Goal: Task Accomplishment & Management: Manage account settings

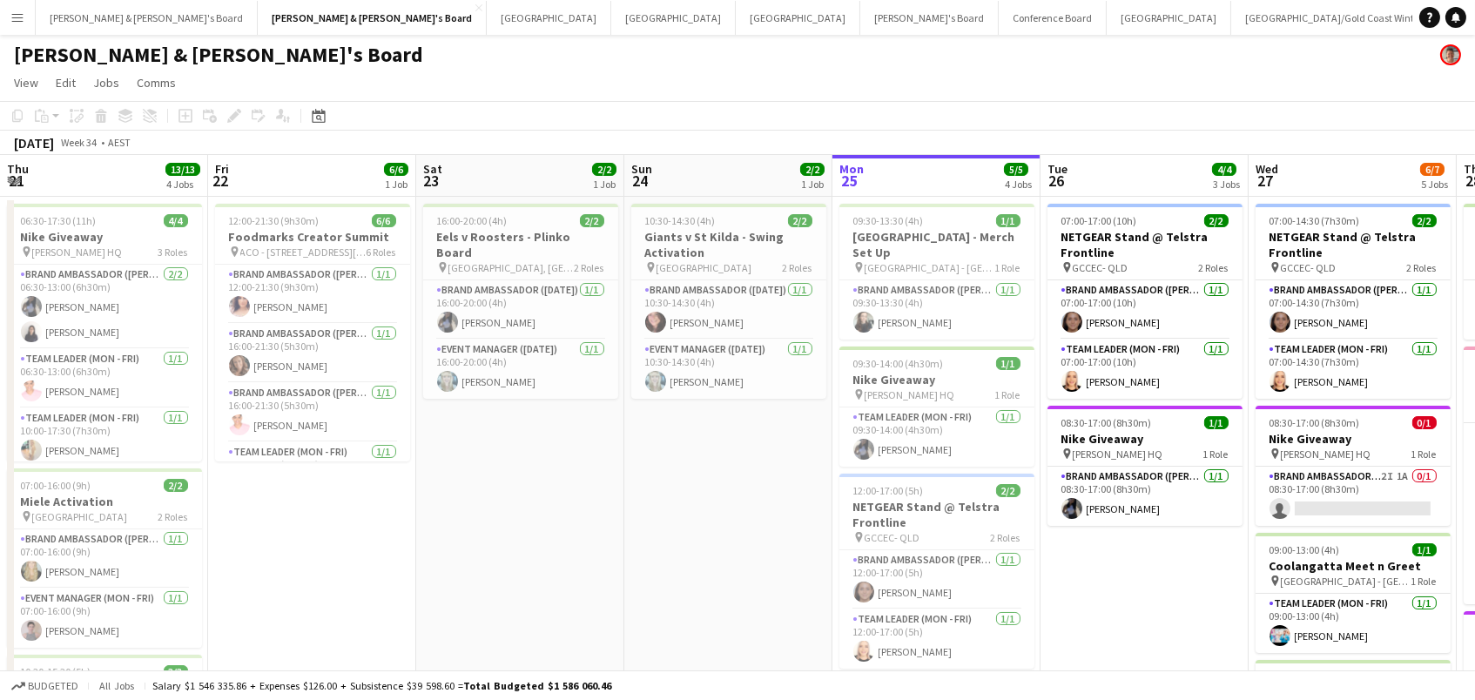
scroll to position [0, 415]
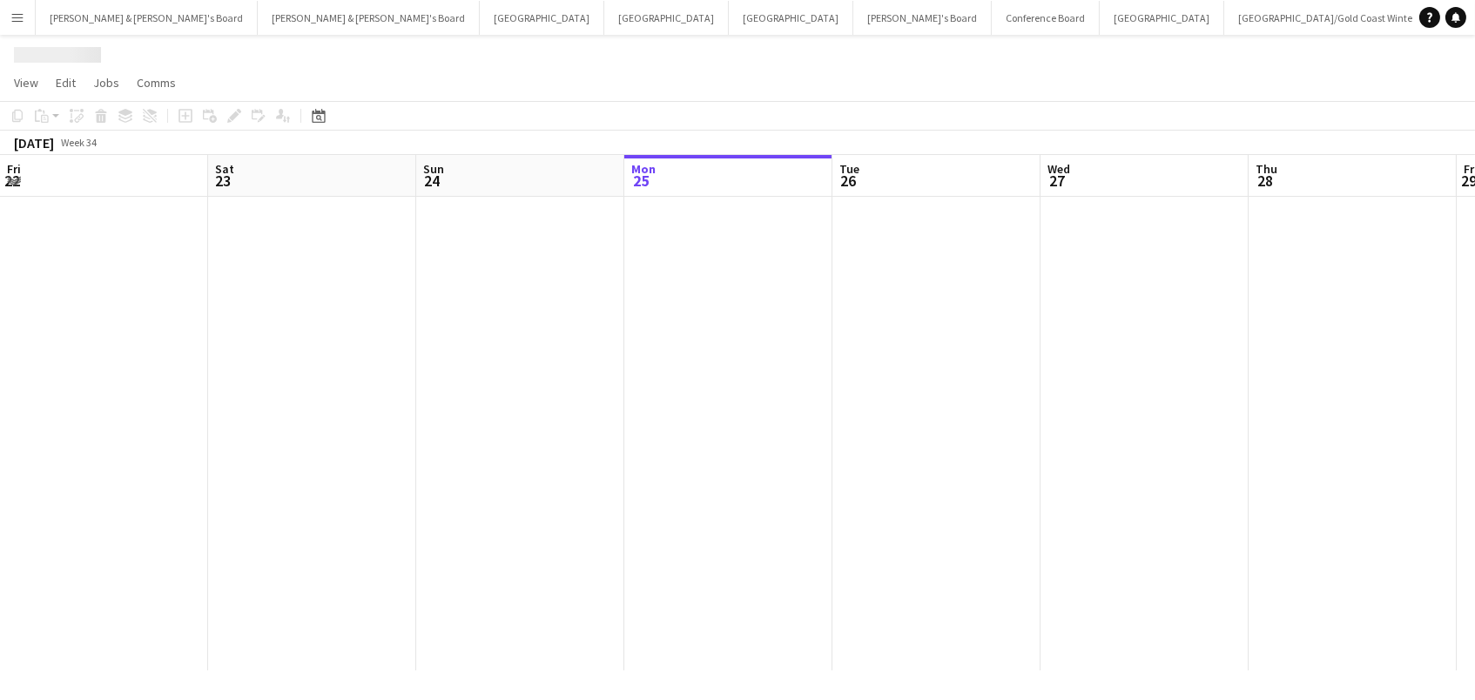
scroll to position [0, 415]
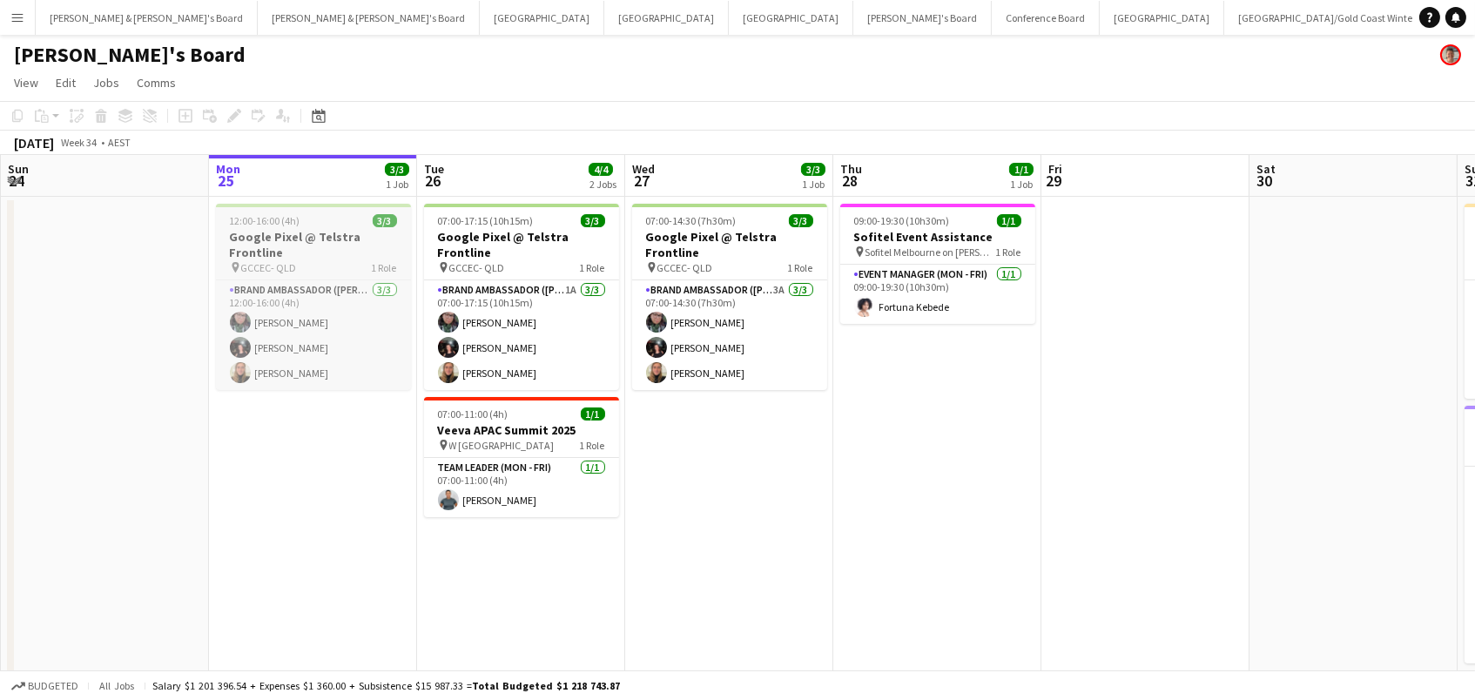
click at [276, 245] on h3 "Google Pixel @ Telstra Frontline" at bounding box center [313, 244] width 195 height 31
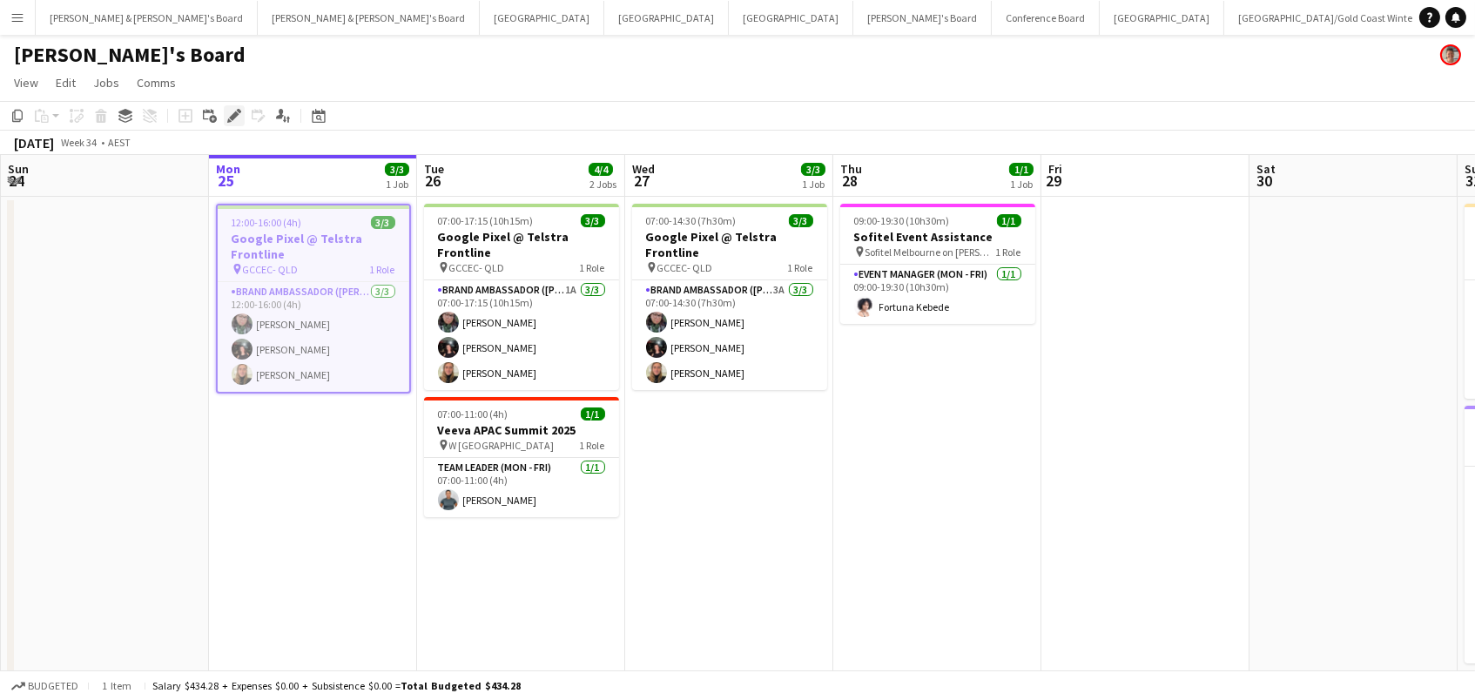
click at [227, 112] on icon "Edit" at bounding box center [234, 116] width 14 height 14
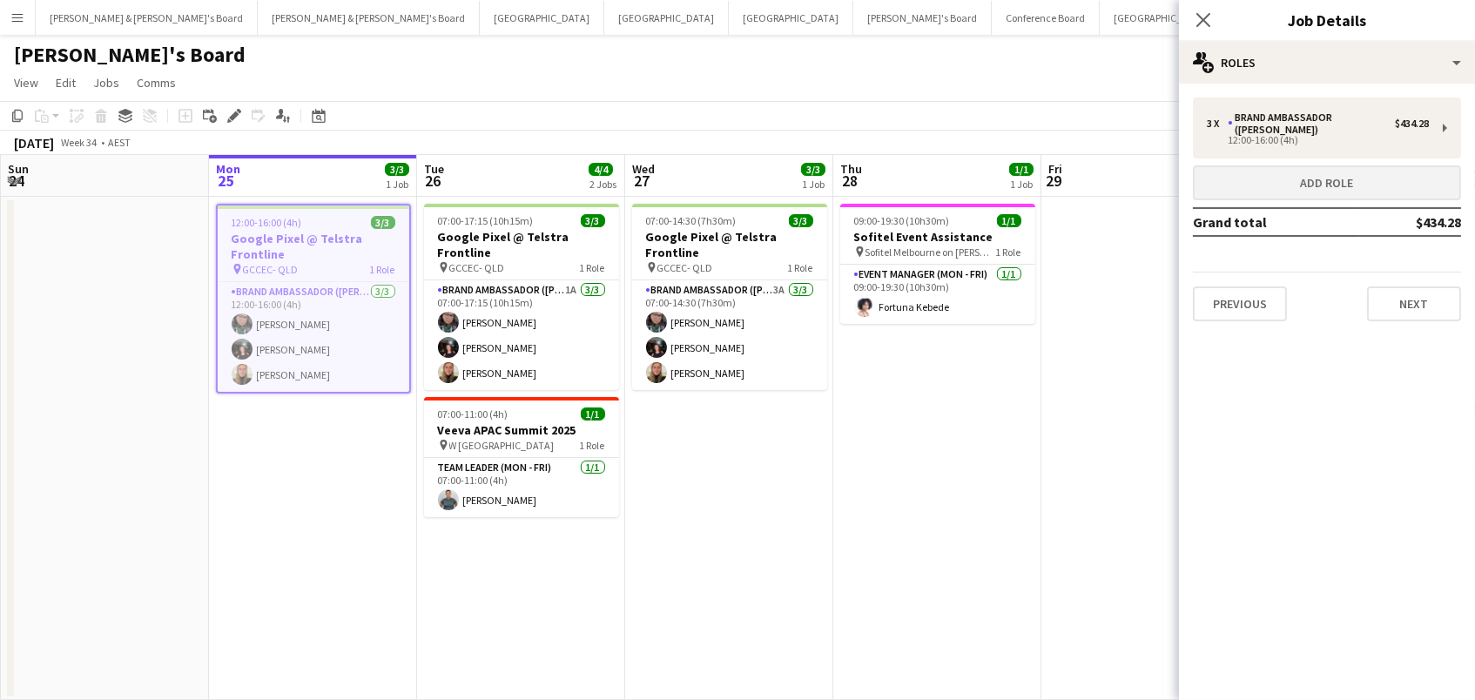
click at [1258, 181] on button "Add role" at bounding box center [1327, 182] width 268 height 35
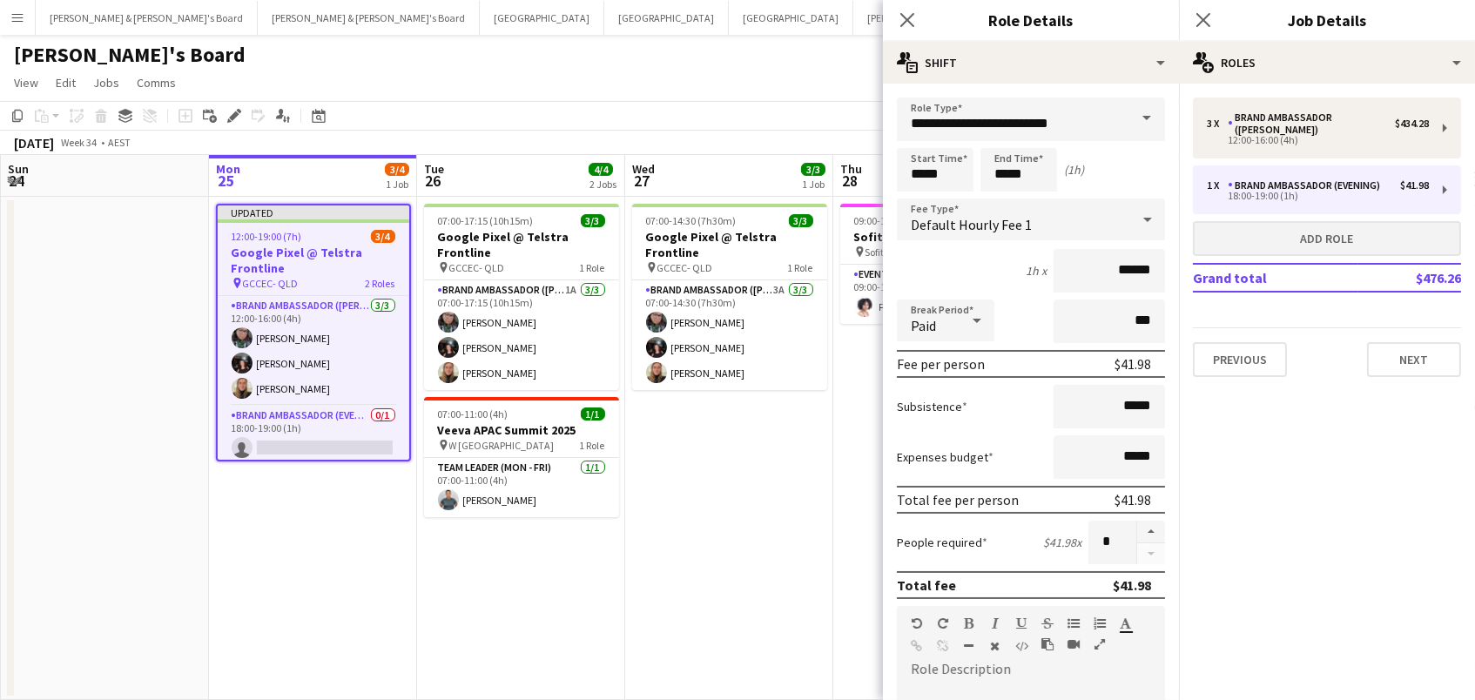
click at [1275, 221] on button "Add role" at bounding box center [1327, 238] width 268 height 35
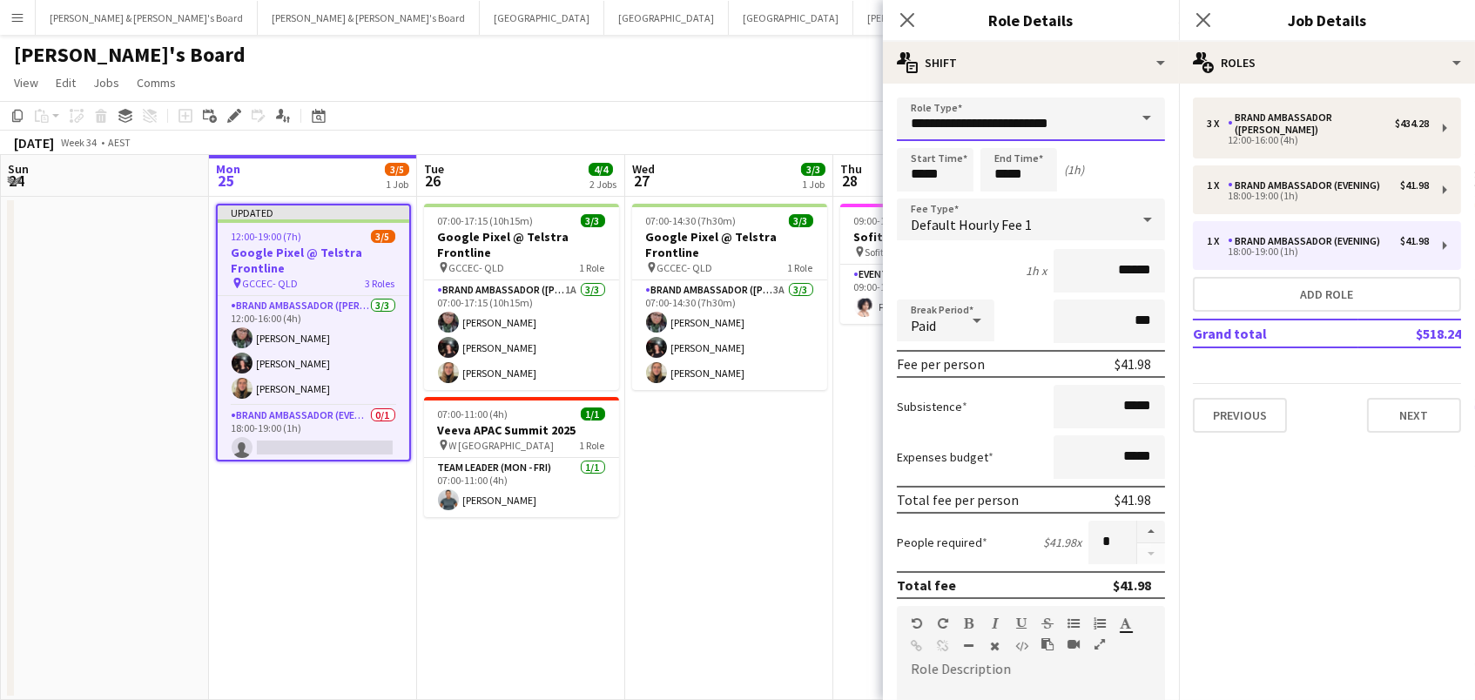
click at [1059, 114] on input "**********" at bounding box center [1031, 120] width 268 height 44
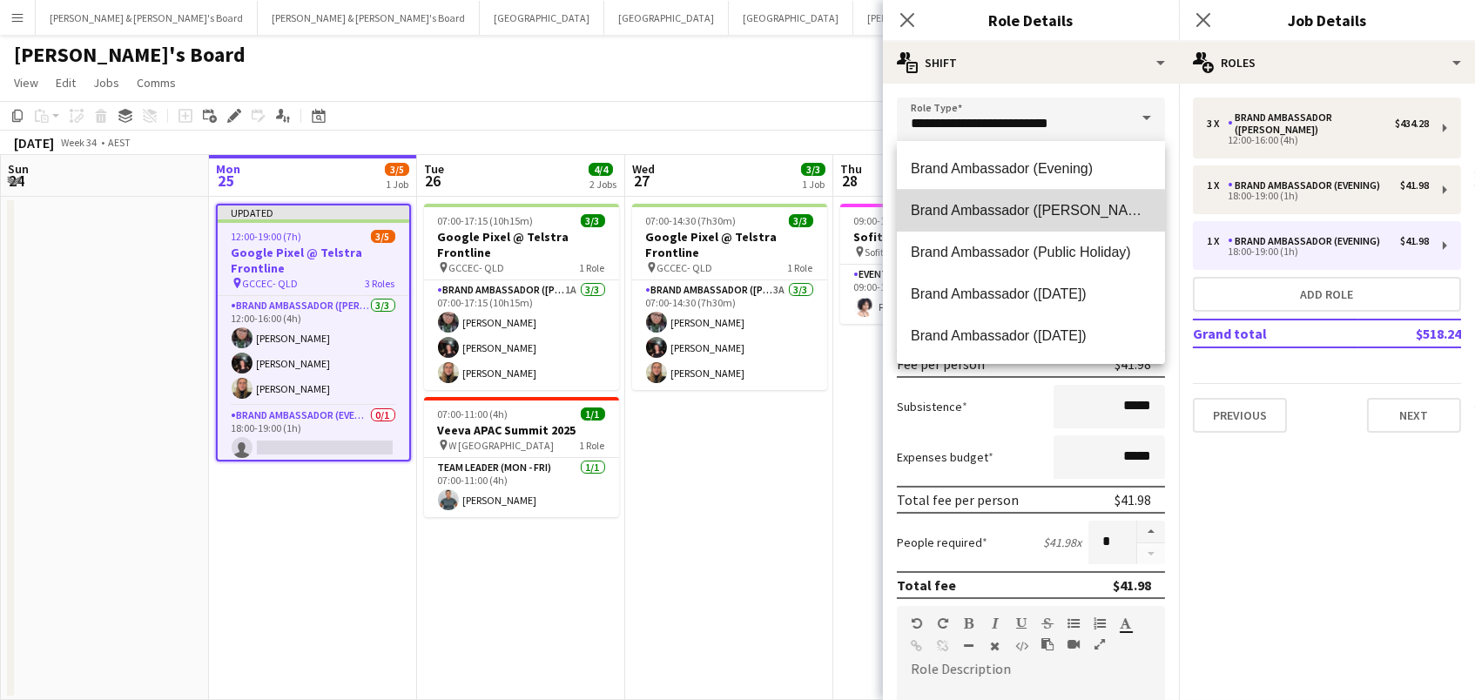
click at [1051, 205] on span "Brand Ambassador ([PERSON_NAME])" at bounding box center [1031, 210] width 240 height 17
type input "**********"
type input "******"
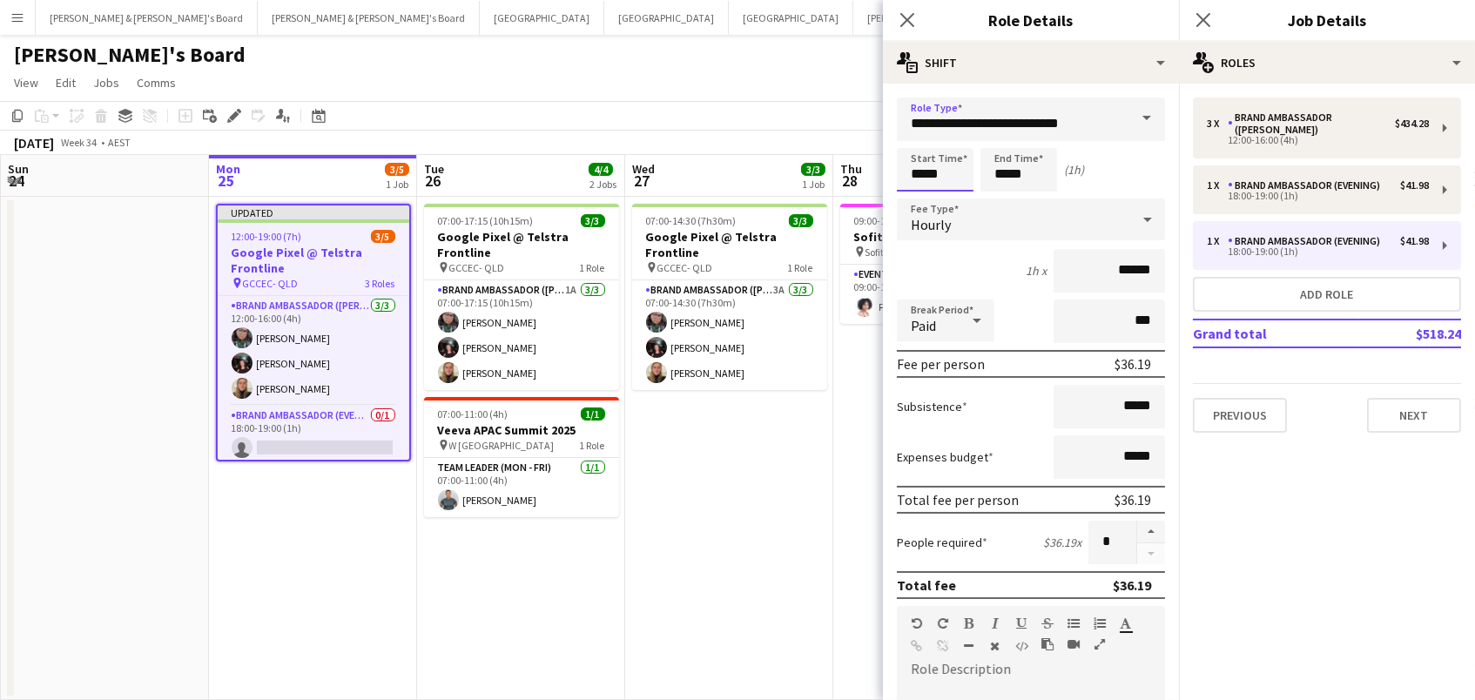
click at [939, 177] on input "*****" at bounding box center [935, 170] width 77 height 44
click at [921, 199] on div at bounding box center [917, 200] width 35 height 17
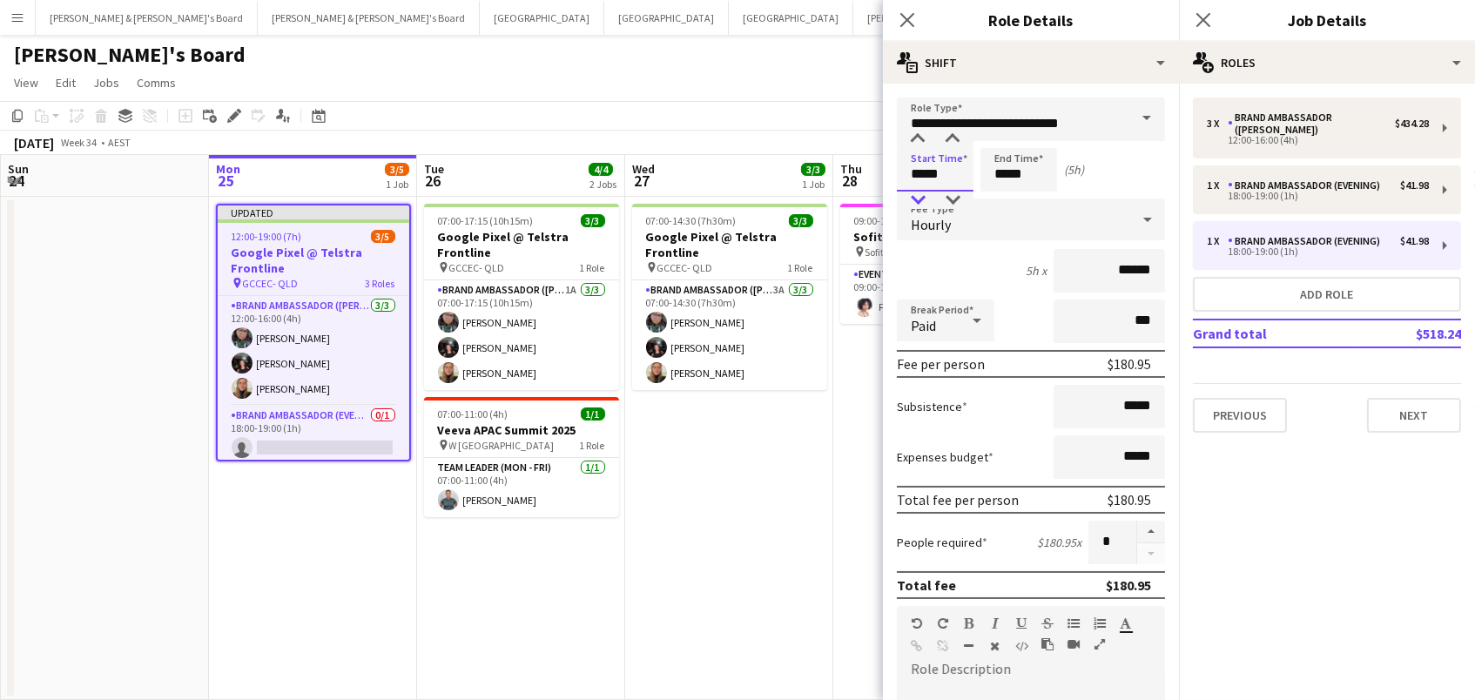
click at [921, 199] on div at bounding box center [917, 200] width 35 height 17
type input "*****"
click at [921, 199] on div at bounding box center [917, 200] width 35 height 17
click at [1019, 165] on input "*****" at bounding box center [1018, 170] width 77 height 44
click at [999, 194] on div at bounding box center [1001, 200] width 35 height 17
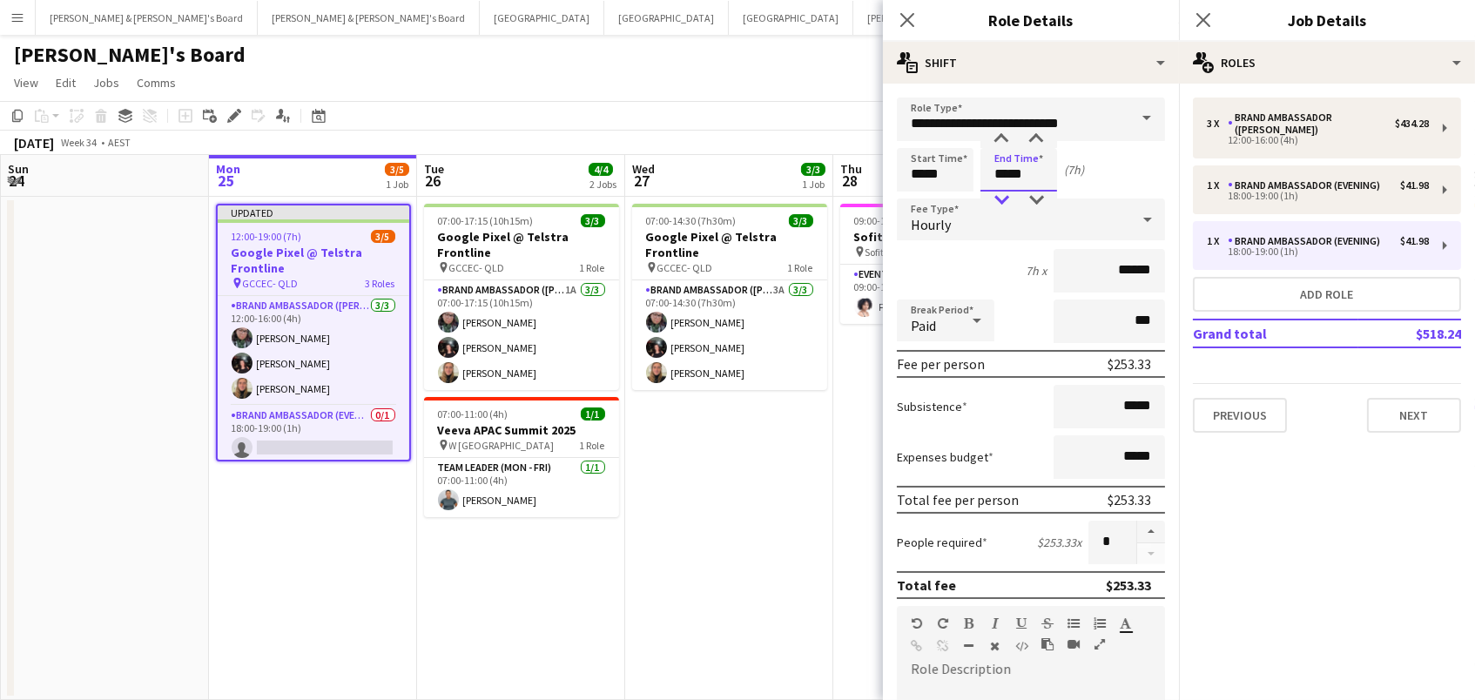
type input "*****"
click at [999, 194] on div at bounding box center [1001, 200] width 35 height 17
click at [1148, 535] on button "button" at bounding box center [1151, 532] width 28 height 23
type input "*"
click at [728, 555] on app-date-cell "07:00-14:30 (7h30m) 3/3 Google Pixel @ Telstra Frontline pin GCCEC- QLD 1 Role …" at bounding box center [729, 448] width 208 height 503
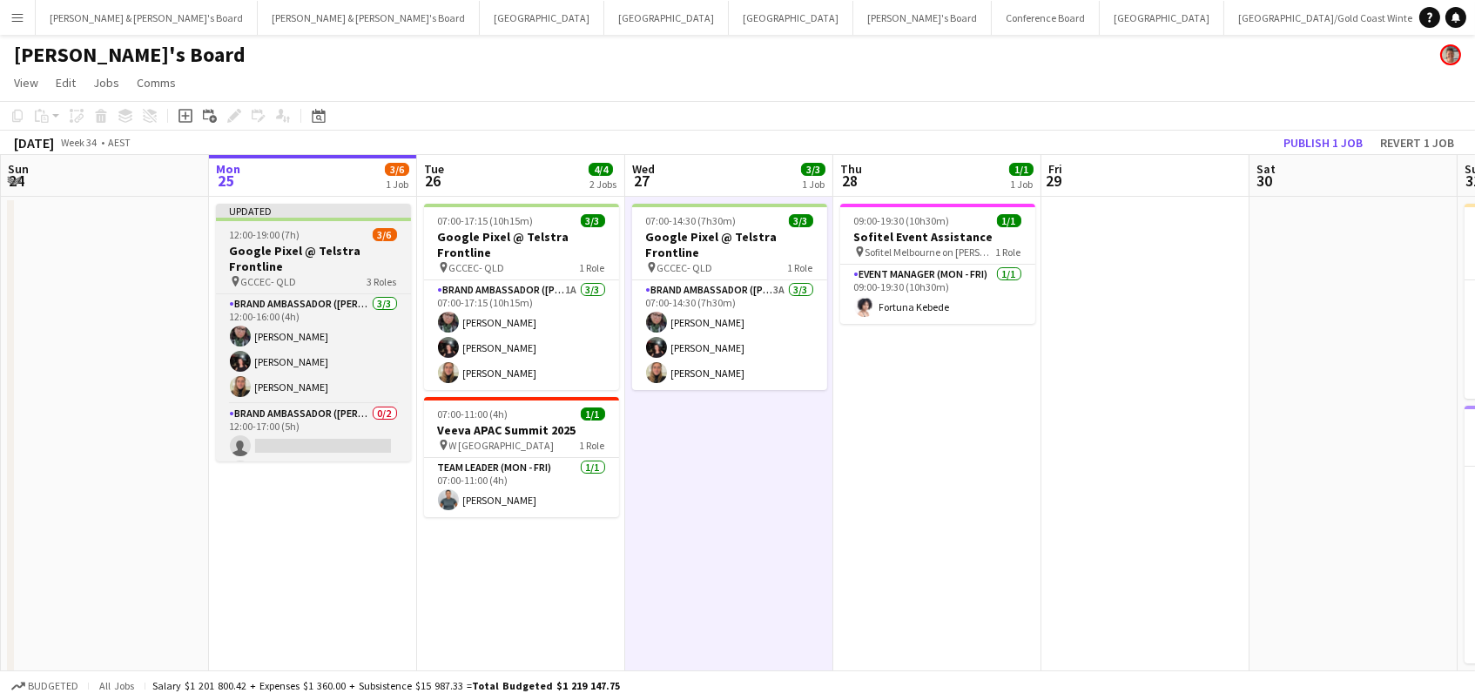
click at [281, 204] on div "Updated" at bounding box center [313, 211] width 195 height 14
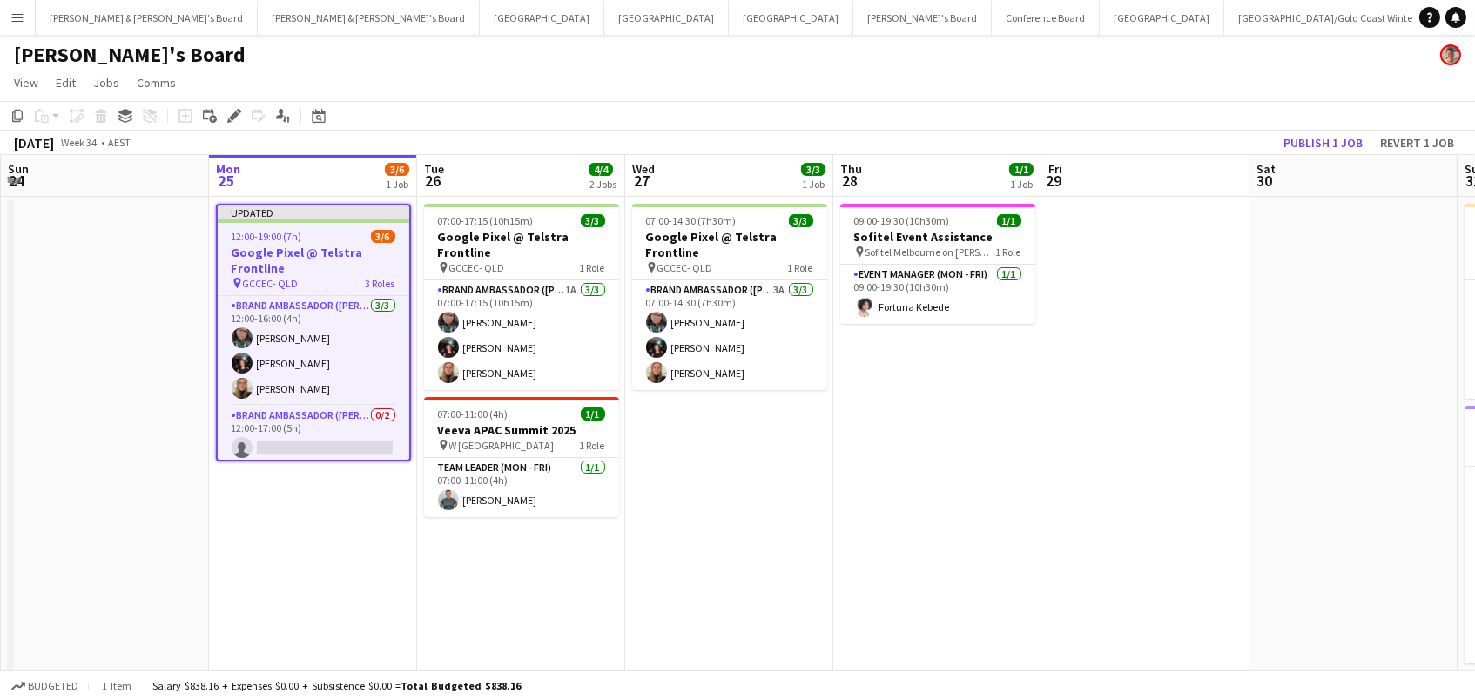
click at [279, 247] on h3 "Google Pixel @ Telstra Frontline" at bounding box center [314, 260] width 192 height 31
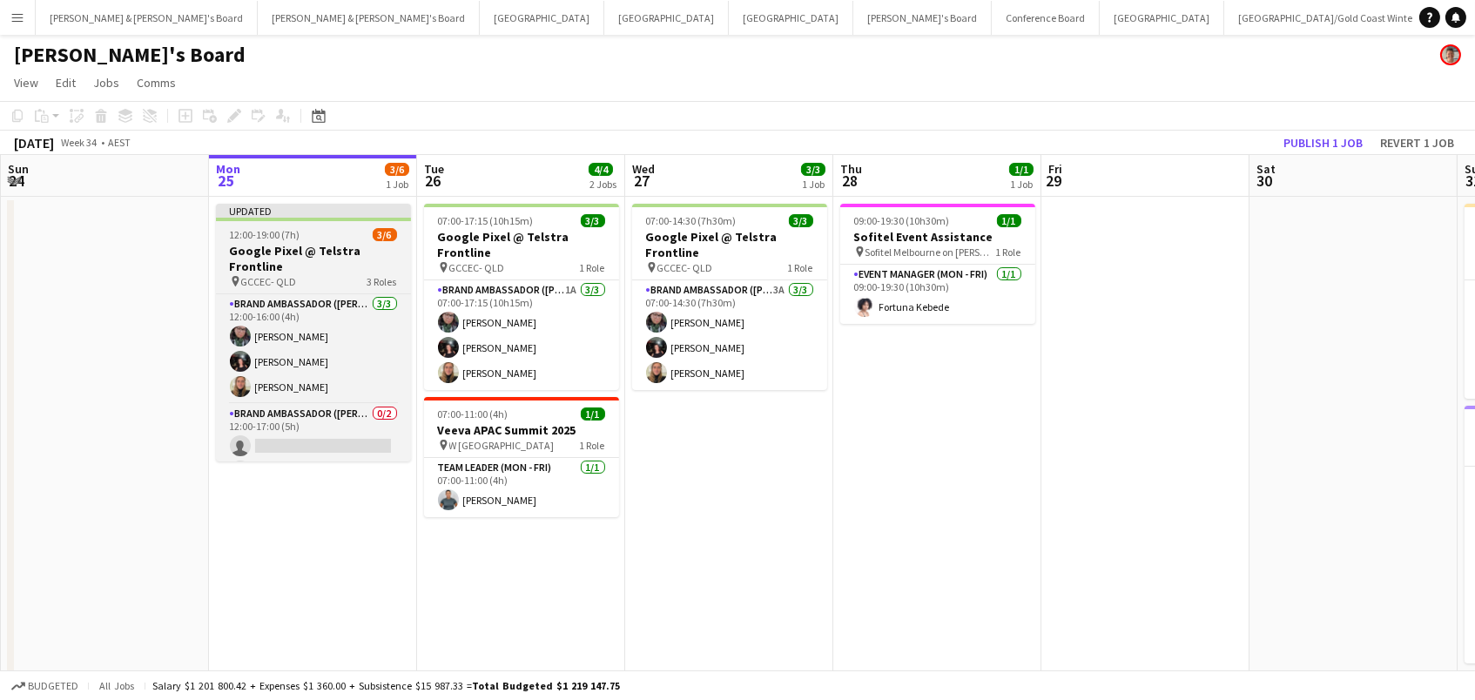
click at [292, 248] on h3 "Google Pixel @ Telstra Frontline" at bounding box center [313, 258] width 195 height 31
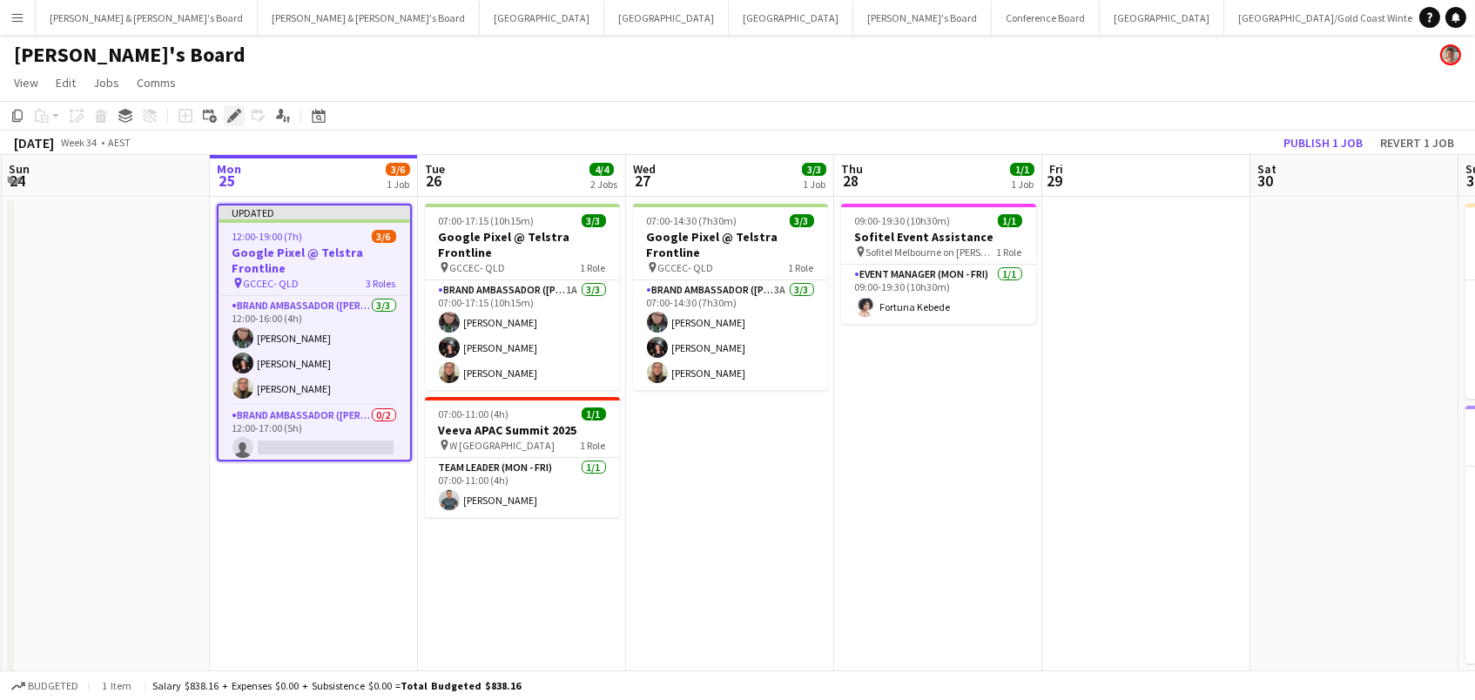
click at [231, 114] on icon at bounding box center [234, 116] width 10 height 10
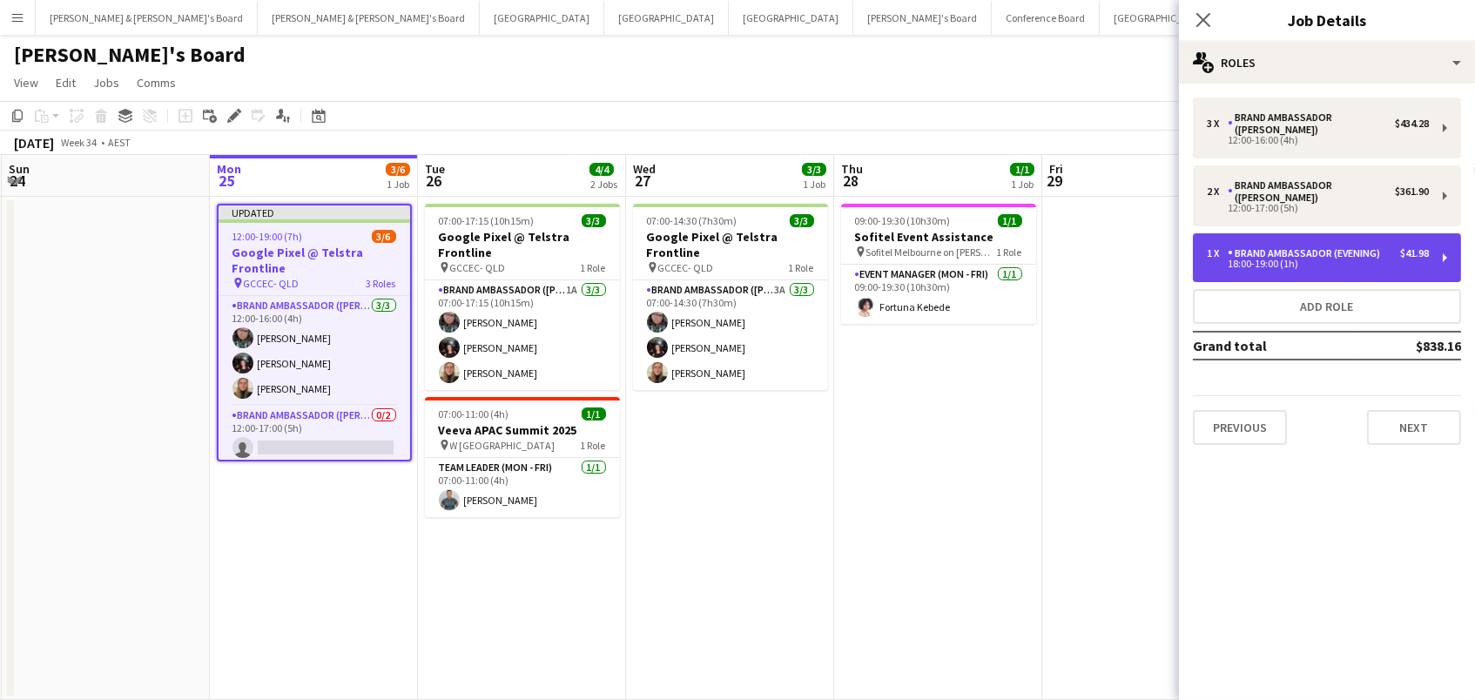
click at [1287, 247] on div "Brand Ambassador (Evening)" at bounding box center [1307, 253] width 159 height 12
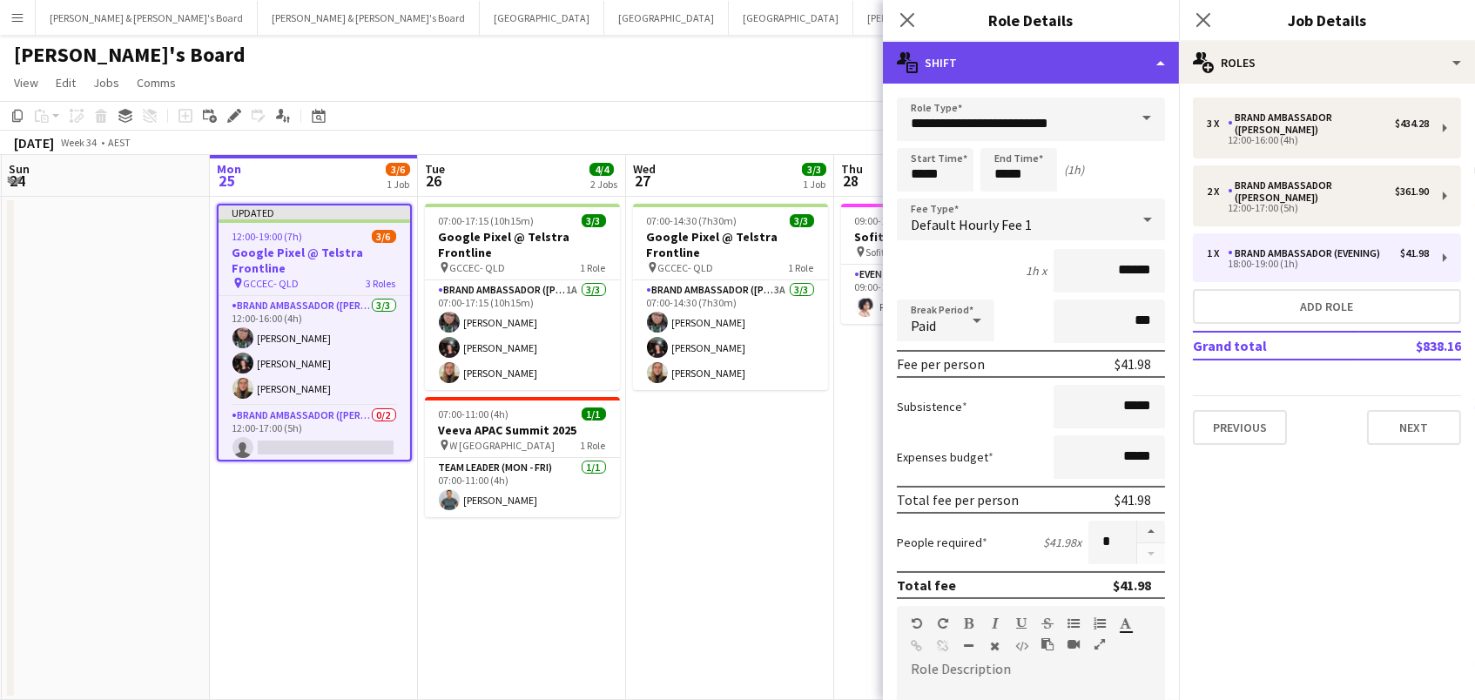
click at [991, 62] on div "multiple-actions-text Shift" at bounding box center [1031, 63] width 296 height 42
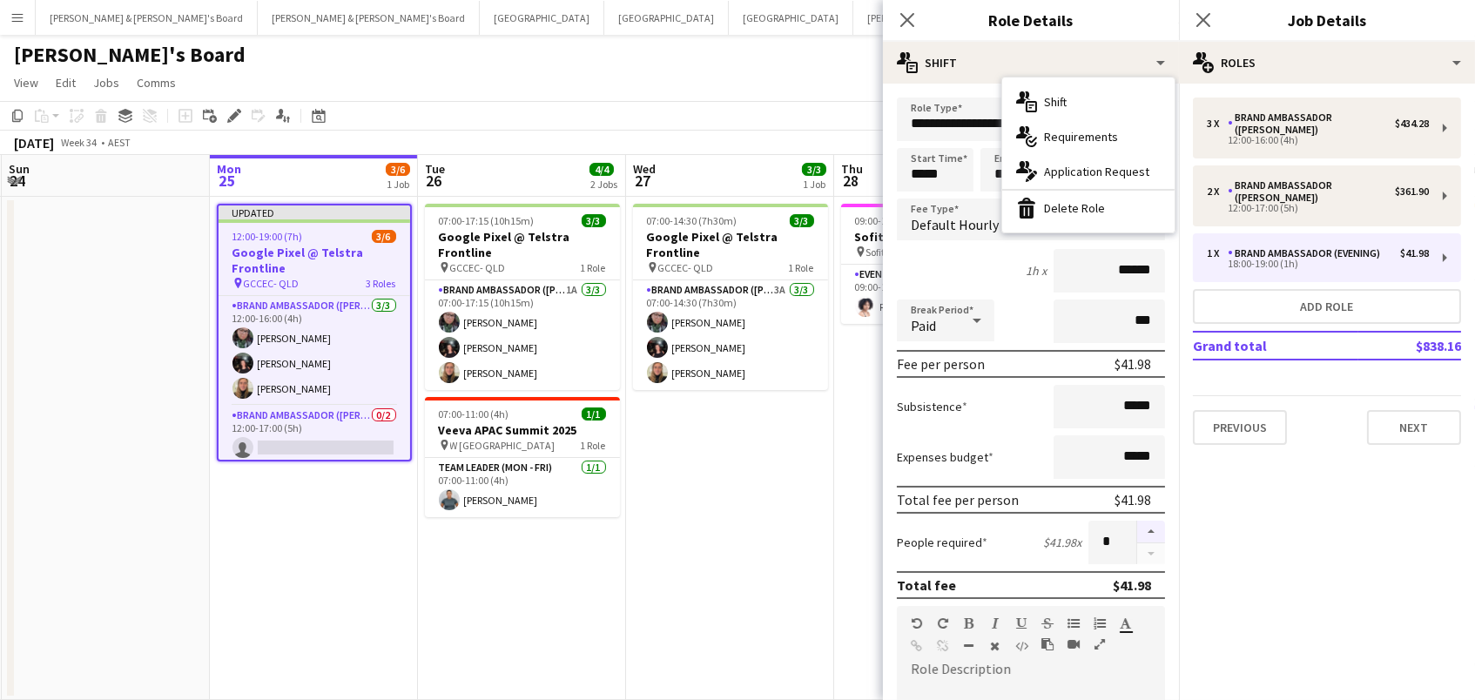
click at [1151, 521] on button "button" at bounding box center [1151, 532] width 28 height 23
type input "*"
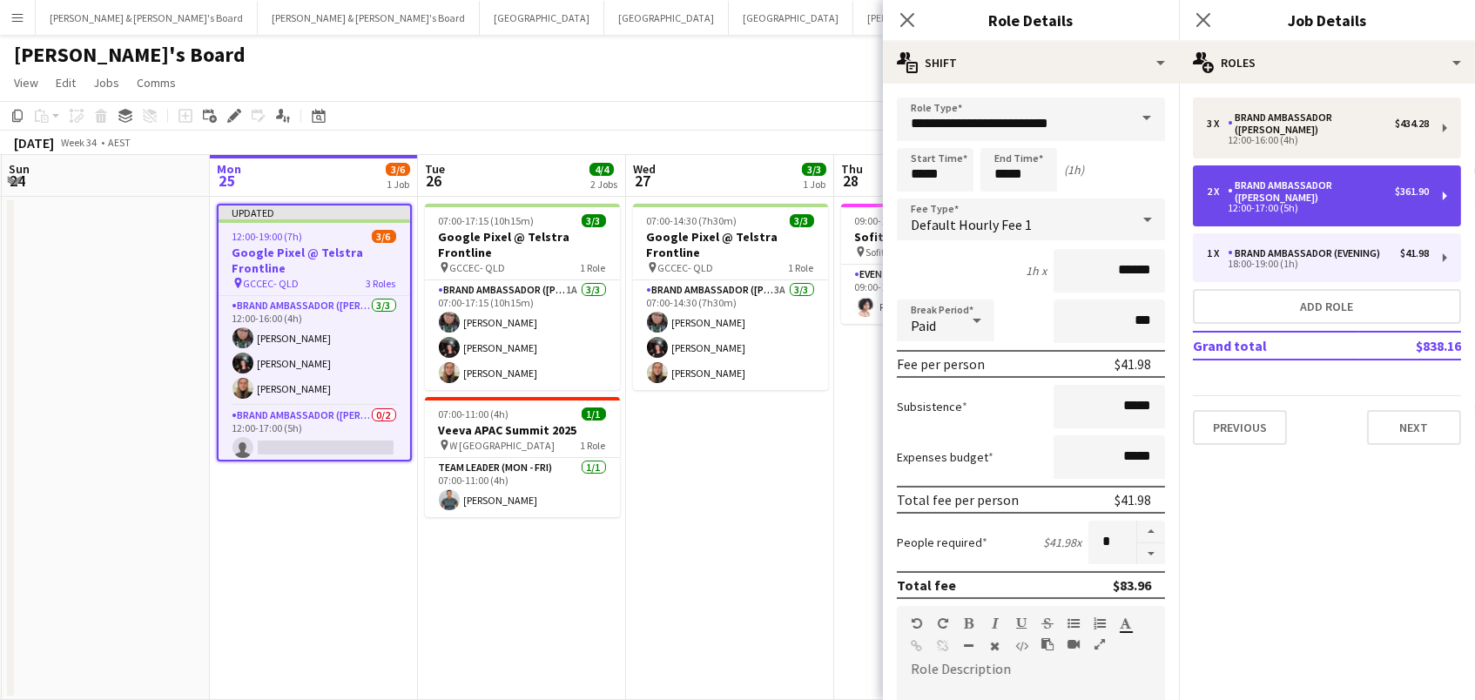
click at [1245, 165] on div "2 x Brand Ambassador (Mon - Fri) $361.90 12:00-17:00 (5h)" at bounding box center [1327, 195] width 268 height 61
type input "**********"
type input "*****"
type input "******"
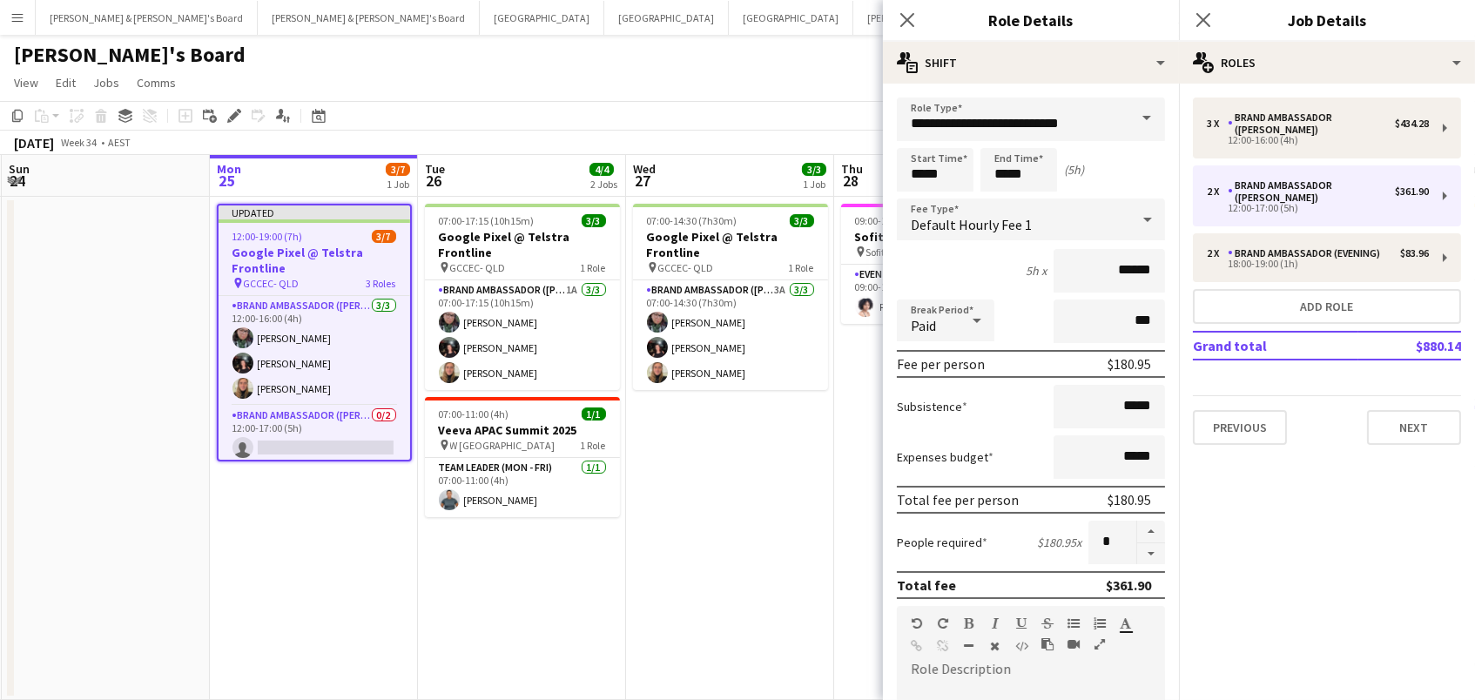
click at [750, 530] on app-date-cell "07:00-14:30 (7h30m) 3/3 Google Pixel @ Telstra Frontline pin GCCEC- QLD 1 Role …" at bounding box center [730, 448] width 208 height 503
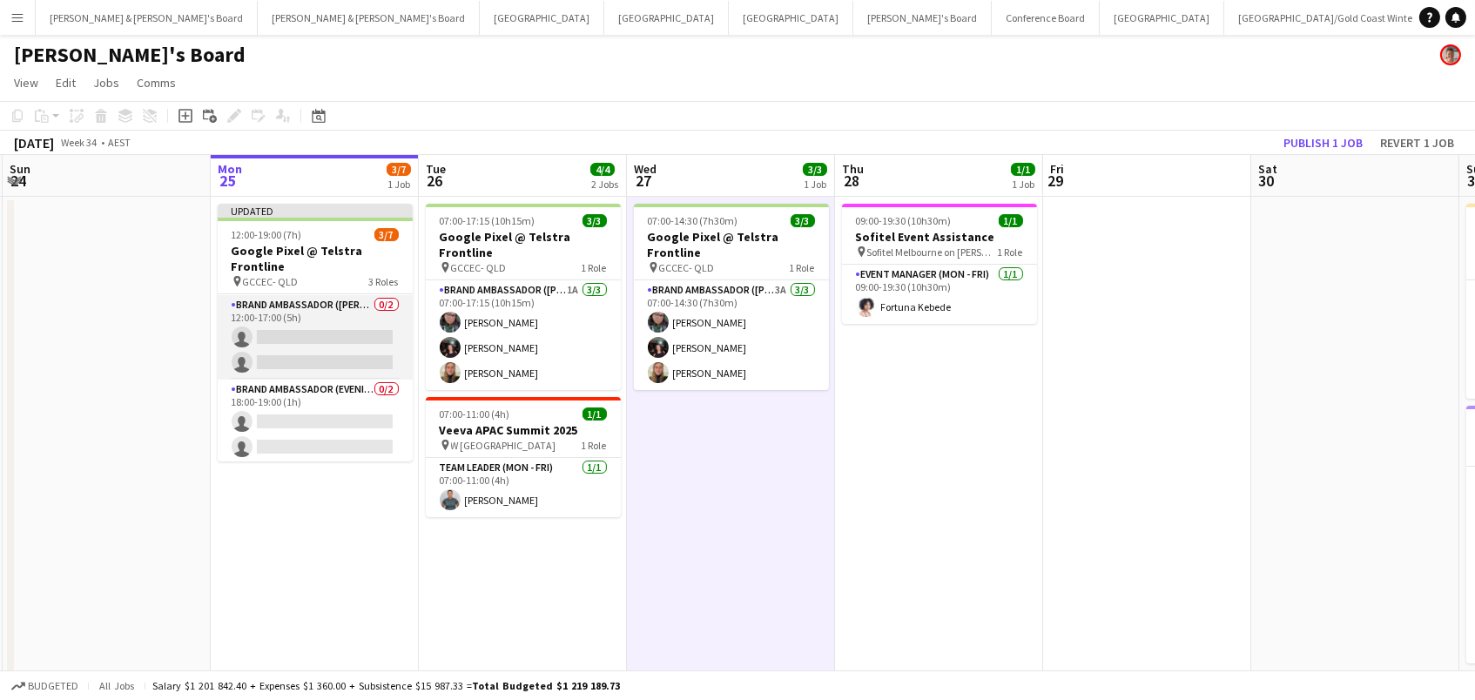
scroll to position [108, 0]
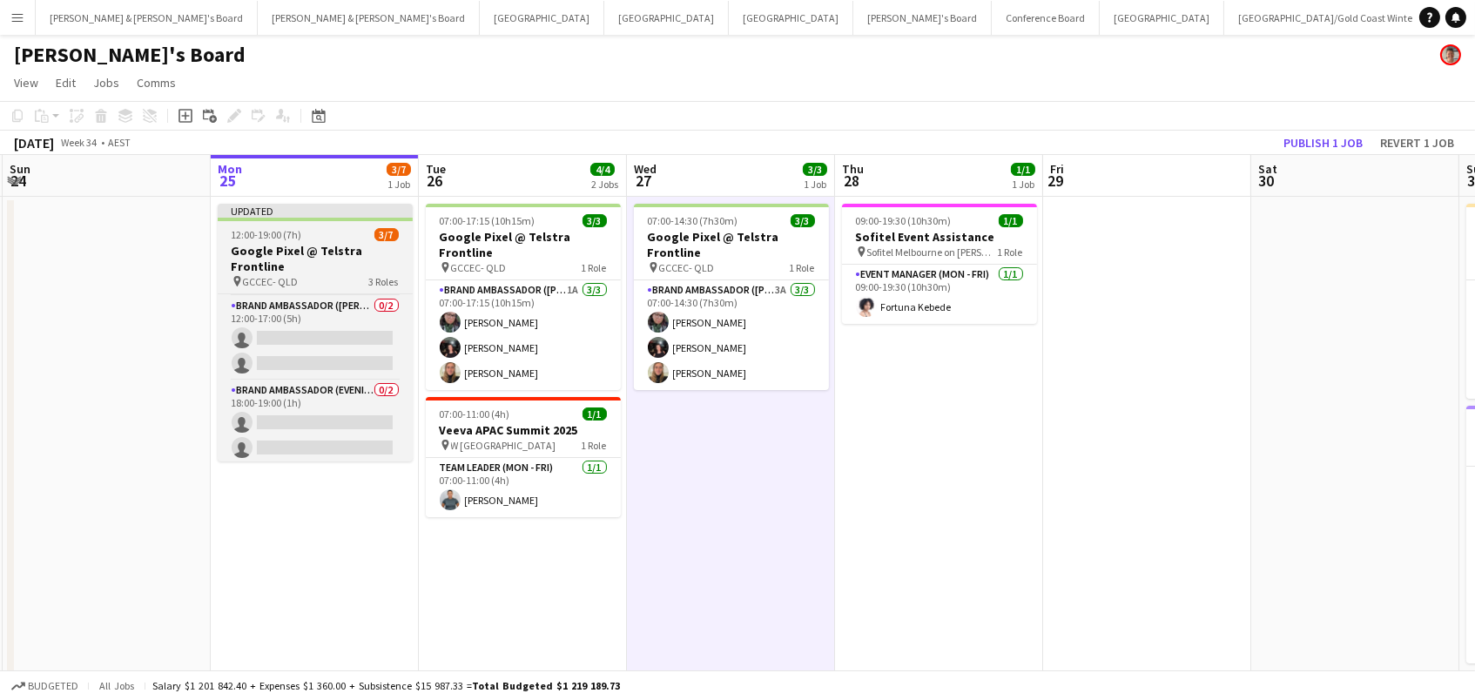
click at [302, 236] on div "12:00-19:00 (7h) 3/7" at bounding box center [315, 234] width 195 height 13
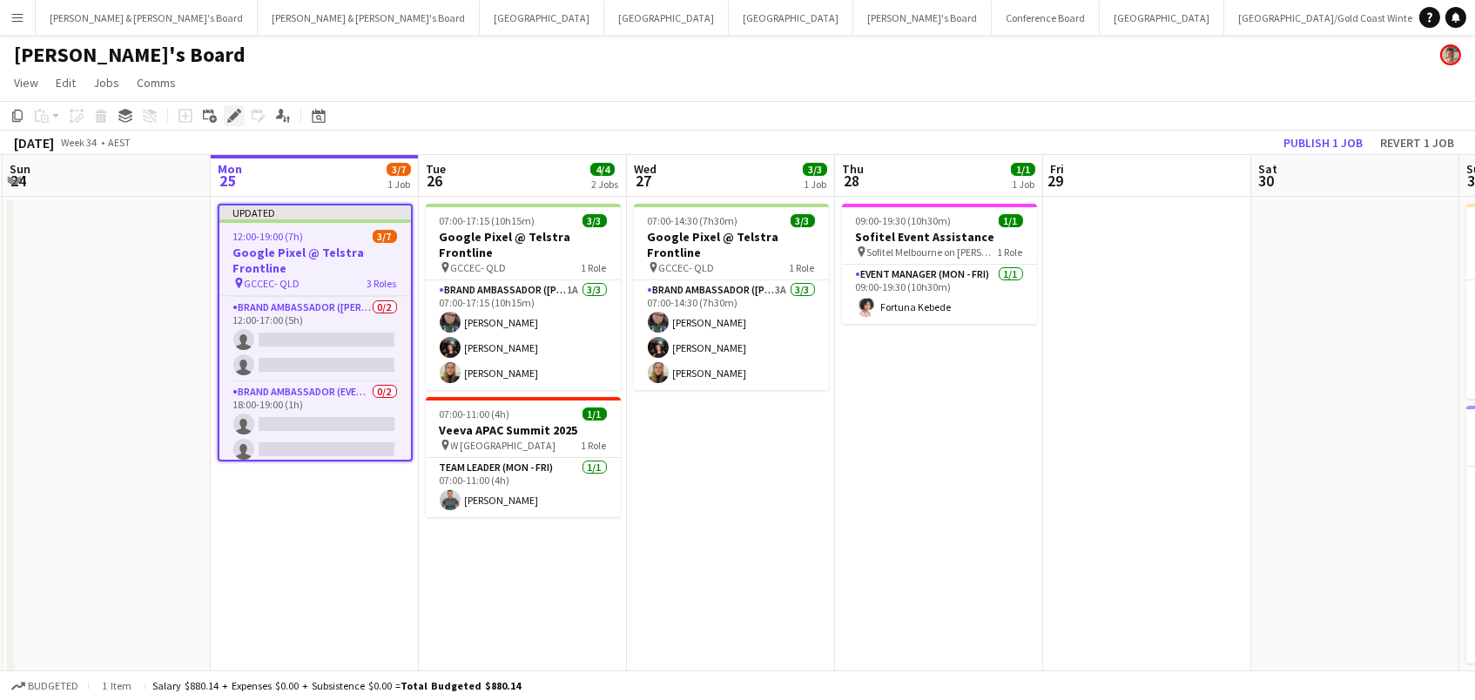
click at [231, 109] on icon "Edit" at bounding box center [234, 116] width 14 height 14
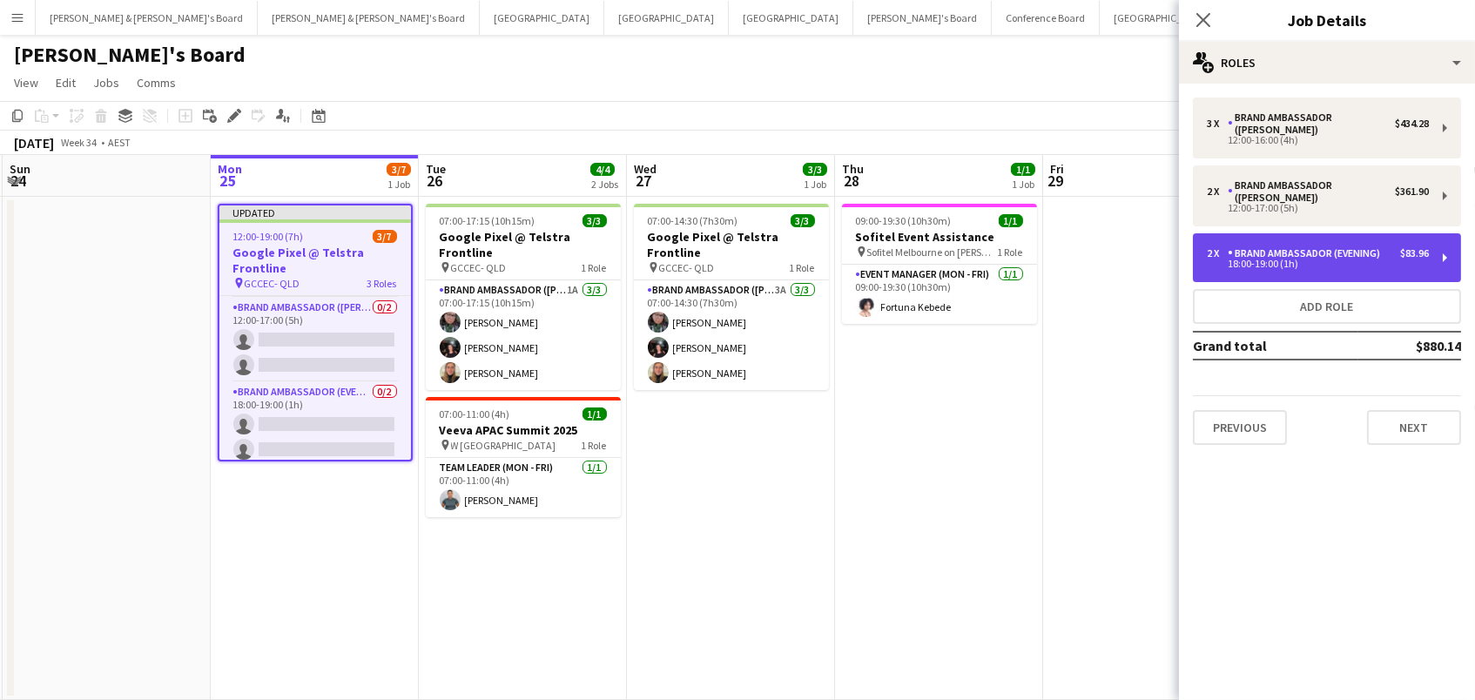
click at [1416, 259] on div "18:00-19:00 (1h)" at bounding box center [1318, 263] width 222 height 9
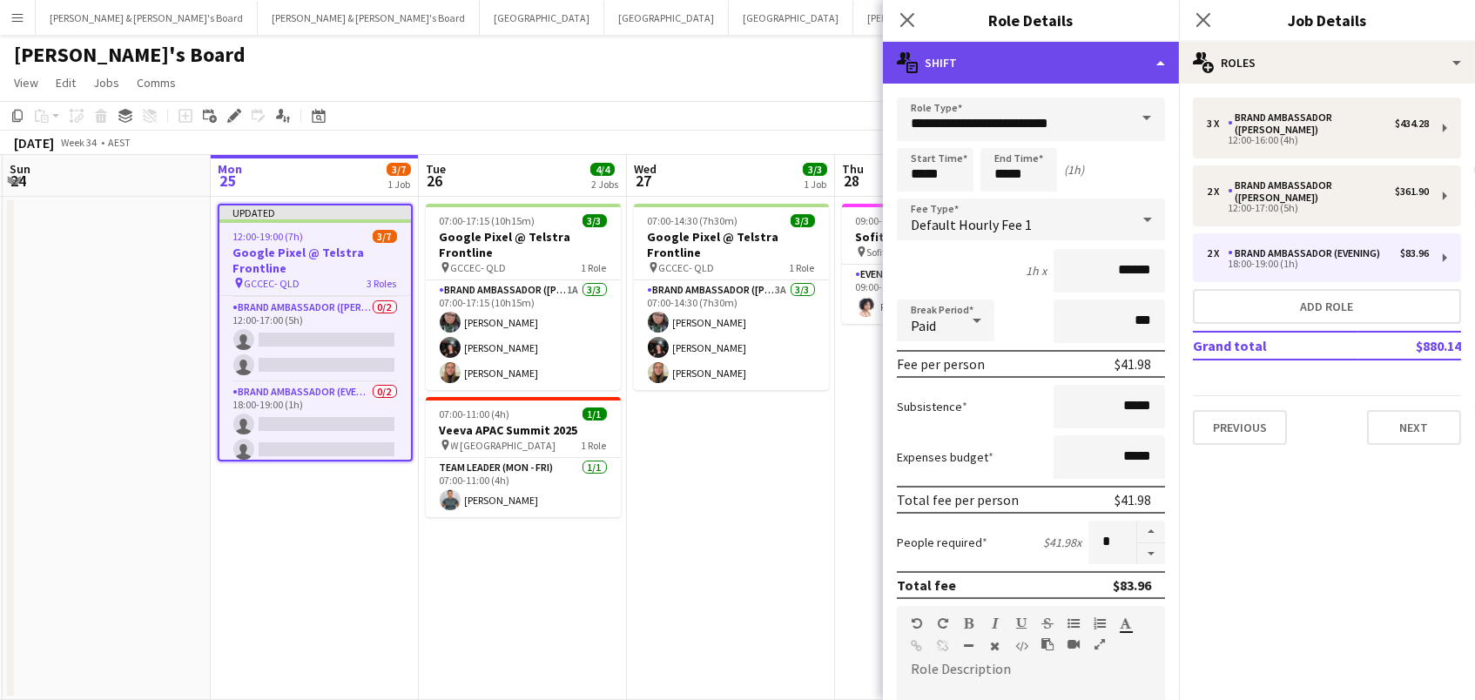
click at [1104, 68] on div "multiple-actions-text Shift" at bounding box center [1031, 63] width 296 height 42
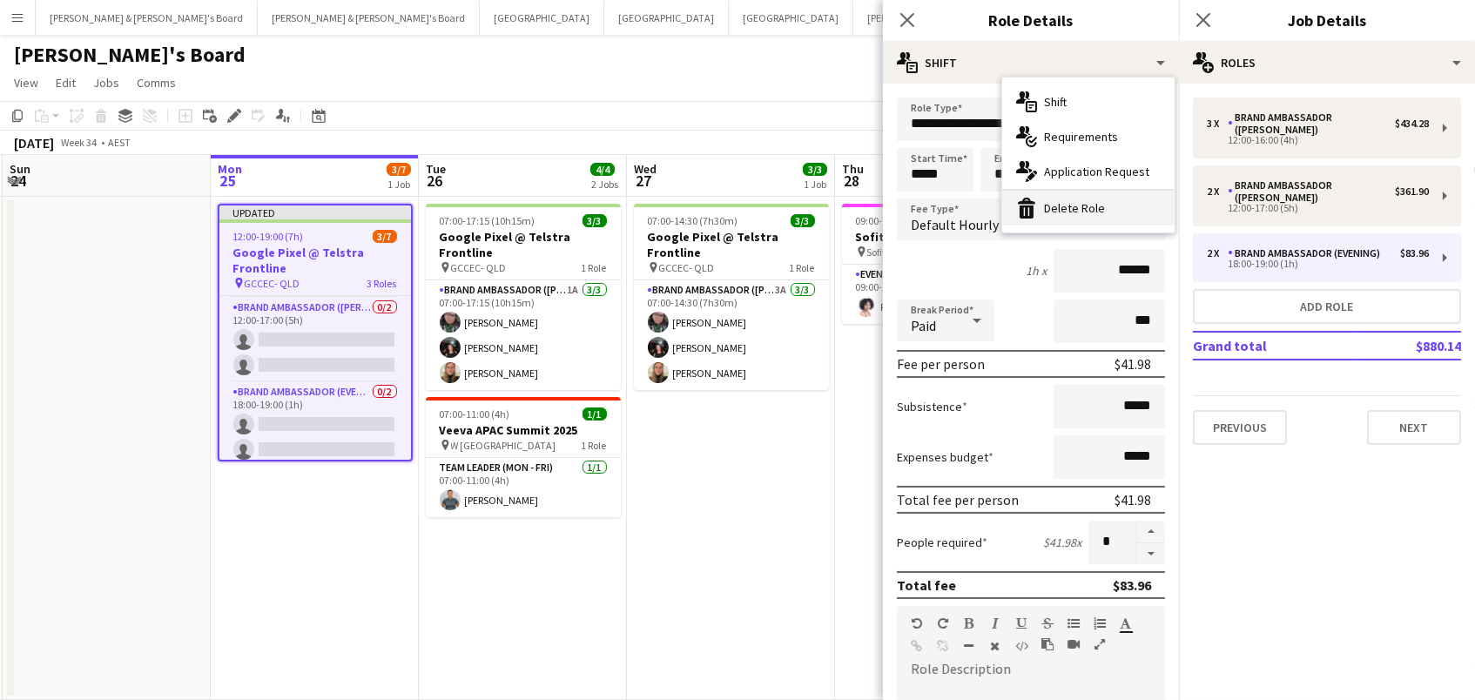
click at [1098, 205] on div "bin-2 Delete Role" at bounding box center [1088, 208] width 172 height 35
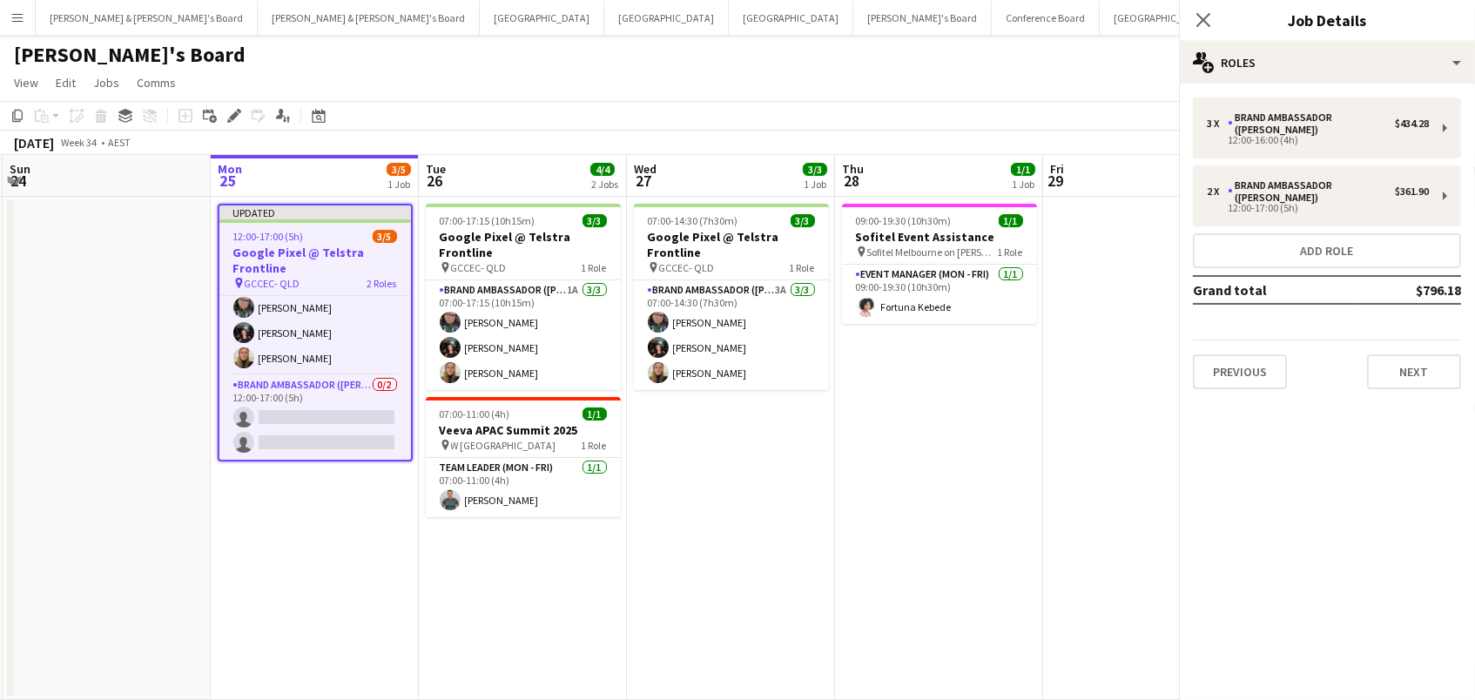
scroll to position [27, 0]
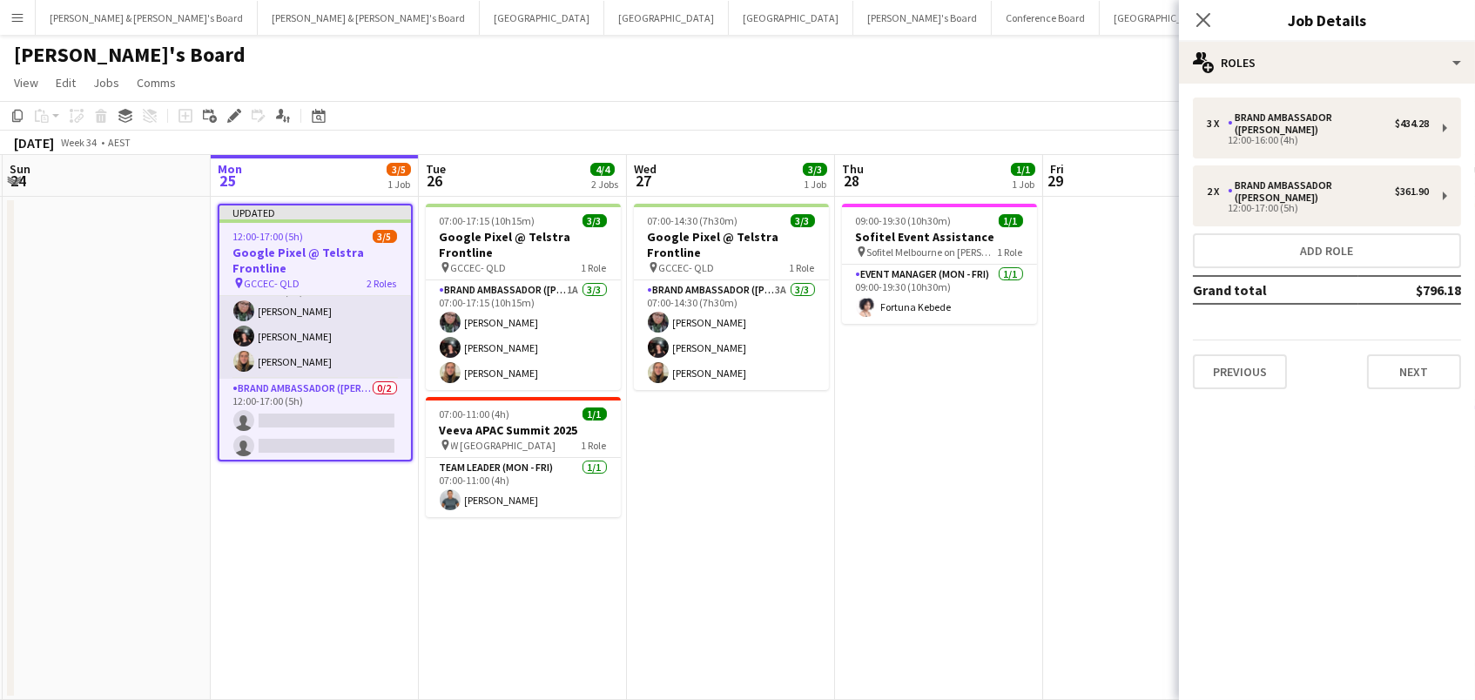
click at [326, 310] on app-card-role "Brand Ambassador (Mon - Fri) [DATE] 12:00-16:00 (4h) [PERSON_NAME] [PERSON_NAME…" at bounding box center [315, 324] width 192 height 110
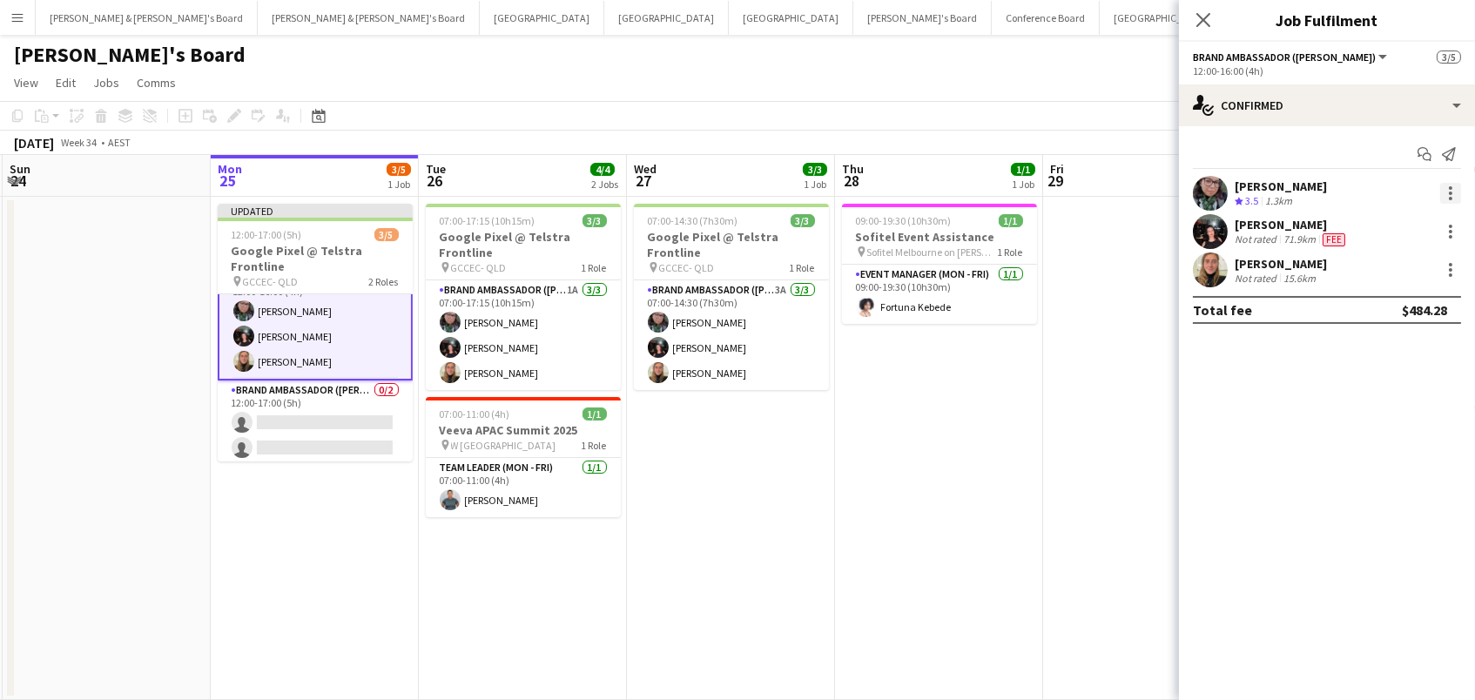
click at [1446, 187] on div at bounding box center [1450, 193] width 21 height 21
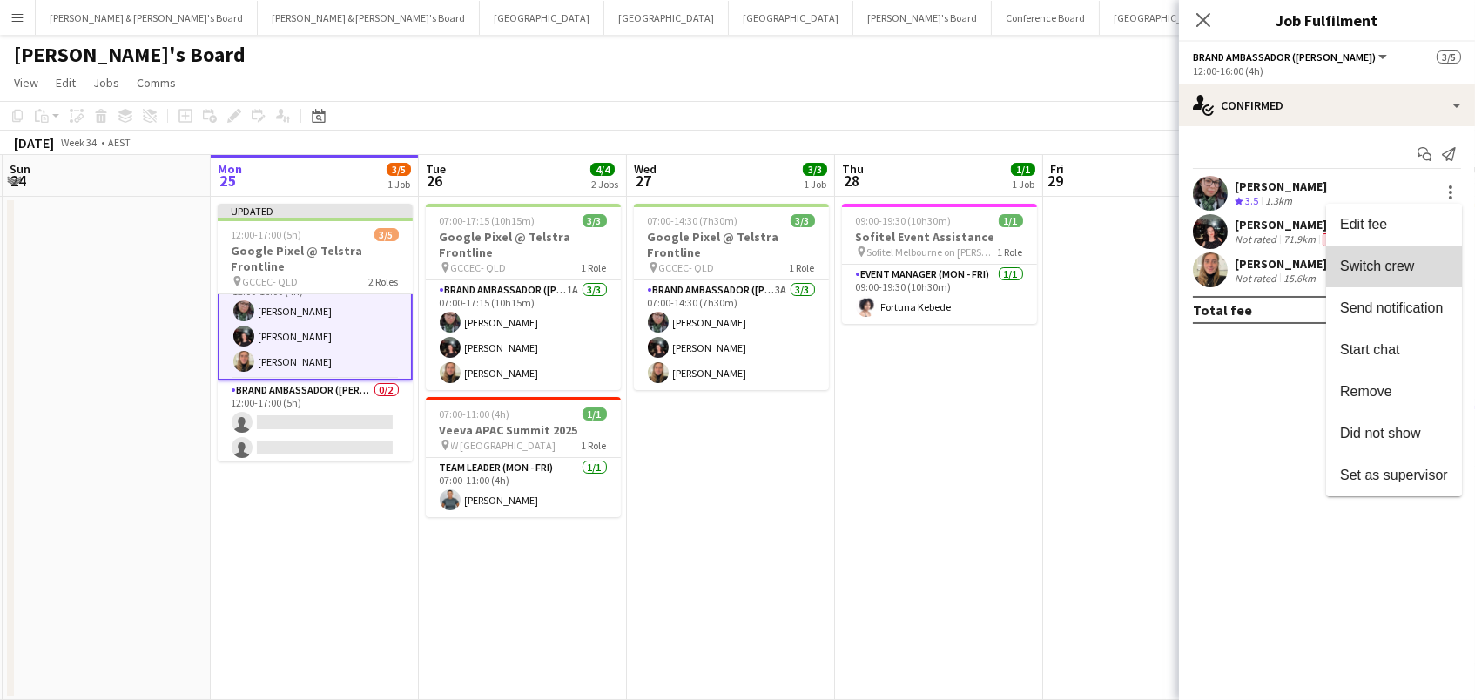
click at [1423, 272] on span "Switch crew" at bounding box center [1394, 267] width 108 height 16
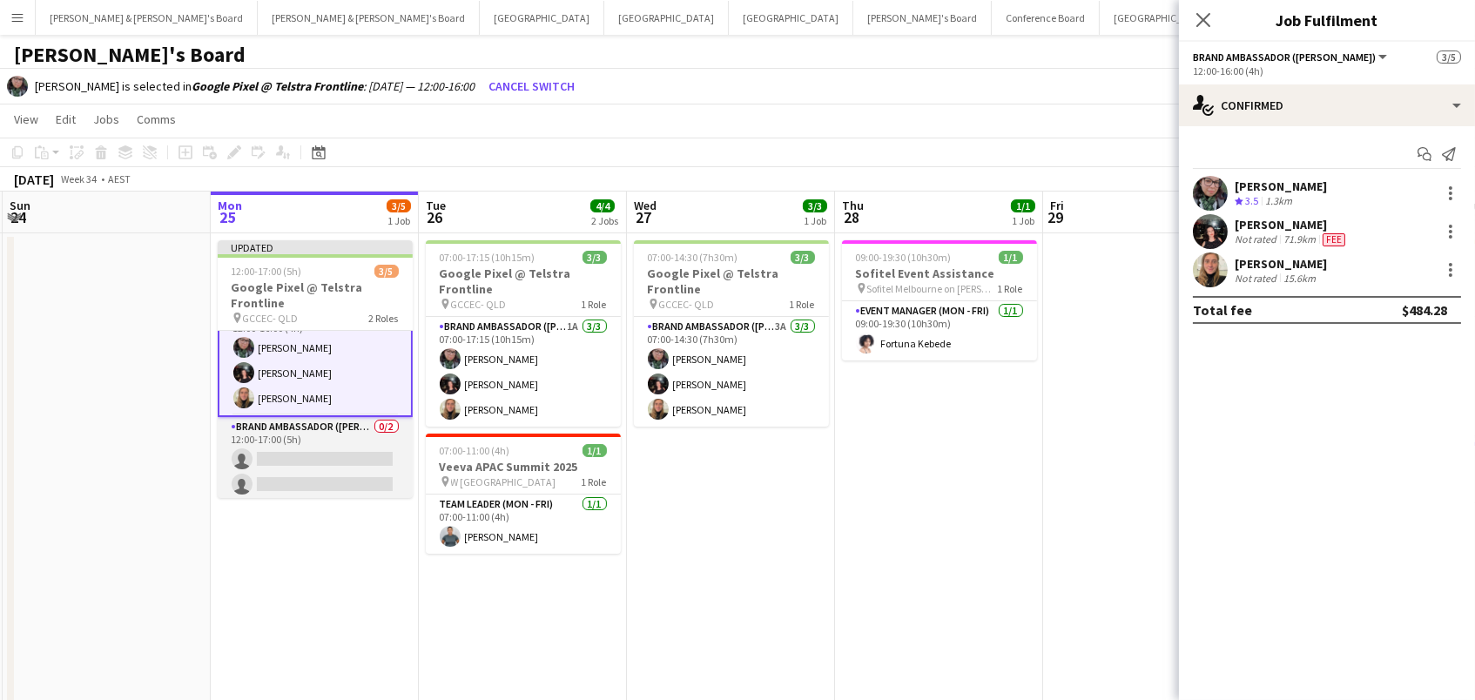
click at [306, 450] on app-card-role "Brand Ambassador (Mon - Fri) 0/2 12:00-17:00 (5h) single-neutral-actions single…" at bounding box center [315, 459] width 195 height 84
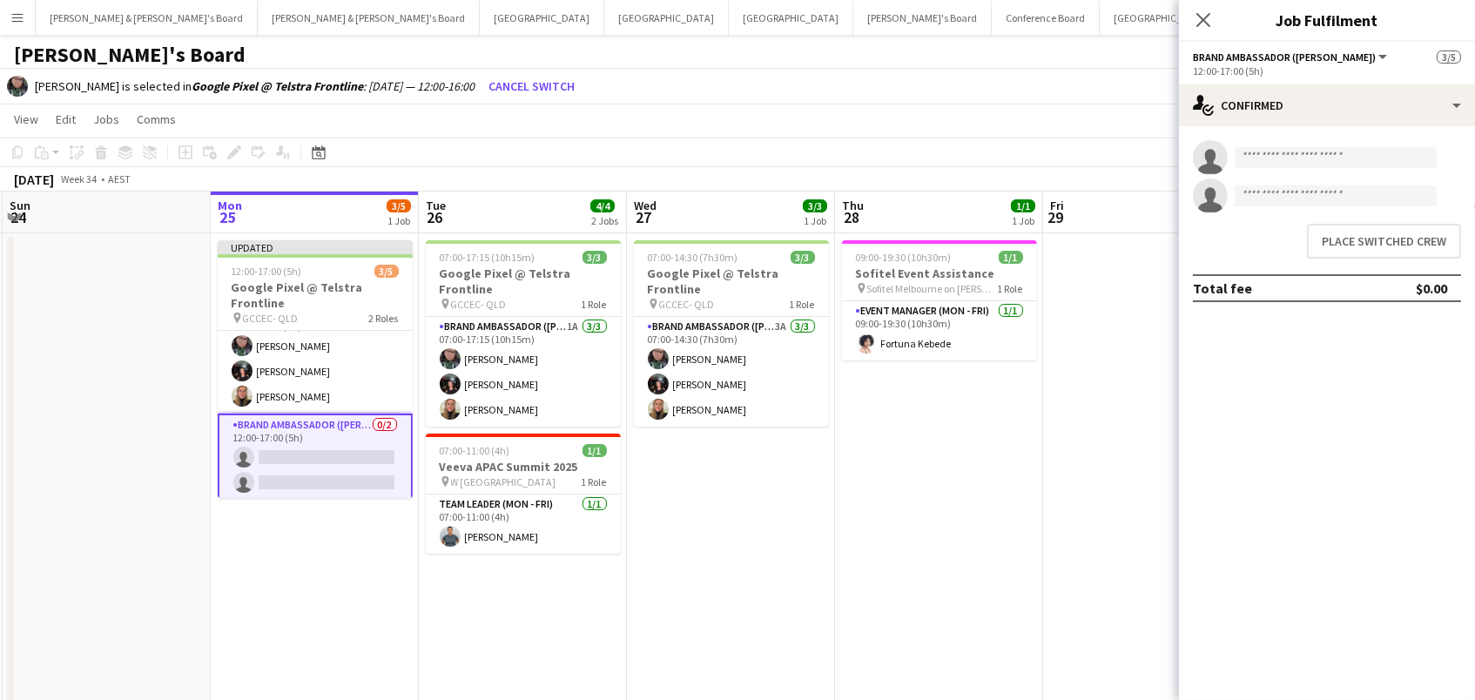
scroll to position [0, 413]
click at [1333, 245] on button "Place switched crew" at bounding box center [1384, 241] width 154 height 35
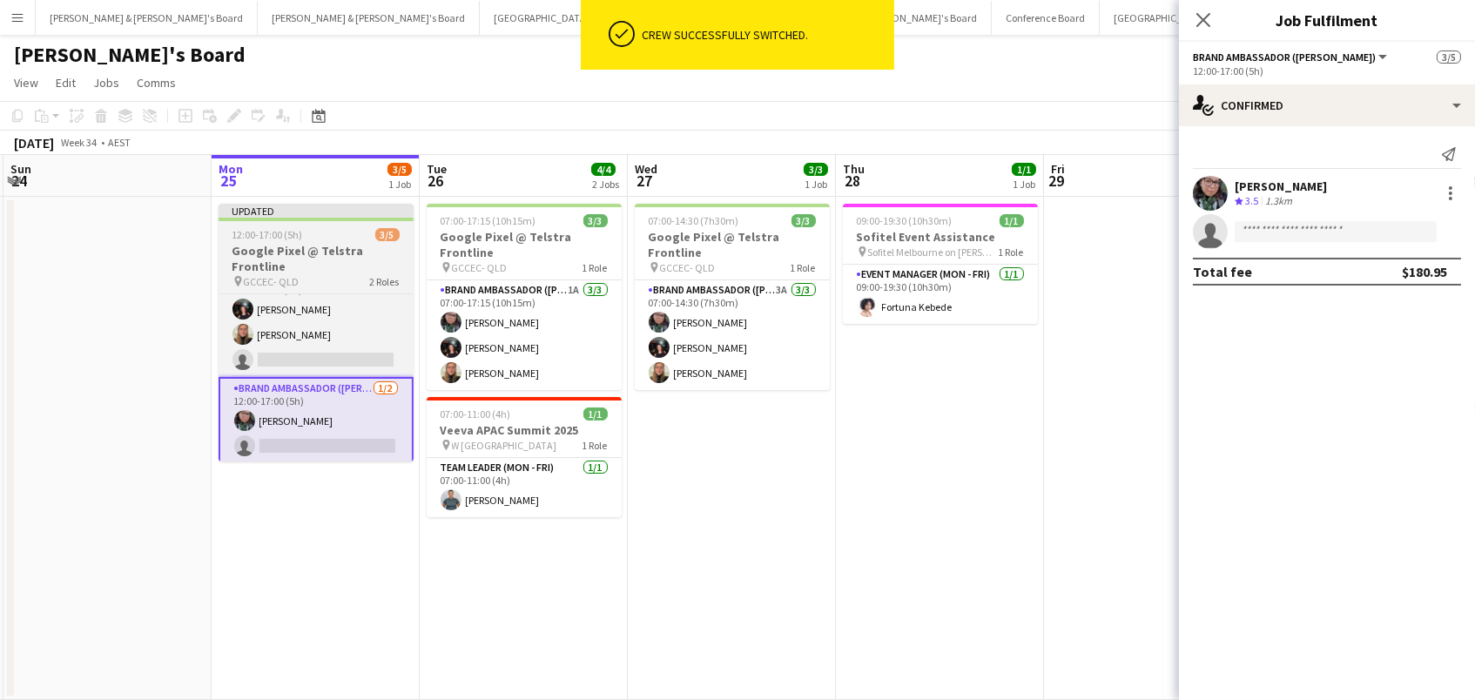
click at [320, 250] on h3 "Google Pixel @ Telstra Frontline" at bounding box center [316, 258] width 195 height 31
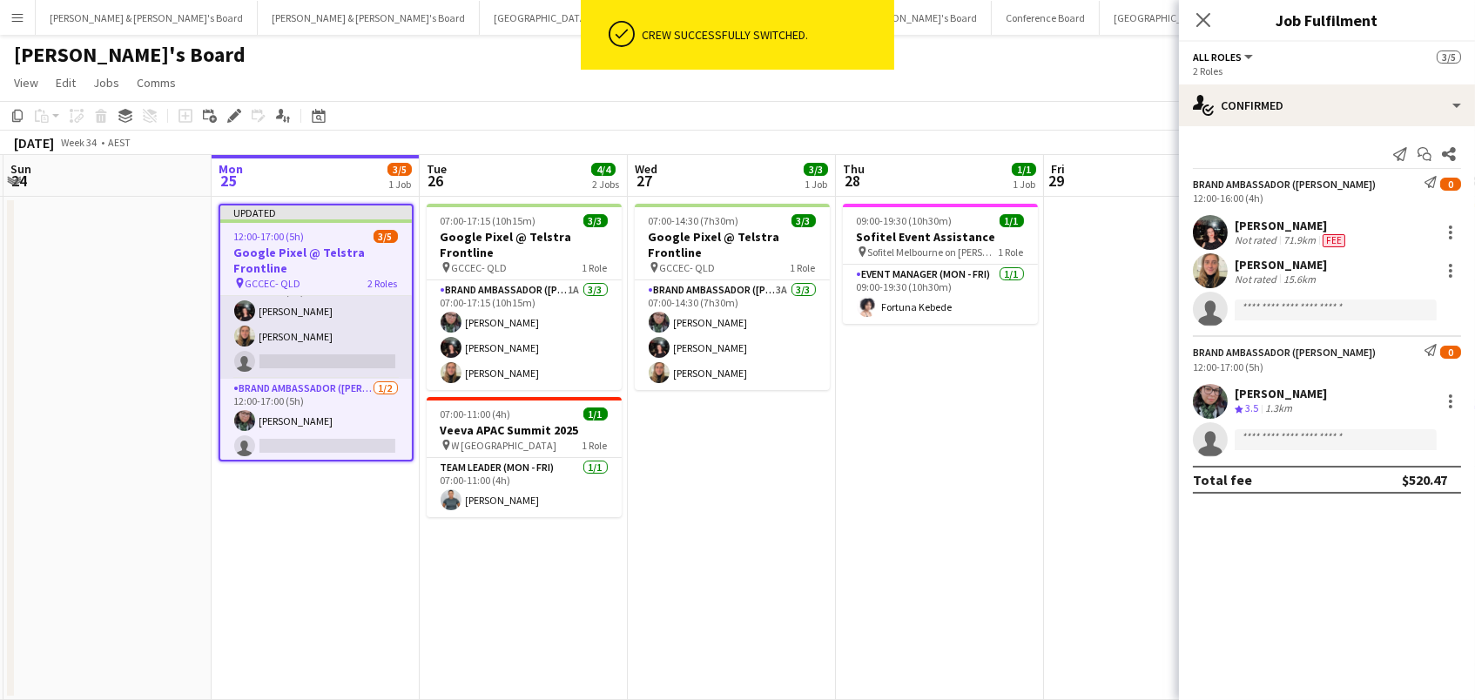
click at [308, 304] on app-card-role "Brand Ambassador (Mon - Fri) 7I [DATE] 12:00-16:00 (4h) [PERSON_NAME] [PERSON_N…" at bounding box center [316, 324] width 192 height 110
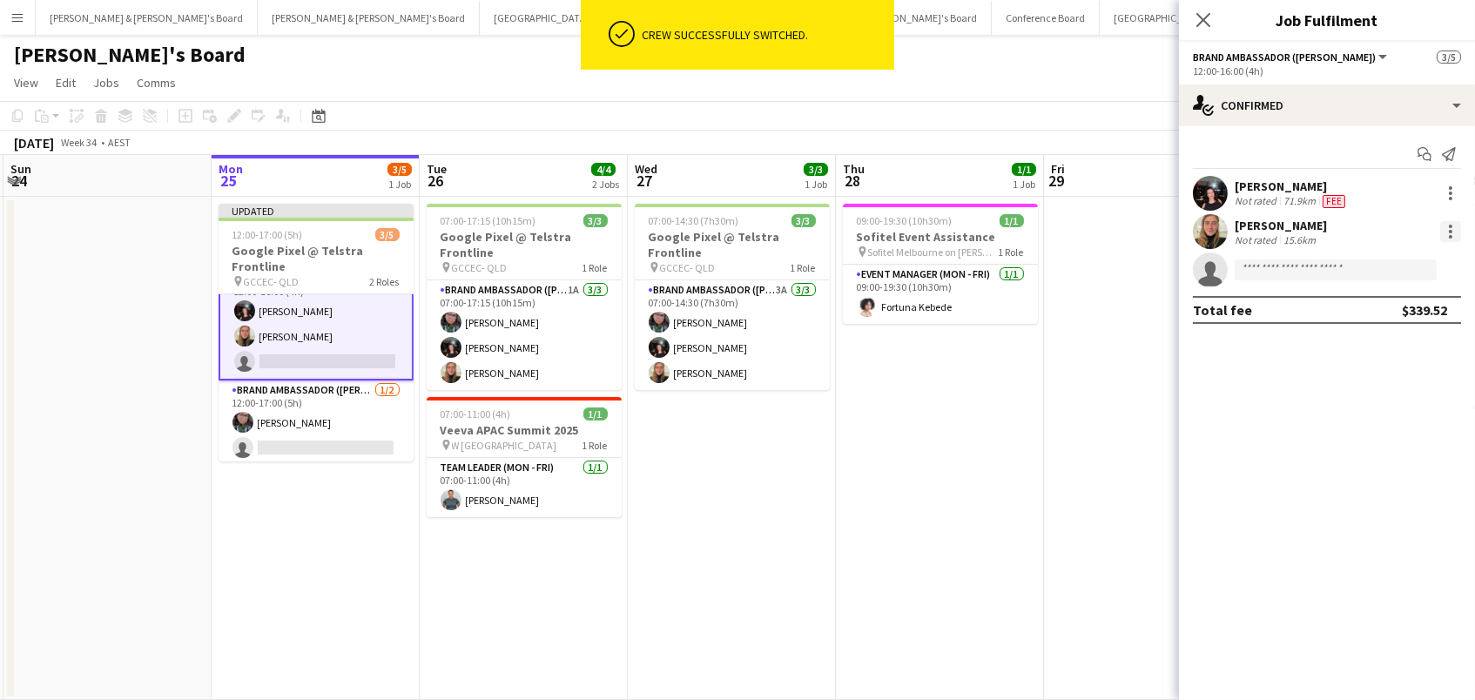
click at [1457, 224] on div at bounding box center [1450, 231] width 21 height 21
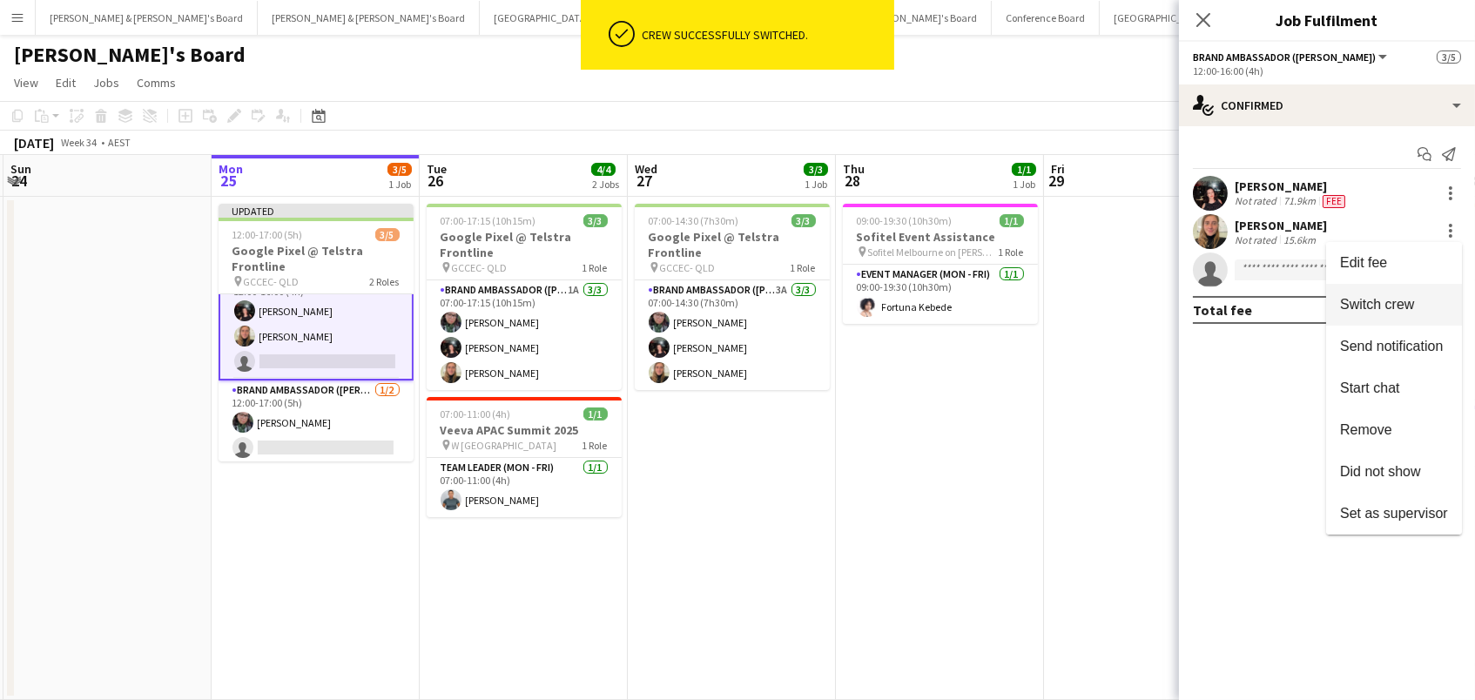
click at [1390, 304] on span "Switch crew" at bounding box center [1377, 304] width 74 height 15
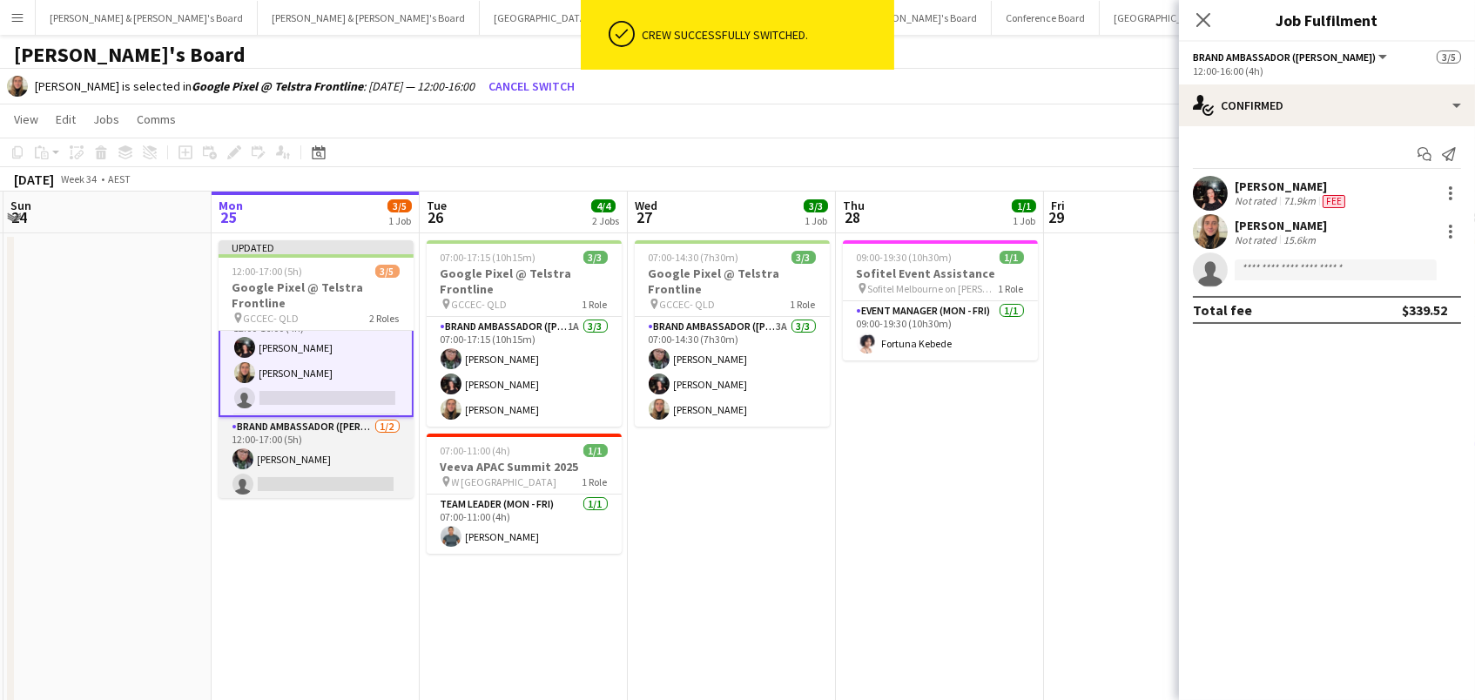
click at [286, 445] on app-card-role "Brand Ambassador (Mon - Fri) [DATE] 12:00-17:00 (5h) [PERSON_NAME] single-neutr…" at bounding box center [316, 459] width 195 height 84
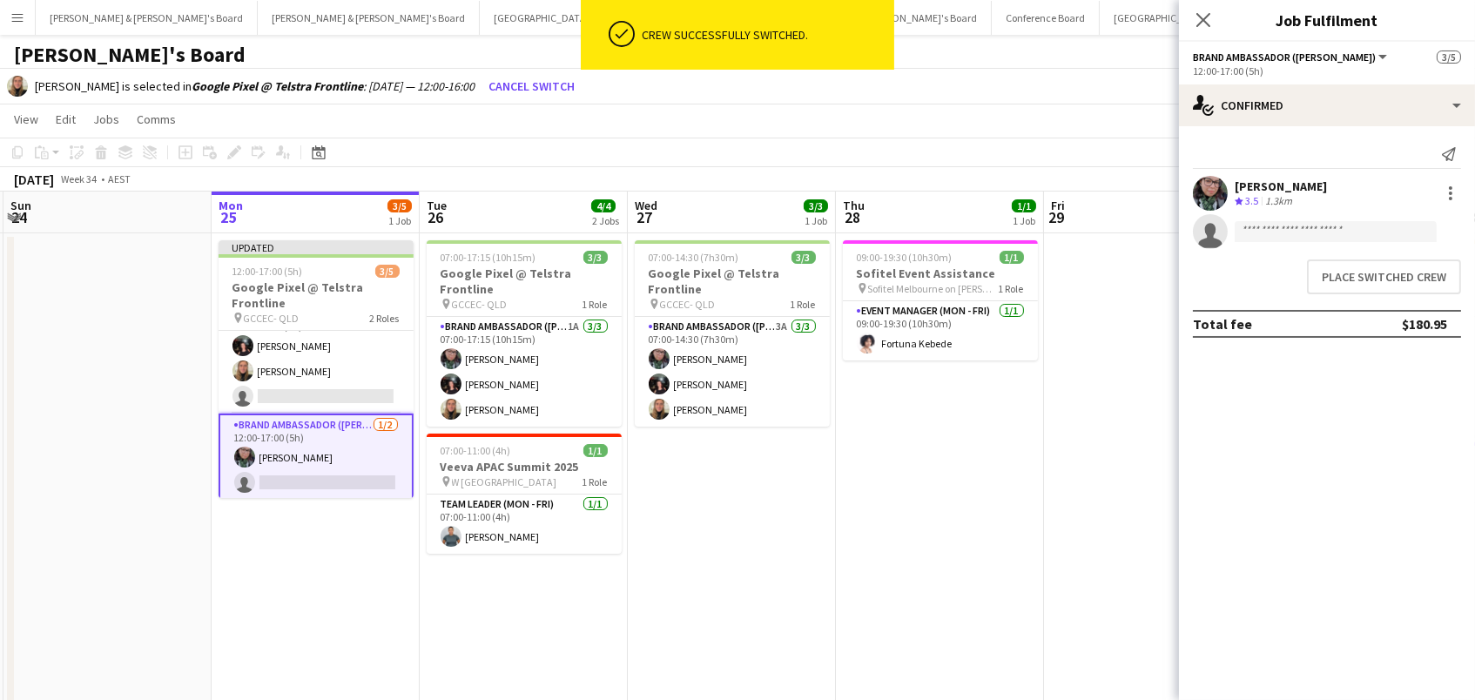
scroll to position [0, 411]
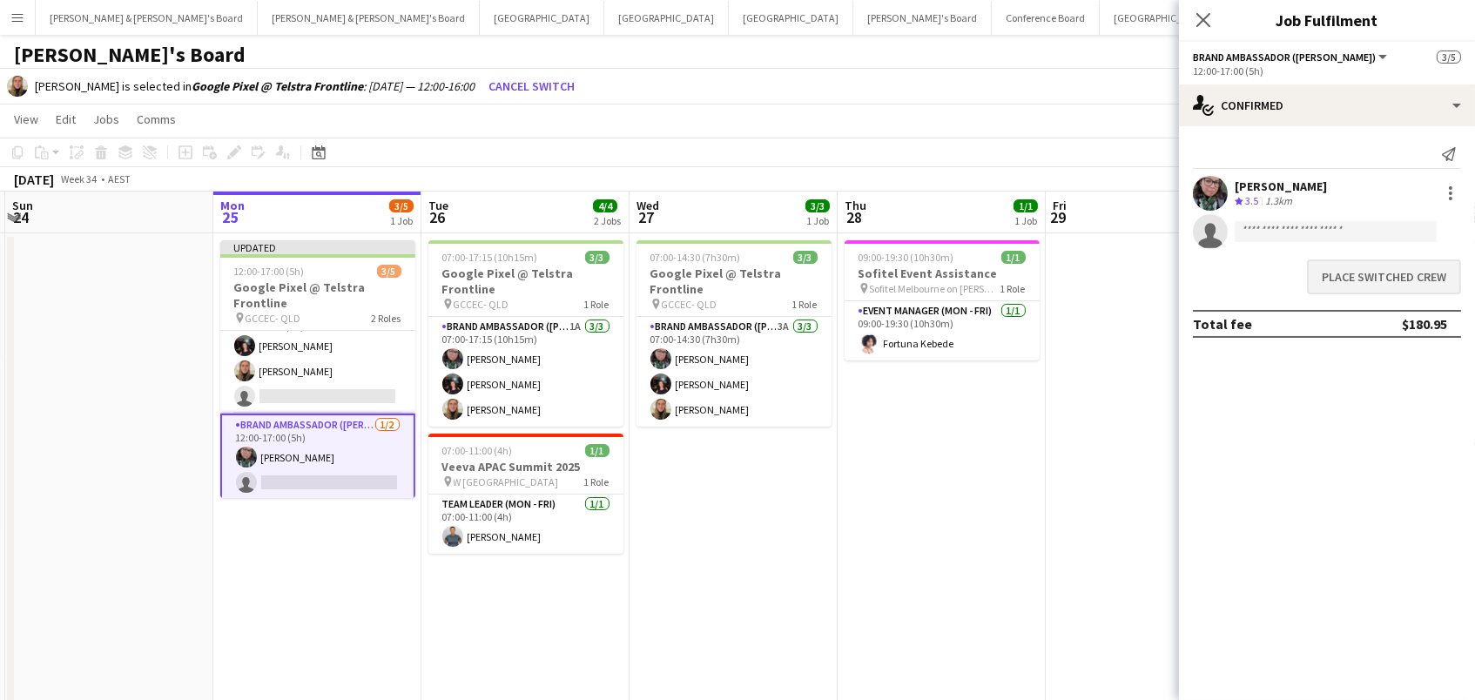
click at [1369, 288] on button "Place switched crew" at bounding box center [1384, 276] width 154 height 35
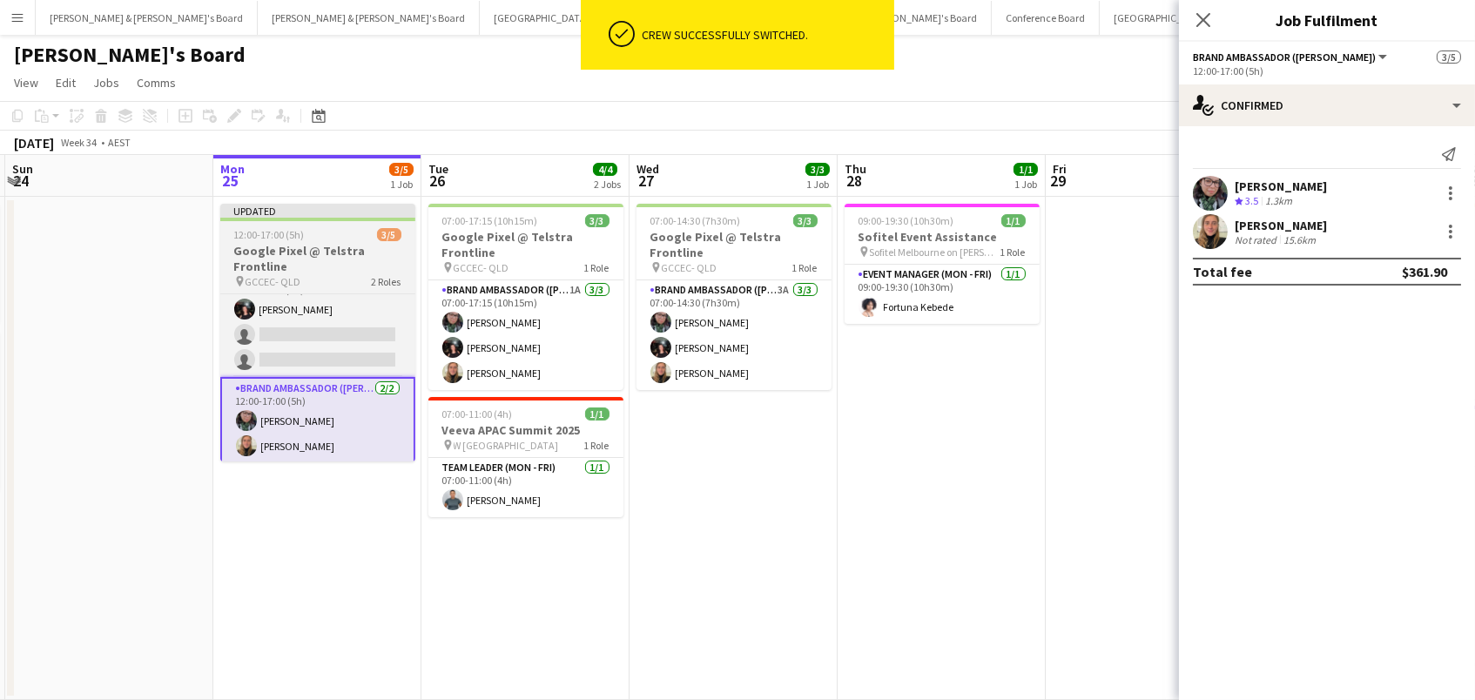
click at [372, 217] on div "Updated" at bounding box center [317, 211] width 195 height 14
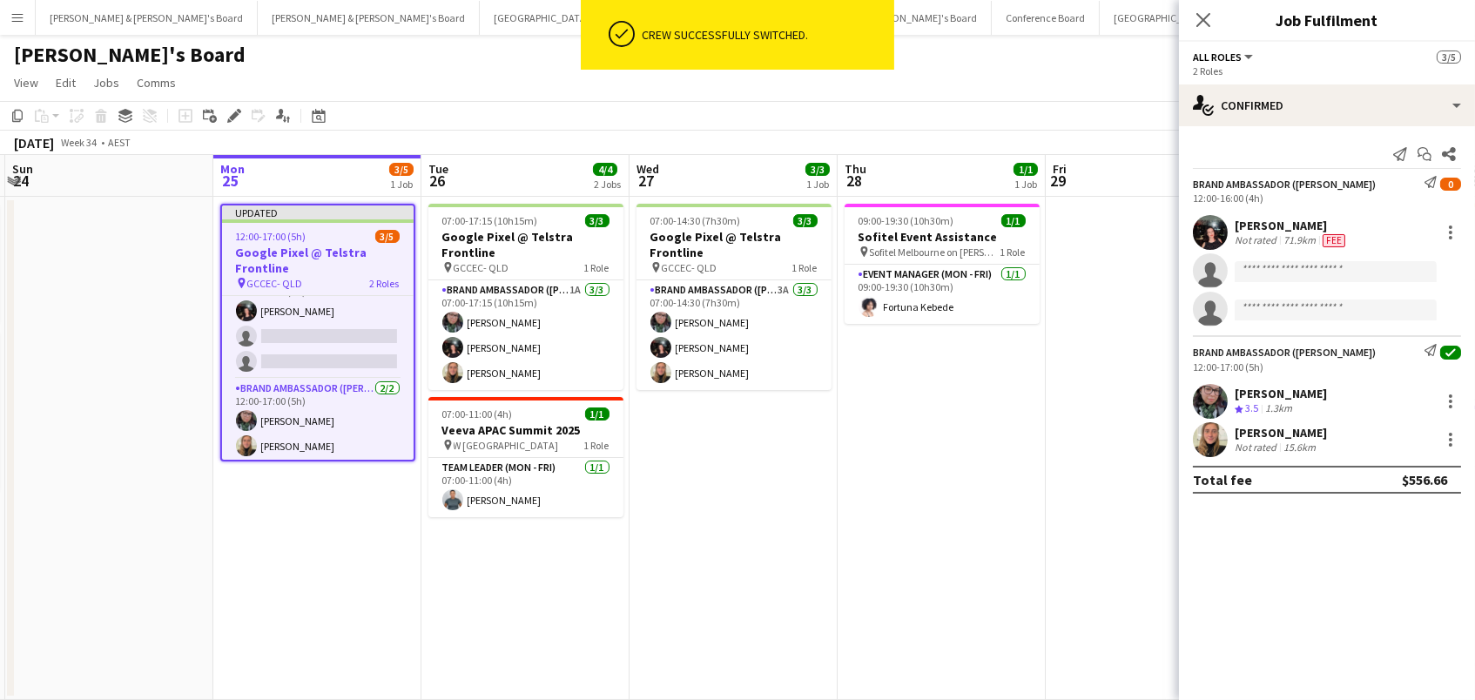
scroll to position [0, 410]
click at [232, 113] on icon at bounding box center [234, 116] width 10 height 10
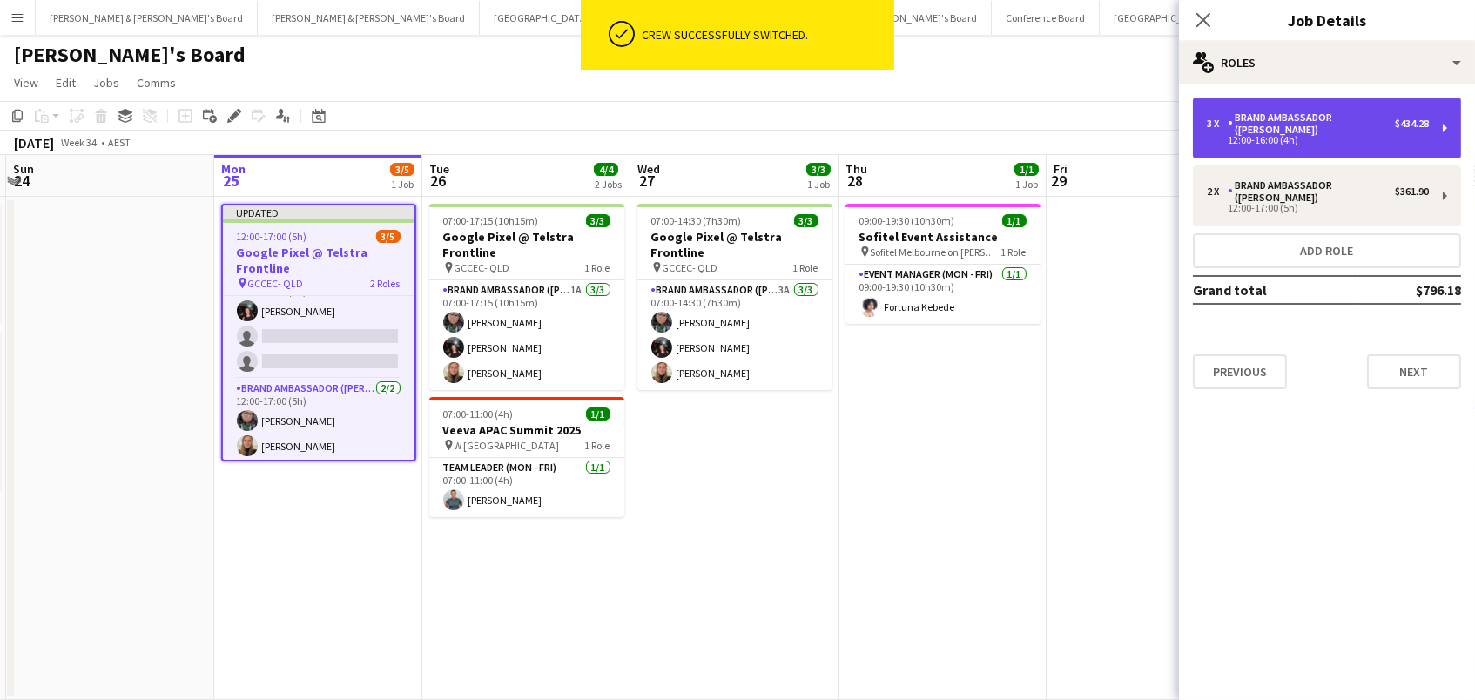
click at [1301, 136] on div "12:00-16:00 (4h)" at bounding box center [1318, 140] width 222 height 9
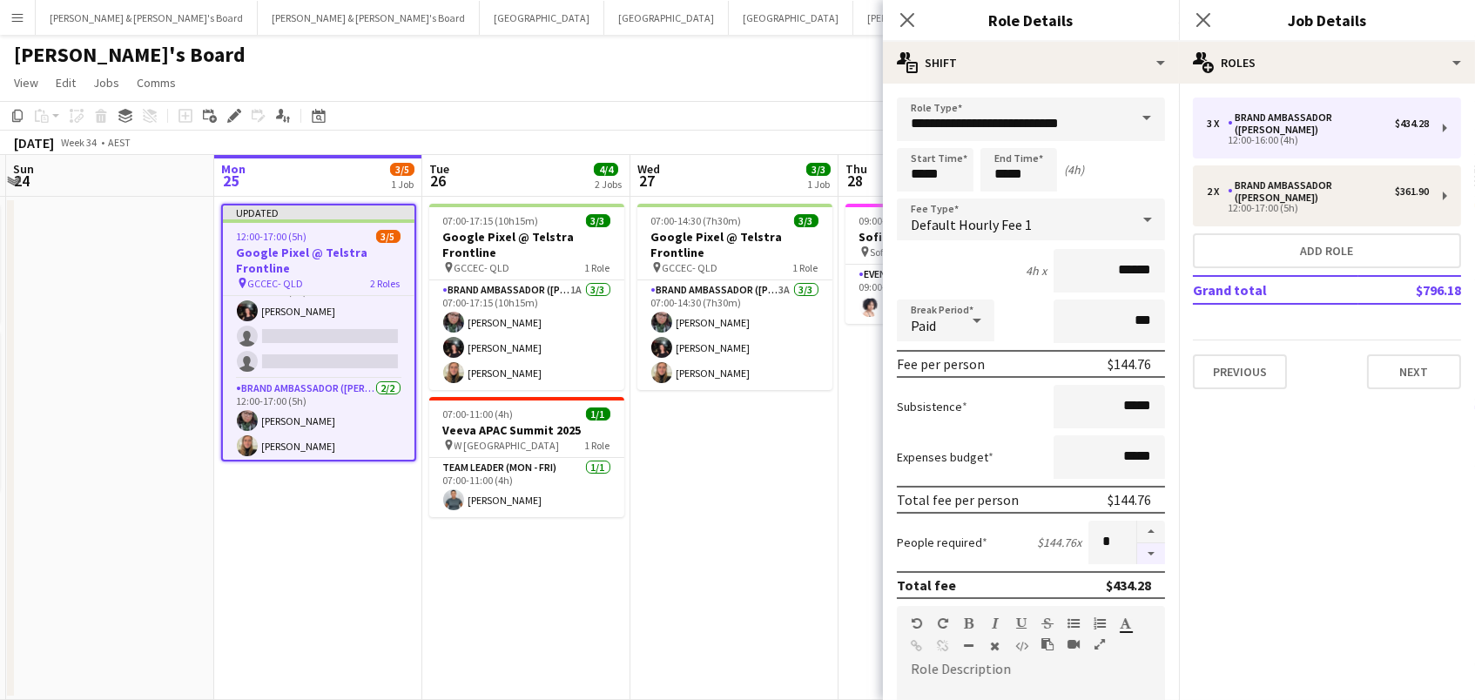
click at [1147, 554] on button "button" at bounding box center [1151, 554] width 28 height 22
type input "*"
click at [695, 555] on app-date-cell "07:00-14:30 (7h30m) 3/3 Google Pixel @ Telstra Frontline pin GCCEC- QLD 1 Role …" at bounding box center [734, 448] width 208 height 503
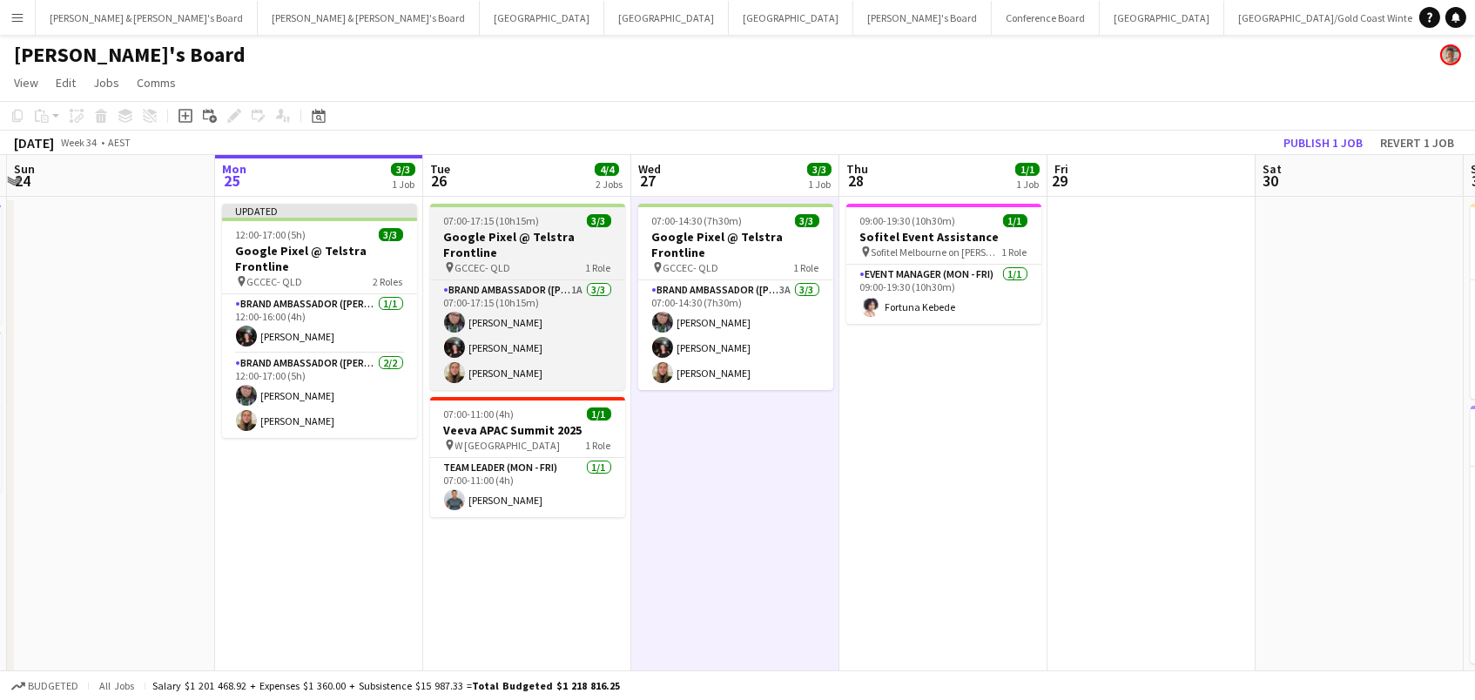
click at [497, 247] on h3 "Google Pixel @ Telstra Frontline" at bounding box center [527, 244] width 195 height 31
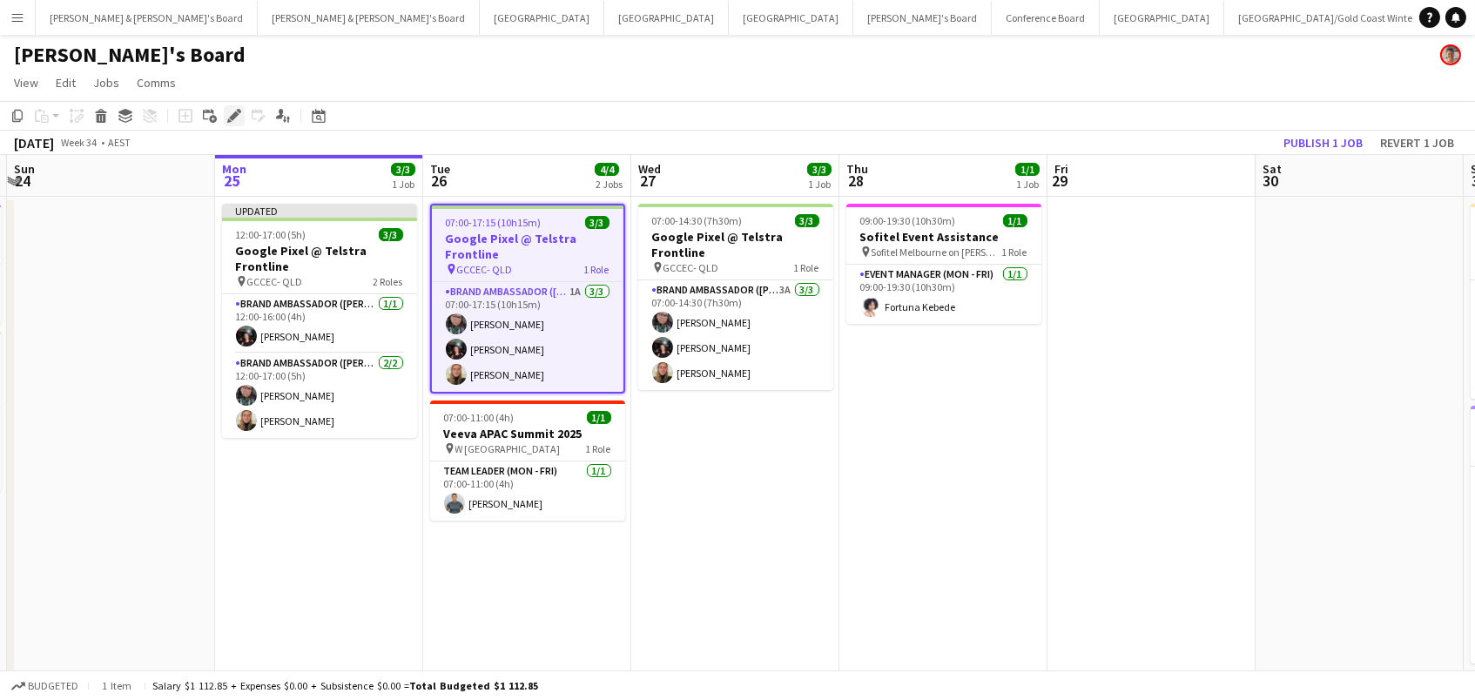
click at [229, 111] on icon "Edit" at bounding box center [234, 116] width 14 height 14
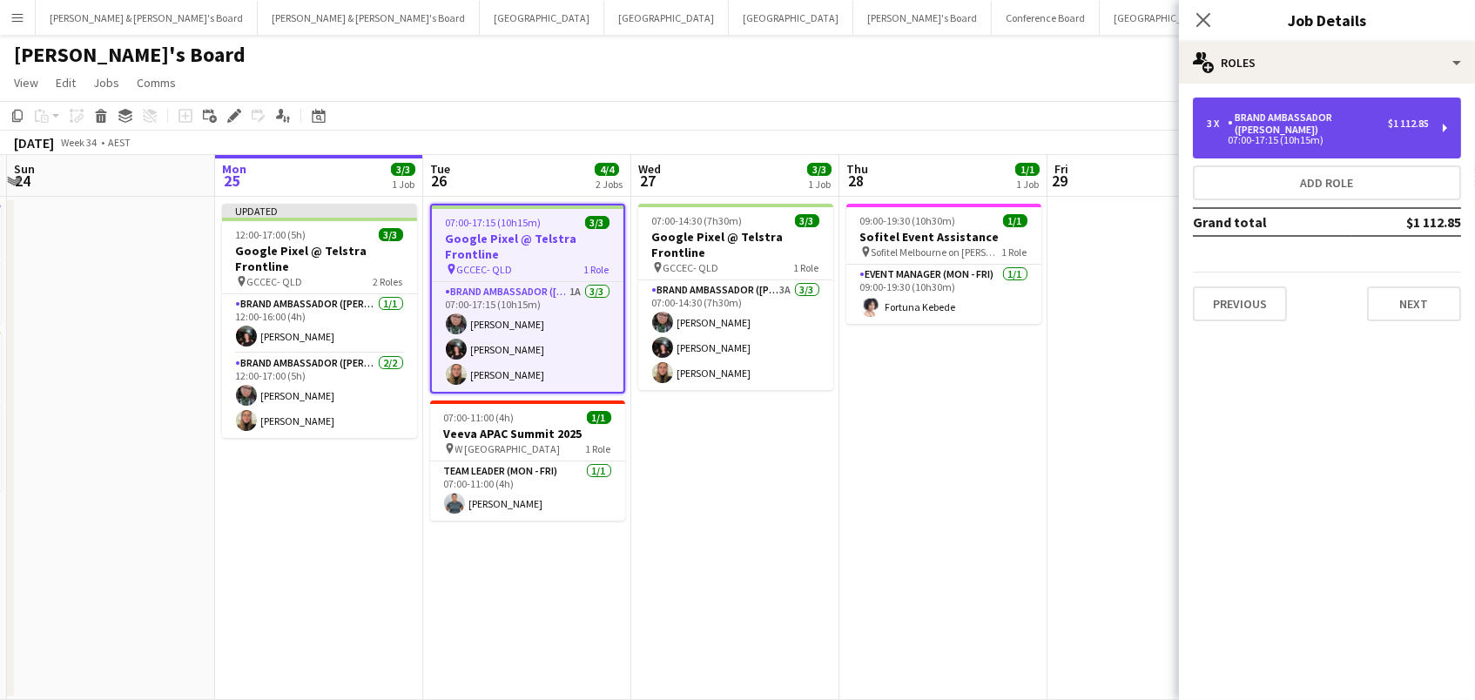
click at [1313, 140] on div "07:00-17:15 (10h15m)" at bounding box center [1318, 140] width 222 height 9
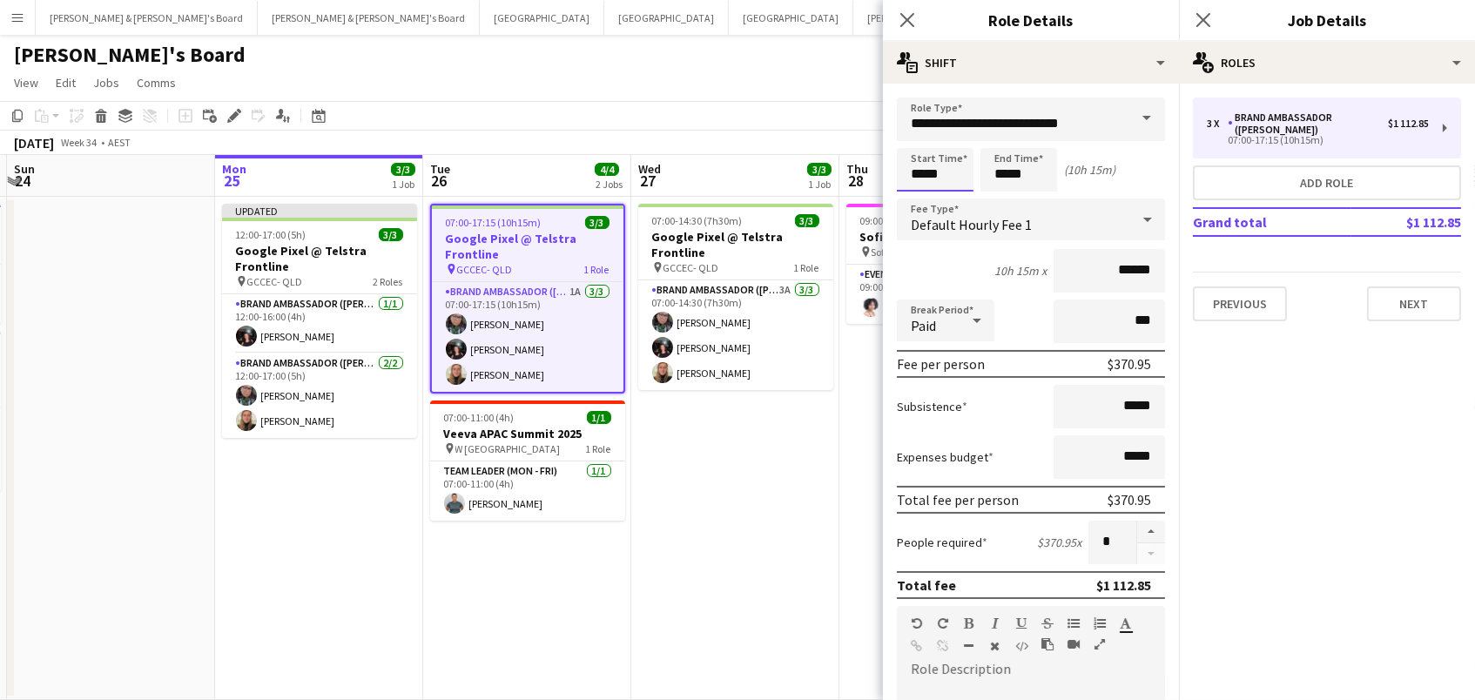
click at [939, 173] on input "*****" at bounding box center [935, 170] width 77 height 44
type input "*****"
click at [947, 131] on div at bounding box center [952, 139] width 35 height 17
click at [840, 93] on app-page-menu "View Day view expanded Day view collapsed Month view Date picker Jump to [DATE]…" at bounding box center [737, 84] width 1475 height 33
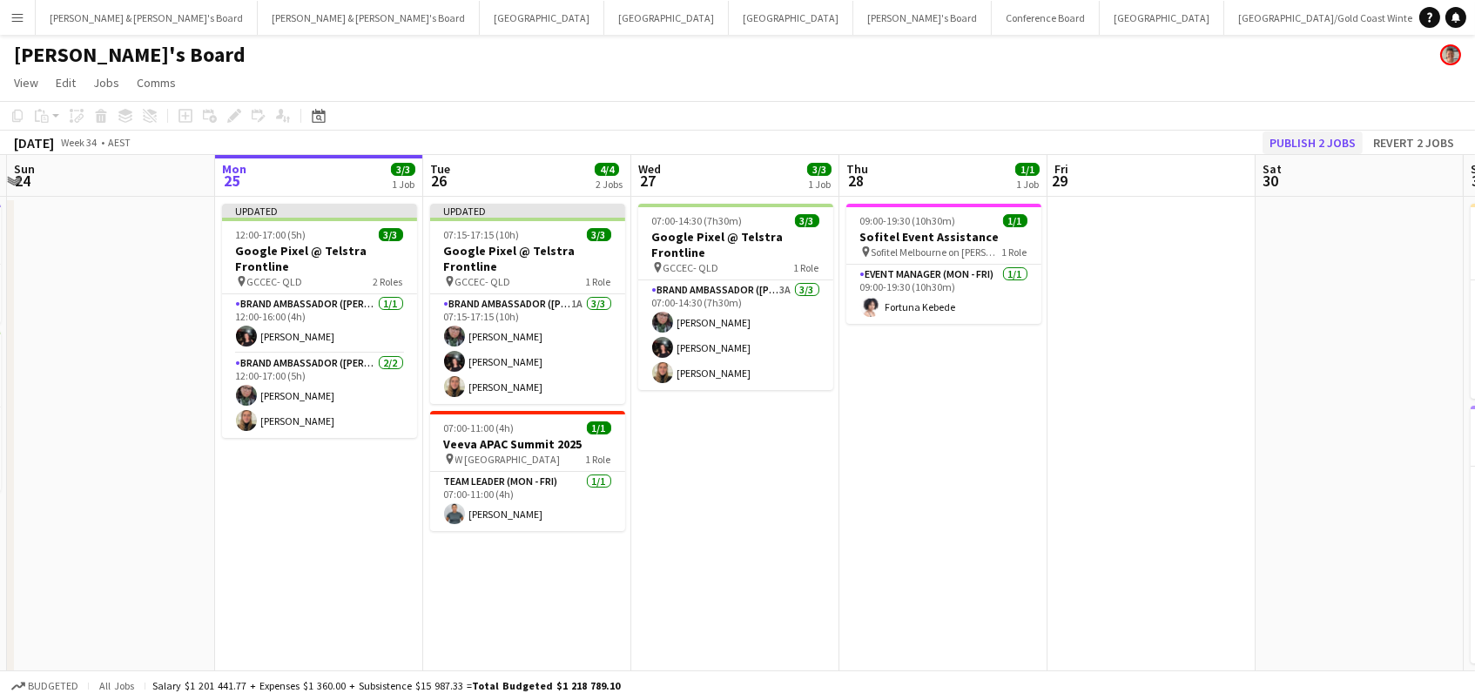
click at [1322, 138] on button "Publish 2 jobs" at bounding box center [1312, 142] width 100 height 23
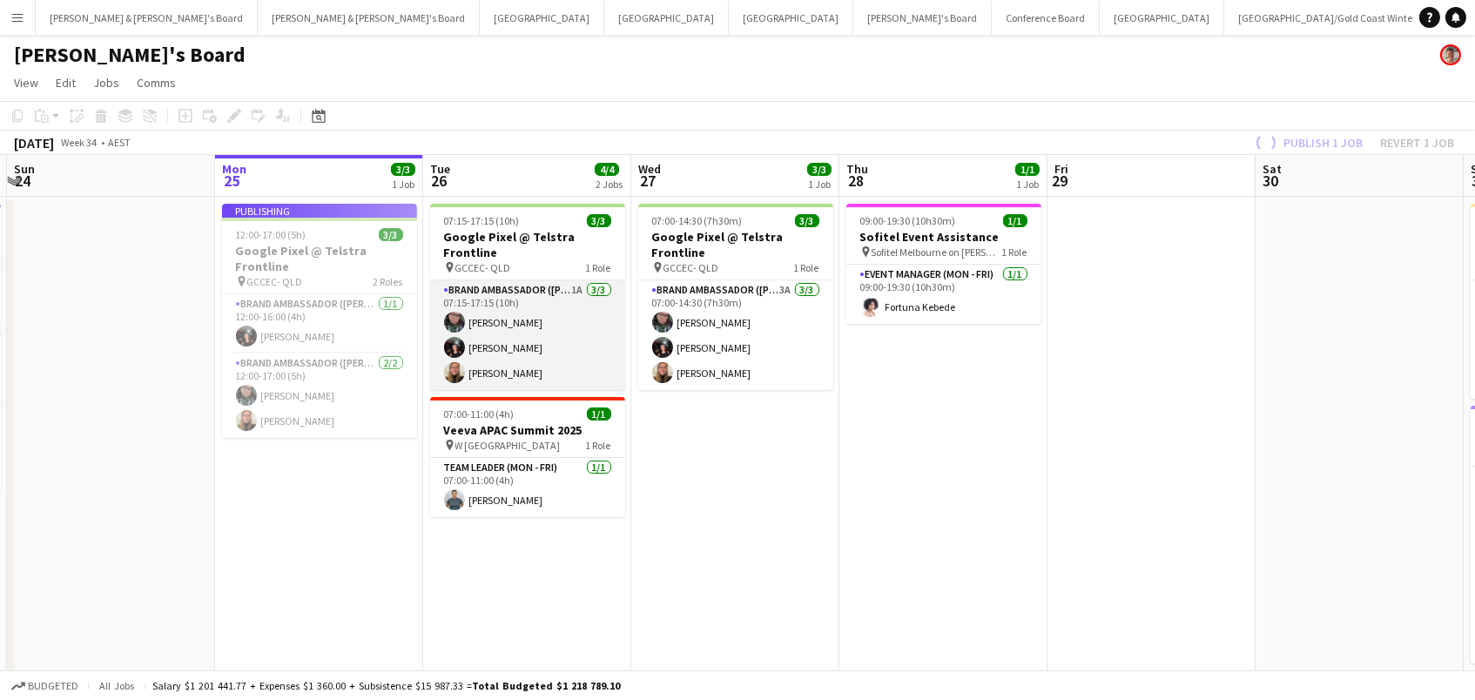
click at [579, 341] on app-card-role "Brand Ambassador (Mon - Fri) 1A [DATE] 07:15-17:15 (10h) [PERSON_NAME] [PERSON_…" at bounding box center [527, 335] width 195 height 110
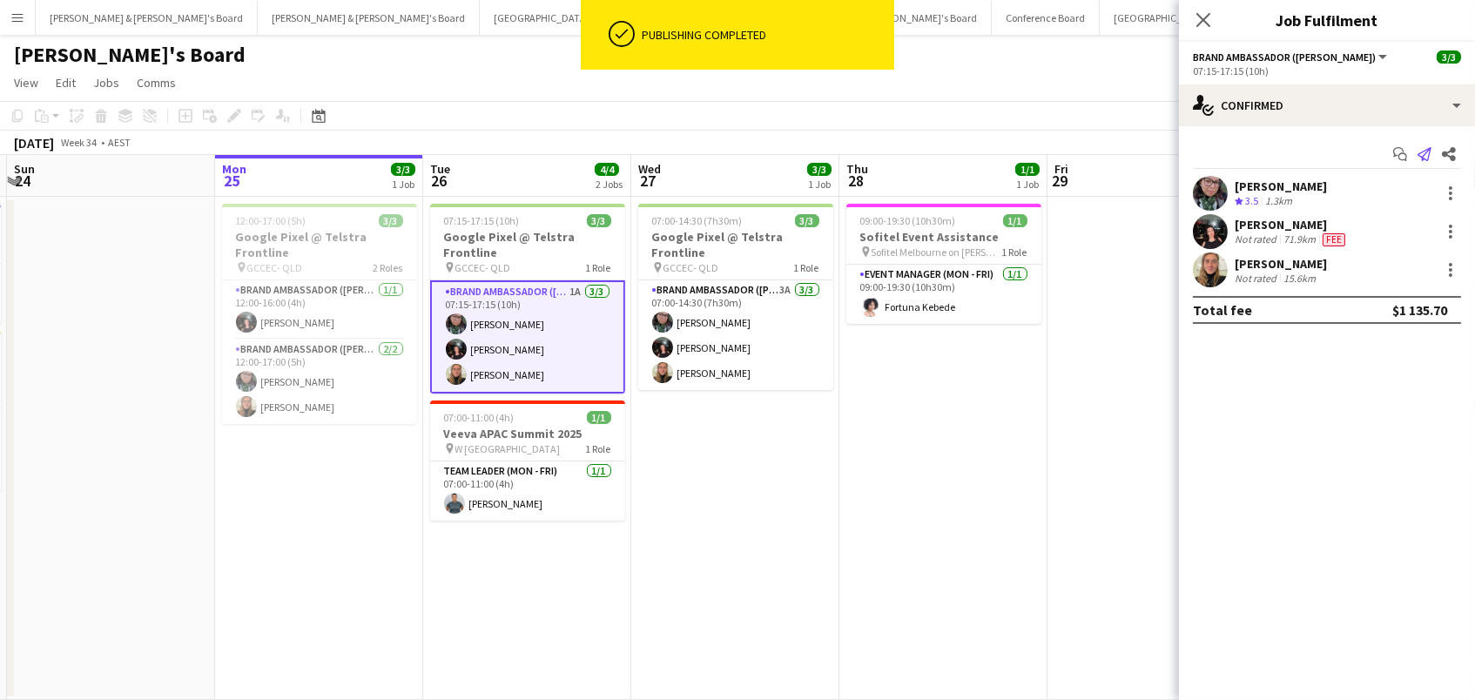
click at [1430, 148] on icon "Send notification" at bounding box center [1424, 154] width 14 height 14
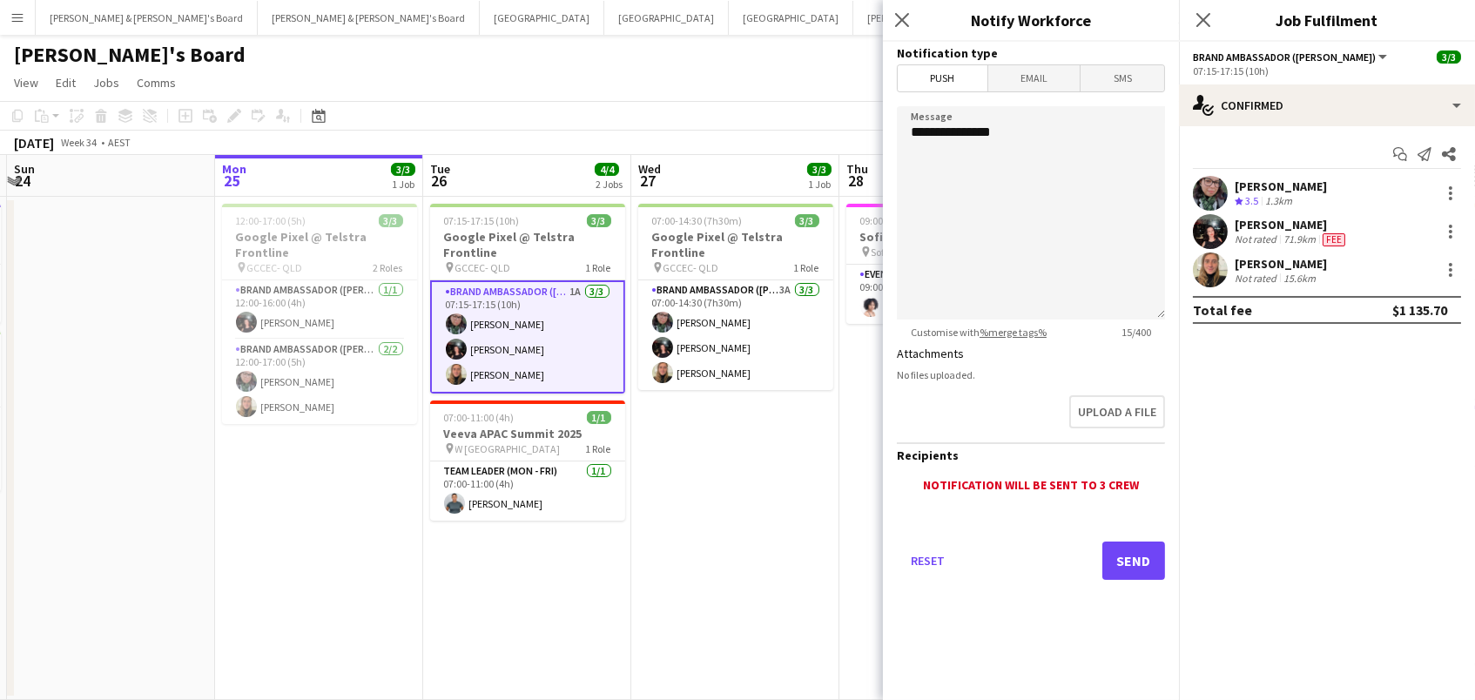
click at [1048, 74] on span "Email" at bounding box center [1034, 78] width 92 height 26
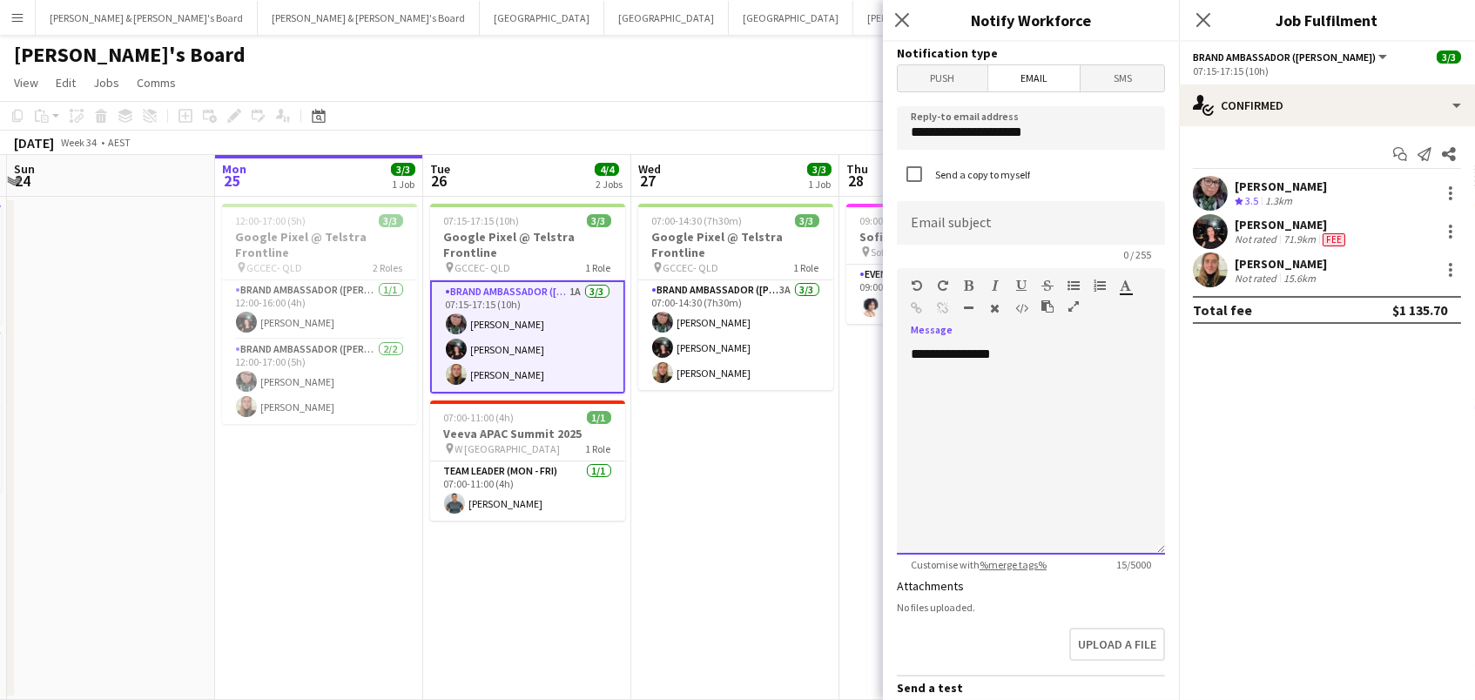
click at [1038, 362] on div "**********" at bounding box center [1031, 450] width 268 height 209
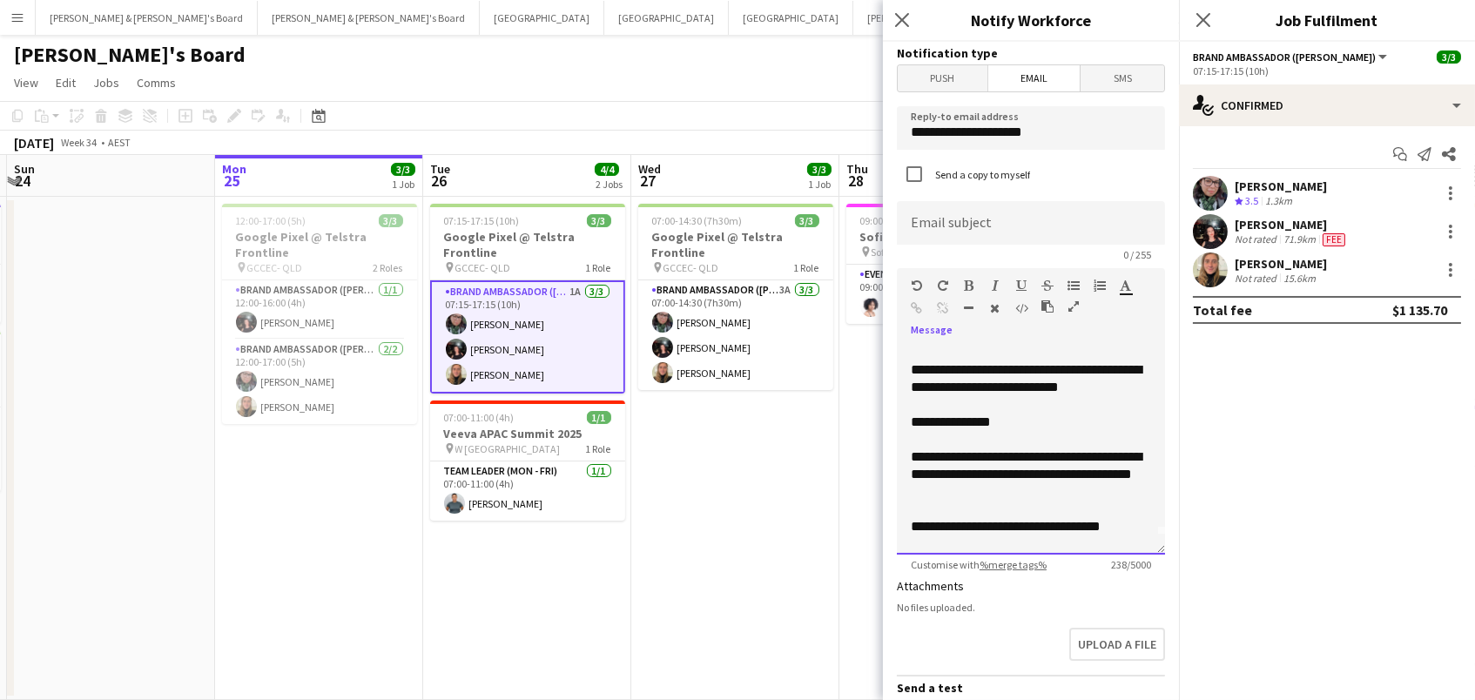
scroll to position [37, 0]
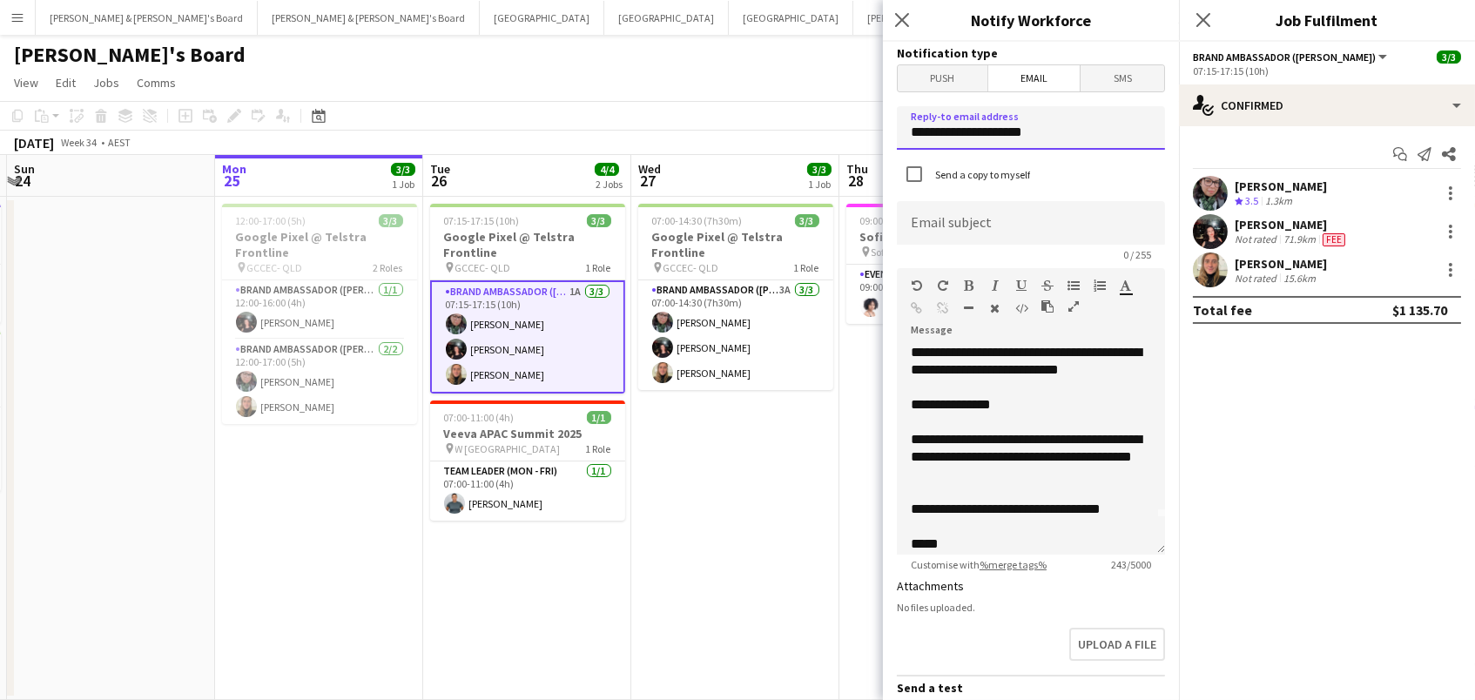
drag, startPoint x: 1053, startPoint y: 138, endPoint x: 463, endPoint y: -10, distance: 608.3
click at [1060, 107] on input "**********" at bounding box center [1031, 128] width 268 height 44
type input "**********"
click at [1090, 333] on div "**********" at bounding box center [1031, 443] width 268 height 221
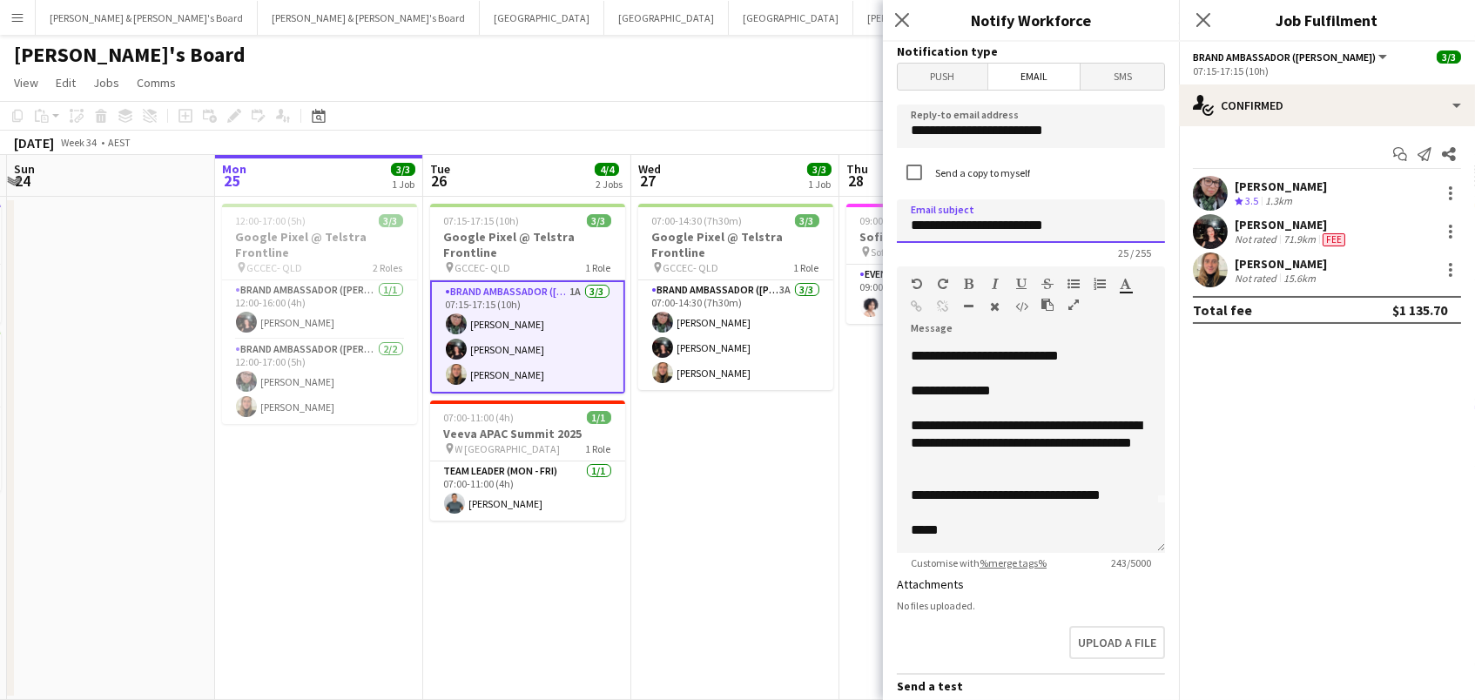
scroll to position [48, 0]
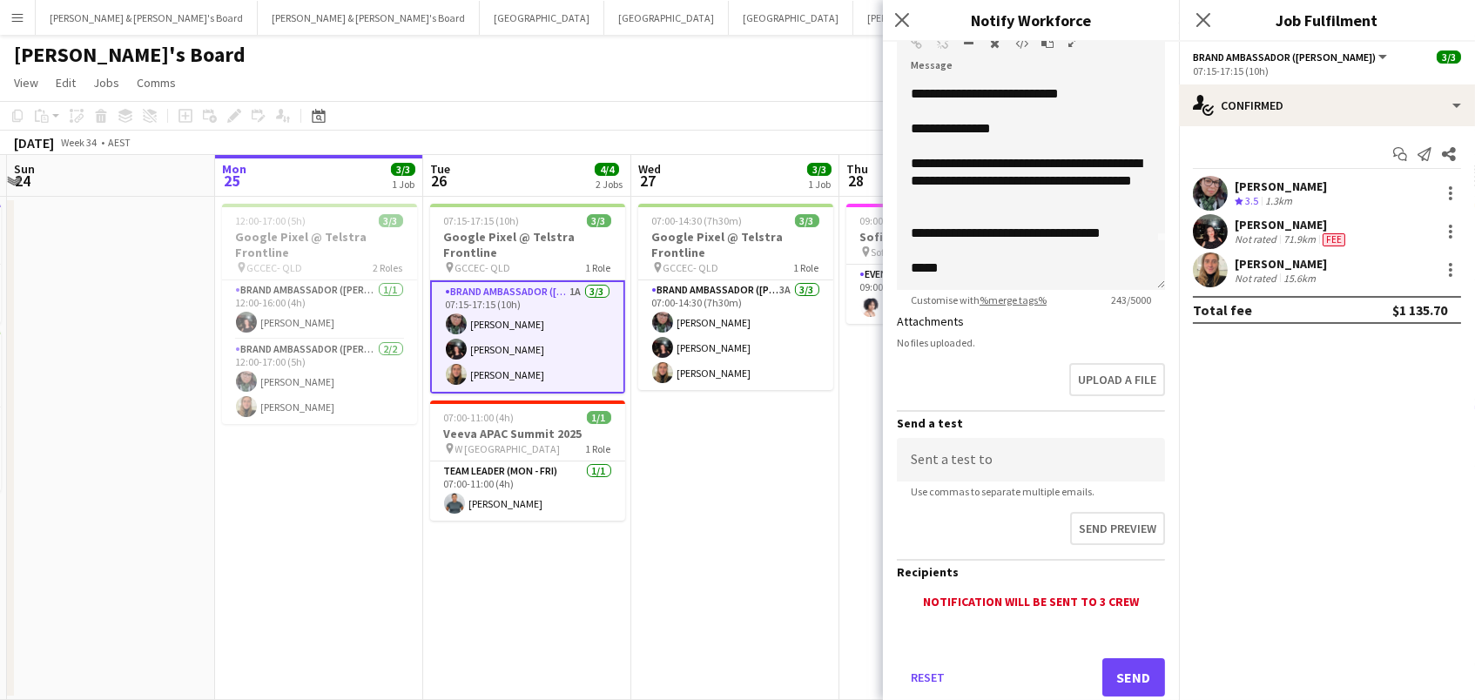
type input "**********"
click at [1111, 674] on button "Send" at bounding box center [1133, 677] width 63 height 38
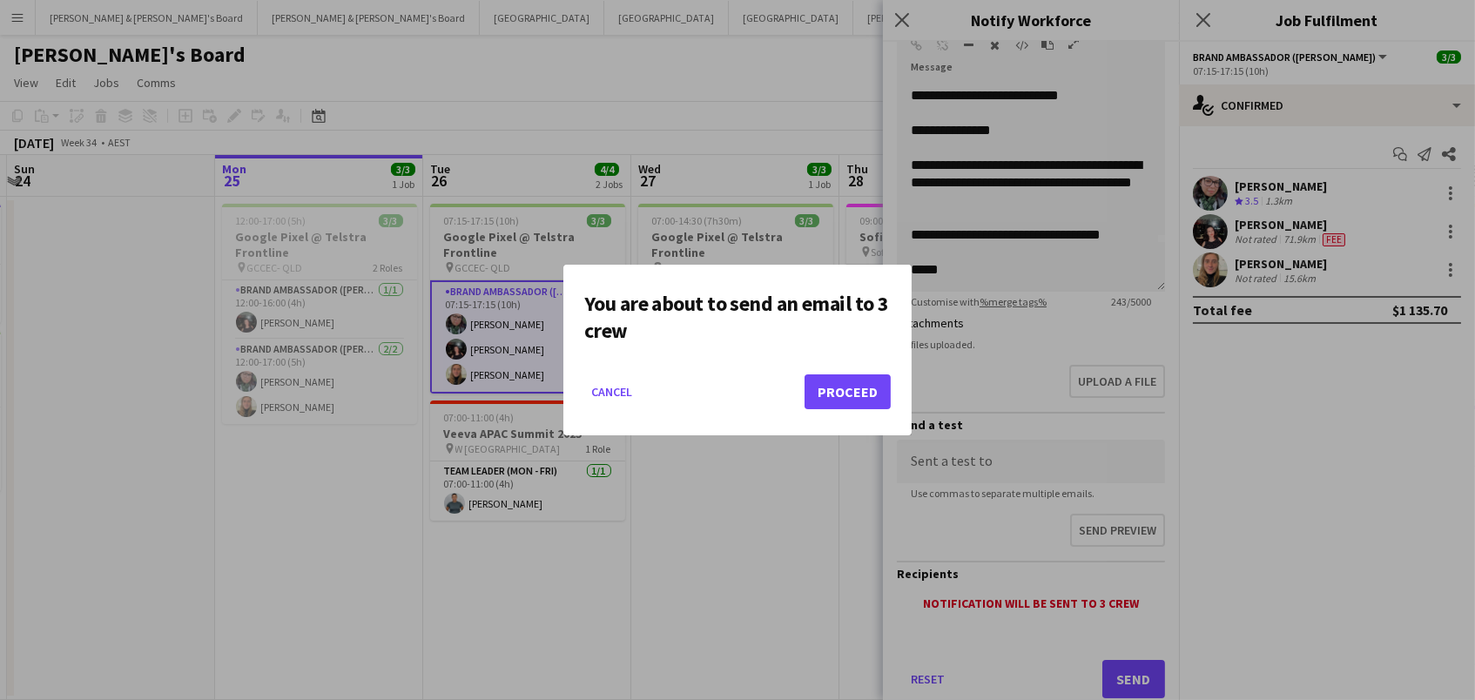
click at [817, 394] on button "Proceed" at bounding box center [847, 391] width 86 height 35
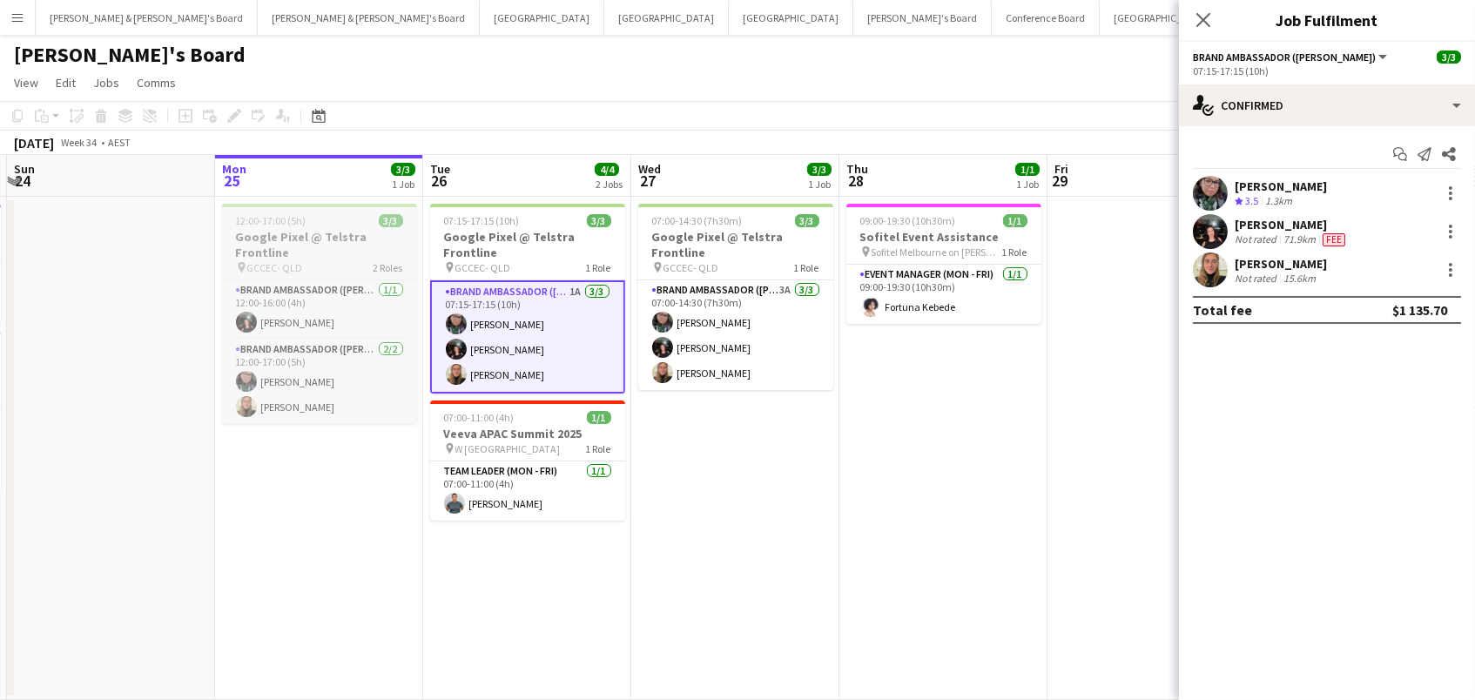
click at [311, 231] on h3 "Google Pixel @ Telstra Frontline" at bounding box center [319, 244] width 195 height 31
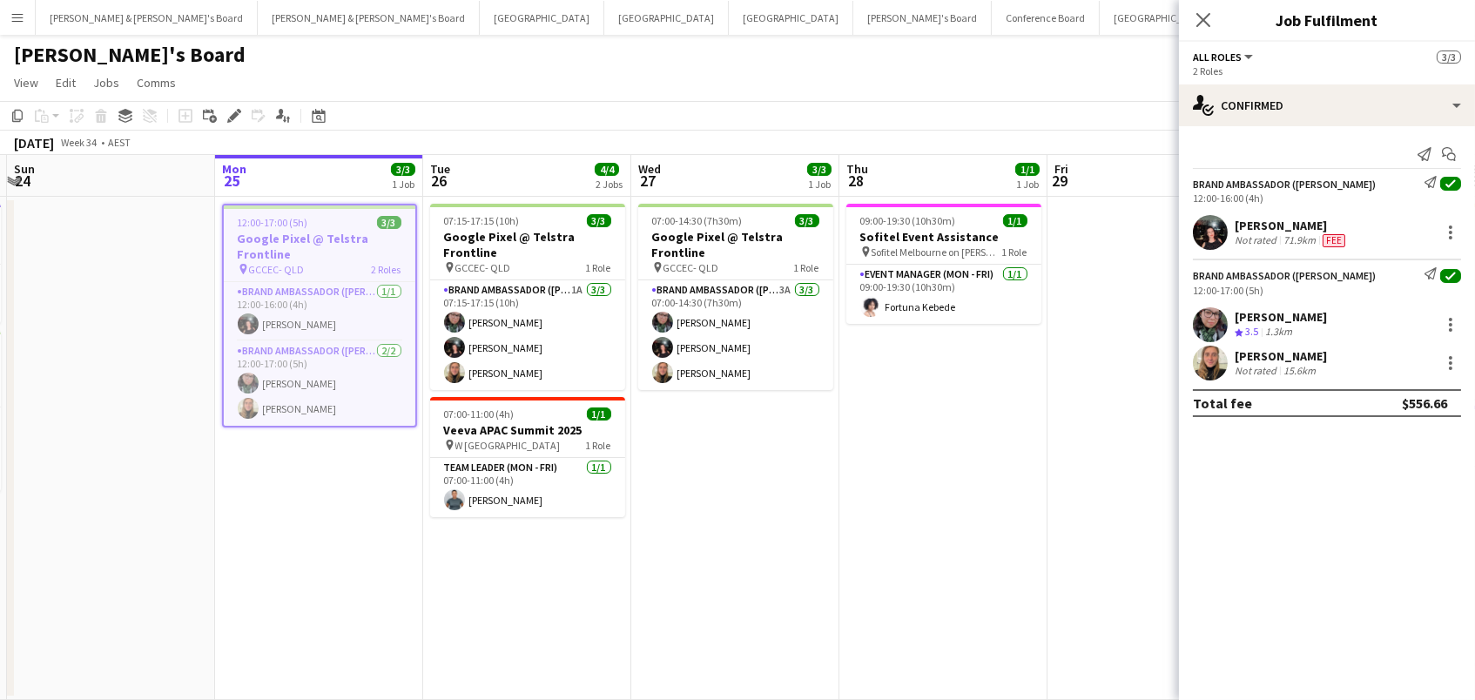
scroll to position [0, 408]
drag, startPoint x: 231, startPoint y: 117, endPoint x: 274, endPoint y: 105, distance: 45.0
click at [231, 115] on icon at bounding box center [234, 116] width 10 height 10
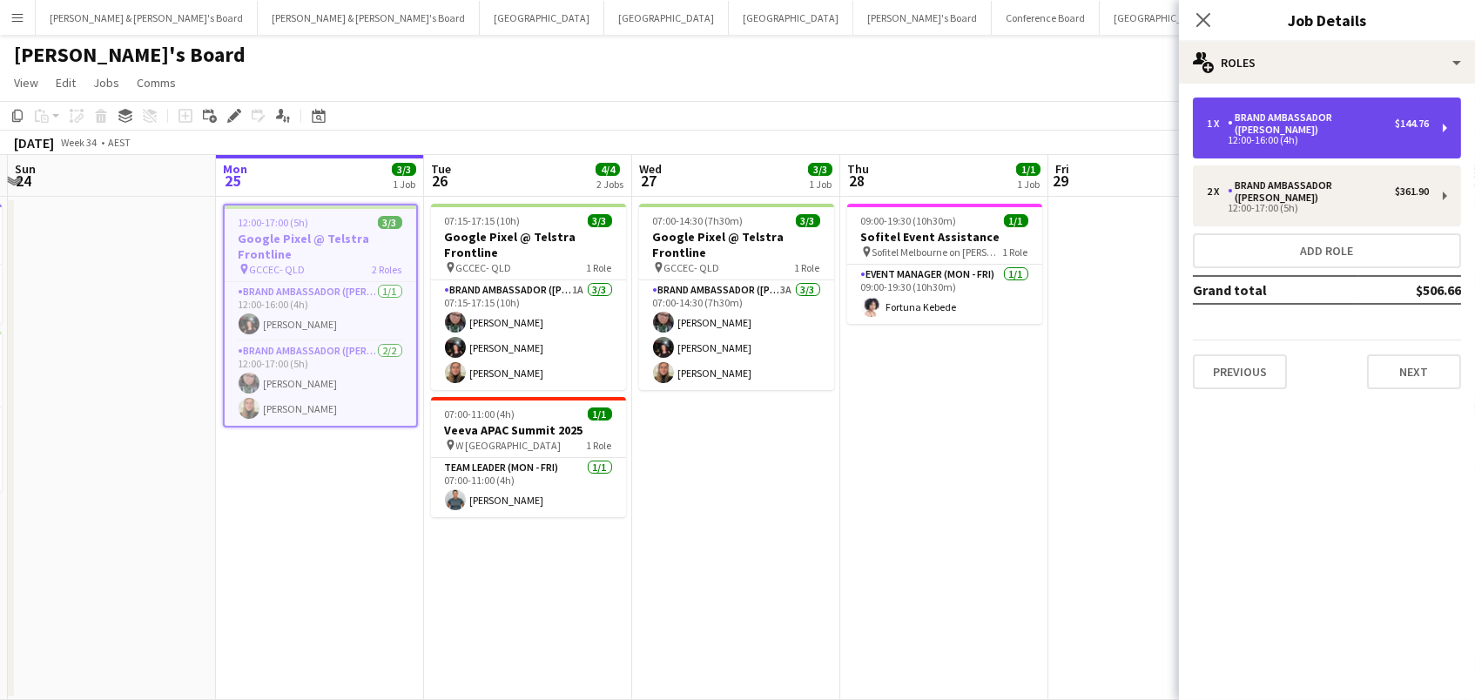
click at [1235, 109] on div "1 x Brand Ambassador (Mon - Fri) $144.76 12:00-16:00 (4h)" at bounding box center [1327, 128] width 268 height 61
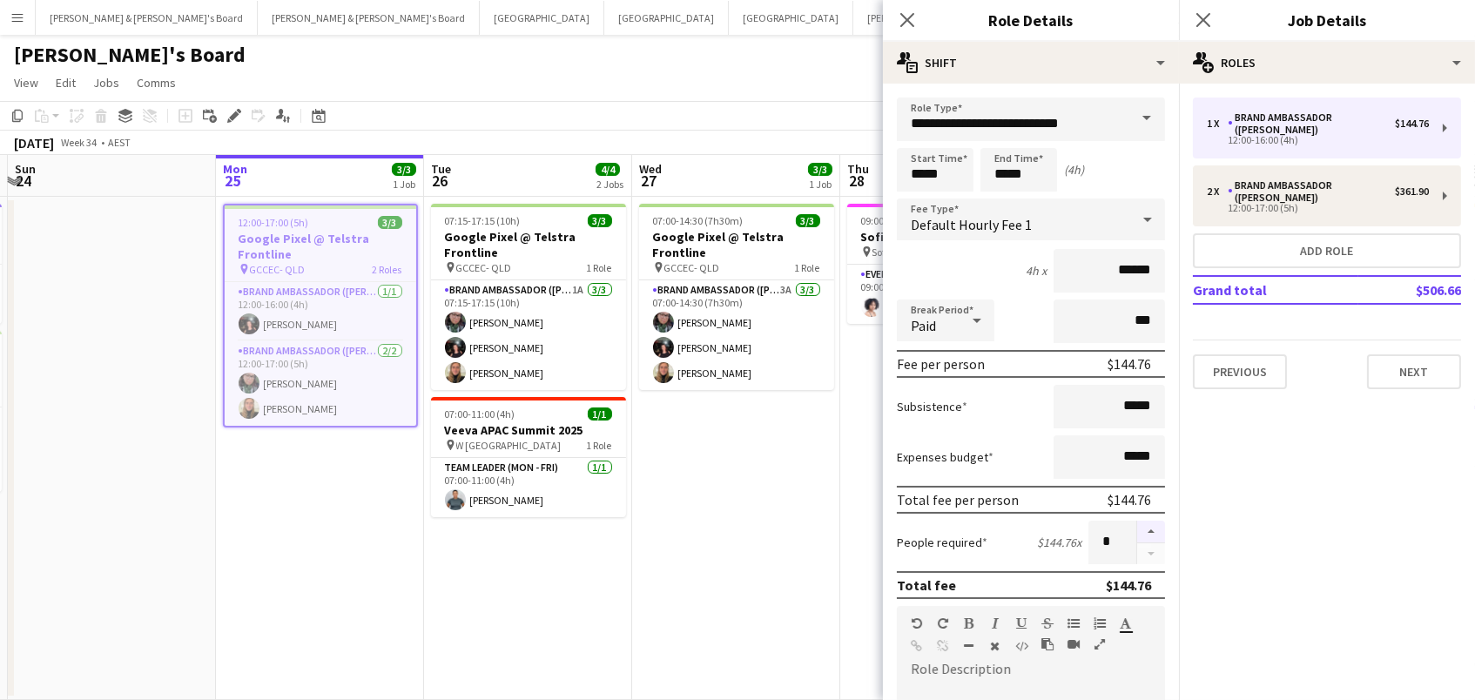
click at [1150, 535] on button "button" at bounding box center [1151, 532] width 28 height 23
type input "*"
click at [320, 567] on app-date-cell "12:00-17:00 (5h) 3/3 Google Pixel @ Telstra Frontline pin GCCEC- QLD 2 Roles Br…" at bounding box center [320, 448] width 208 height 503
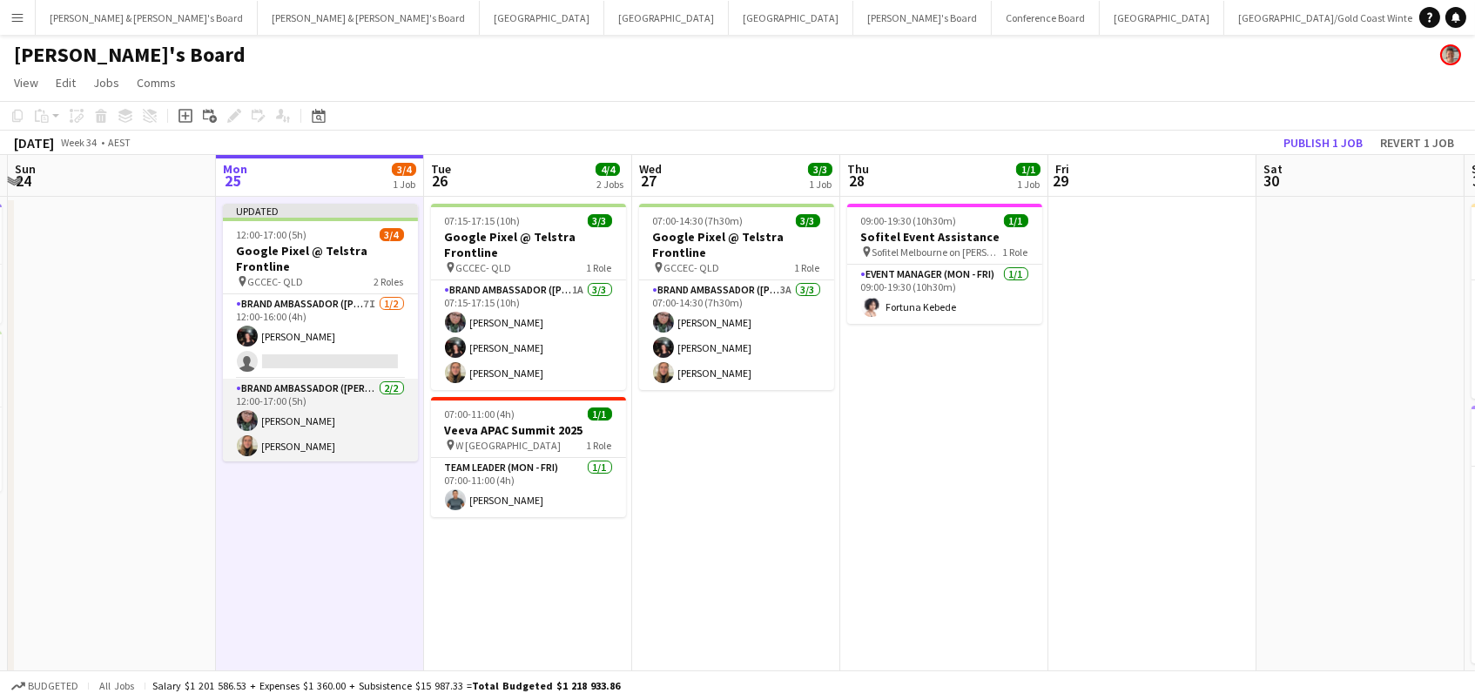
click at [317, 407] on app-card-role "Brand Ambassador (Mon - Fri) [DATE] 12:00-17:00 (5h) [PERSON_NAME] [PERSON_NAME]" at bounding box center [320, 421] width 195 height 84
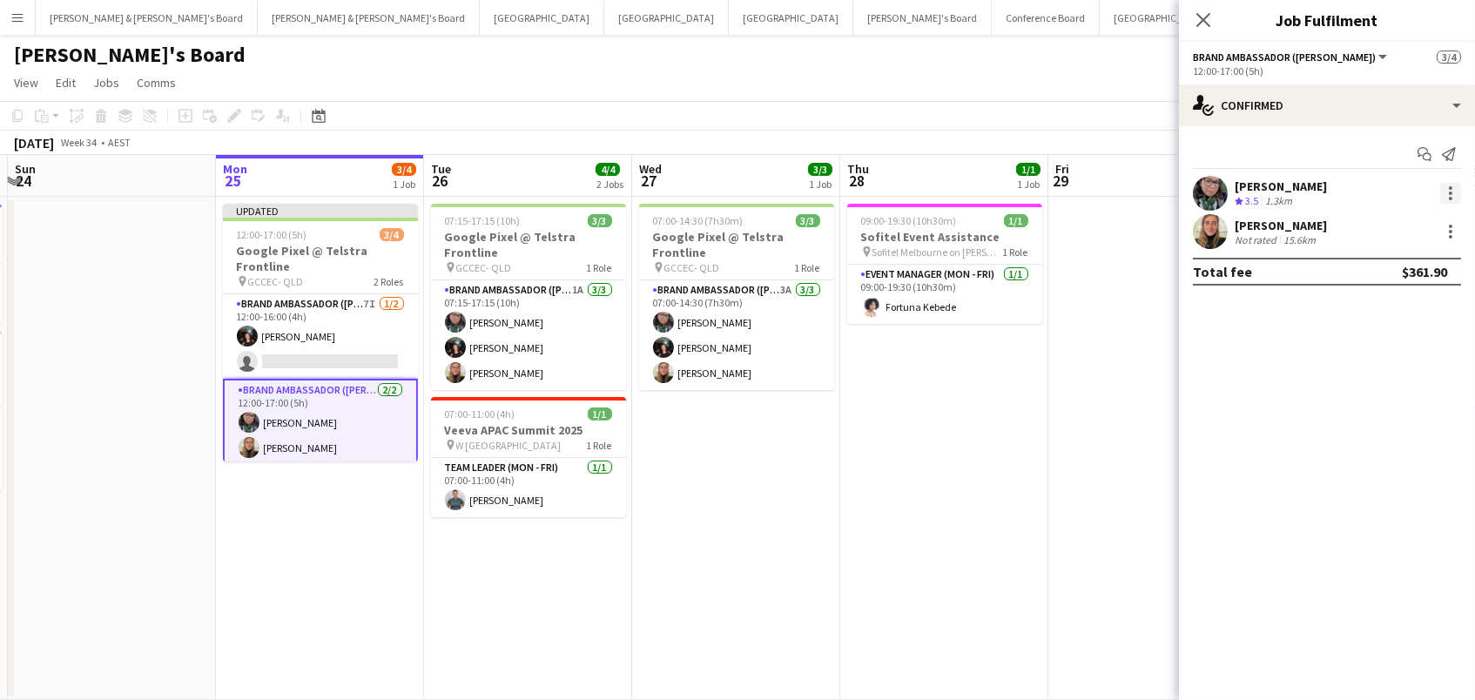
click at [1455, 188] on div at bounding box center [1450, 193] width 21 height 21
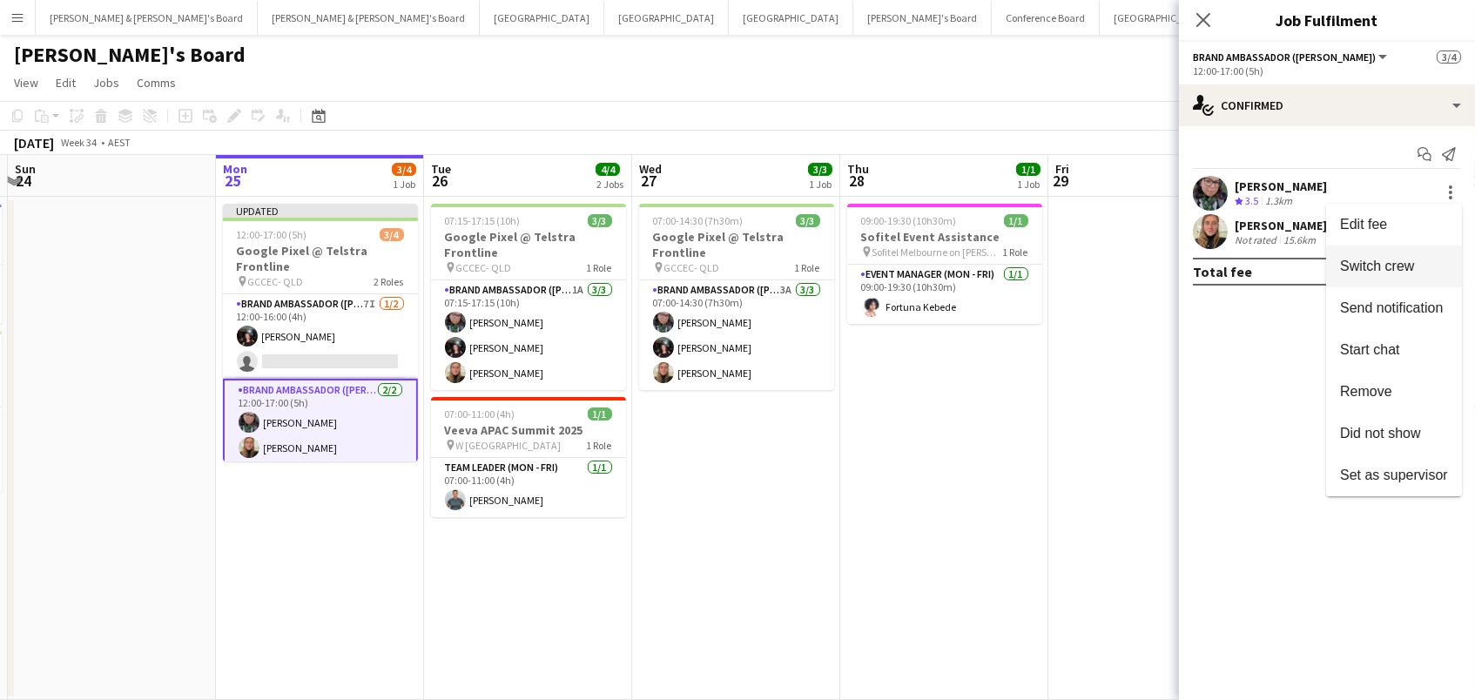
click at [1429, 270] on span "Switch crew" at bounding box center [1394, 267] width 108 height 16
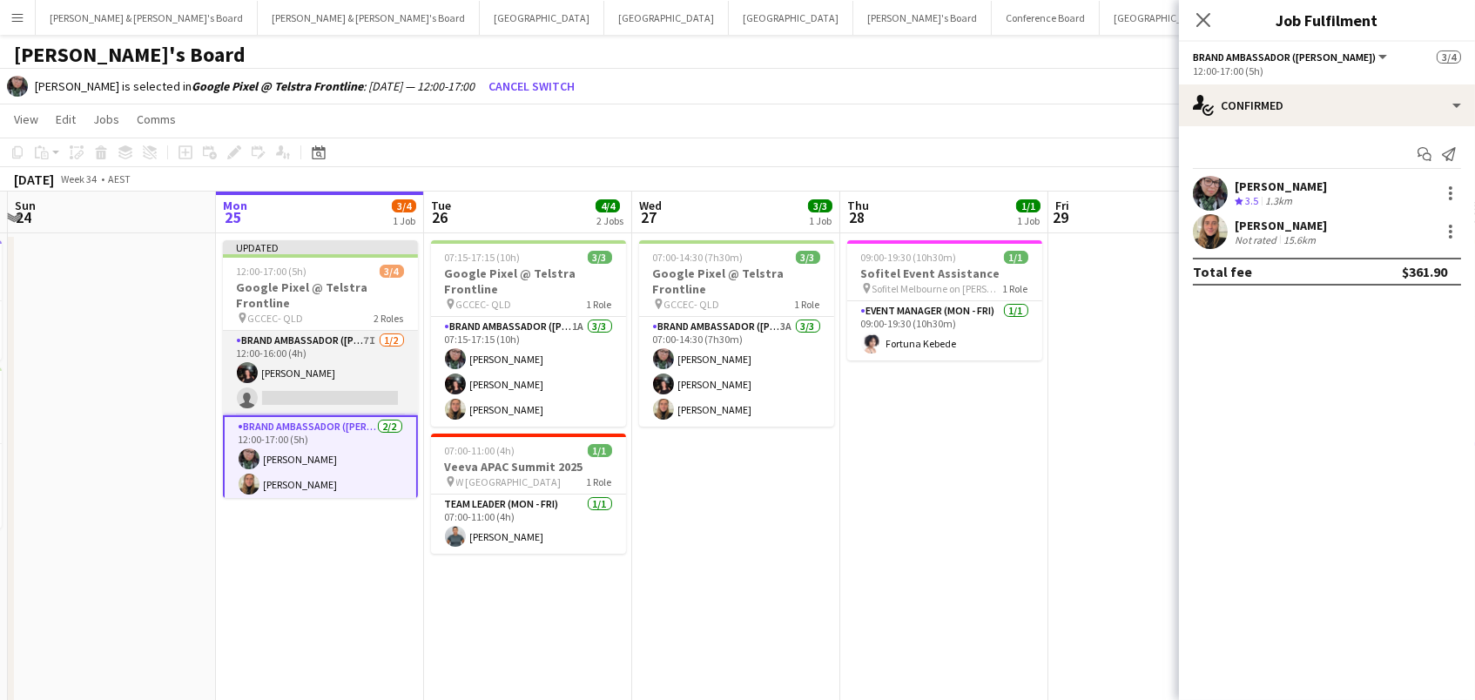
click at [312, 385] on app-card-role "Brand Ambassador (Mon - Fri) 7I [DATE] 12:00-16:00 (4h) [PERSON_NAME] single-ne…" at bounding box center [320, 373] width 195 height 84
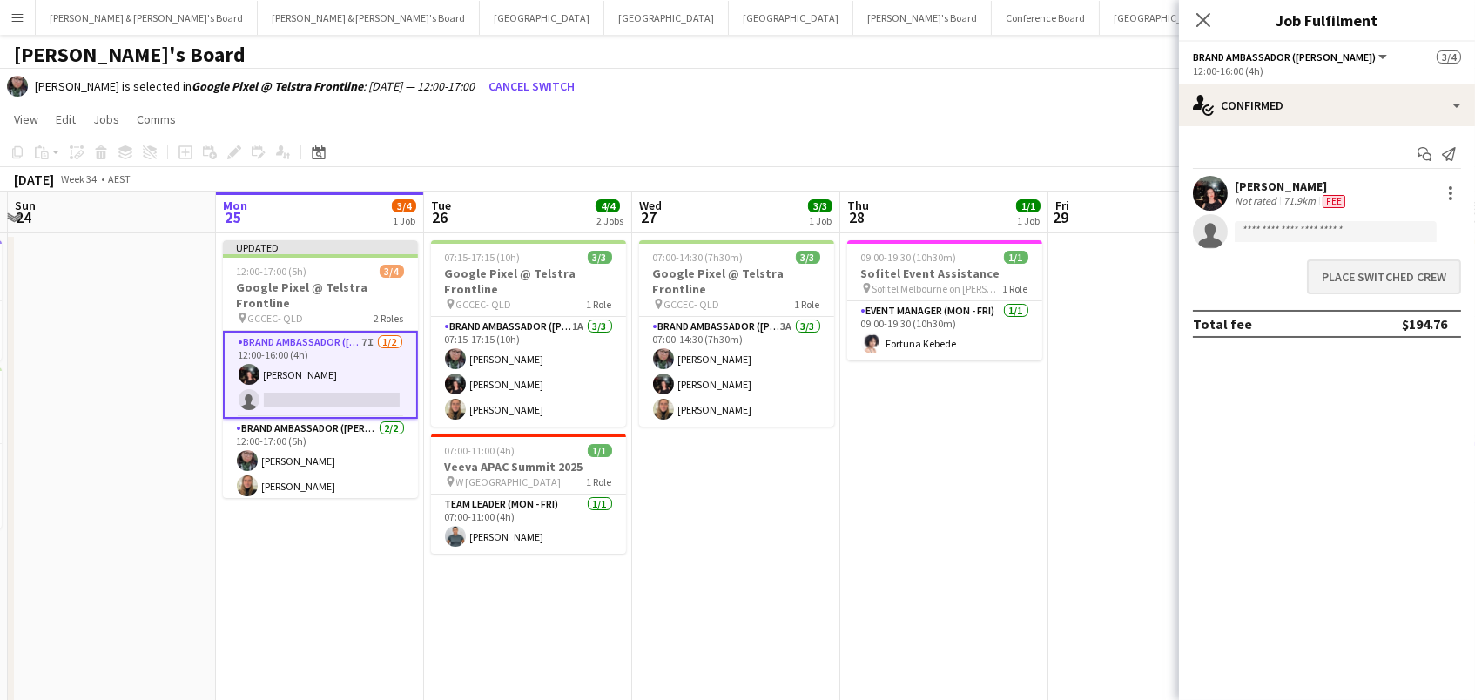
click at [1344, 265] on button "Place switched crew" at bounding box center [1384, 276] width 154 height 35
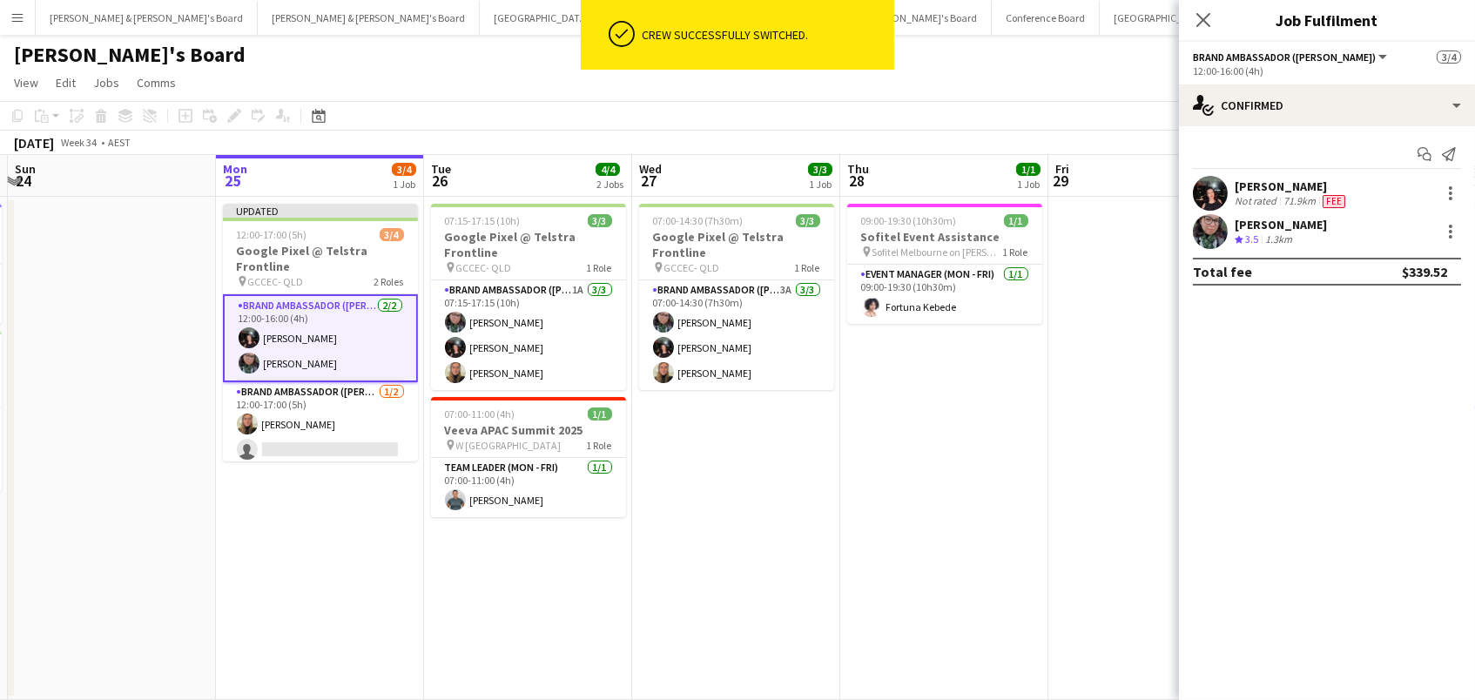
click at [283, 337] on app-card-role "Brand Ambassador (Mon - Fri) [DATE] 12:00-16:00 (4h) [PERSON_NAME] [PERSON_NAME]" at bounding box center [320, 338] width 195 height 88
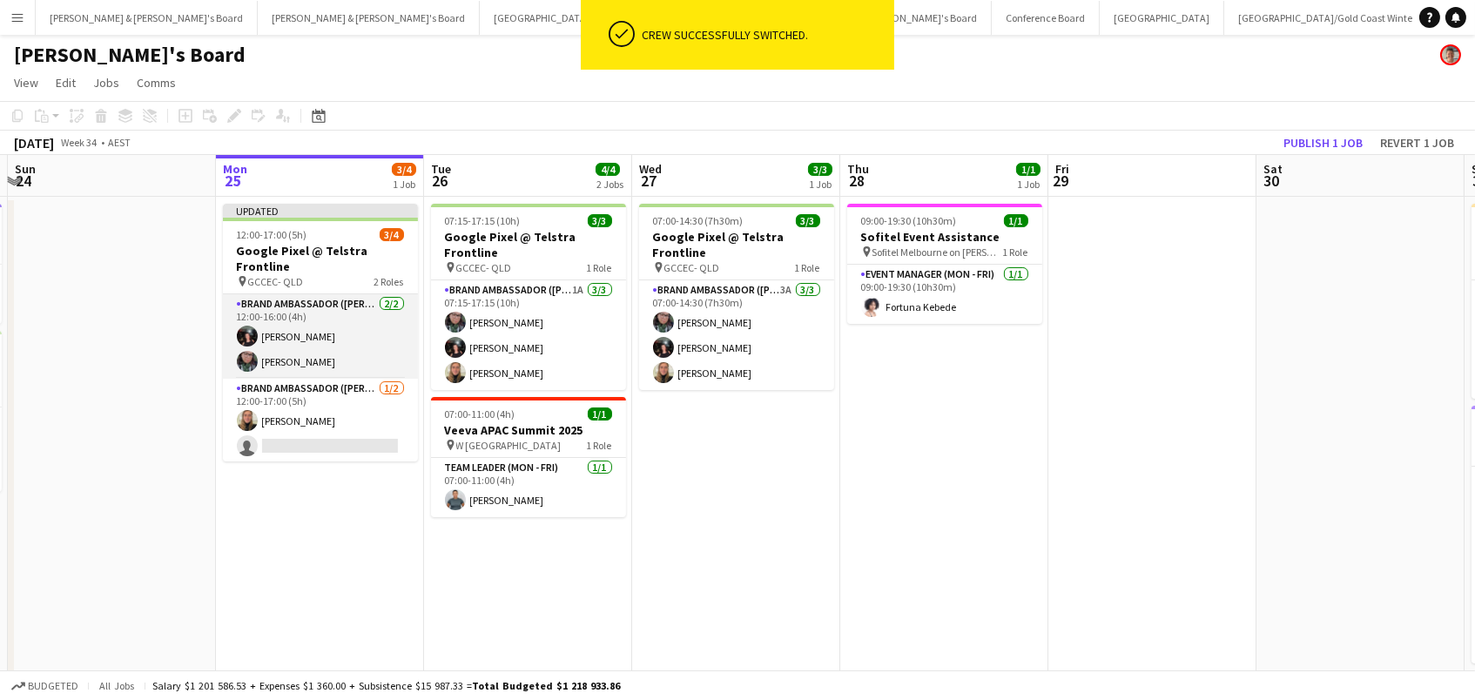
click at [292, 363] on app-card-role "Brand Ambassador (Mon - Fri) [DATE] 12:00-16:00 (4h) [PERSON_NAME] [PERSON_NAME]" at bounding box center [320, 336] width 195 height 84
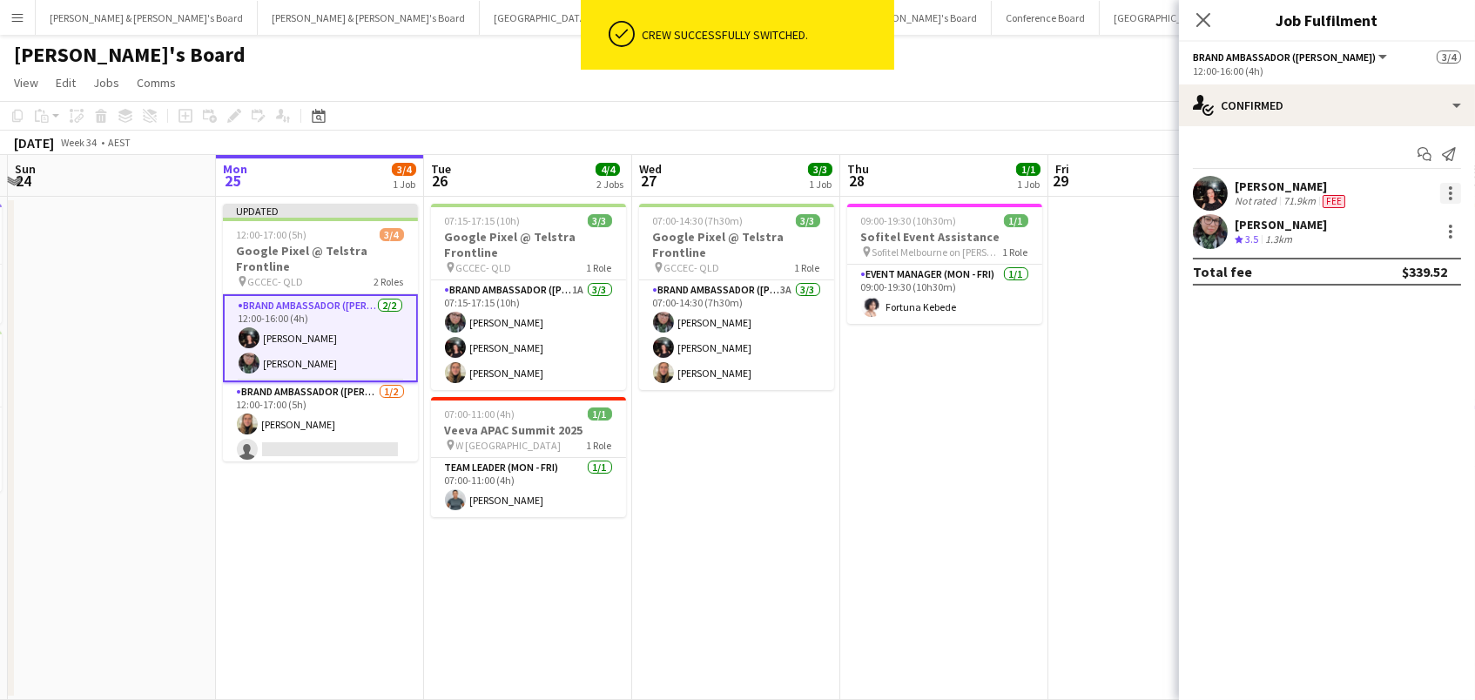
click at [1457, 189] on div at bounding box center [1450, 193] width 21 height 21
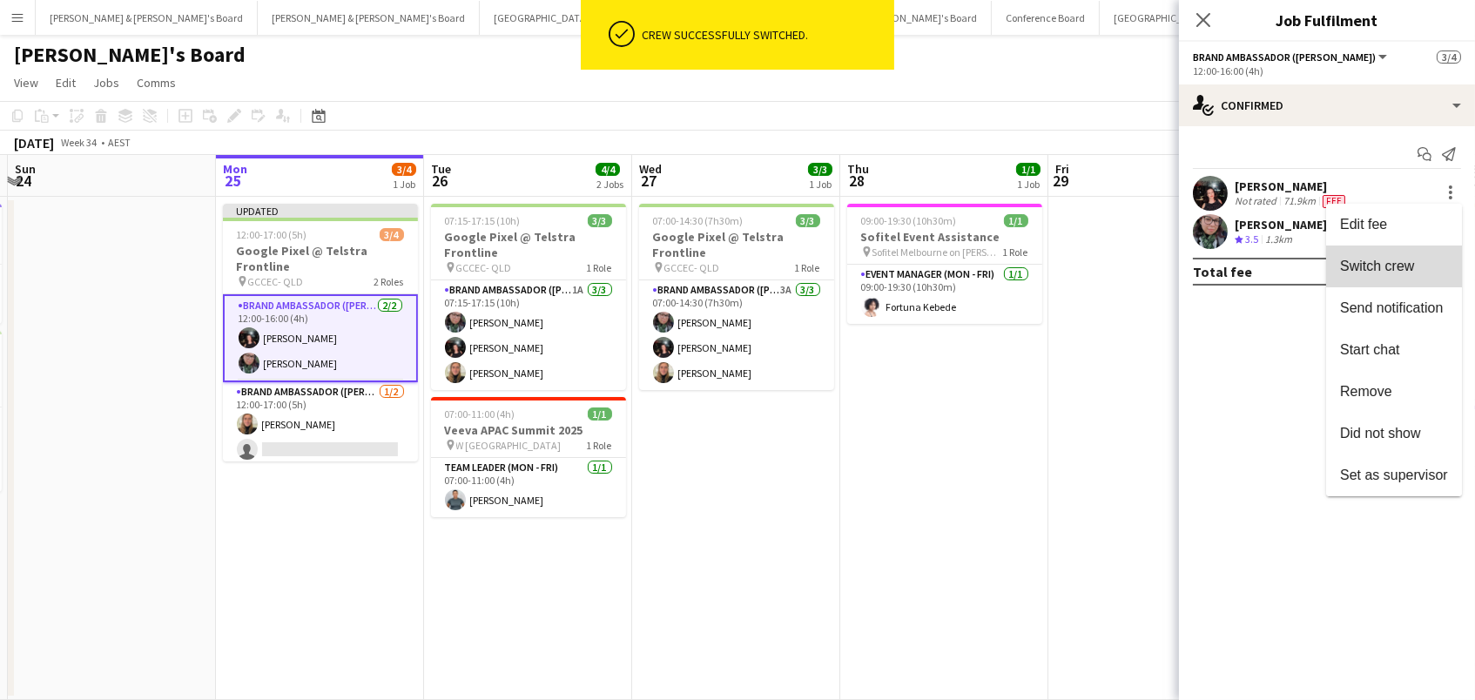
click at [1412, 269] on span "Switch crew" at bounding box center [1377, 266] width 74 height 15
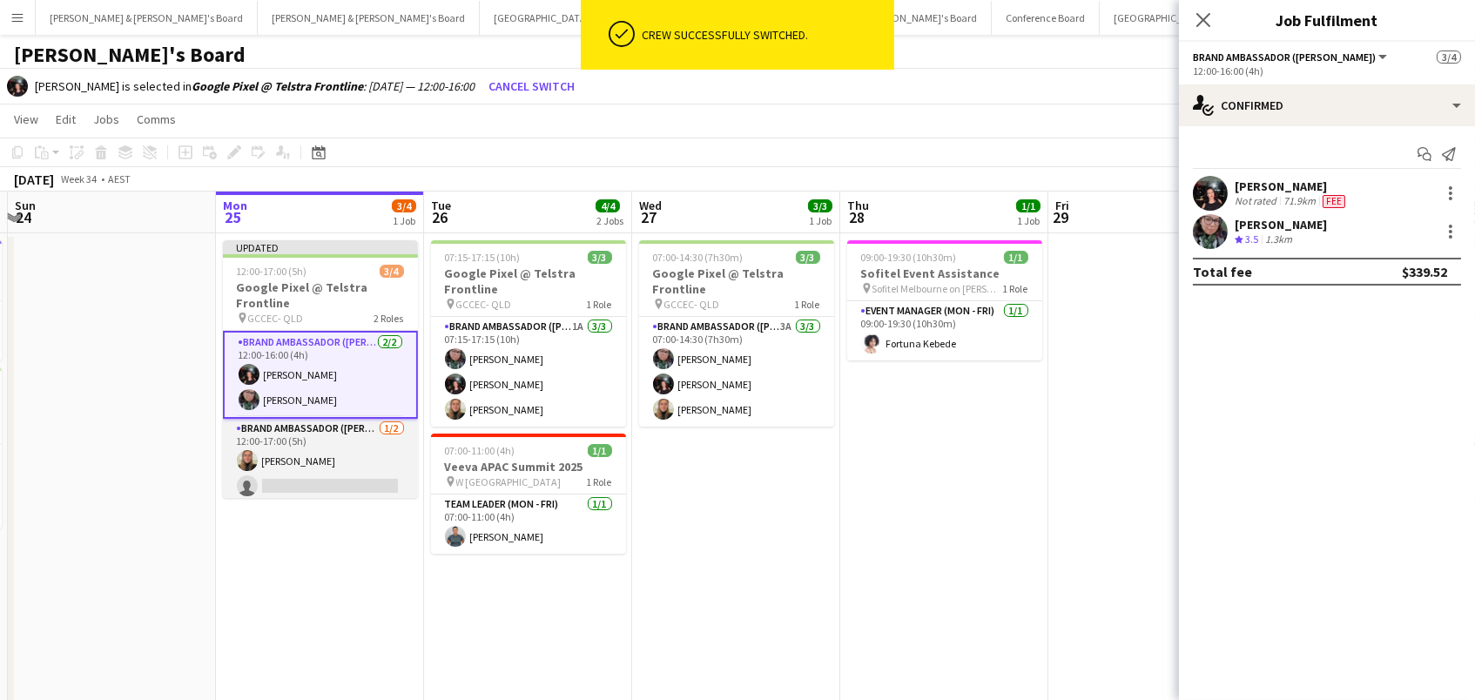
click at [328, 449] on app-card-role "Brand Ambassador (Mon - Fri) [DATE] 12:00-17:00 (5h) [PERSON_NAME] single-neutr…" at bounding box center [320, 461] width 195 height 84
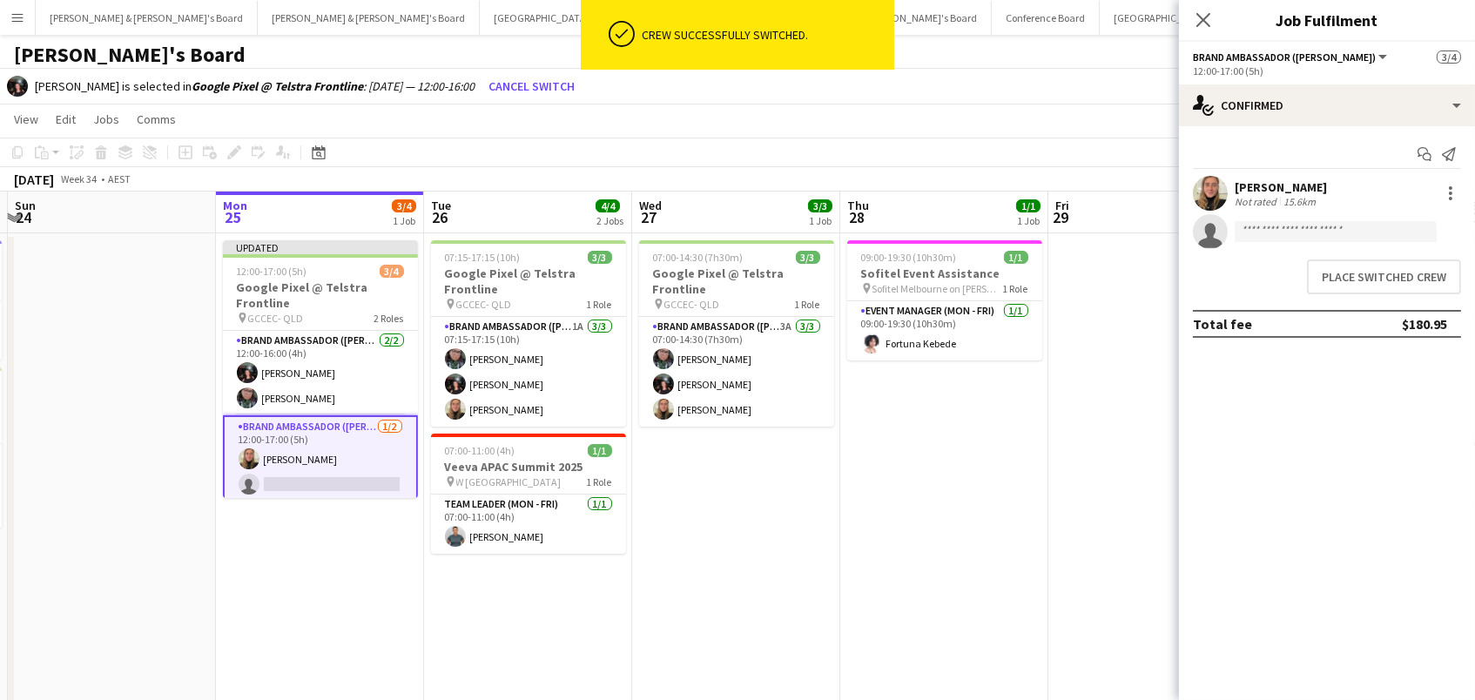
scroll to position [0, 407]
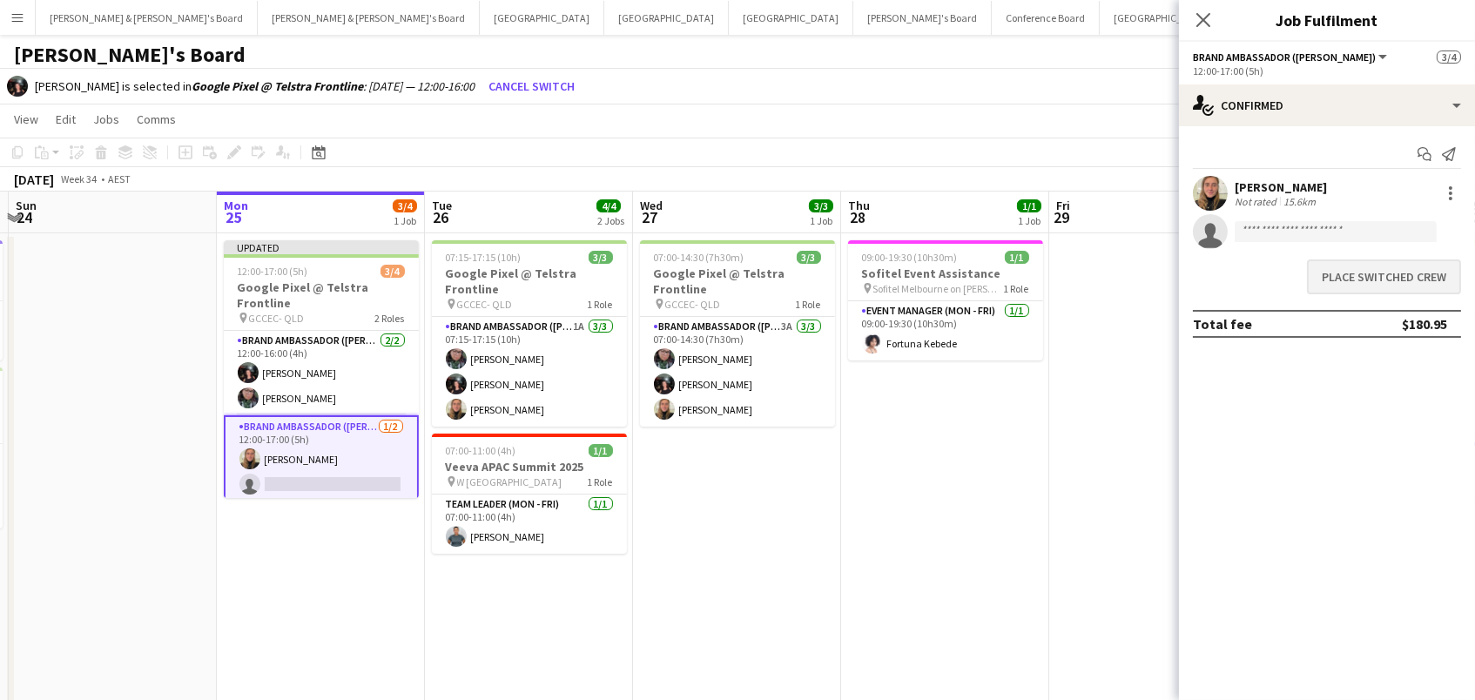
click at [1371, 286] on button "Place switched crew" at bounding box center [1384, 276] width 154 height 35
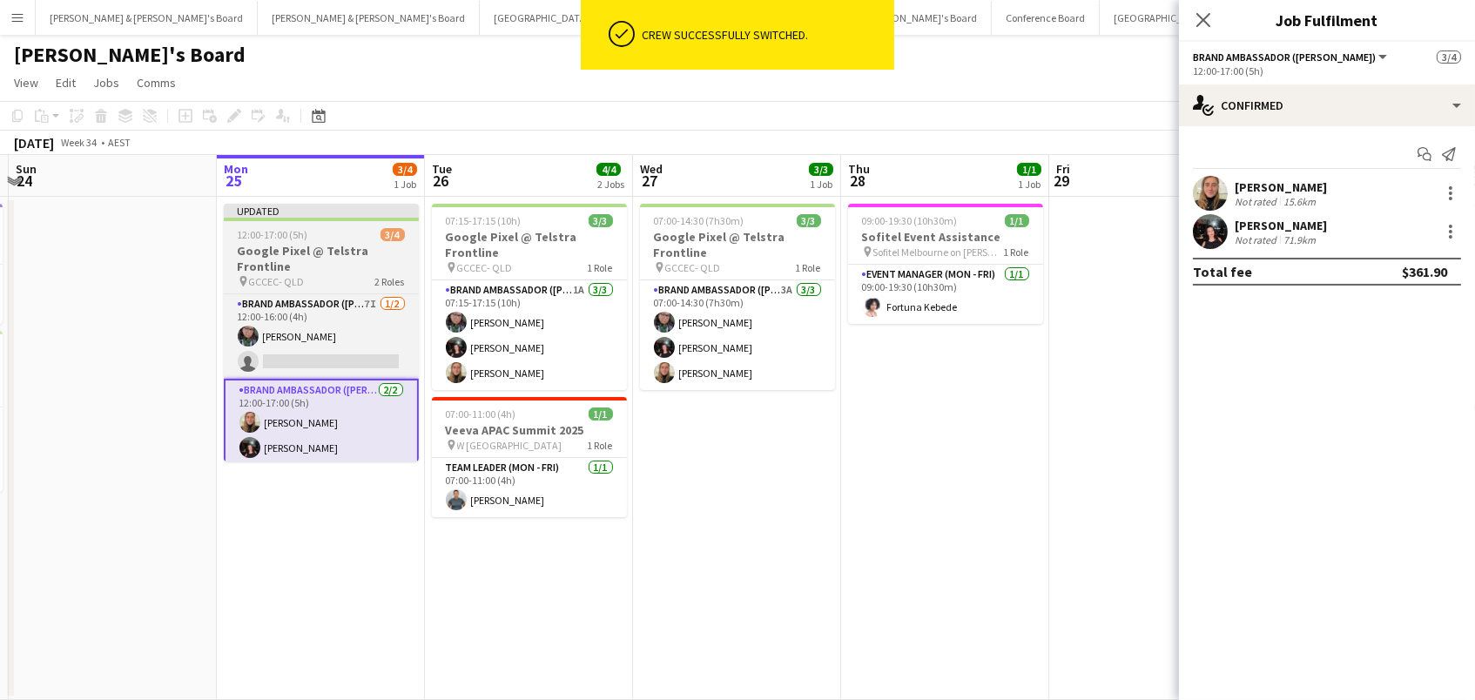
click at [303, 246] on h3 "Google Pixel @ Telstra Frontline" at bounding box center [321, 258] width 195 height 31
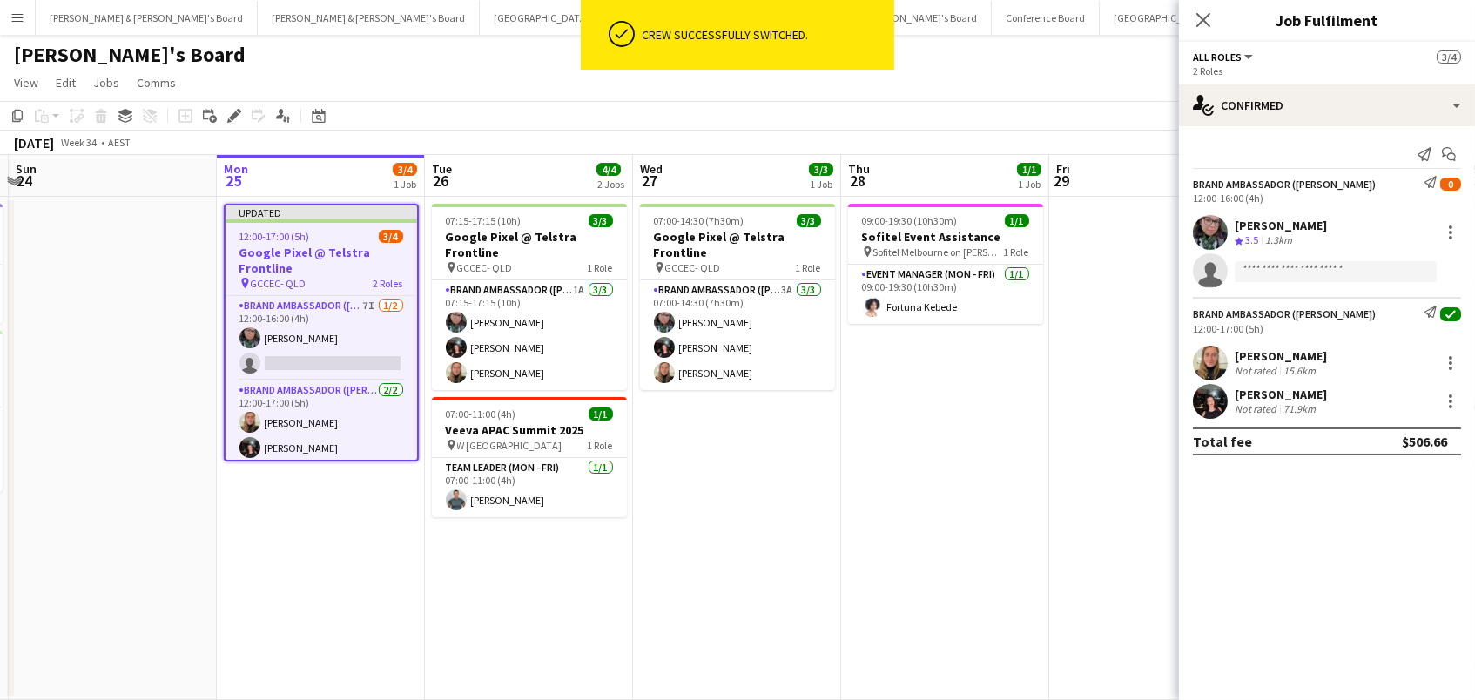
scroll to position [0, 403]
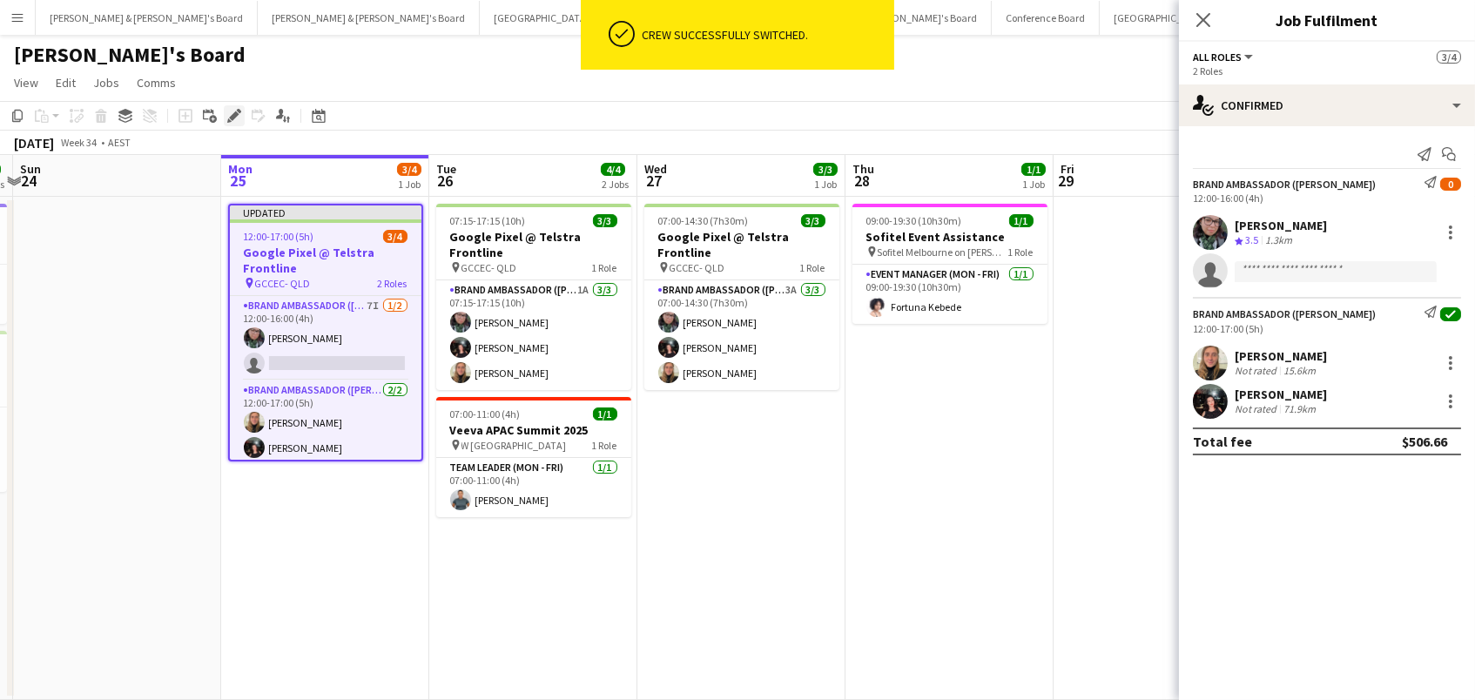
click at [225, 113] on div "Edit" at bounding box center [234, 115] width 21 height 21
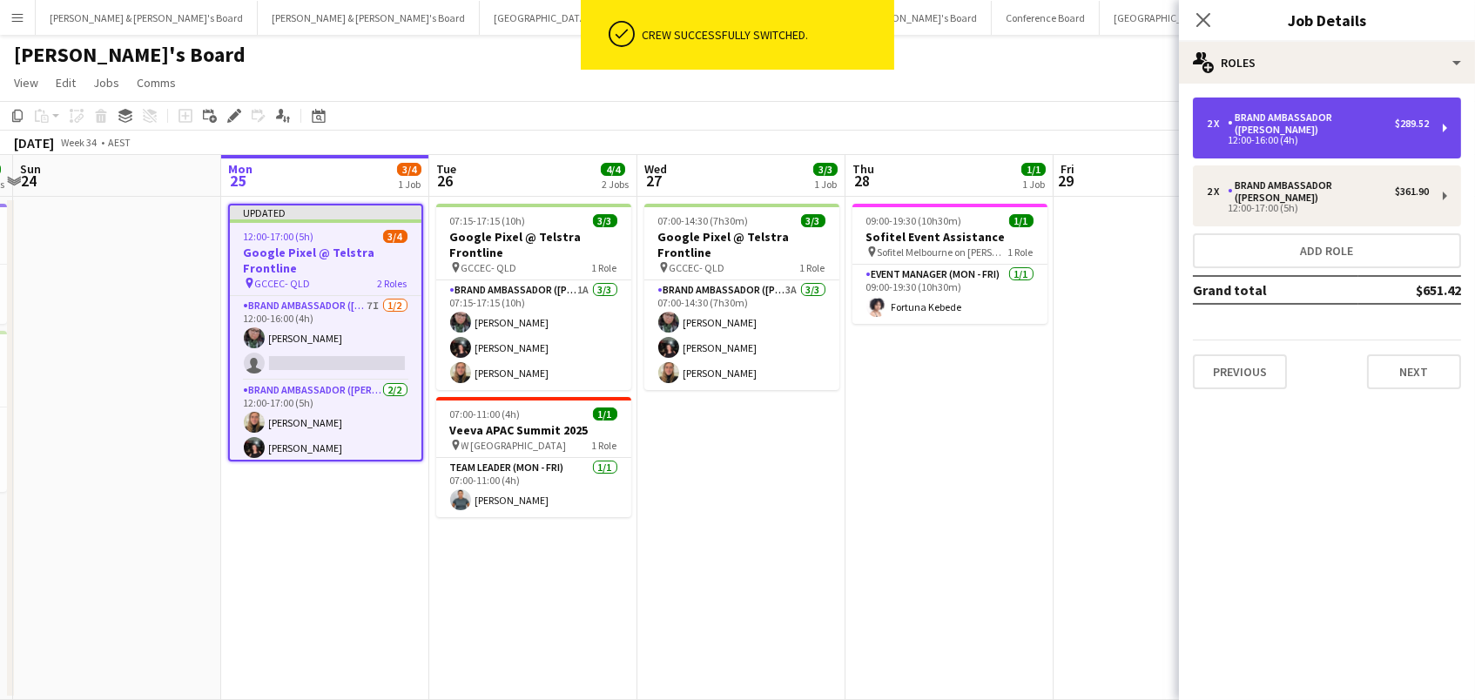
click at [1289, 113] on div "Brand Ambassador ([PERSON_NAME])" at bounding box center [1311, 123] width 167 height 24
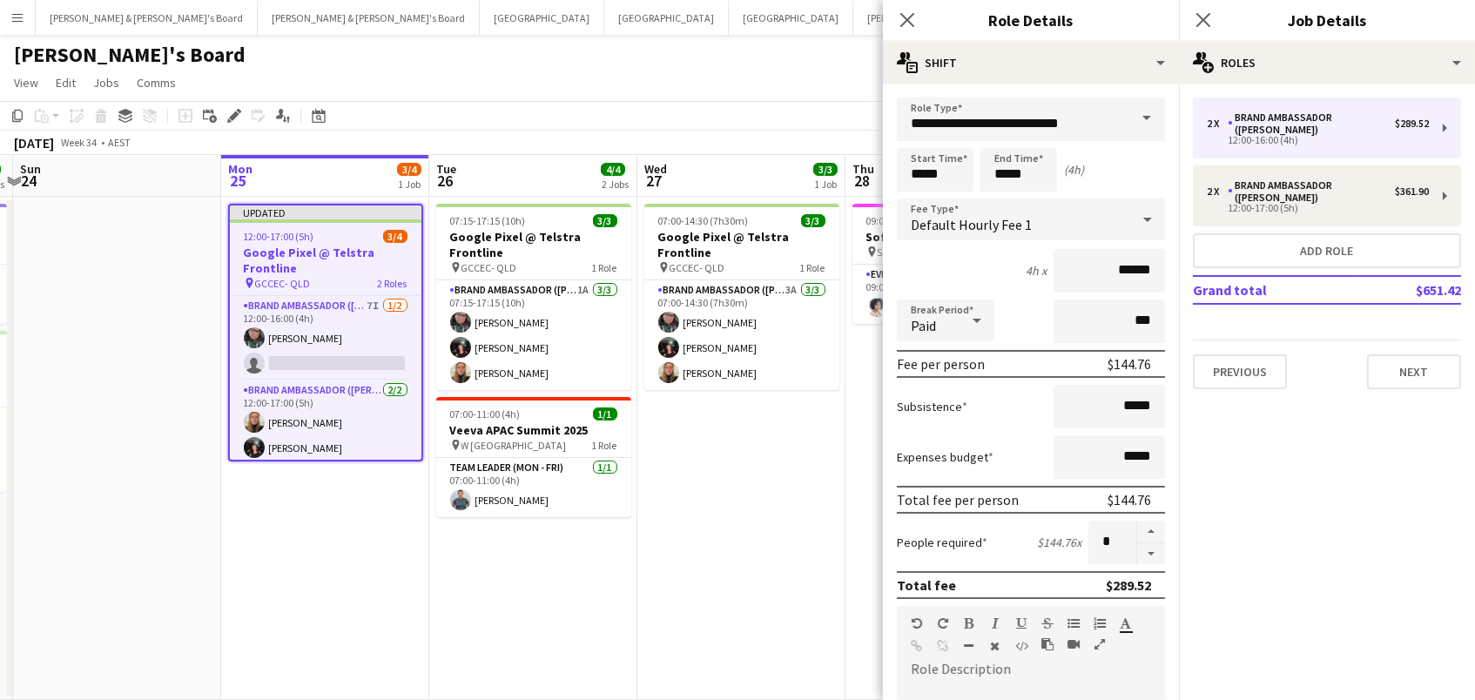
drag, startPoint x: 1150, startPoint y: 547, endPoint x: 1019, endPoint y: 548, distance: 131.5
click at [1148, 547] on button "button" at bounding box center [1151, 554] width 28 height 22
type input "*"
click at [752, 544] on app-calendar-viewport "Fri 22 Sat 23 3/3 2 Jobs Sun 24 Mon 25 3/4 1 Job Tue 26 4/4 2 Jobs Wed 27 3/3 1…" at bounding box center [737, 427] width 1475 height 545
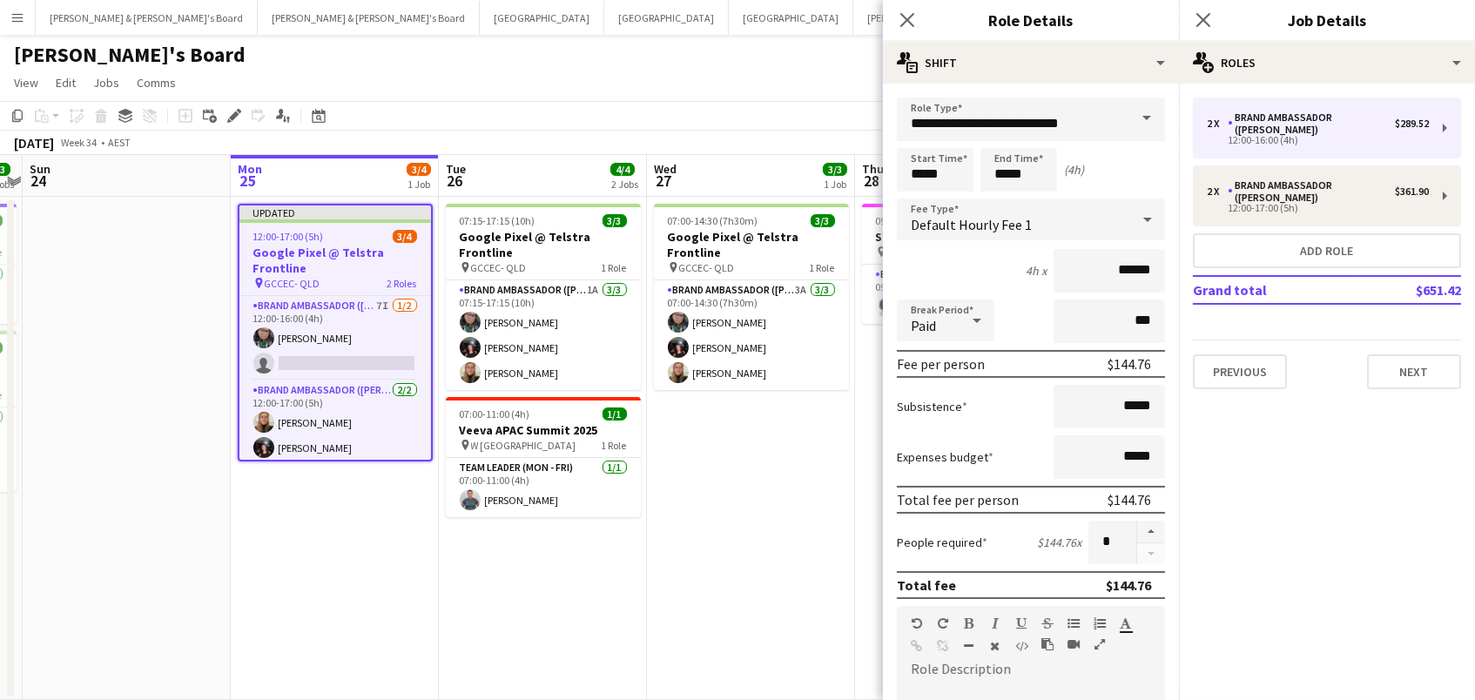
drag, startPoint x: 787, startPoint y: 83, endPoint x: 802, endPoint y: 79, distance: 15.2
click at [786, 83] on app-page-menu "View Day view expanded Day view collapsed Month view Date picker Jump to [DATE]…" at bounding box center [737, 84] width 1475 height 33
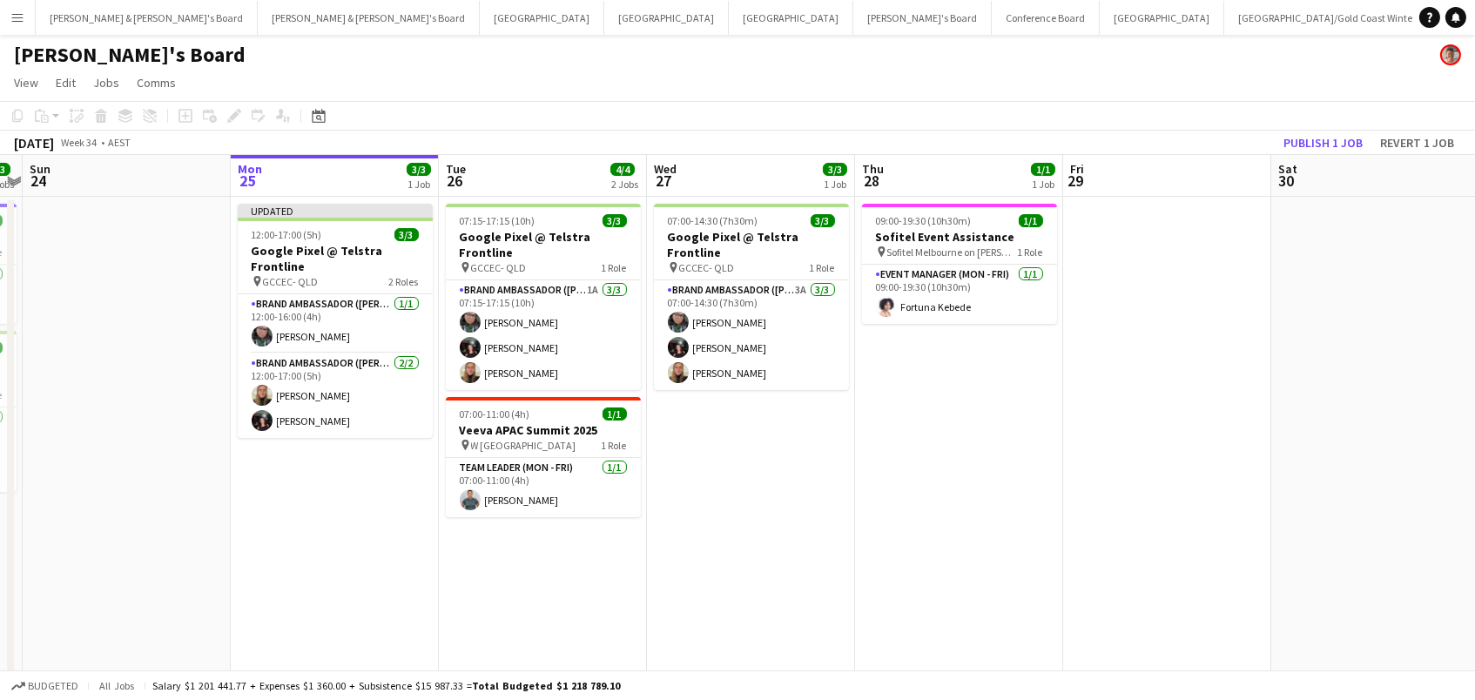
click at [1333, 155] on app-board-header-date "Sat 30" at bounding box center [1375, 176] width 208 height 42
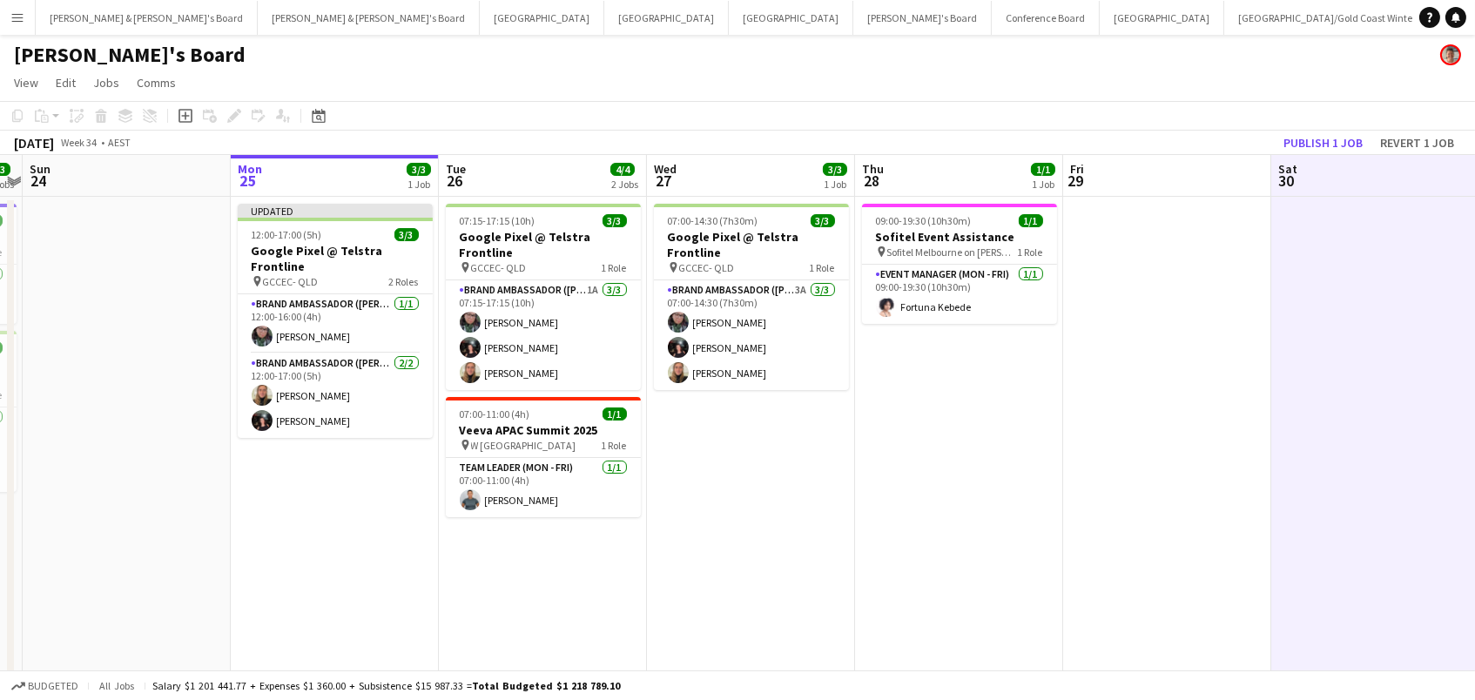
scroll to position [0, 393]
drag, startPoint x: 1313, startPoint y: 134, endPoint x: 950, endPoint y: 78, distance: 367.3
click at [1313, 134] on button "Publish 1 job" at bounding box center [1322, 142] width 93 height 23
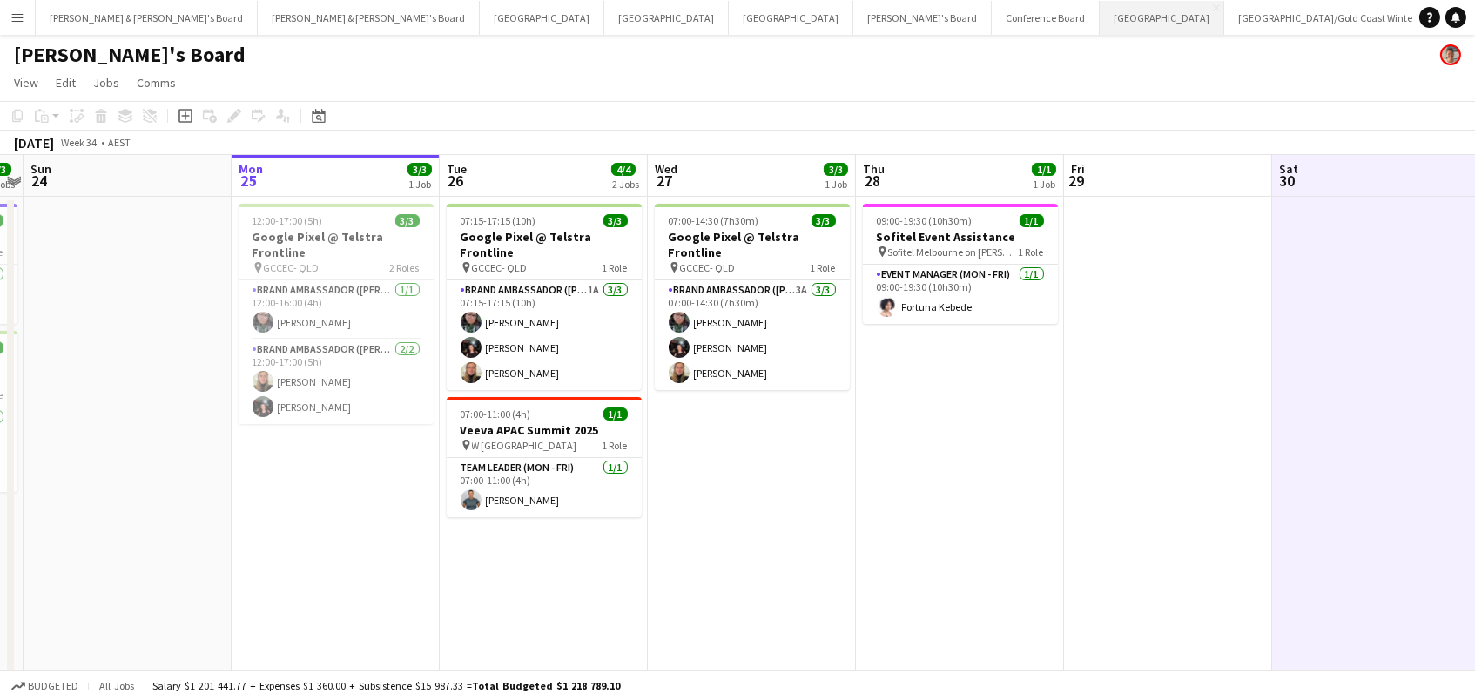
click at [1100, 26] on button "Sydney Close" at bounding box center [1162, 18] width 124 height 34
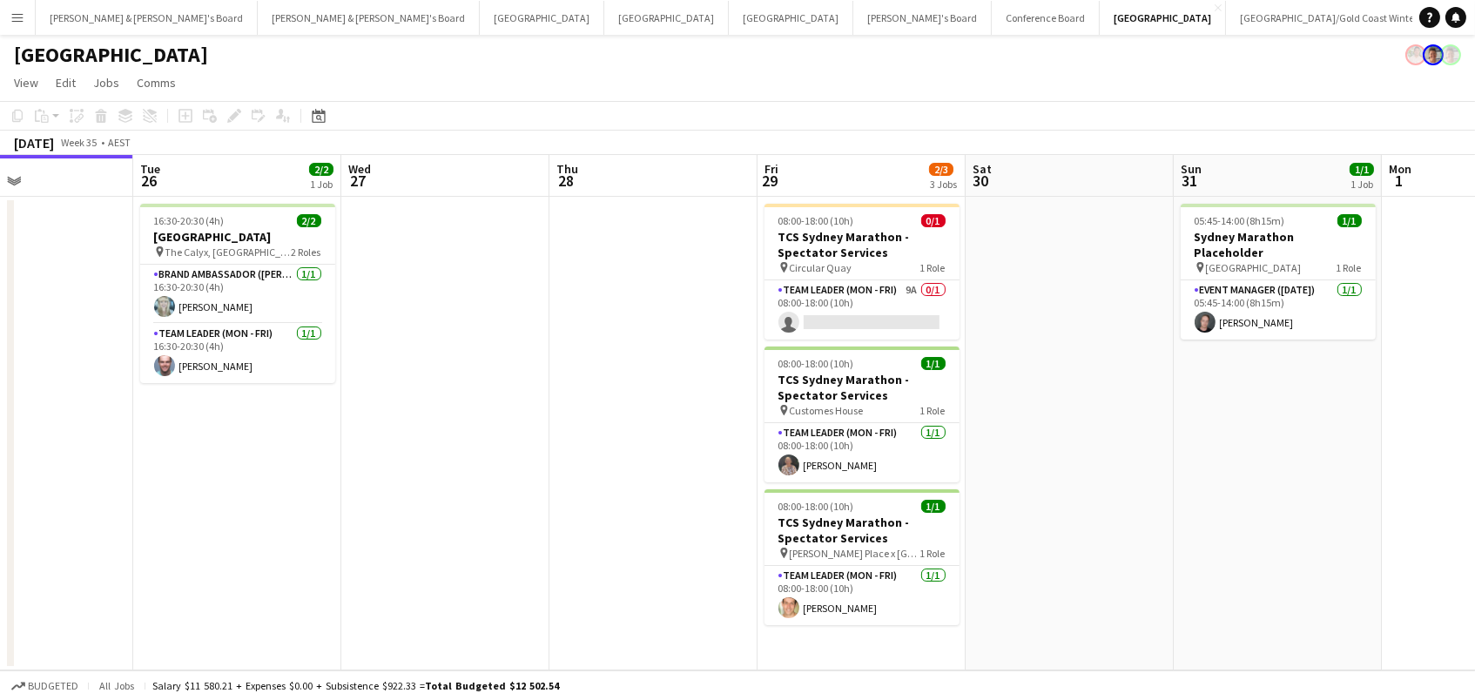
scroll to position [0, 700]
click at [1432, 14] on button "[PERSON_NAME]'s Board Close" at bounding box center [1501, 18] width 138 height 34
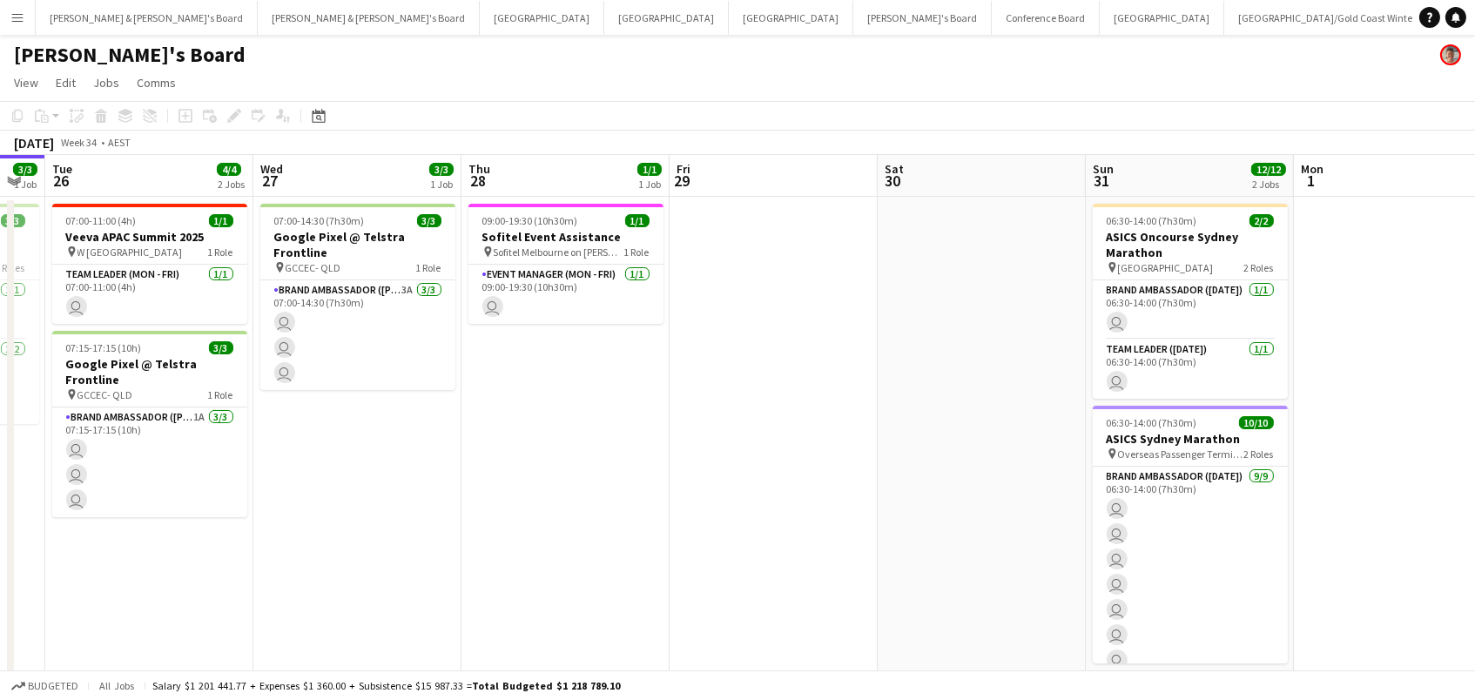
scroll to position [0, 566]
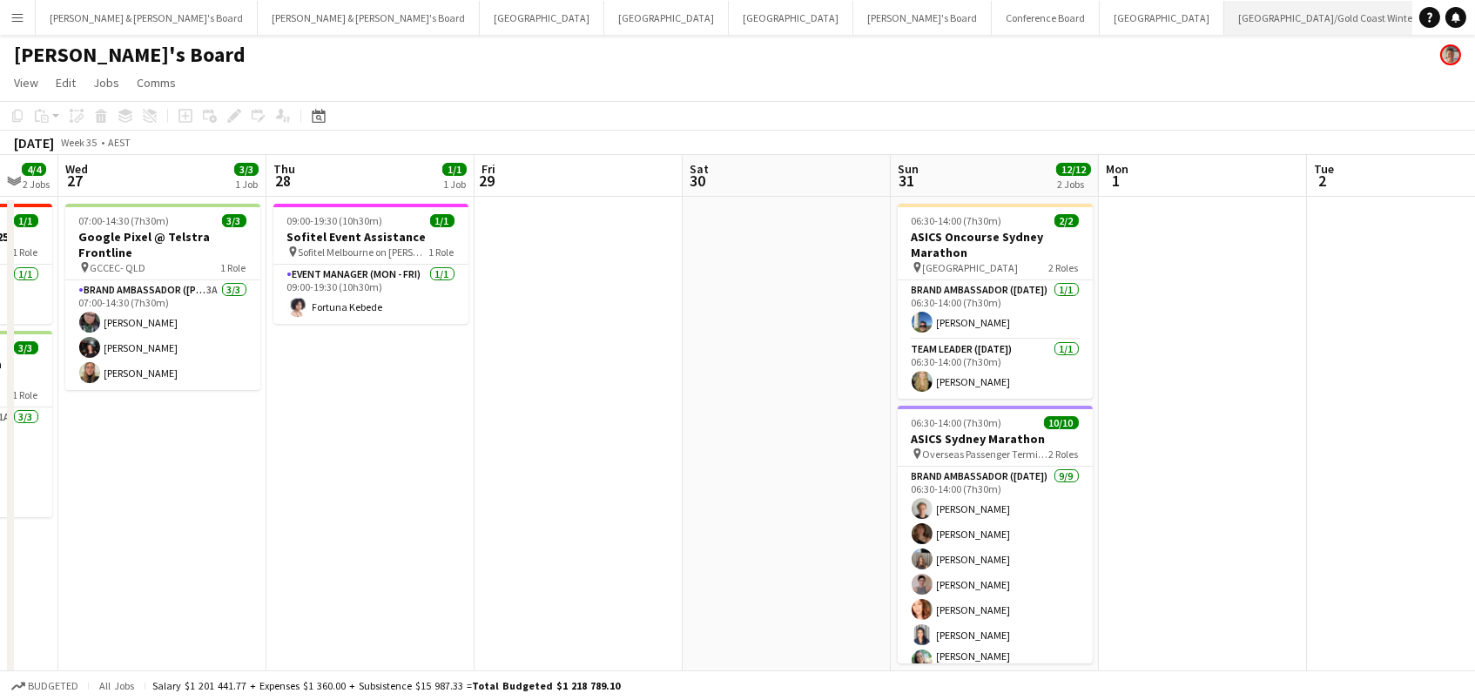
click at [1224, 16] on button "[GEOGRAPHIC_DATA]/[GEOGRAPHIC_DATA] Winter Close" at bounding box center [1327, 18] width 206 height 34
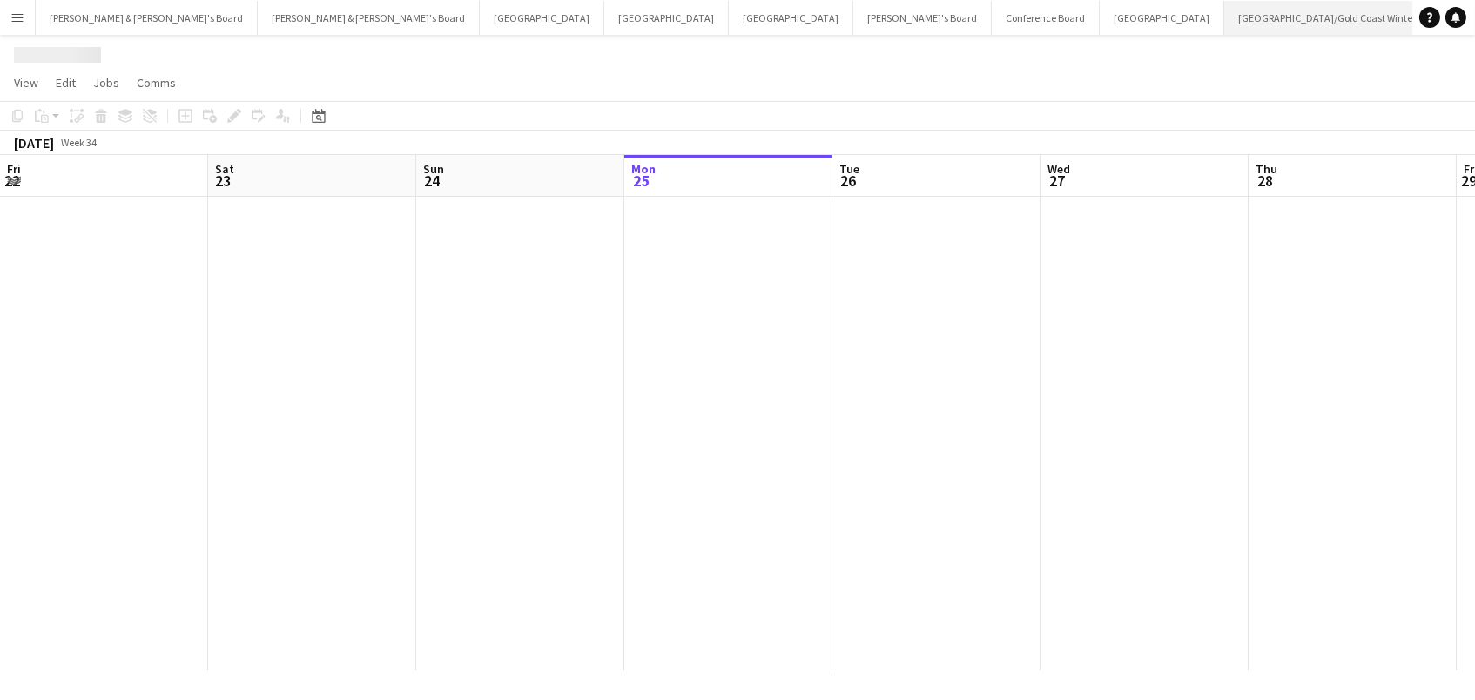
scroll to position [0, 415]
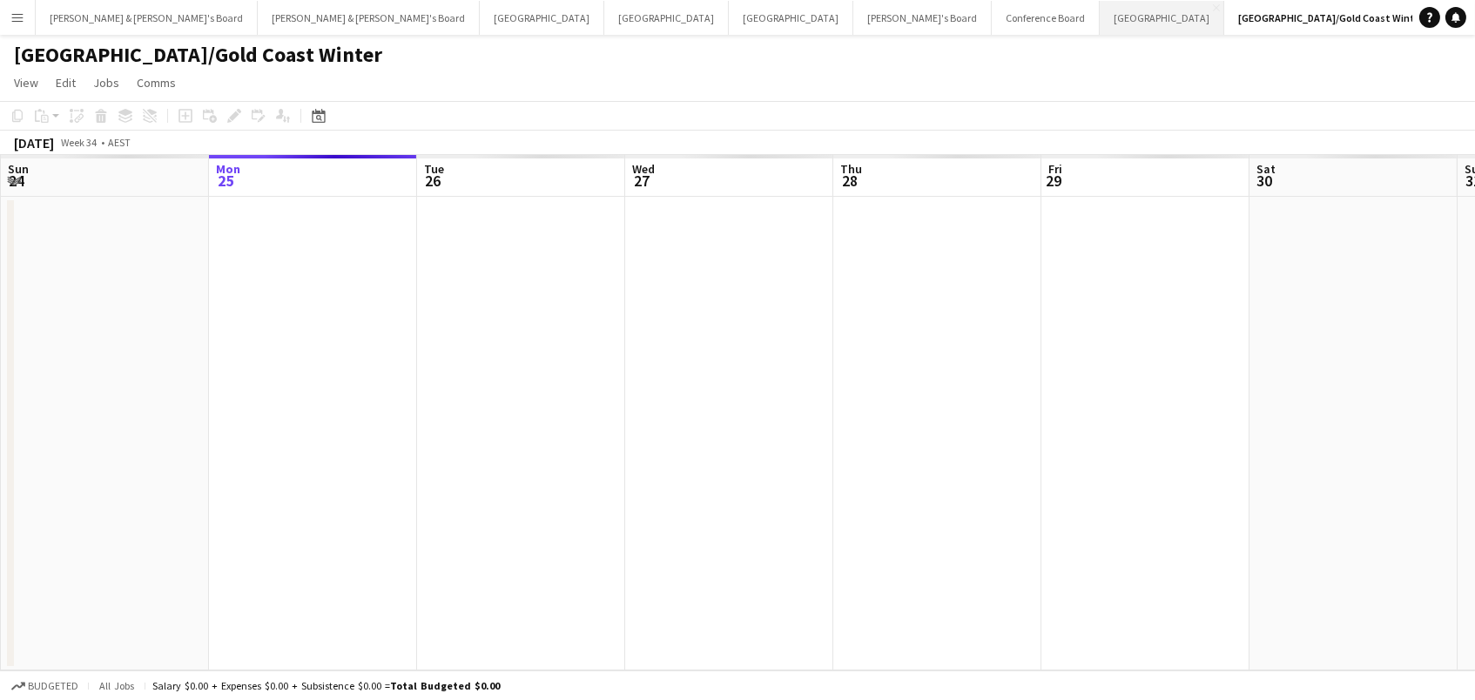
click at [1100, 27] on button "Sydney Close" at bounding box center [1162, 18] width 124 height 34
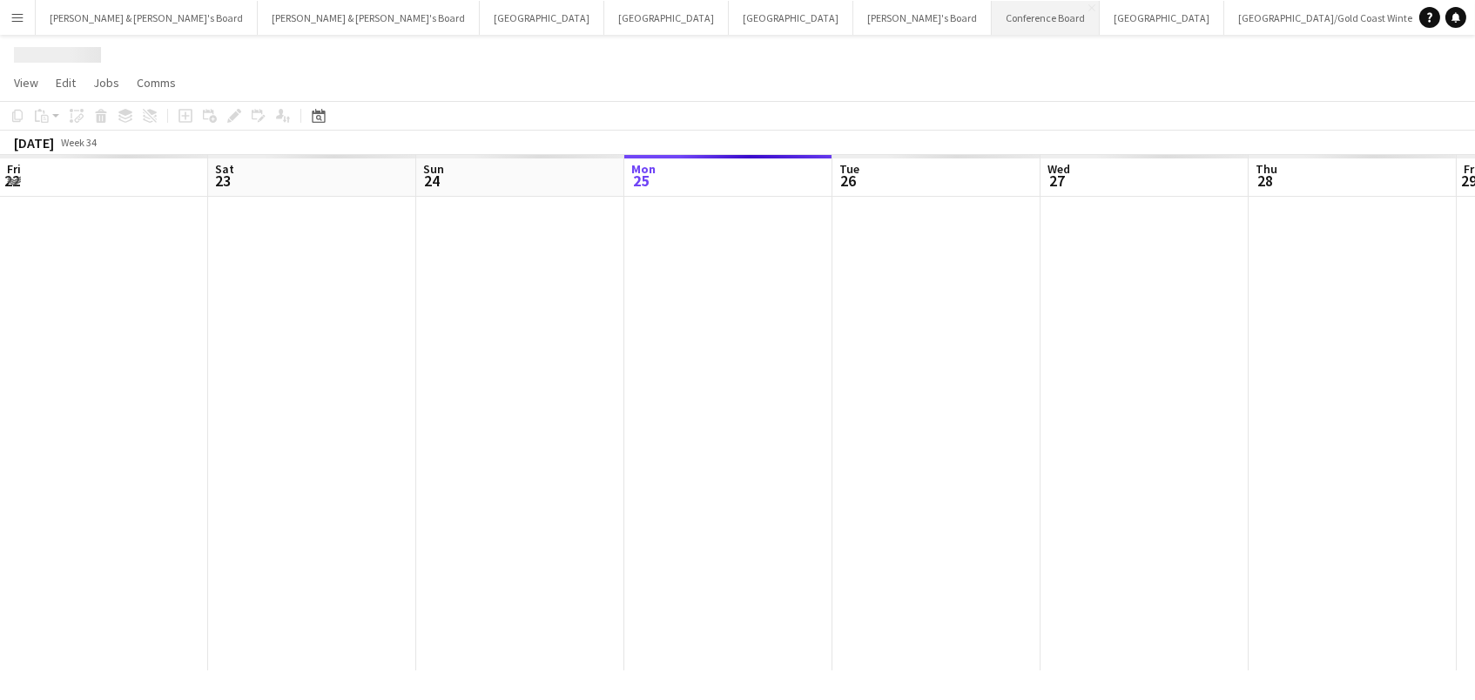
scroll to position [0, 415]
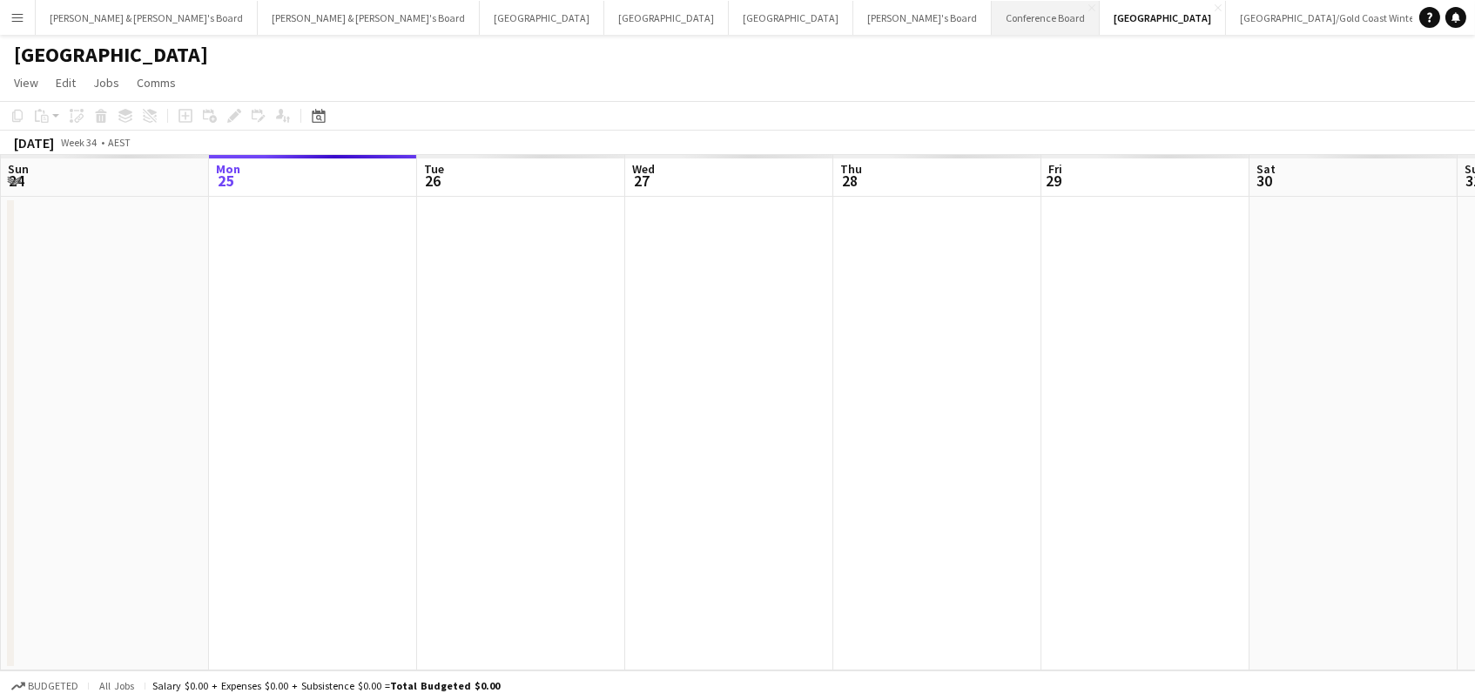
click at [992, 28] on button "Conference Board Close" at bounding box center [1046, 18] width 108 height 34
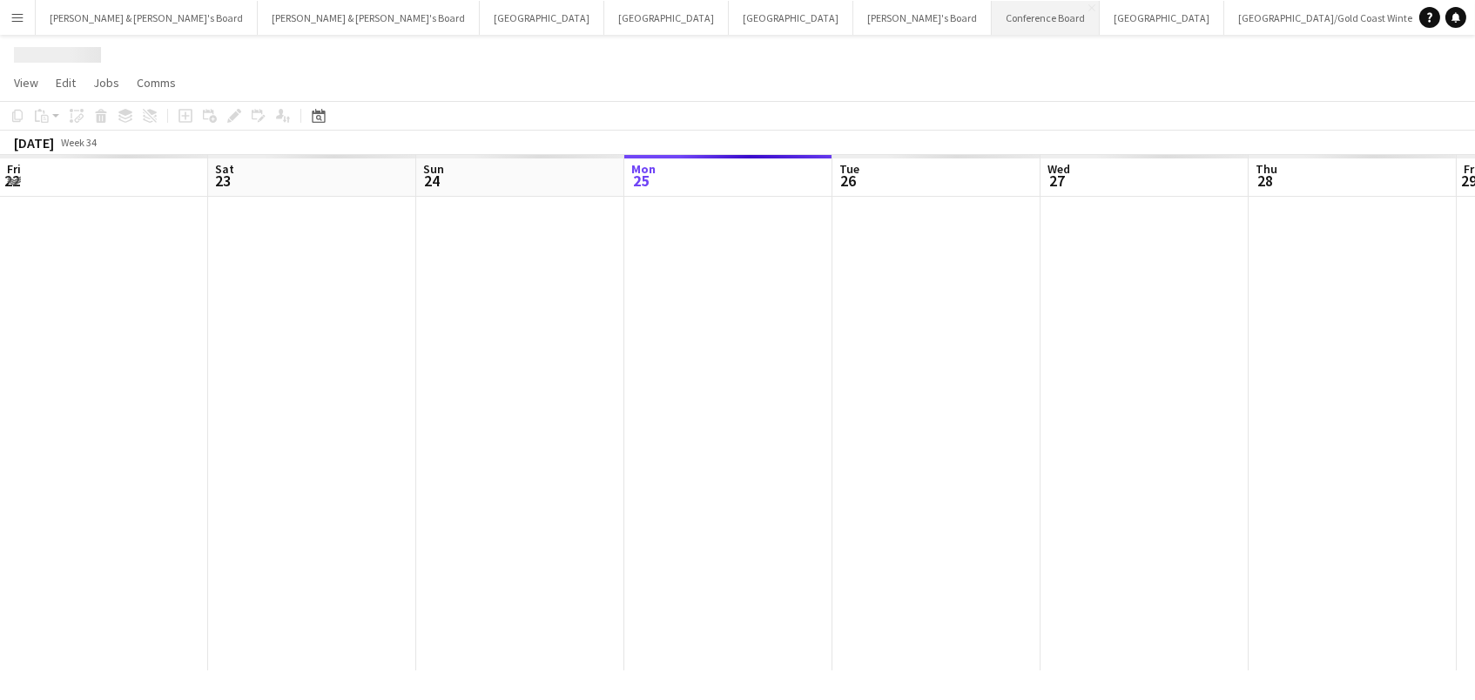
scroll to position [0, 415]
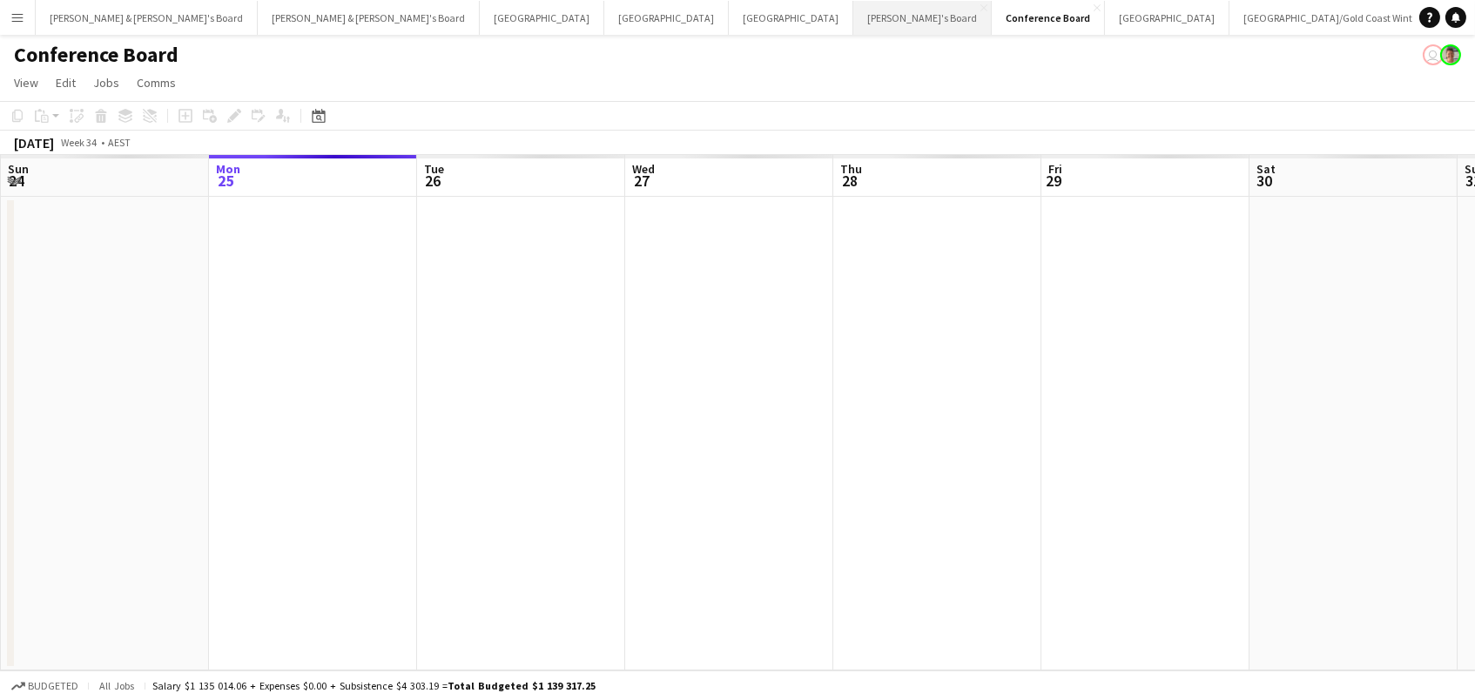
click at [853, 16] on button "Tennille's Board Close" at bounding box center [922, 18] width 138 height 34
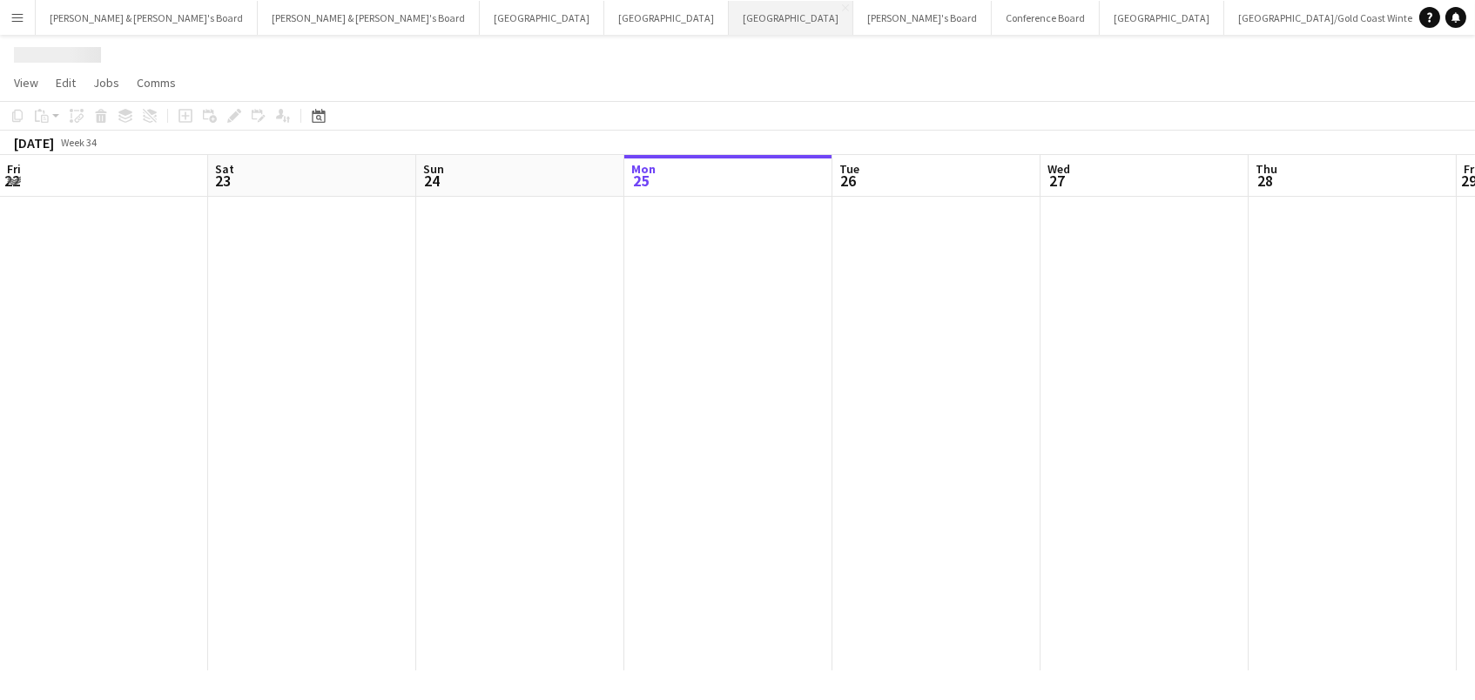
scroll to position [0, 415]
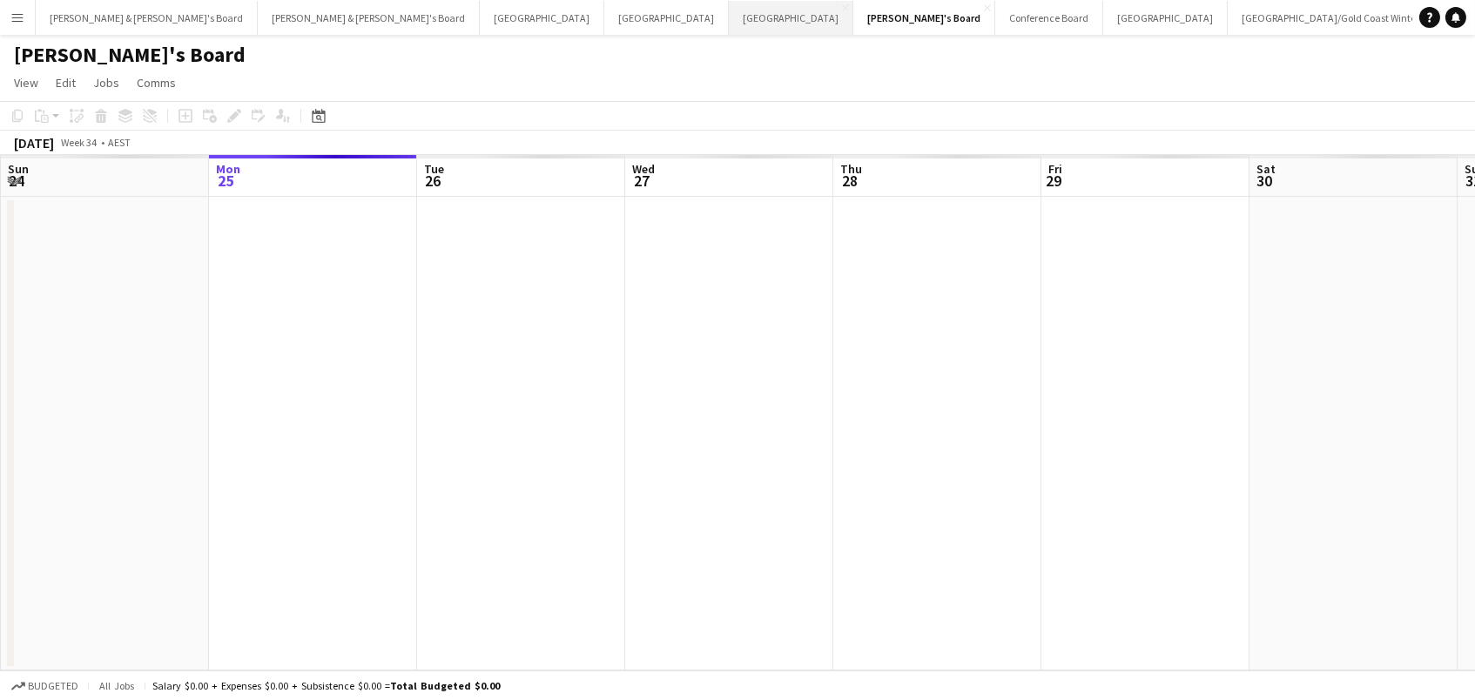
click at [729, 20] on button "Melbourne Close" at bounding box center [791, 18] width 124 height 34
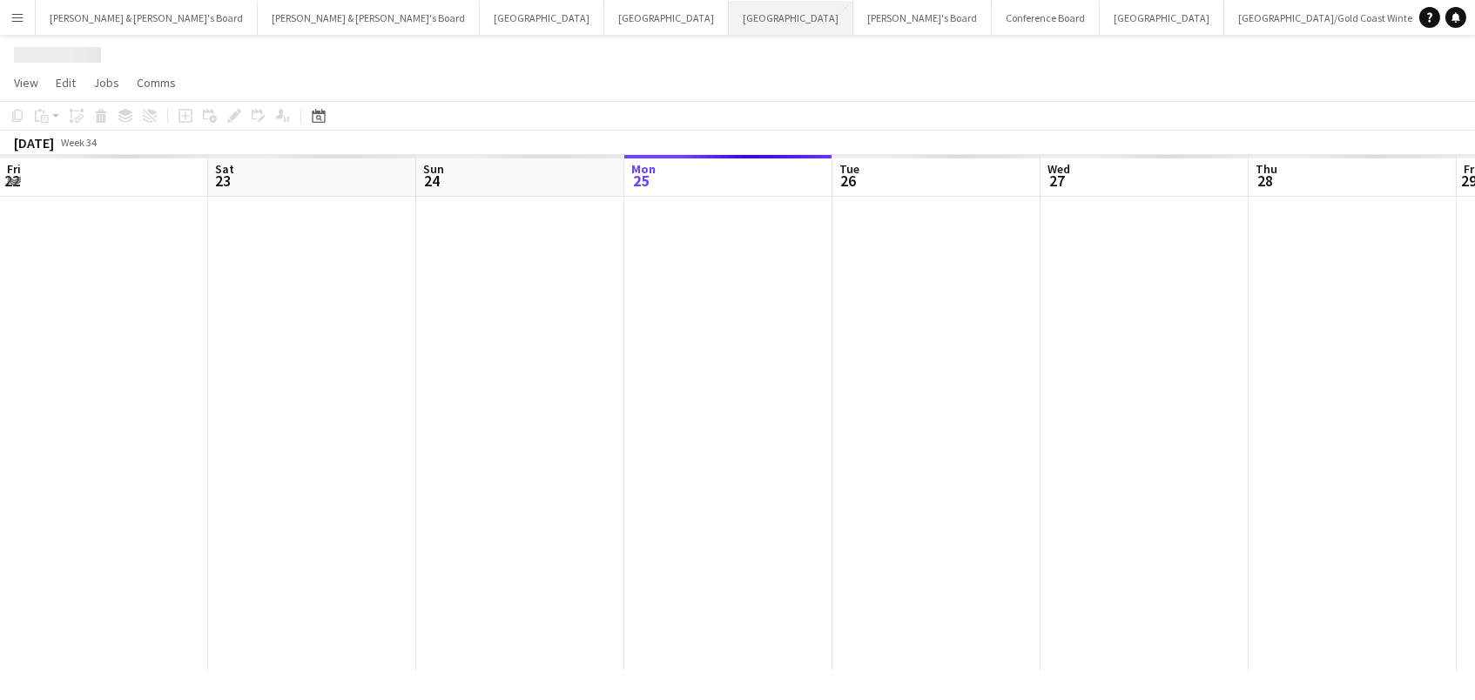
scroll to position [0, 415]
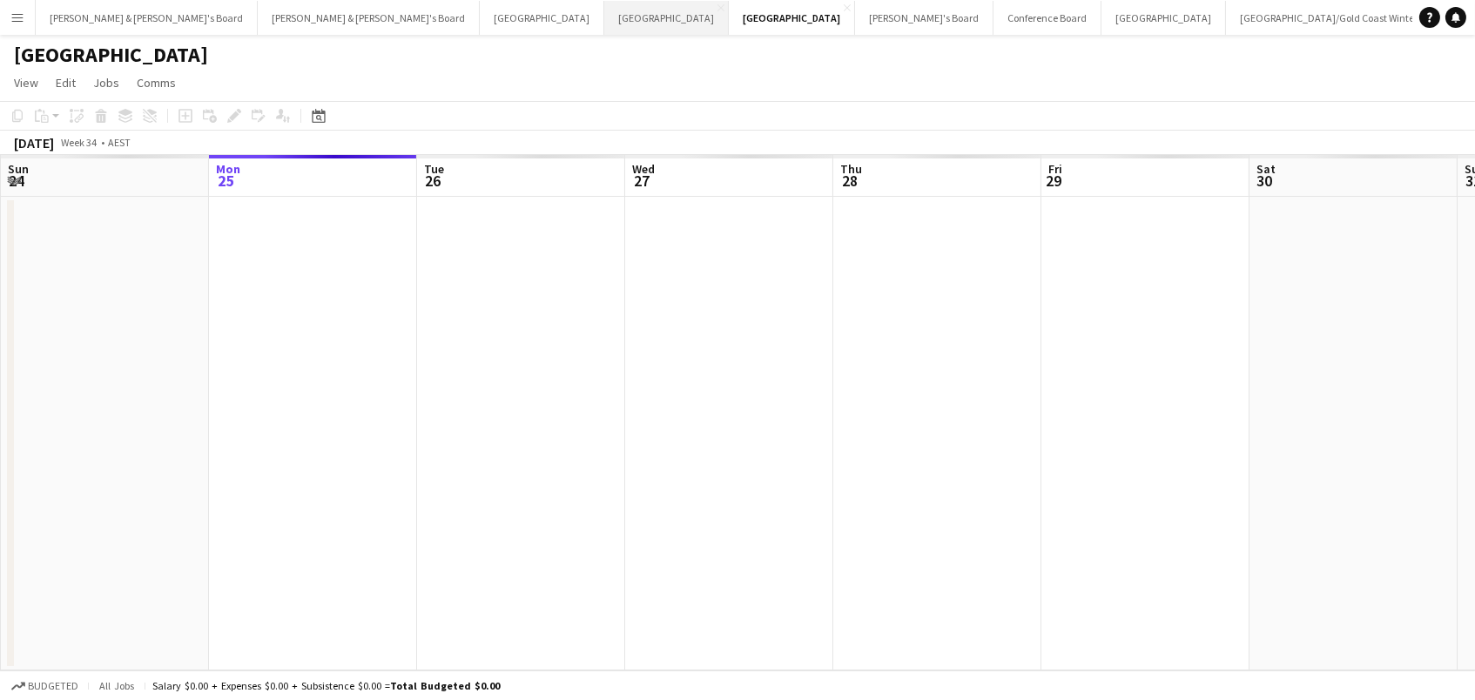
click at [604, 19] on button "Perth Close" at bounding box center [666, 18] width 124 height 34
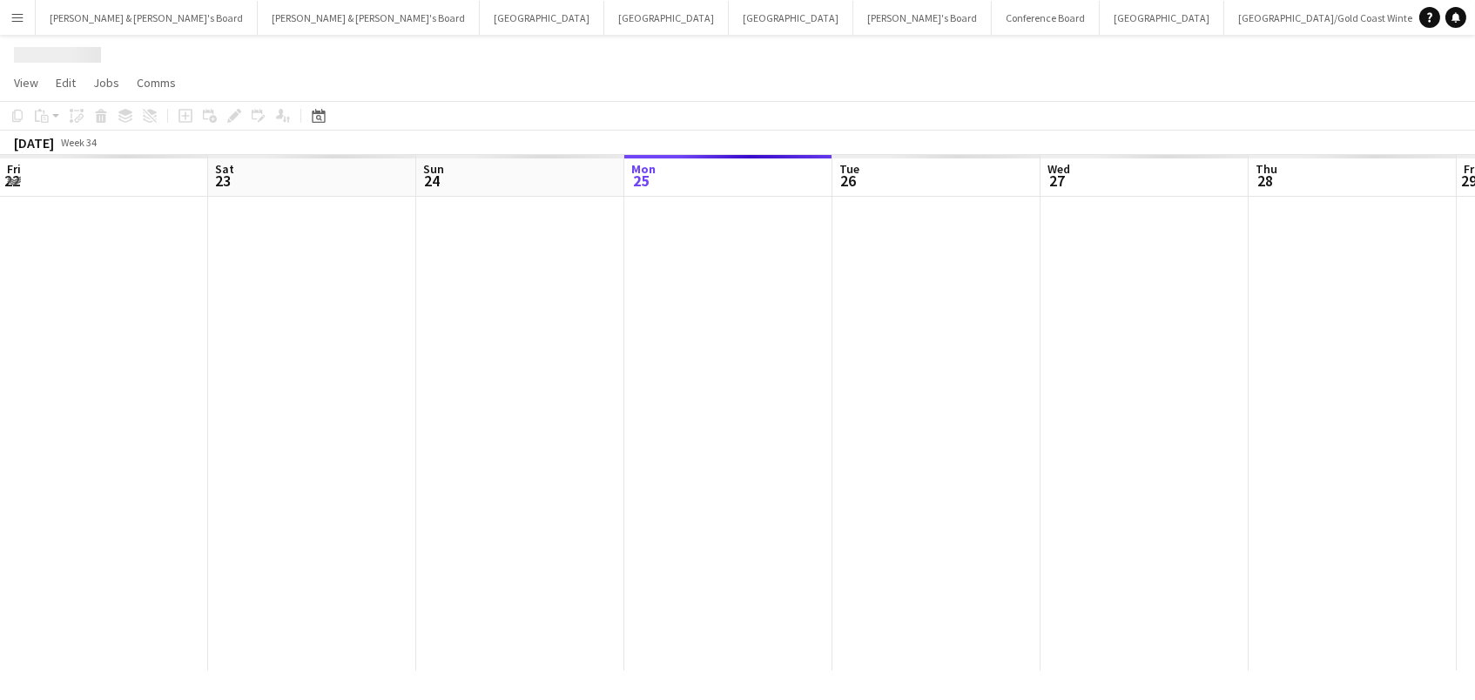
scroll to position [0, 415]
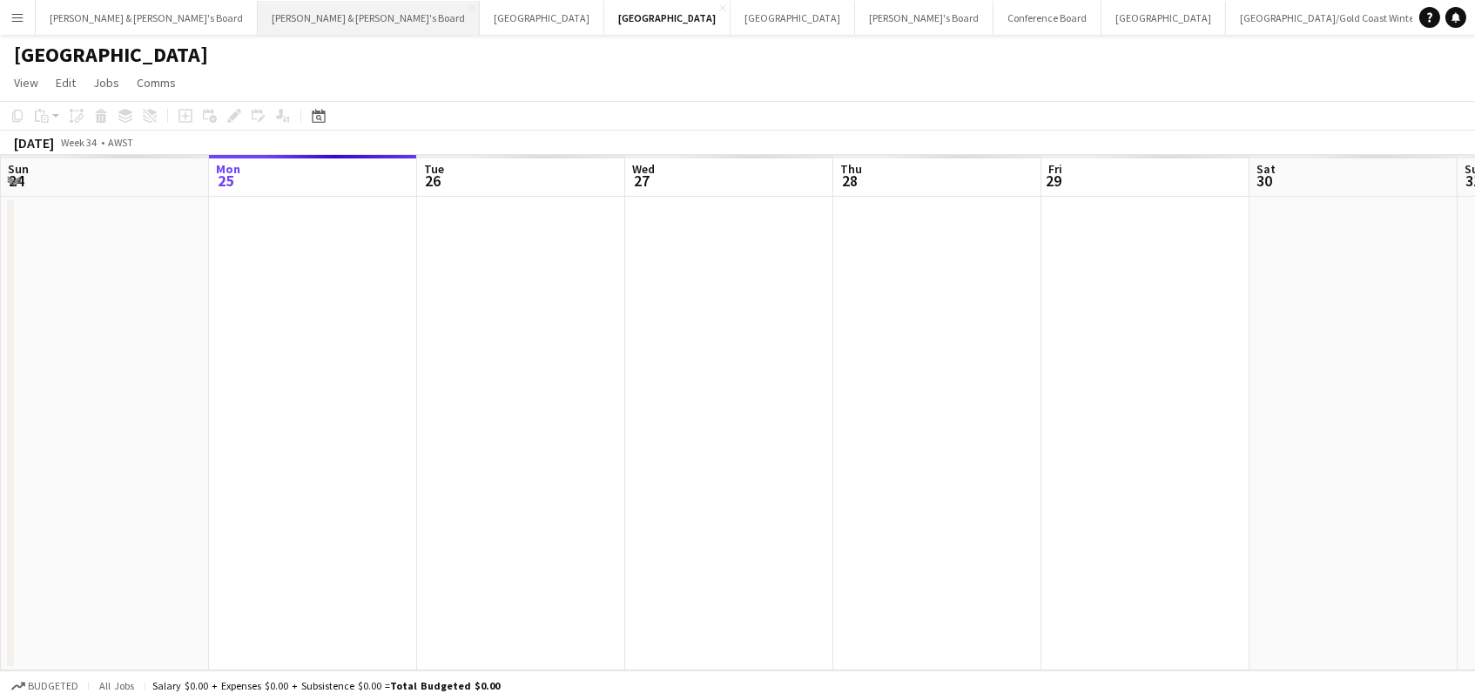
click at [264, 7] on button "[PERSON_NAME] & [PERSON_NAME]'s Board Close" at bounding box center [369, 18] width 222 height 34
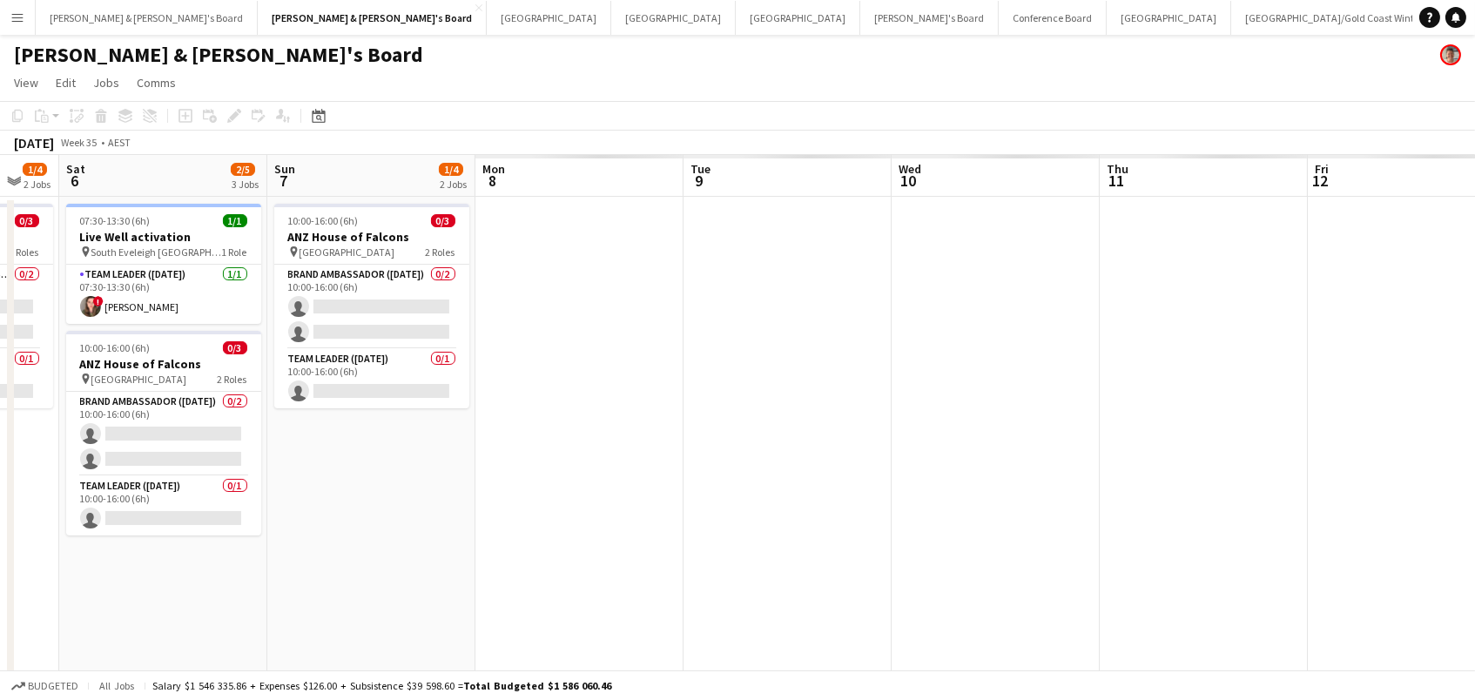
scroll to position [0, 561]
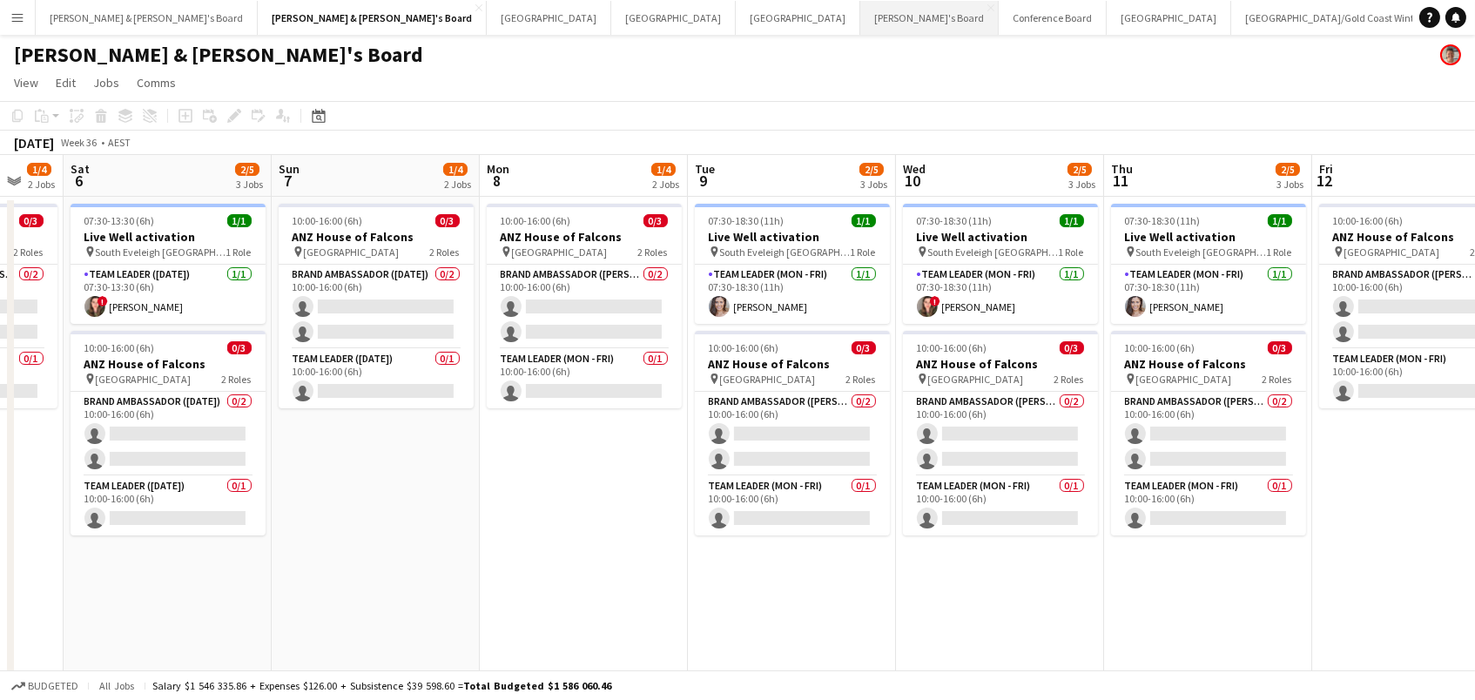
click at [860, 13] on button "Tennille's Board Close" at bounding box center [929, 18] width 138 height 34
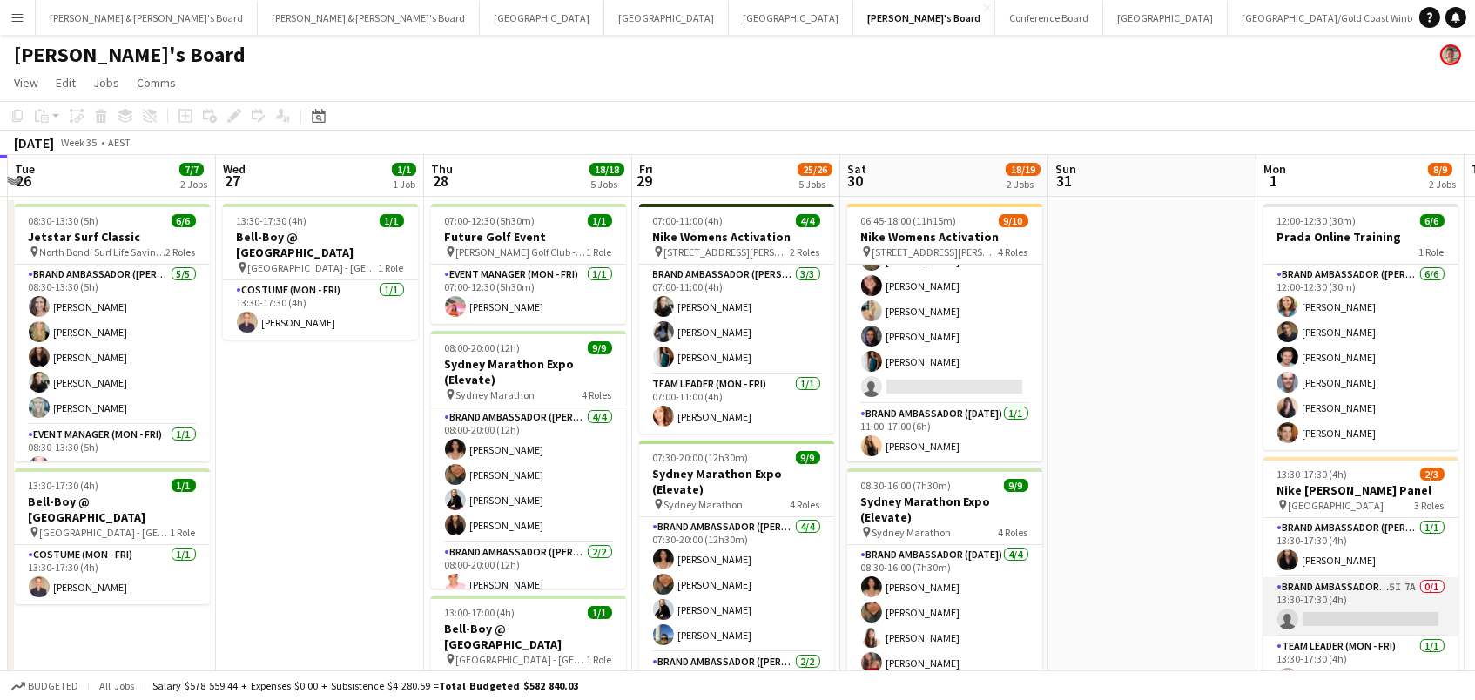
scroll to position [189, 0]
click at [1349, 623] on app-card-role "Brand Ambassador (Mon - Fri) 5I 7A 0/1 13:30-17:30 (4h) single-neutral-actions" at bounding box center [1360, 606] width 195 height 59
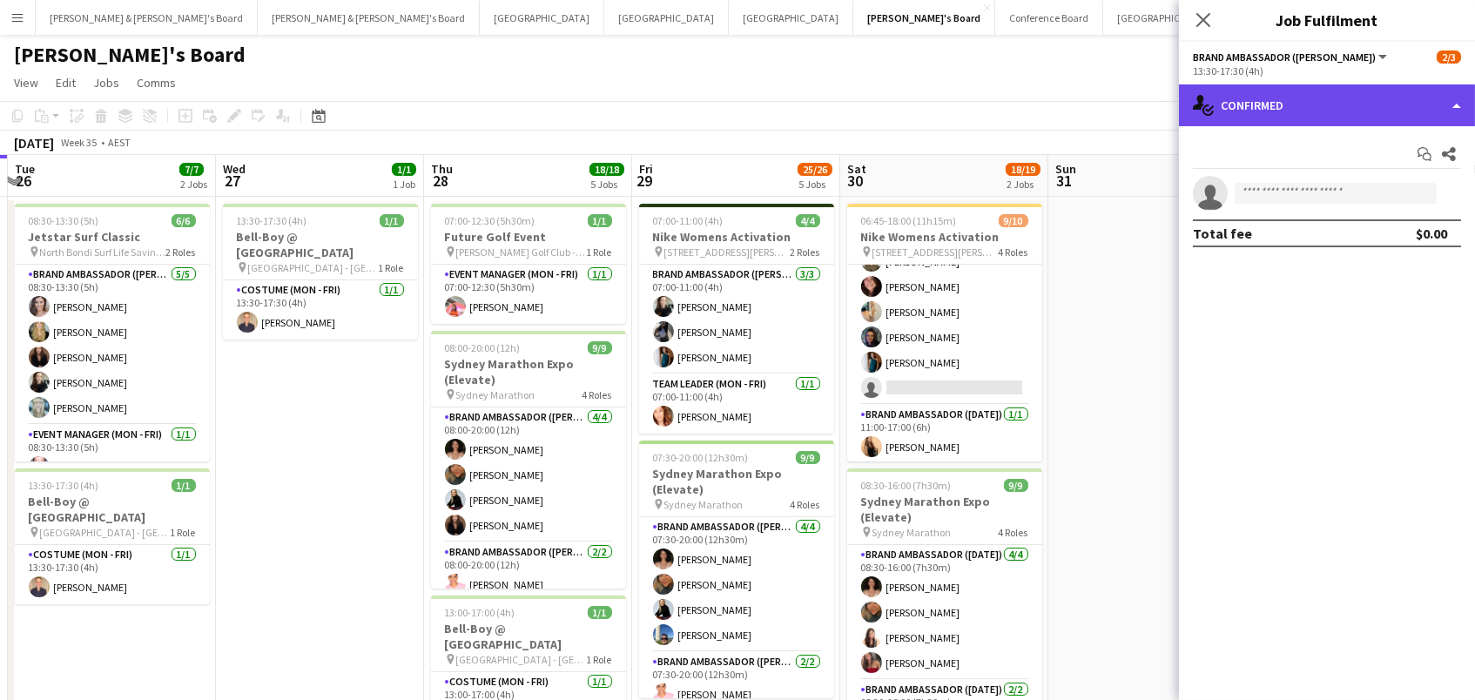
click at [1412, 106] on div "single-neutral-actions-check-2 Confirmed" at bounding box center [1327, 105] width 296 height 42
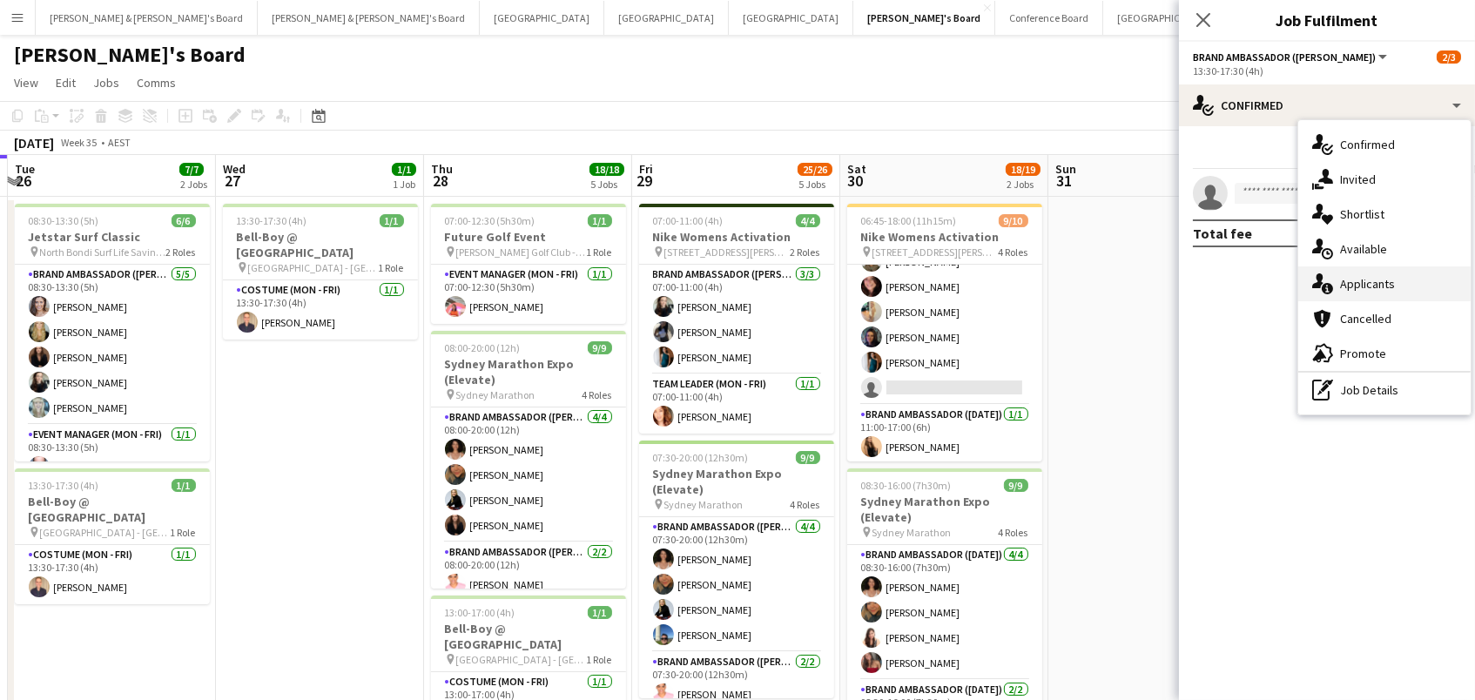
click at [1349, 282] on div "single-neutral-actions-information Applicants" at bounding box center [1384, 283] width 172 height 35
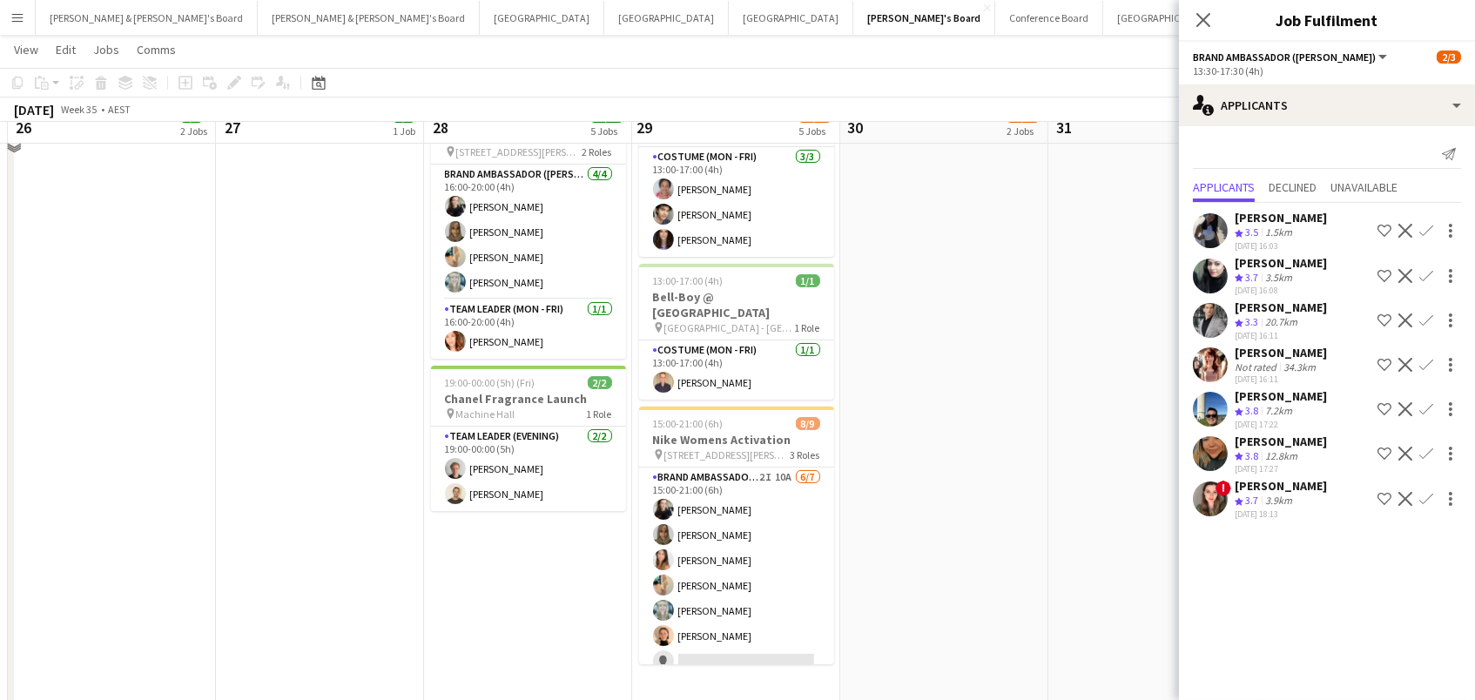
scroll to position [646, 0]
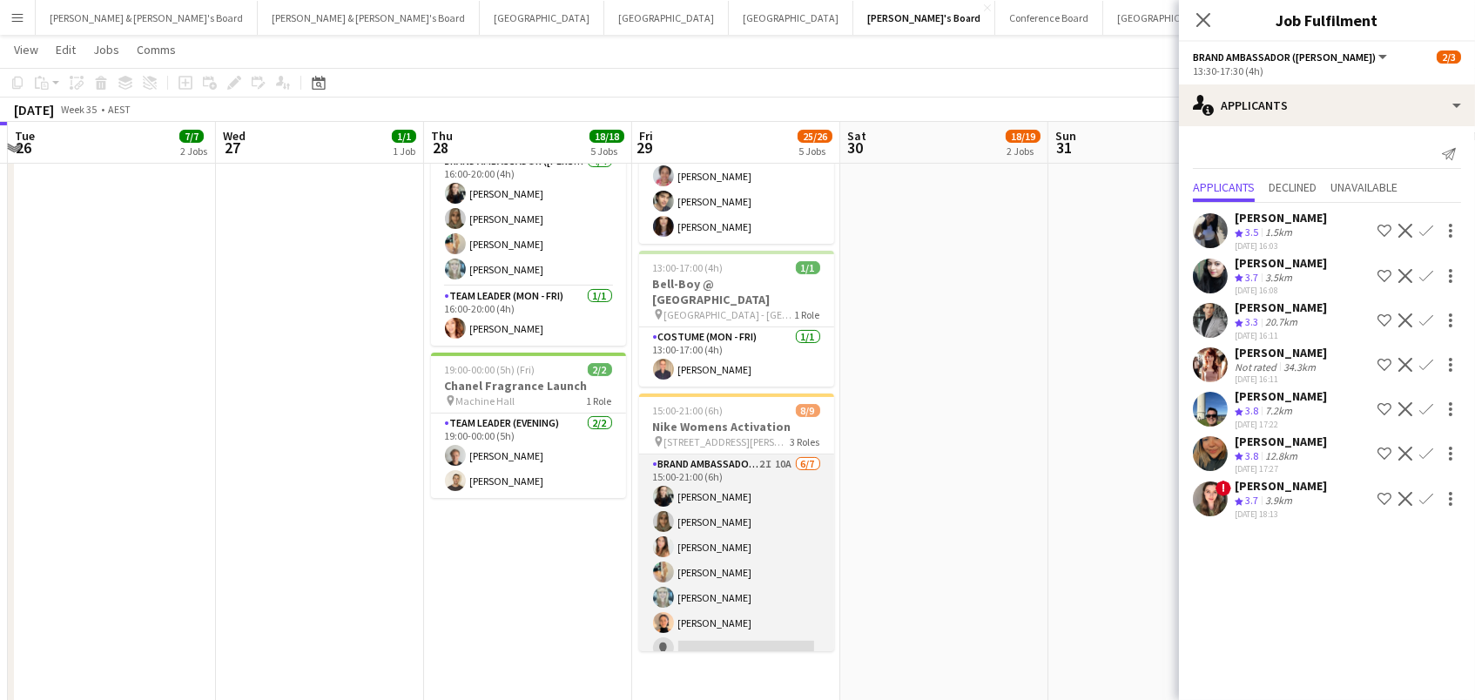
click at [763, 579] on app-card-role "Brand Ambassador (Mon - Fri) 2I 10A [DATE] 15:00-21:00 (6h) [PERSON_NAME] [PERS…" at bounding box center [736, 559] width 195 height 211
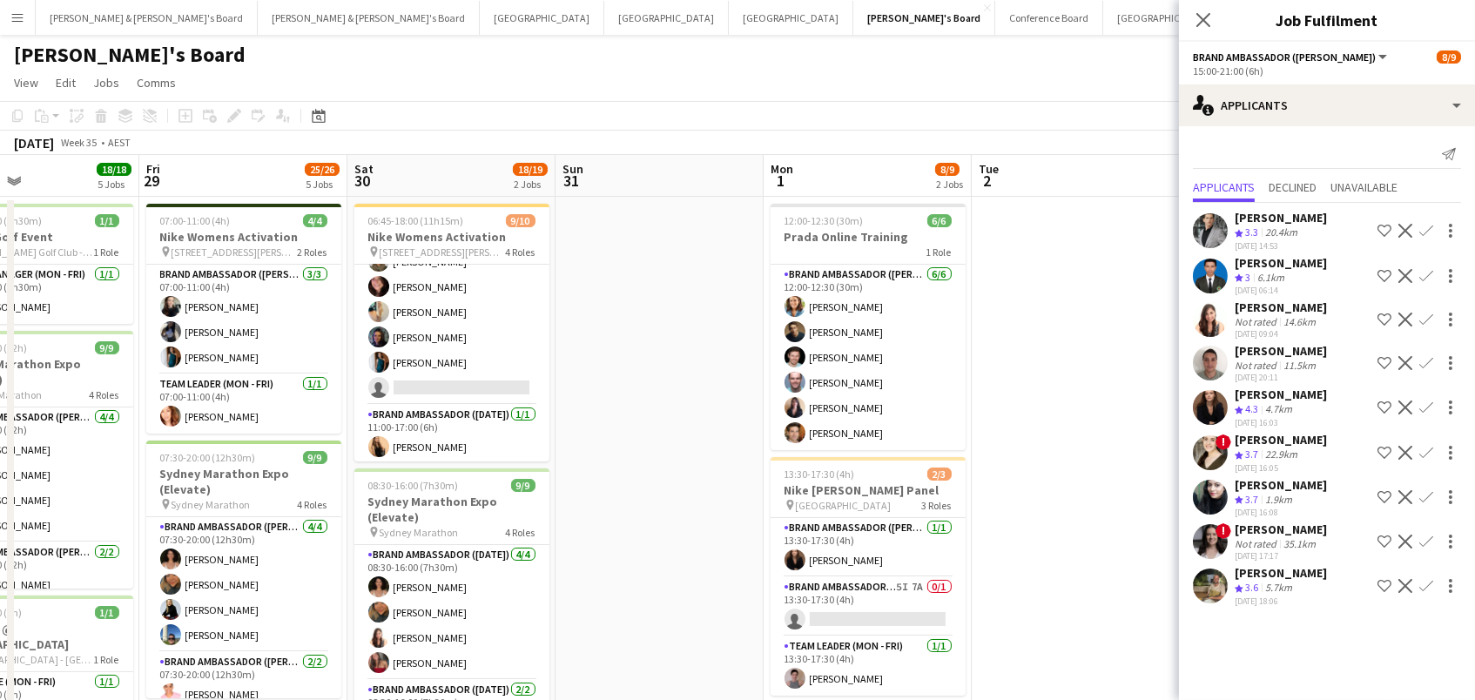
scroll to position [0, 0]
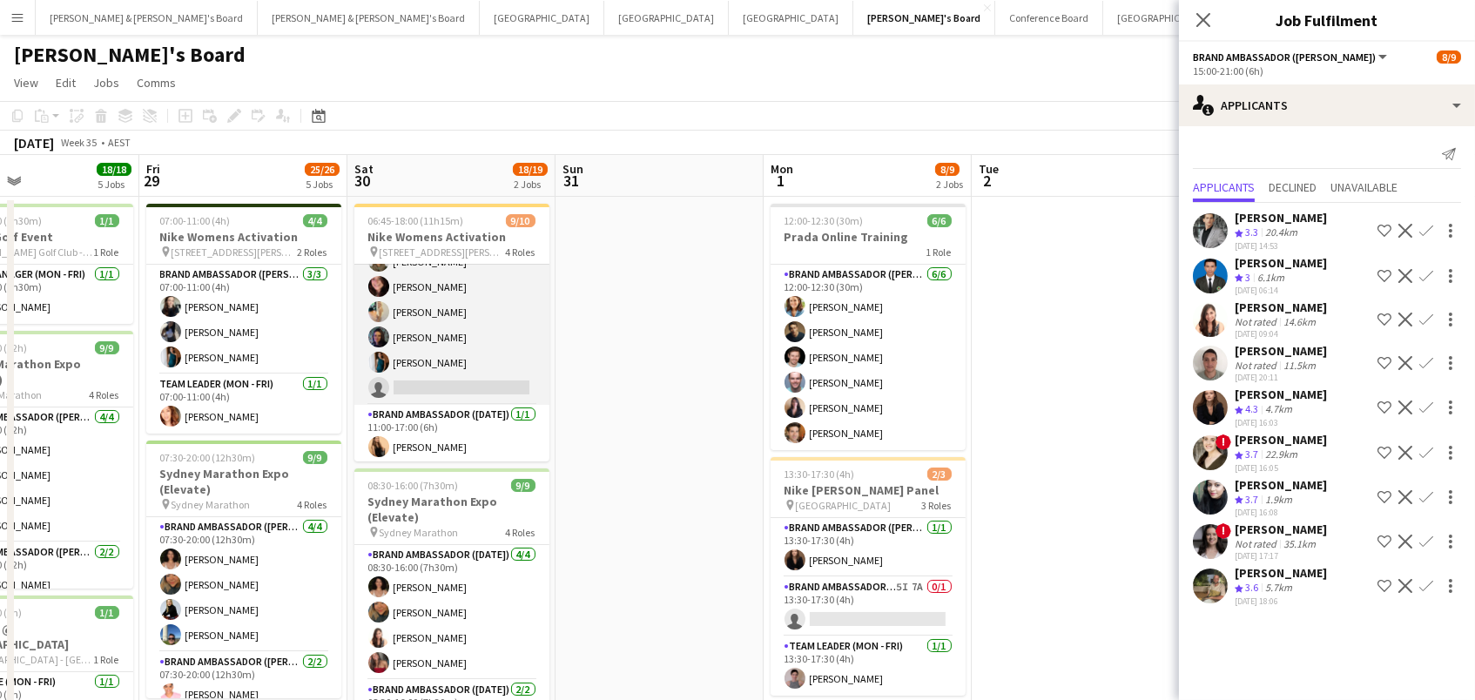
click at [467, 334] on app-card-role "Brand Ambassador ([DATE]) 1I [DATE] 10:00-18:00 (8h) [PERSON_NAME] [PERSON_NAME…" at bounding box center [451, 299] width 195 height 211
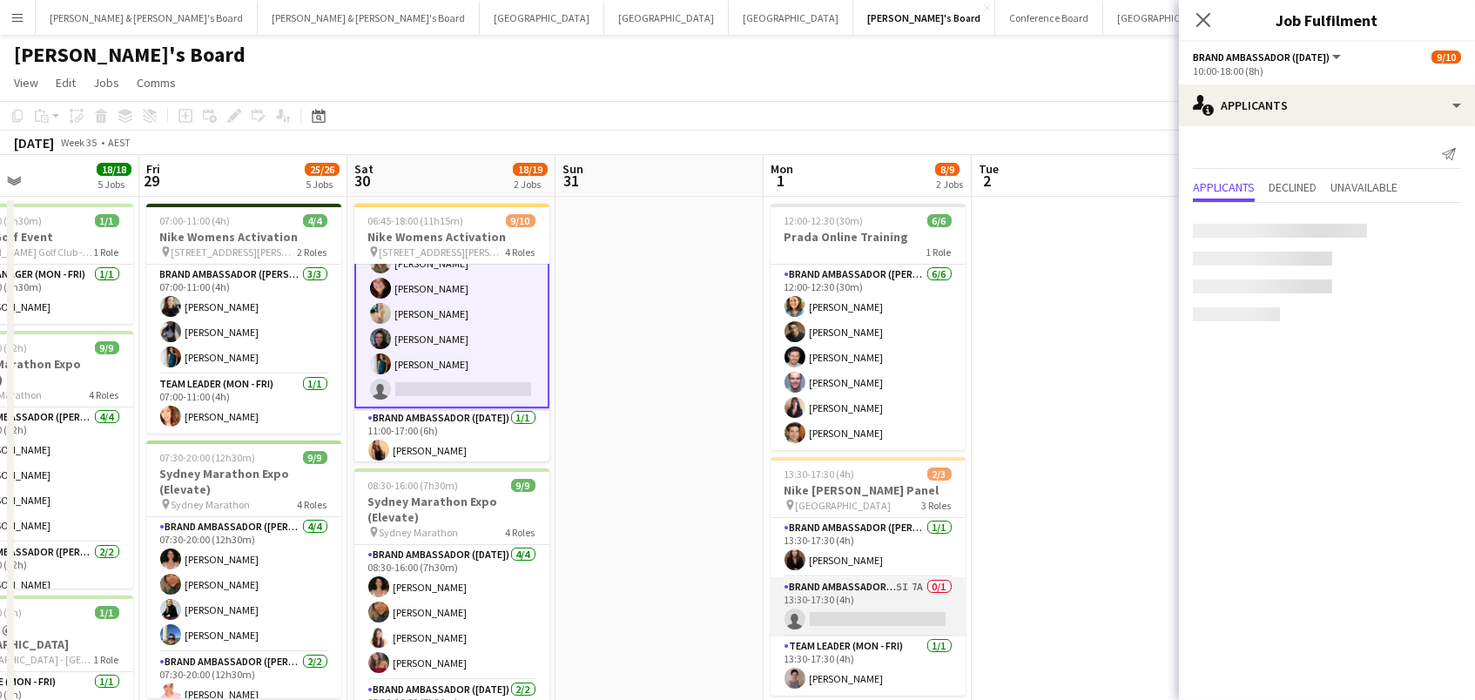
click at [843, 605] on app-card-role "Brand Ambassador (Mon - Fri) 5I 7A 0/1 13:30-17:30 (4h) single-neutral-actions" at bounding box center [867, 606] width 195 height 59
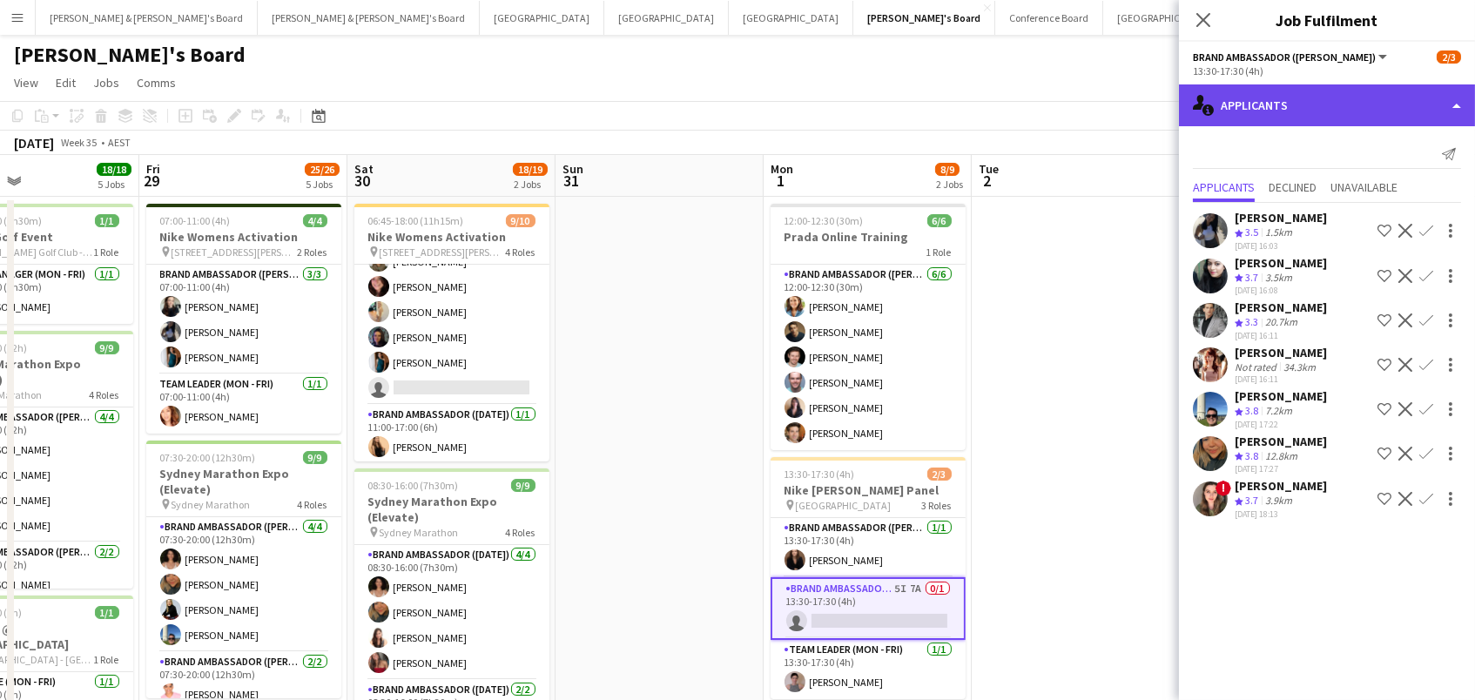
click at [1353, 111] on div "single-neutral-actions-information Applicants" at bounding box center [1327, 105] width 296 height 42
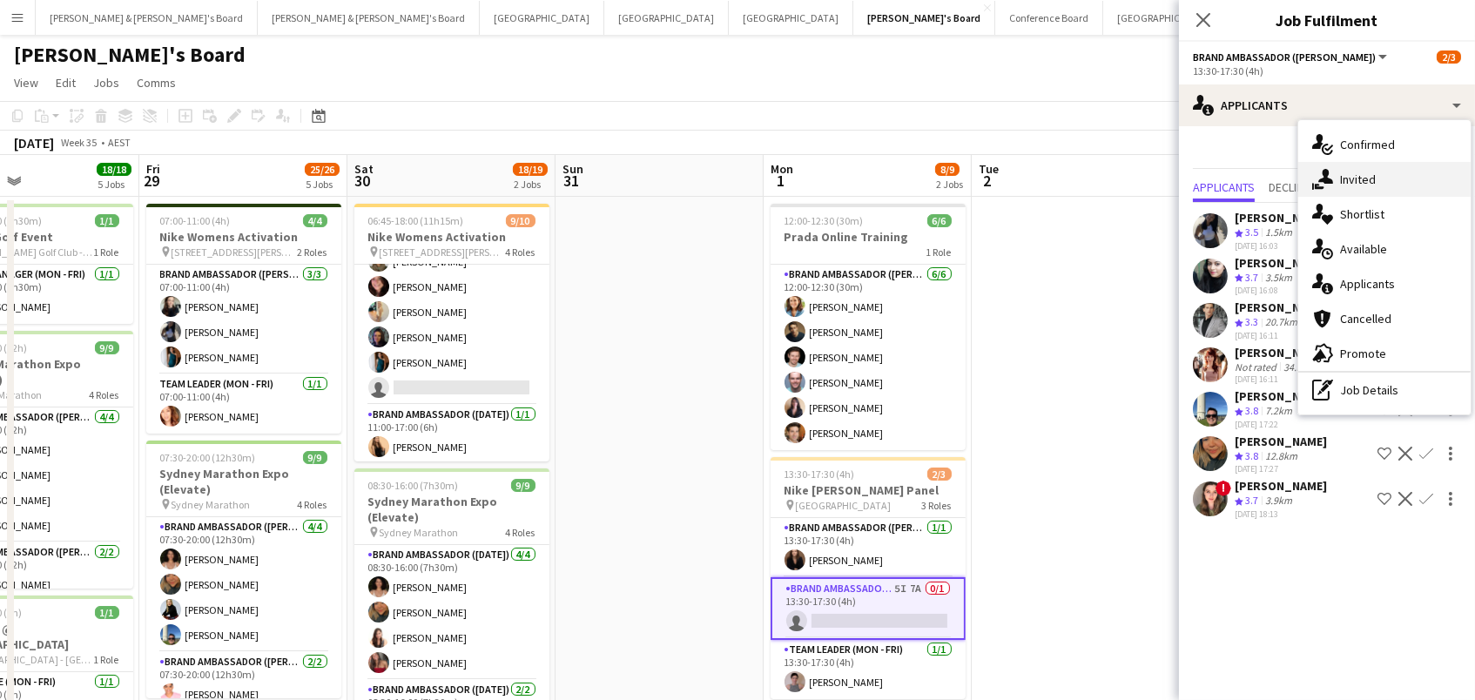
click at [1355, 178] on div "single-neutral-actions-share-1 Invited" at bounding box center [1384, 179] width 172 height 35
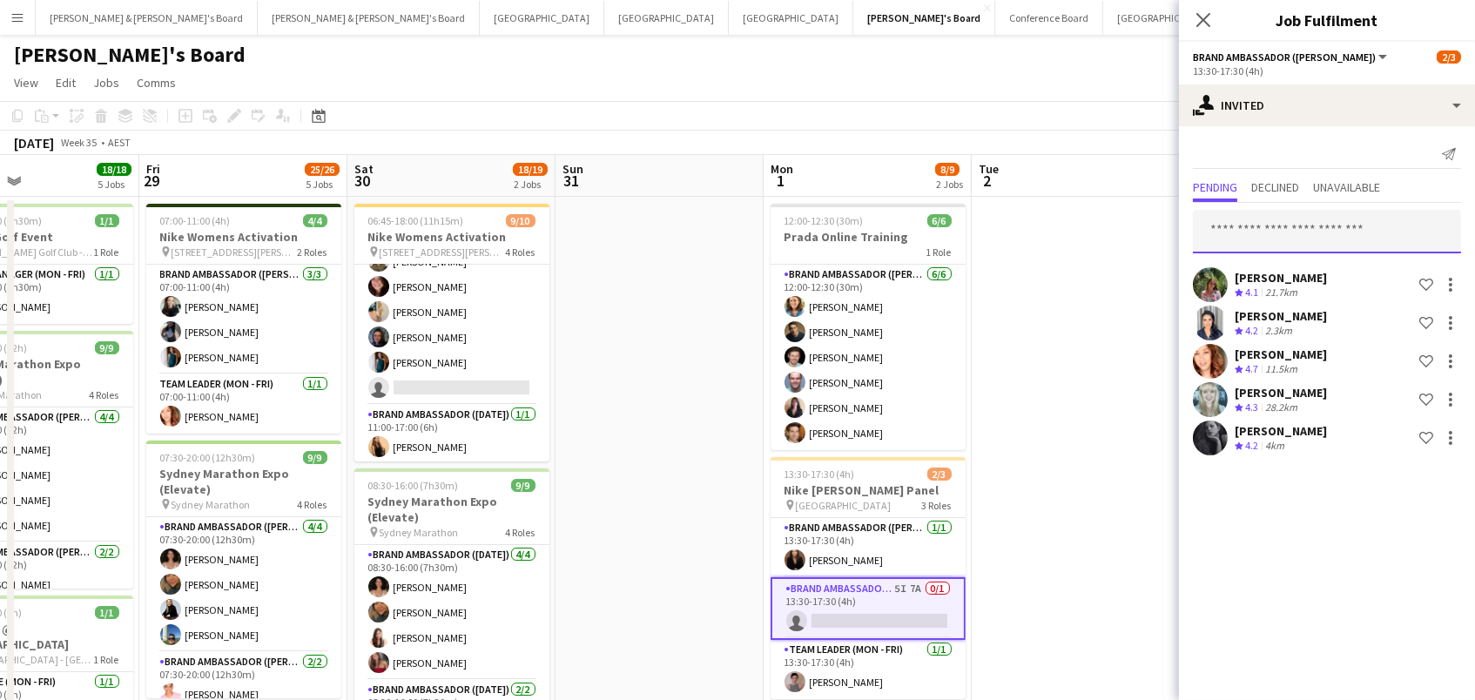
click at [1313, 225] on input "text" at bounding box center [1327, 232] width 268 height 44
type input "******"
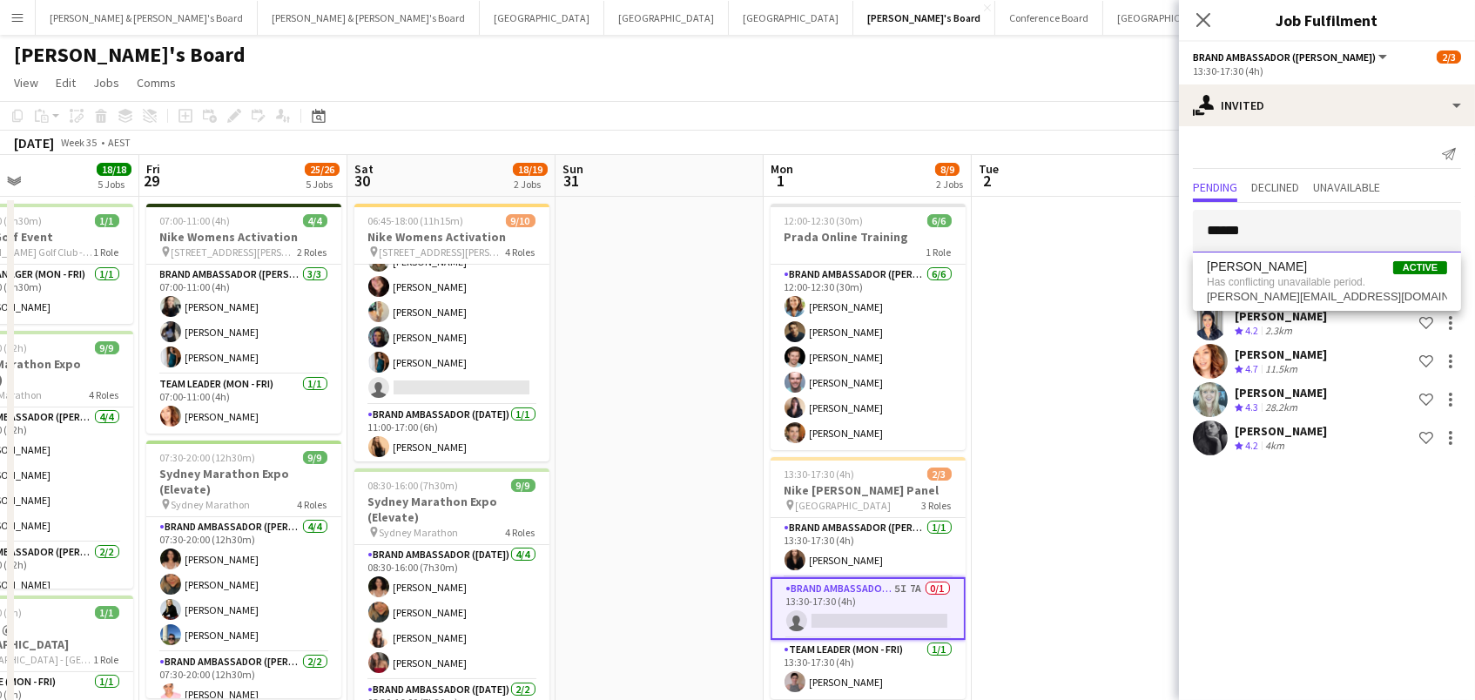
click at [1003, 198] on body "Menu Boards Boards Boards All jobs Status Workforce Workforce My Workforce Recr…" at bounding box center [737, 691] width 1475 height 1383
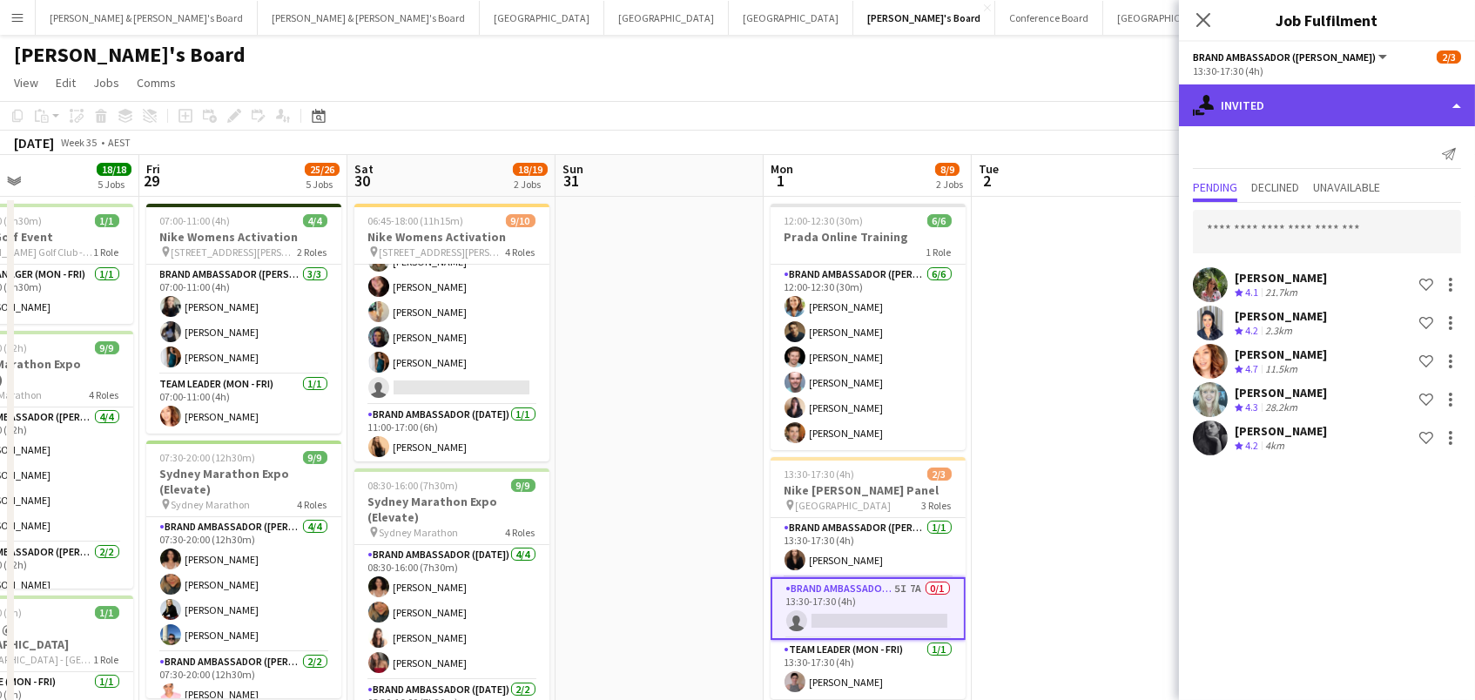
click at [1328, 114] on div "single-neutral-actions-share-1 Invited" at bounding box center [1327, 105] width 296 height 42
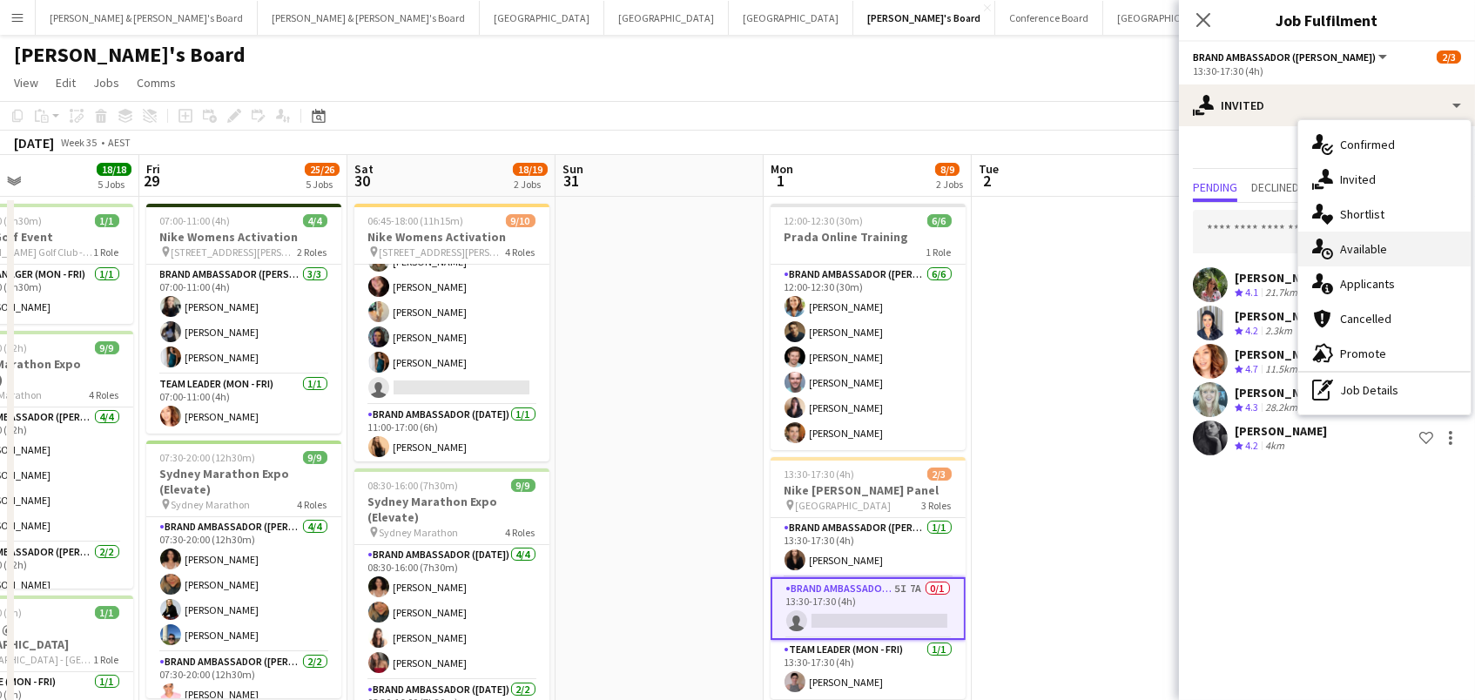
click at [1410, 251] on div "single-neutral-actions-upload Available" at bounding box center [1384, 249] width 172 height 35
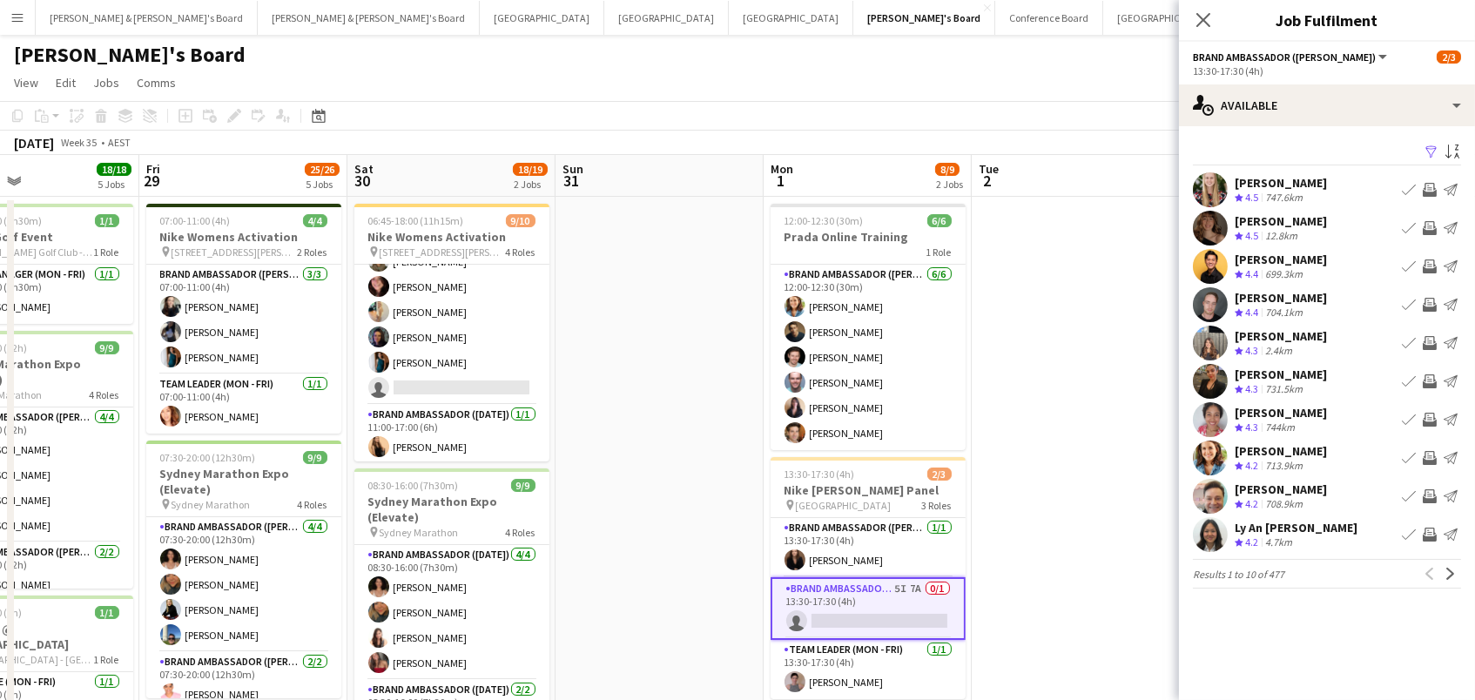
click at [1430, 145] on app-icon "Filter" at bounding box center [1431, 153] width 14 height 17
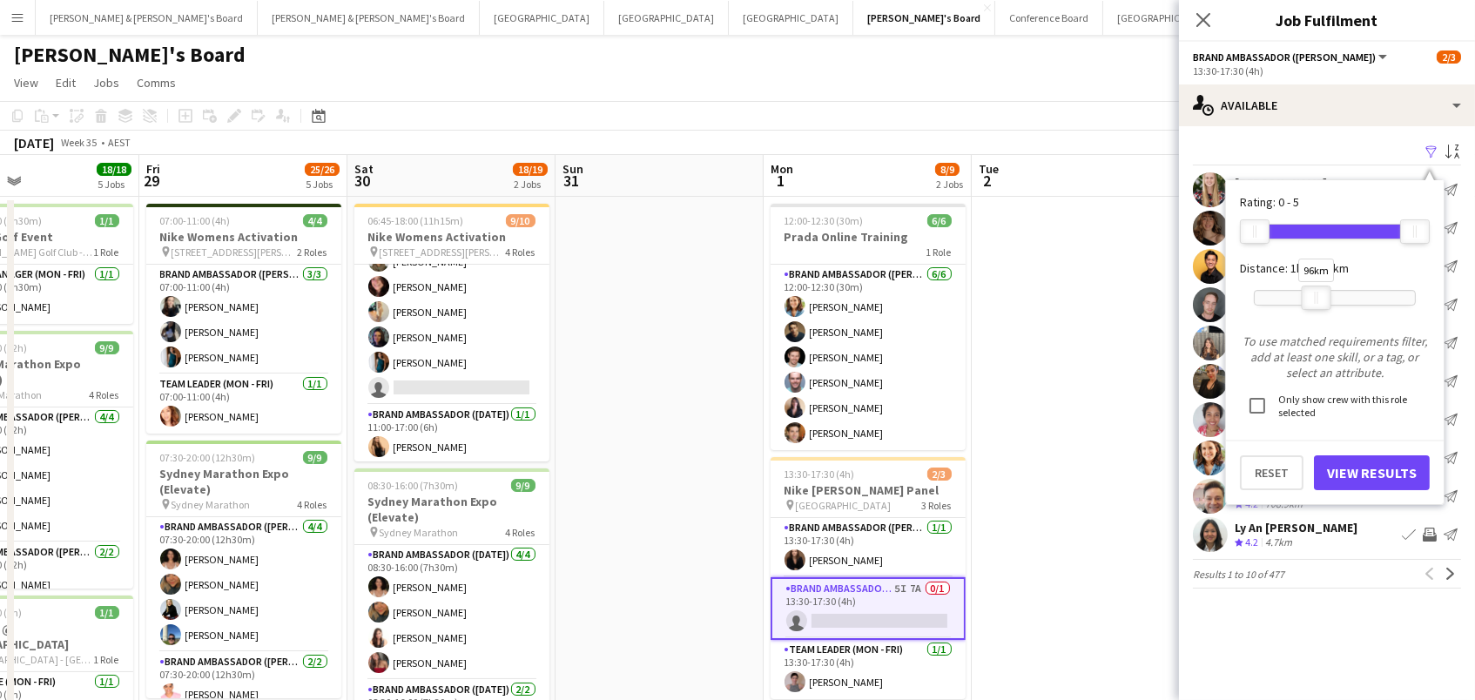
drag, startPoint x: 1419, startPoint y: 295, endPoint x: 1322, endPoint y: 379, distance: 128.4
click at [1320, 302] on div at bounding box center [1316, 297] width 28 height 23
click at [1332, 474] on button "View Results" at bounding box center [1372, 472] width 116 height 35
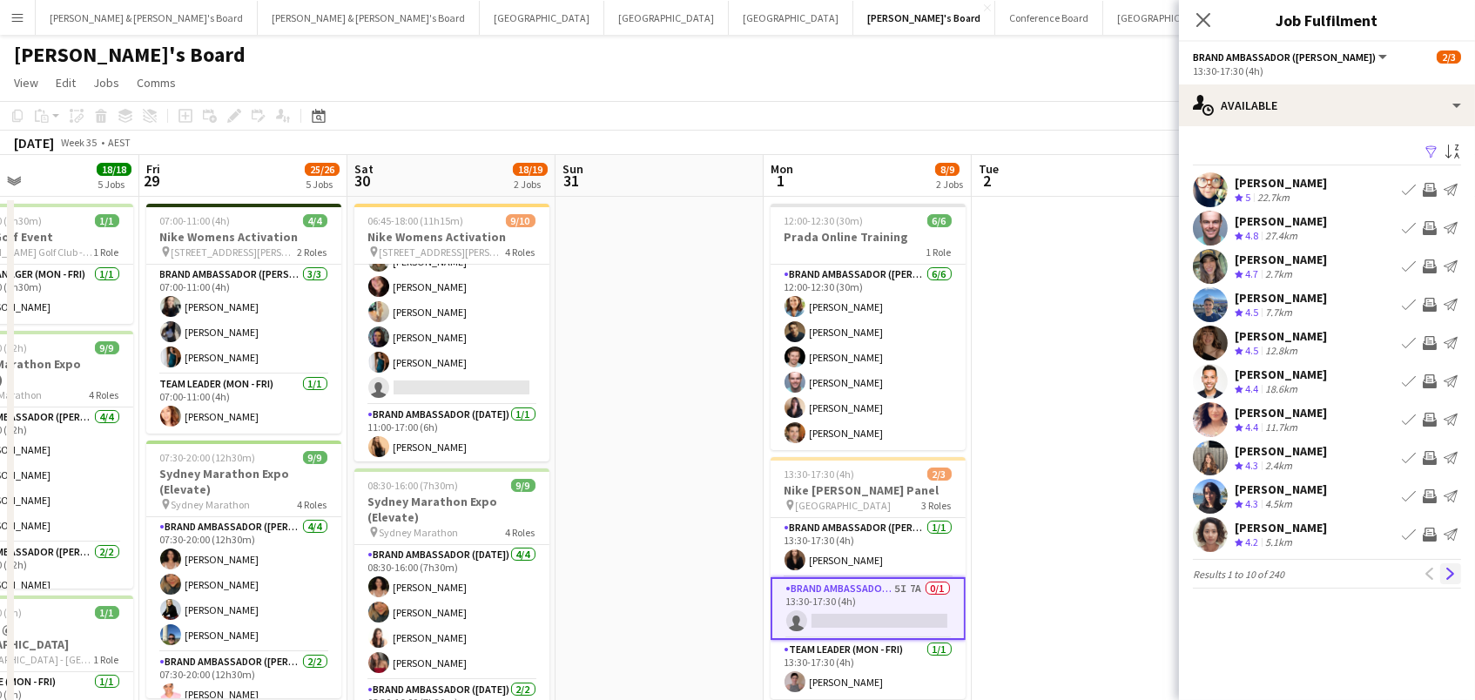
click at [1449, 576] on app-icon "Next" at bounding box center [1450, 574] width 12 height 12
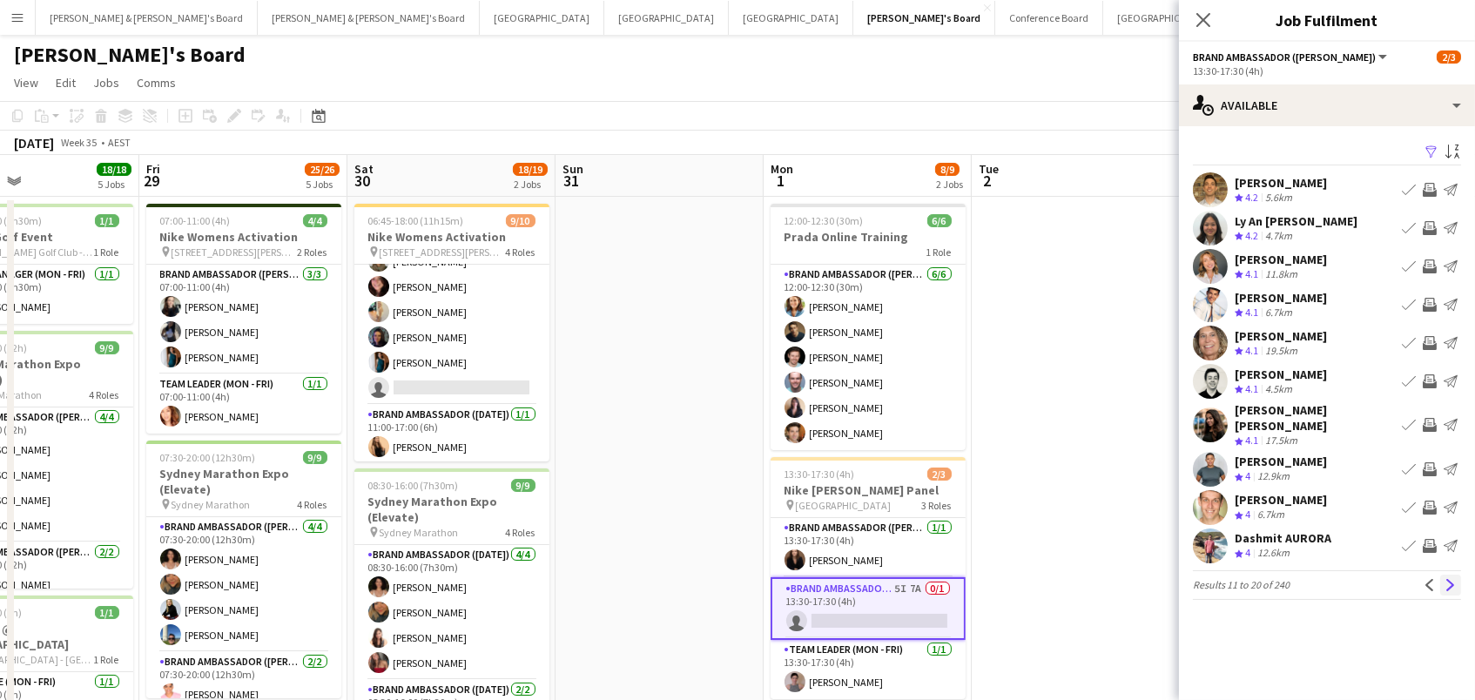
click at [1451, 579] on button "Next" at bounding box center [1450, 585] width 21 height 21
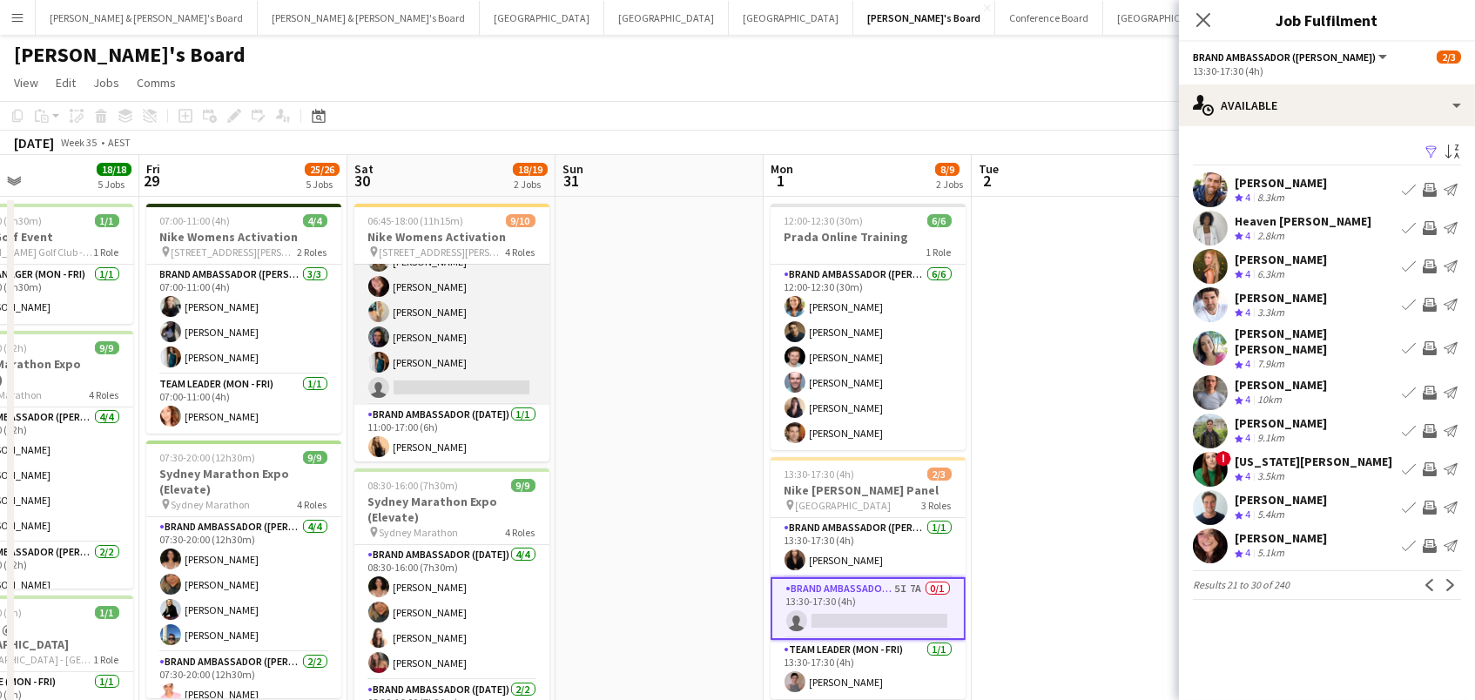
click at [424, 335] on app-card-role "Brand Ambassador ([DATE]) 1I [DATE] 10:00-18:00 (8h) [PERSON_NAME] [PERSON_NAME…" at bounding box center [451, 299] width 195 height 211
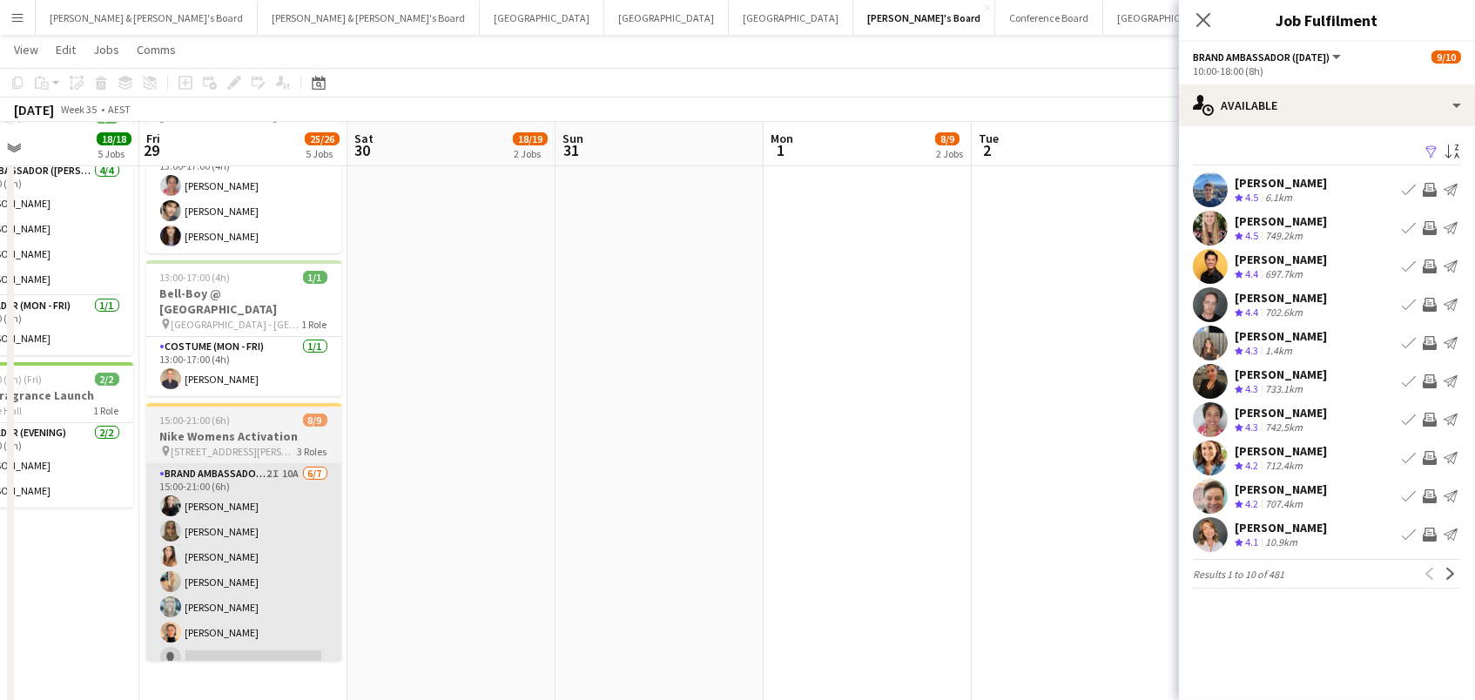
scroll to position [639, 0]
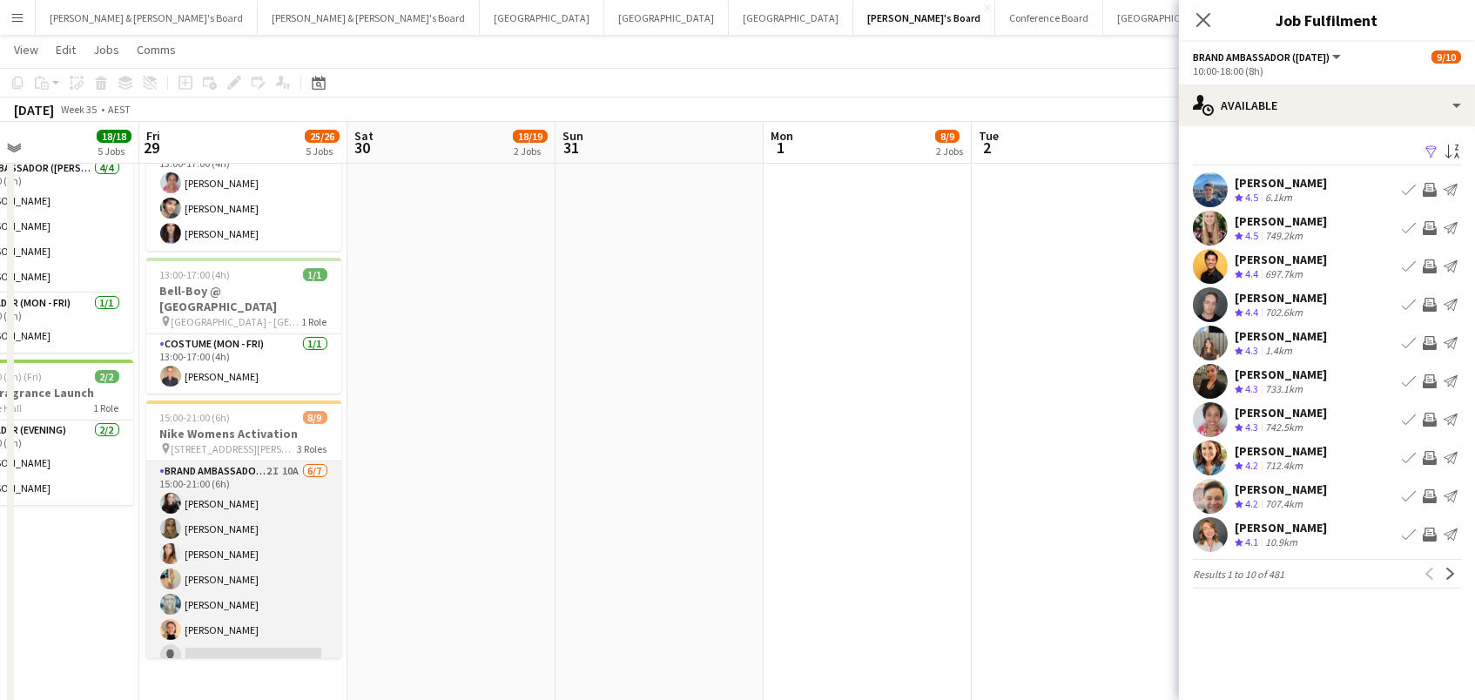
click at [248, 567] on app-card-role "Brand Ambassador (Mon - Fri) 2I 10A [DATE] 15:00-21:00 (6h) [PERSON_NAME] [PERS…" at bounding box center [243, 566] width 195 height 211
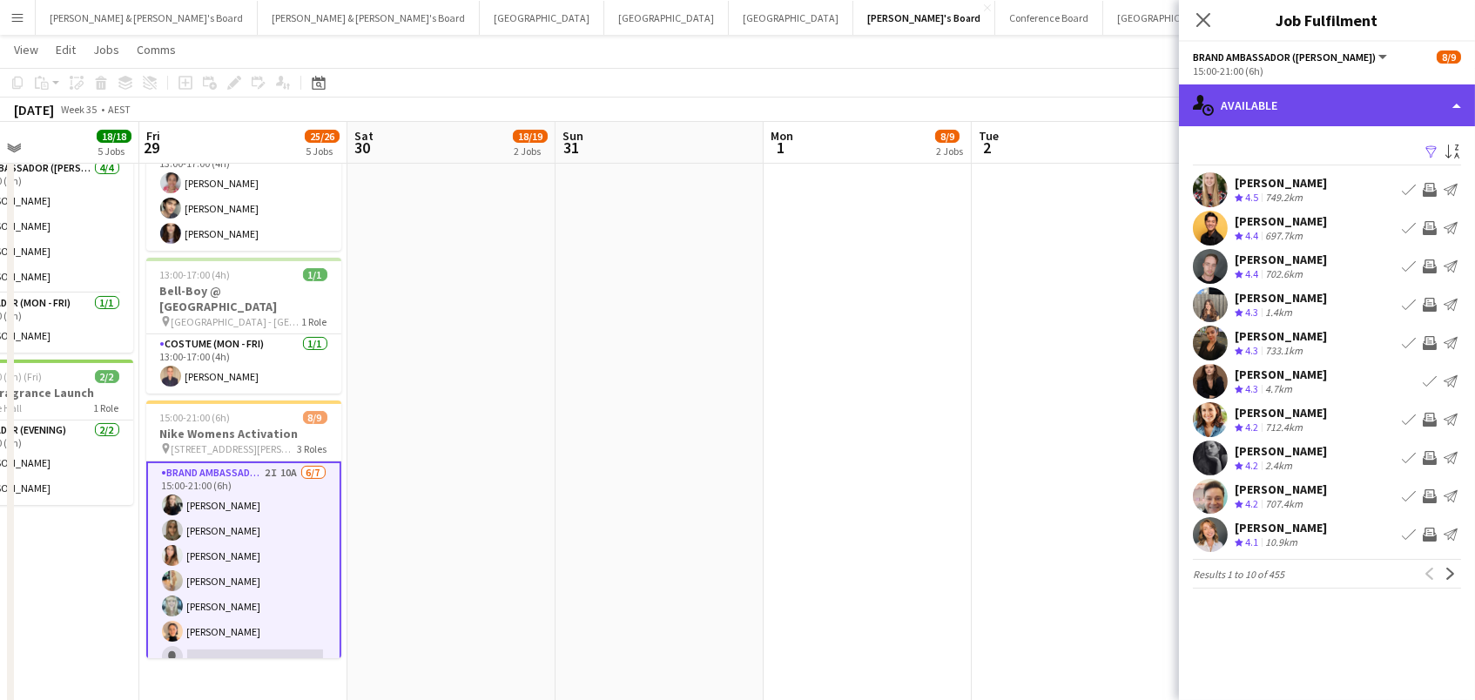
click at [1272, 85] on div "single-neutral-actions-upload Available" at bounding box center [1327, 105] width 296 height 42
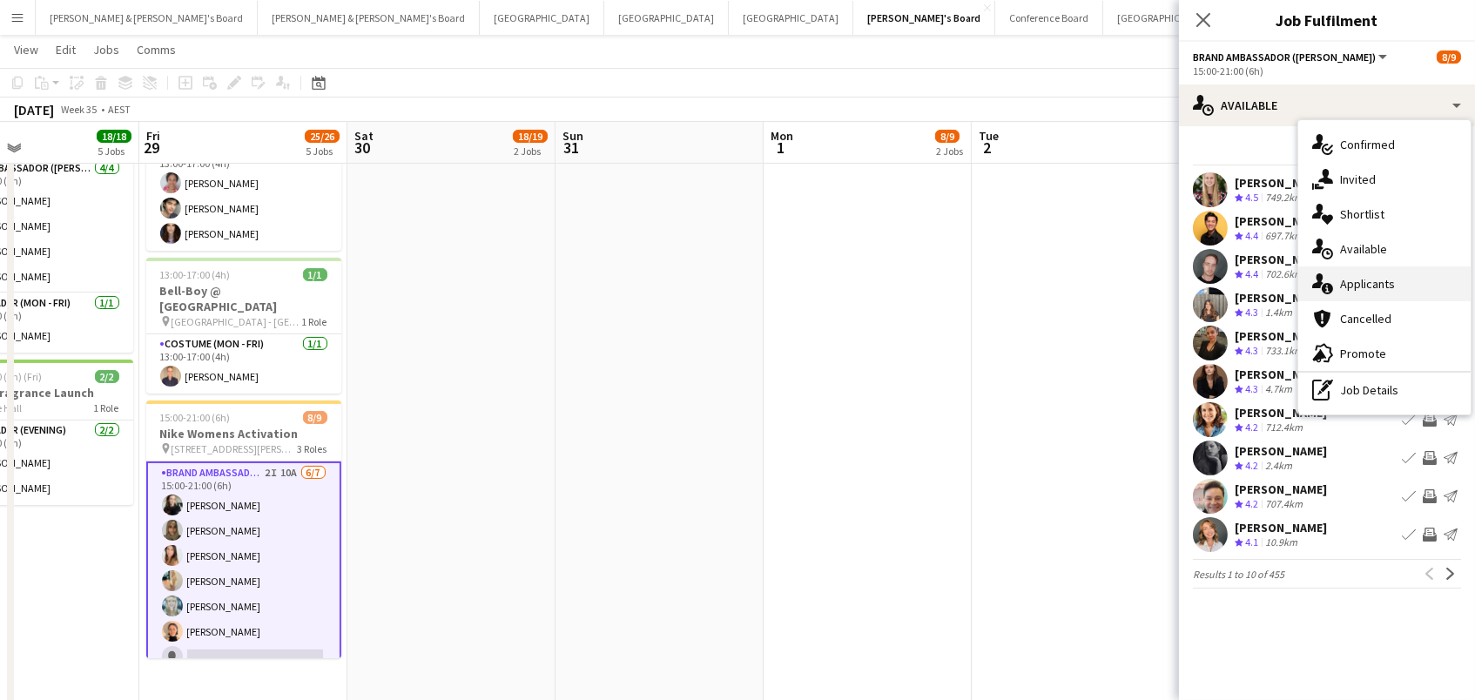
click at [1366, 277] on div "single-neutral-actions-information Applicants" at bounding box center [1384, 283] width 172 height 35
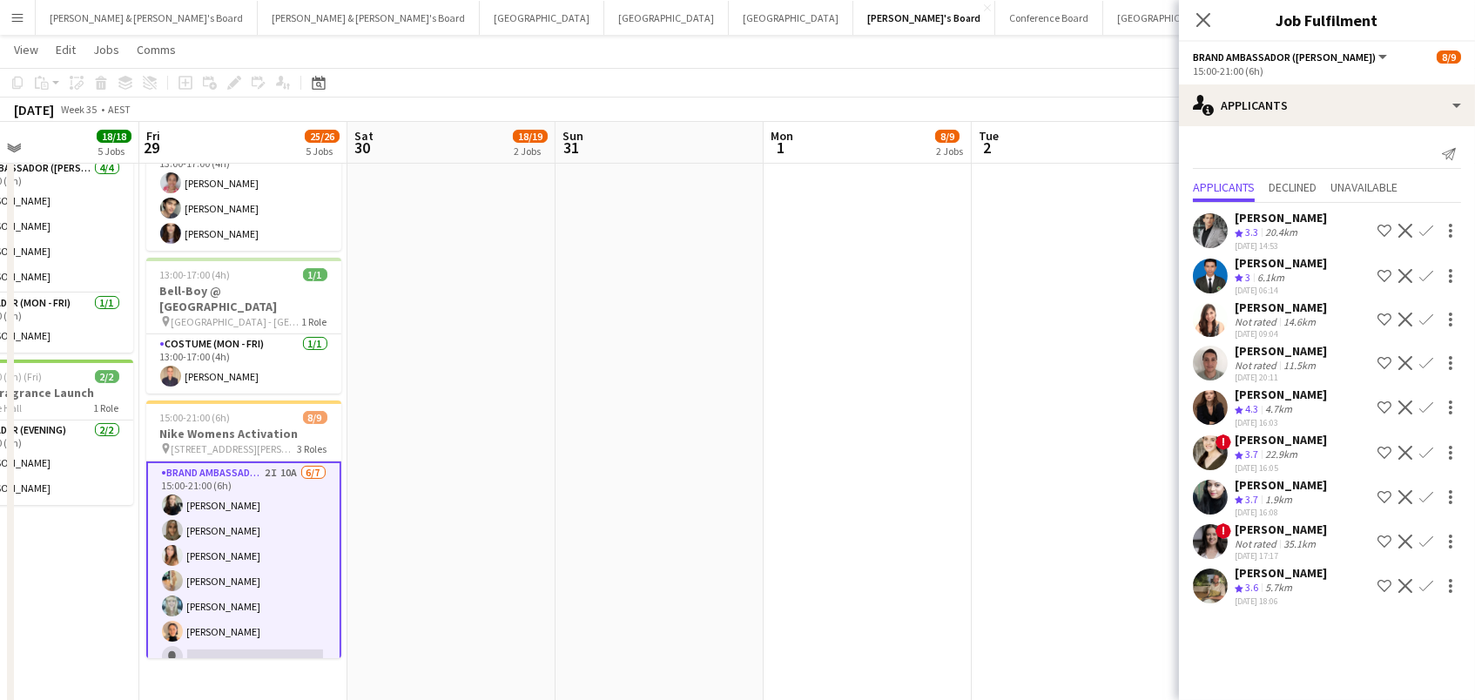
click at [1423, 400] on app-icon "Confirm" at bounding box center [1426, 407] width 14 height 14
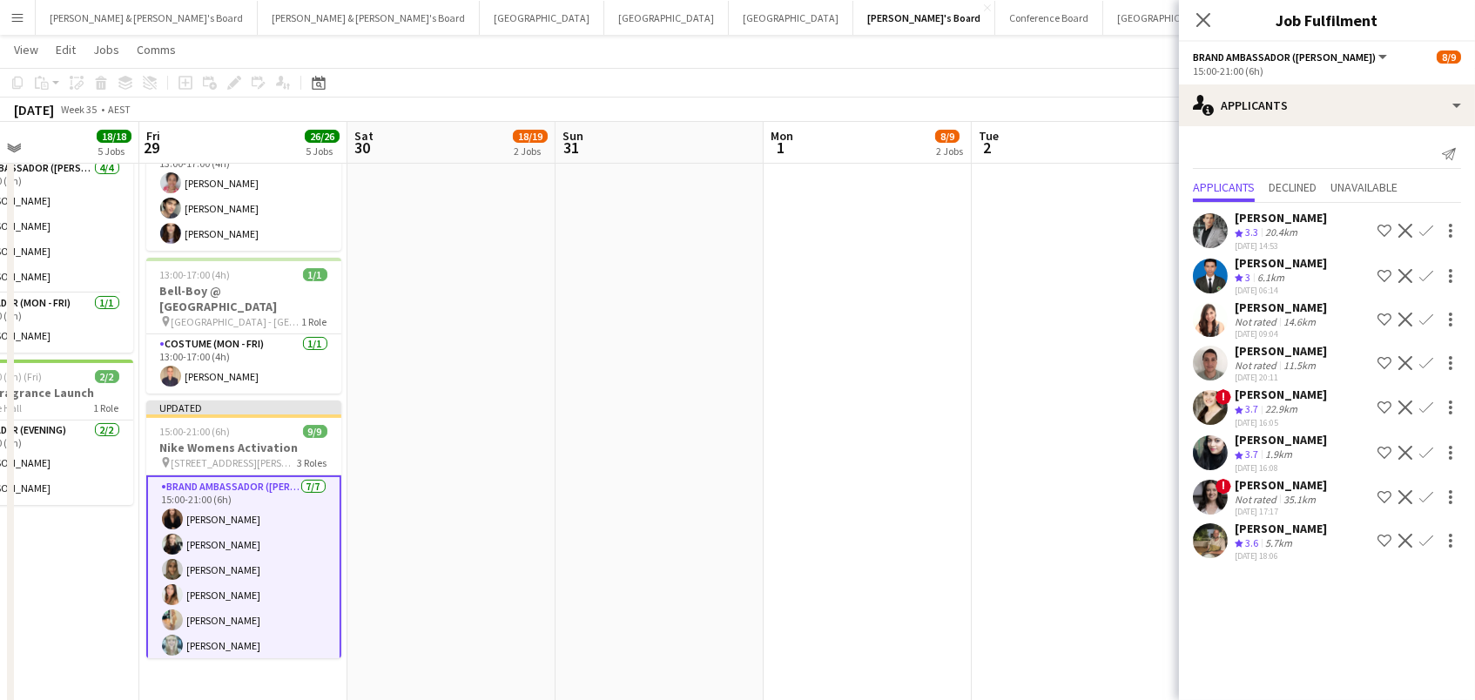
scroll to position [0, 0]
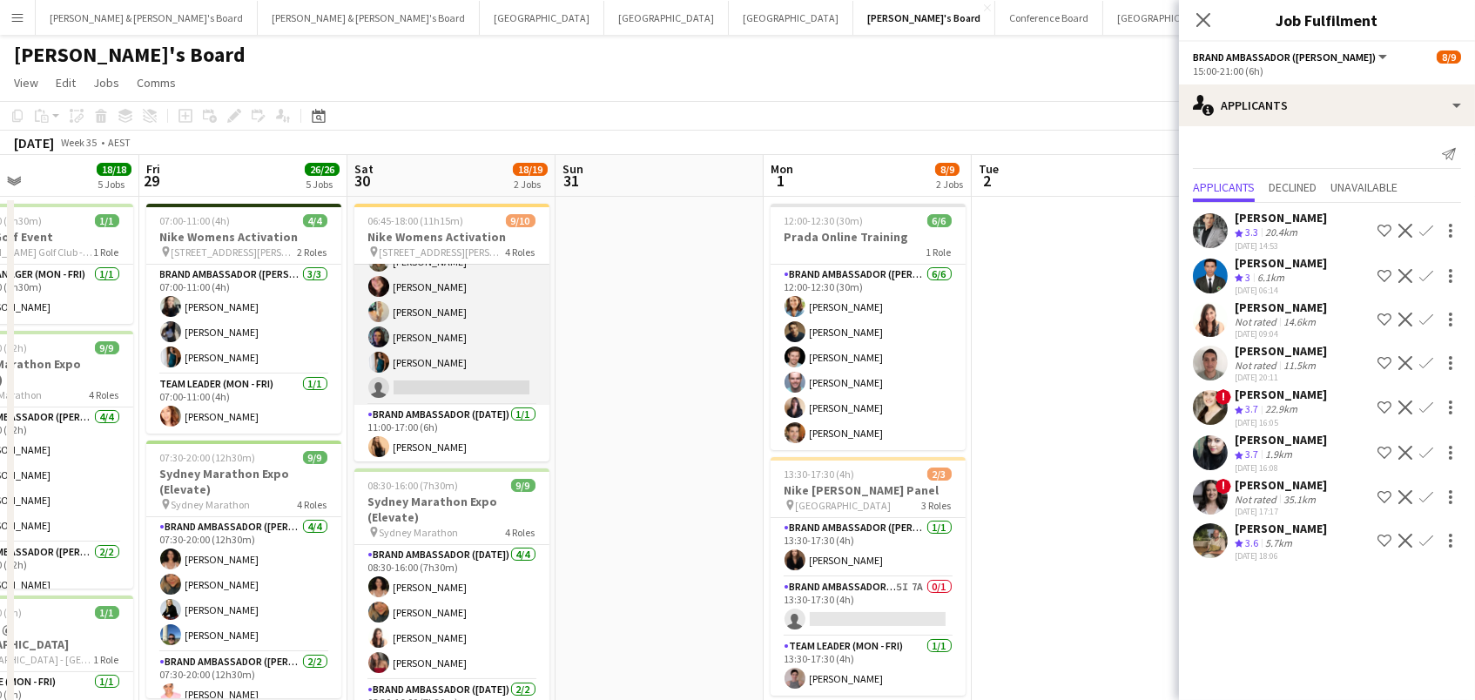
click at [492, 363] on app-card-role "Brand Ambassador ([DATE]) 1I [DATE] 10:00-18:00 (8h) [PERSON_NAME] [PERSON_NAME…" at bounding box center [451, 299] width 195 height 211
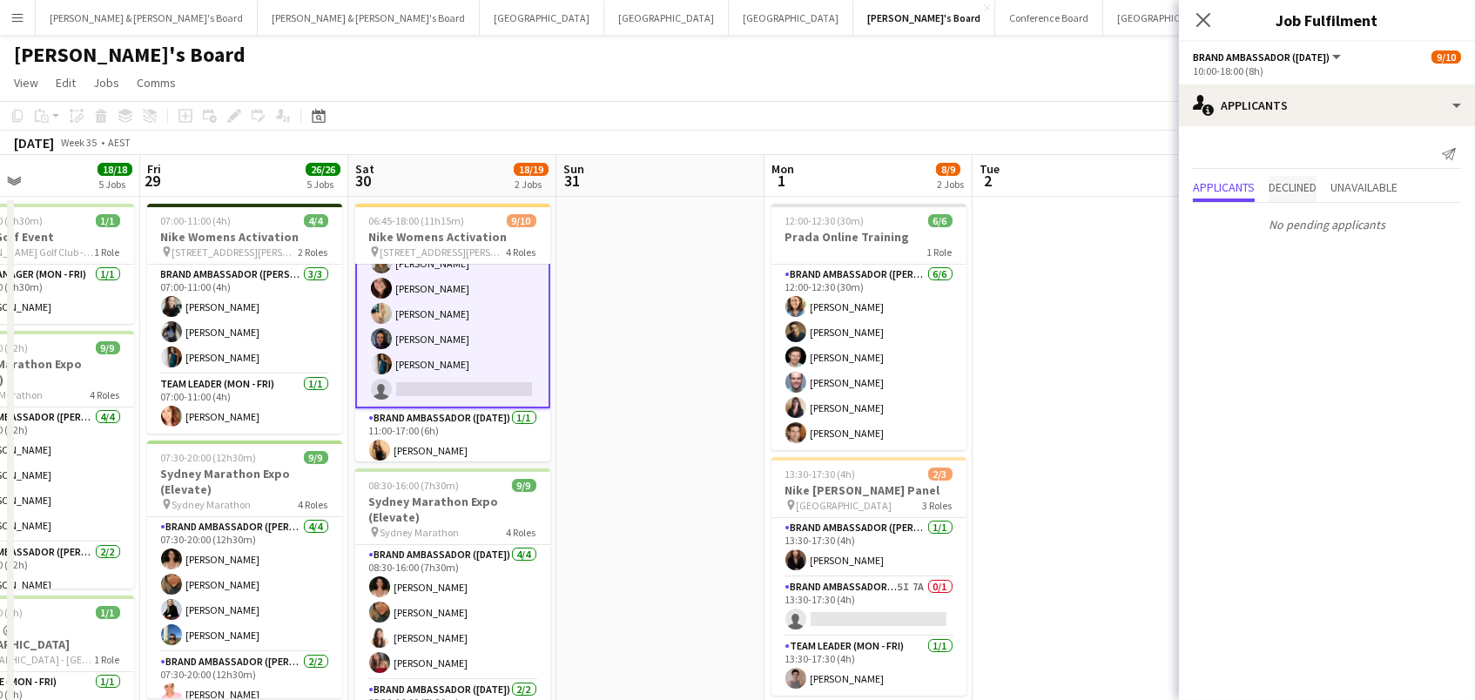
click at [1309, 186] on span "Declined" at bounding box center [1292, 187] width 48 height 12
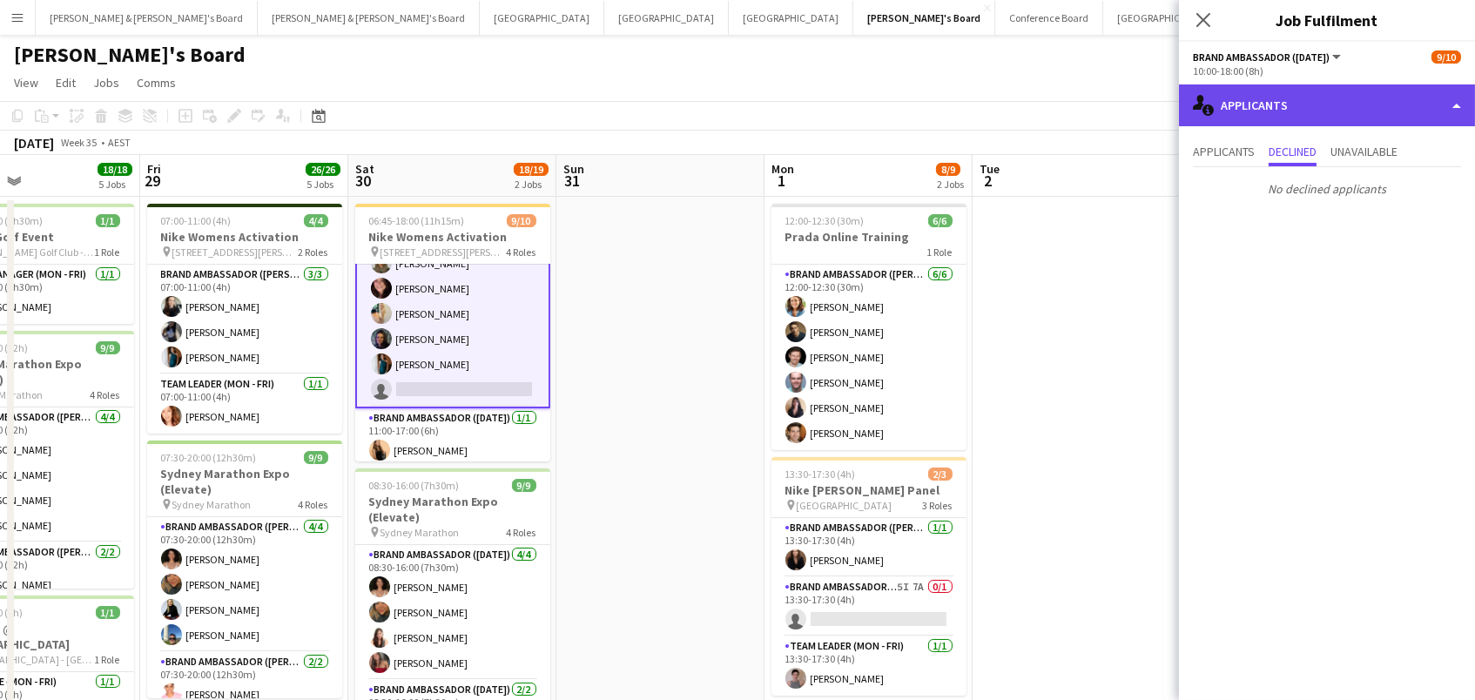
click at [1238, 90] on div "single-neutral-actions-information Applicants" at bounding box center [1327, 105] width 296 height 42
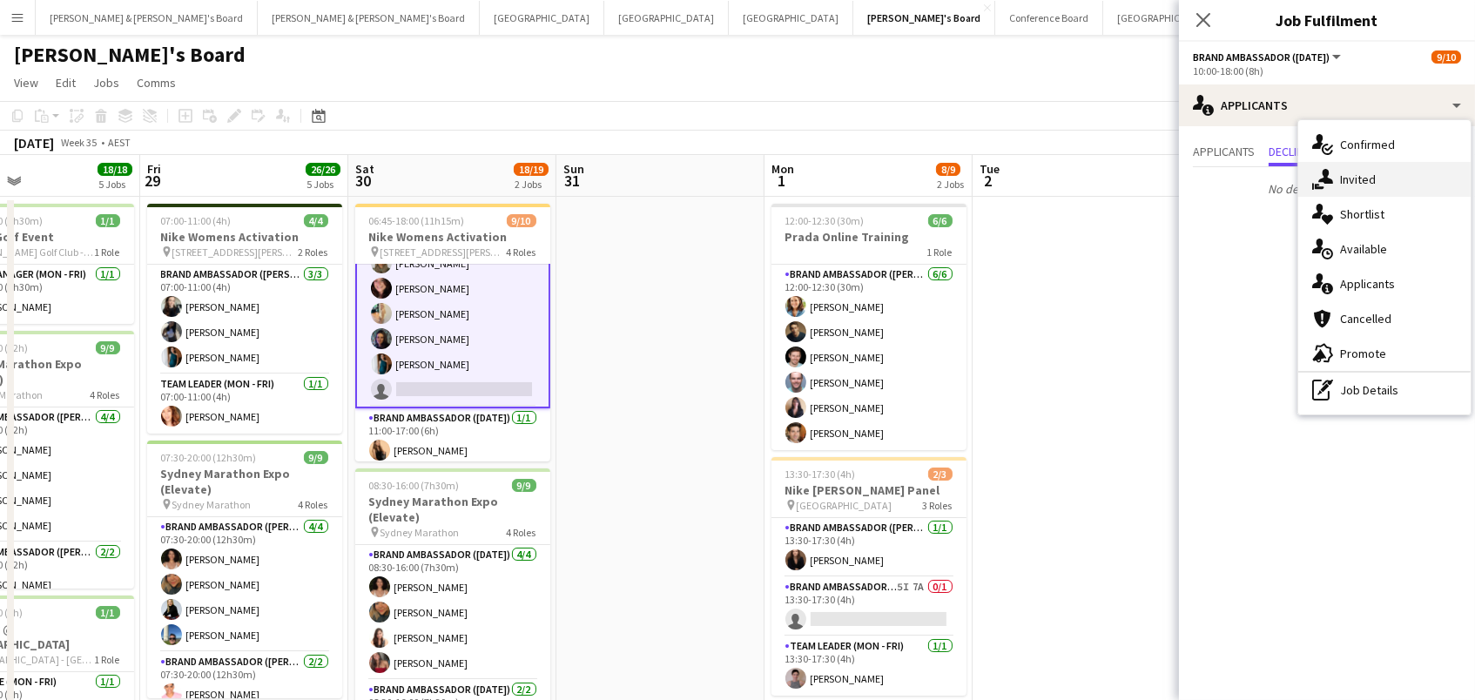
click at [1334, 181] on div "single-neutral-actions-share-1 Invited" at bounding box center [1384, 179] width 172 height 35
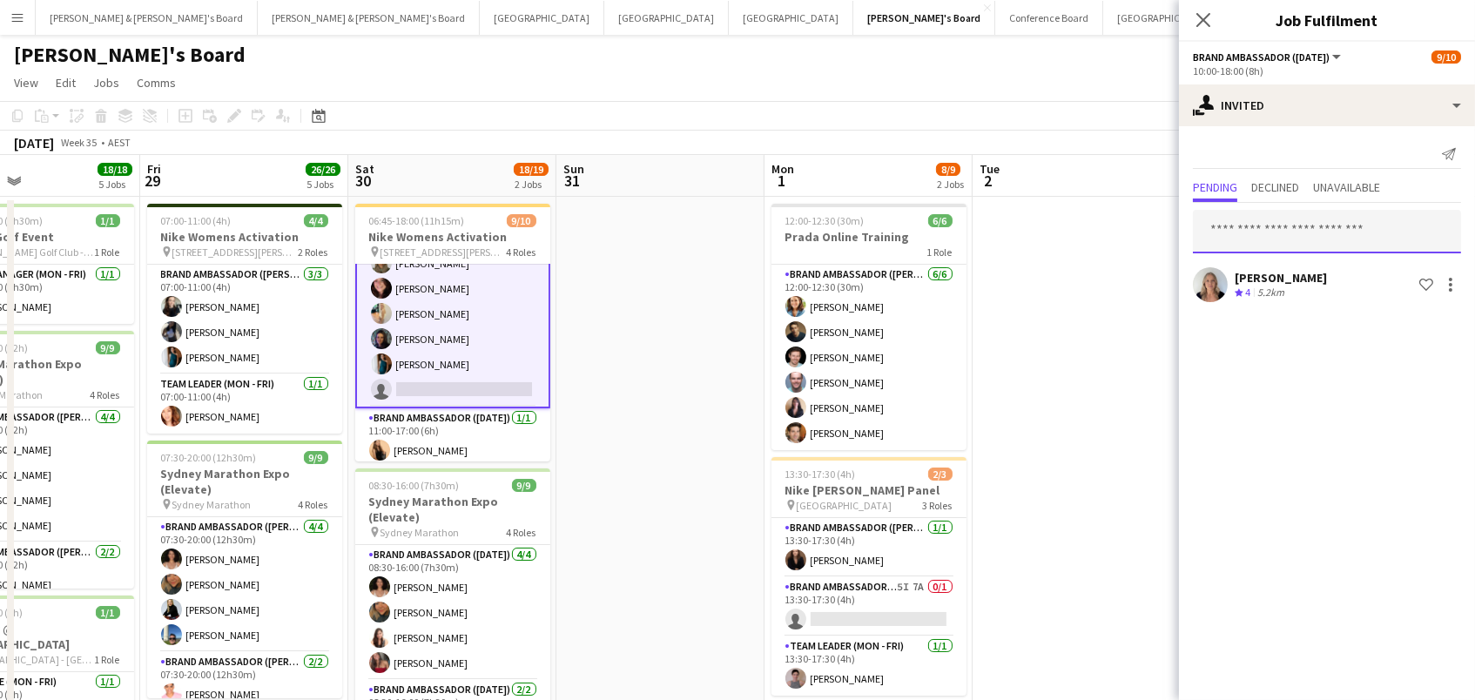
click at [1309, 224] on input "text" at bounding box center [1327, 232] width 268 height 44
type input "***"
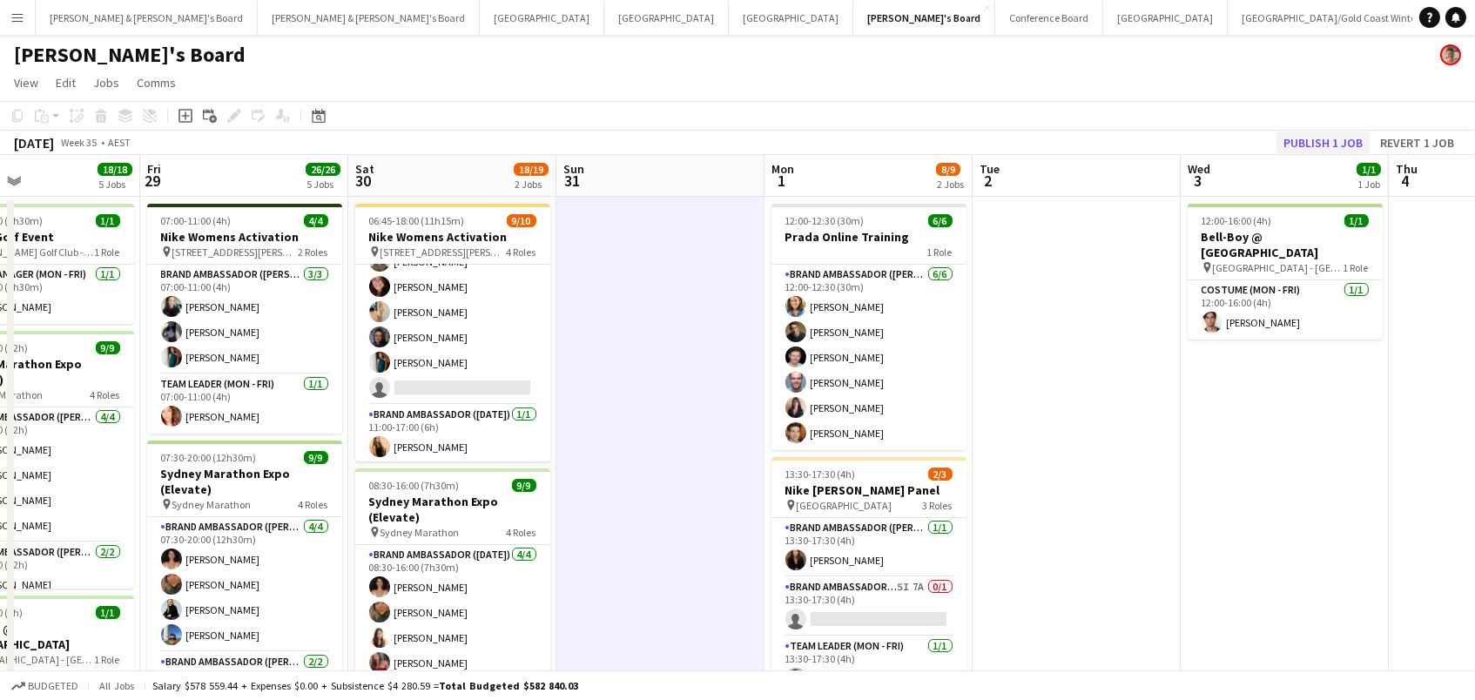
click at [1305, 132] on button "Publish 1 job" at bounding box center [1322, 142] width 93 height 23
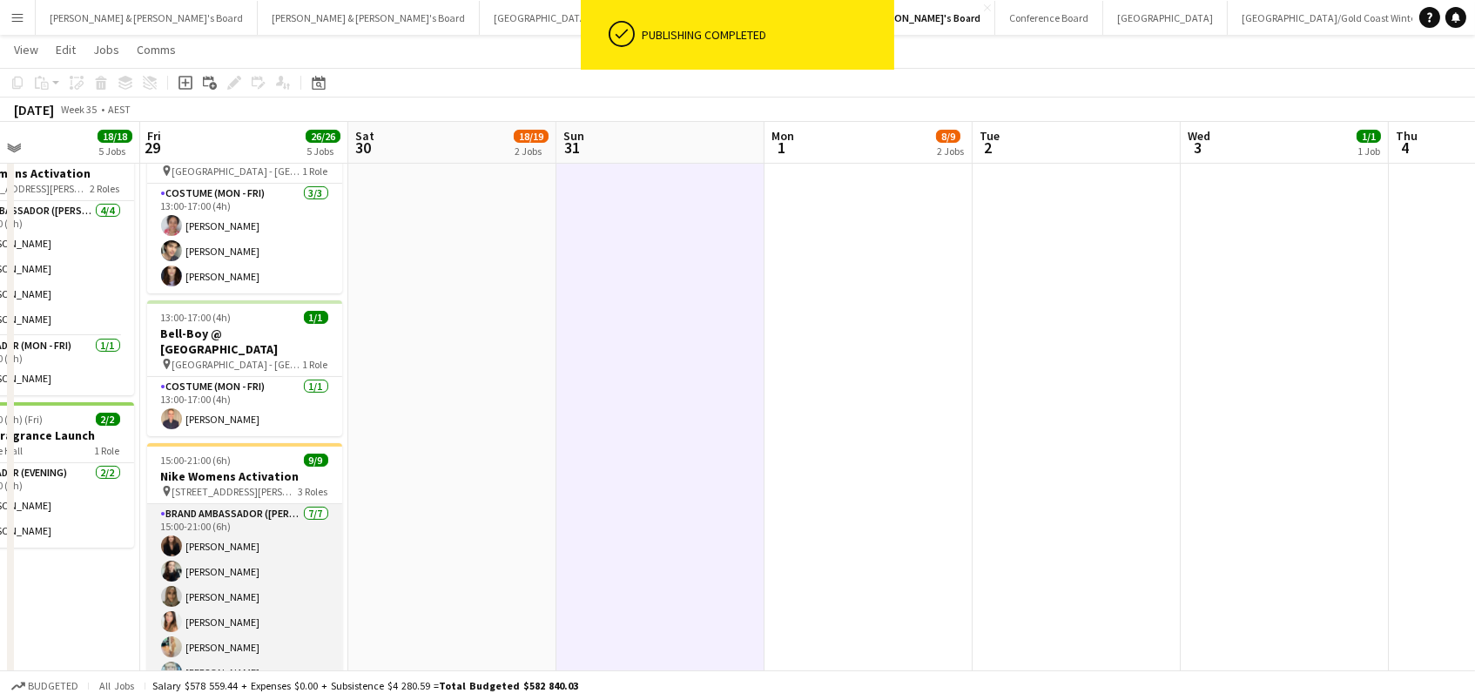
scroll to position [125, 0]
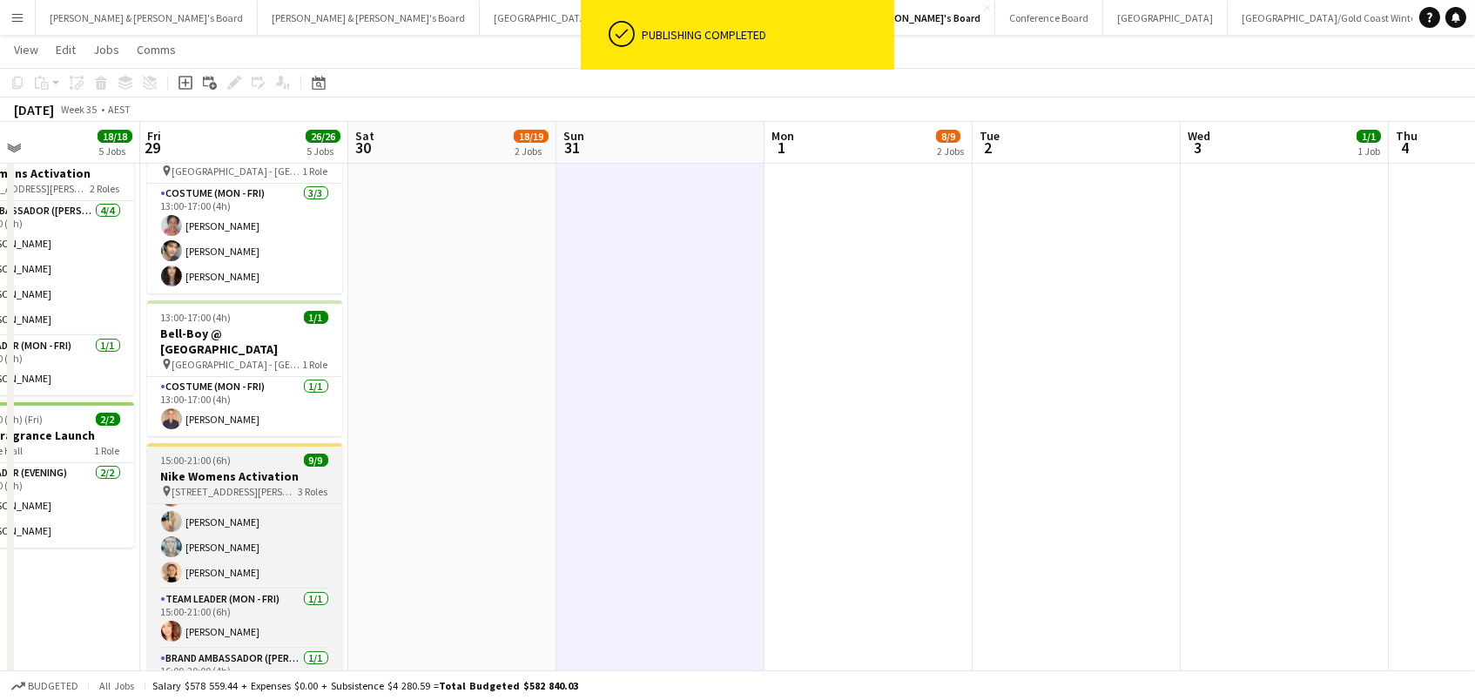
click at [252, 468] on h3 "Nike Womens Activation" at bounding box center [244, 476] width 195 height 16
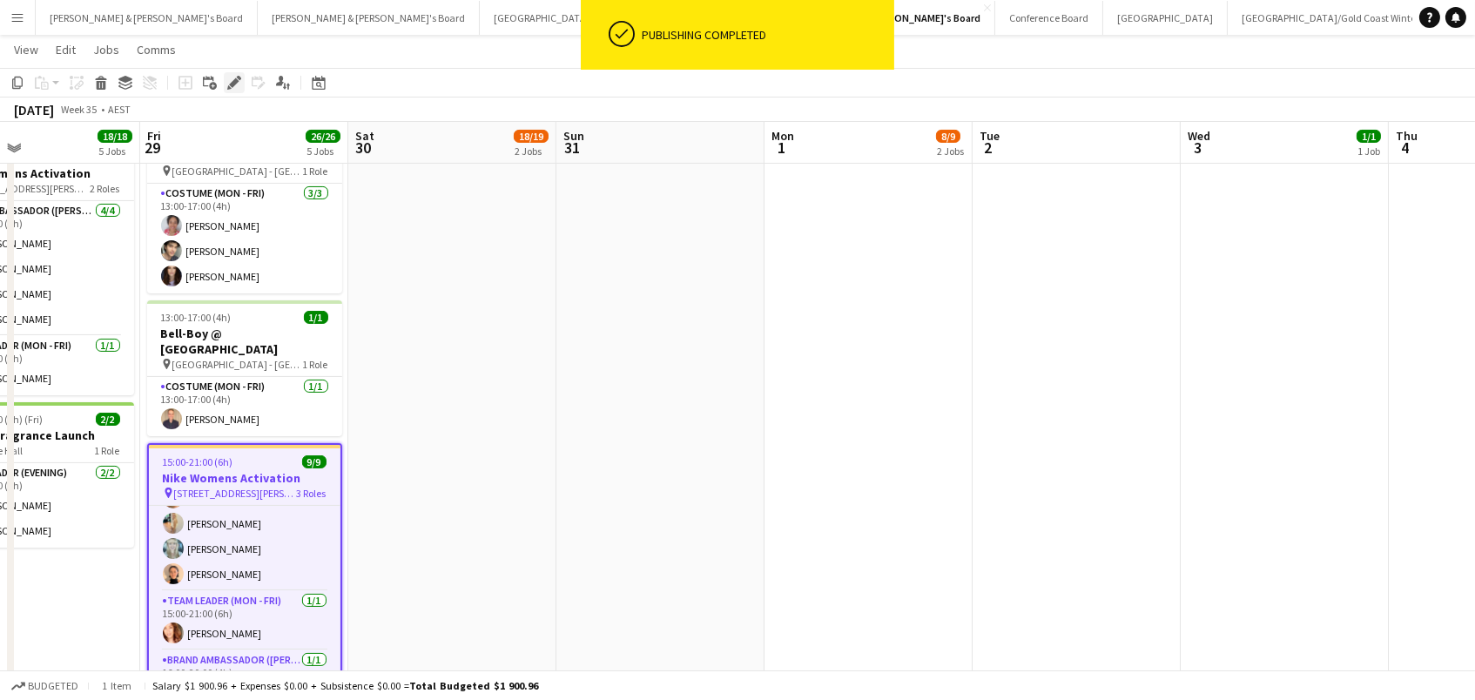
click at [224, 80] on div "Edit" at bounding box center [234, 82] width 21 height 21
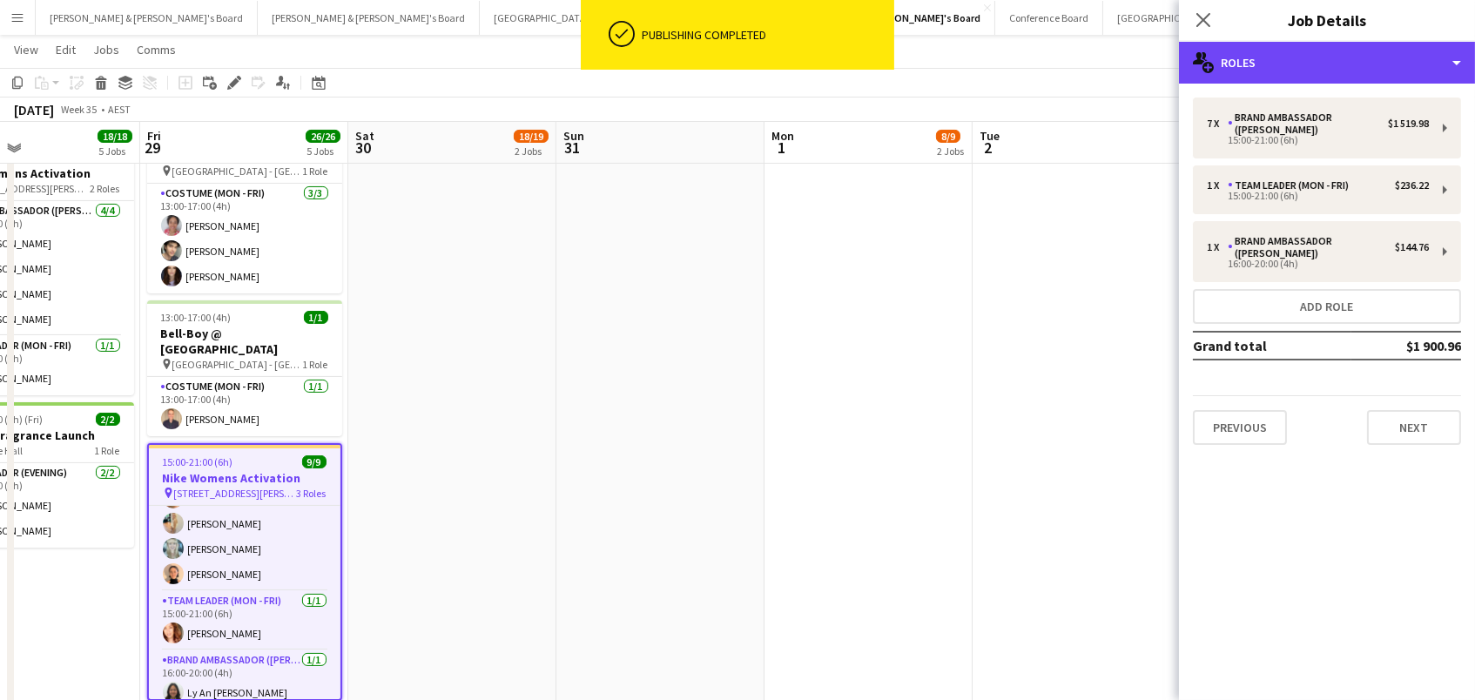
drag, startPoint x: 1290, startPoint y: 57, endPoint x: 1370, endPoint y: 158, distance: 129.6
click at [1291, 57] on div "multiple-users-add Roles" at bounding box center [1327, 63] width 296 height 42
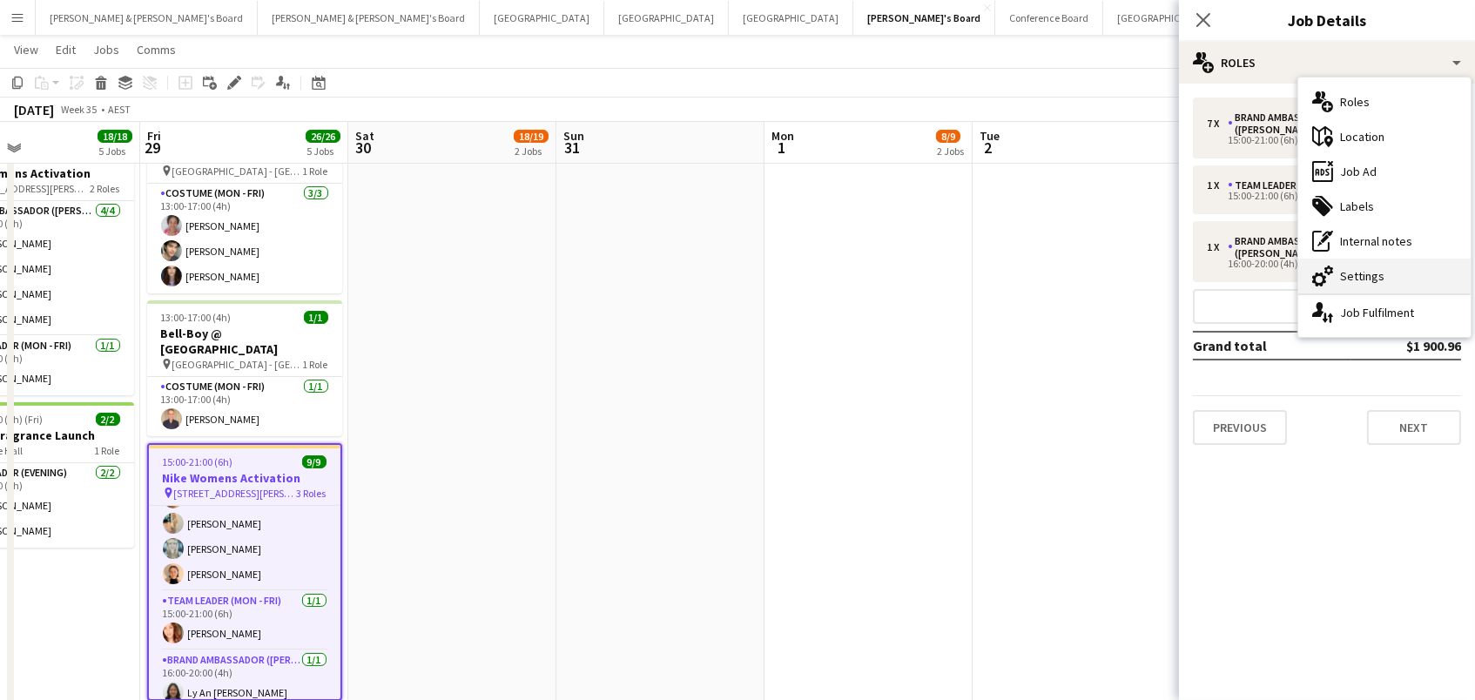
click at [1432, 285] on div "cog-double-3 Settings" at bounding box center [1384, 276] width 172 height 35
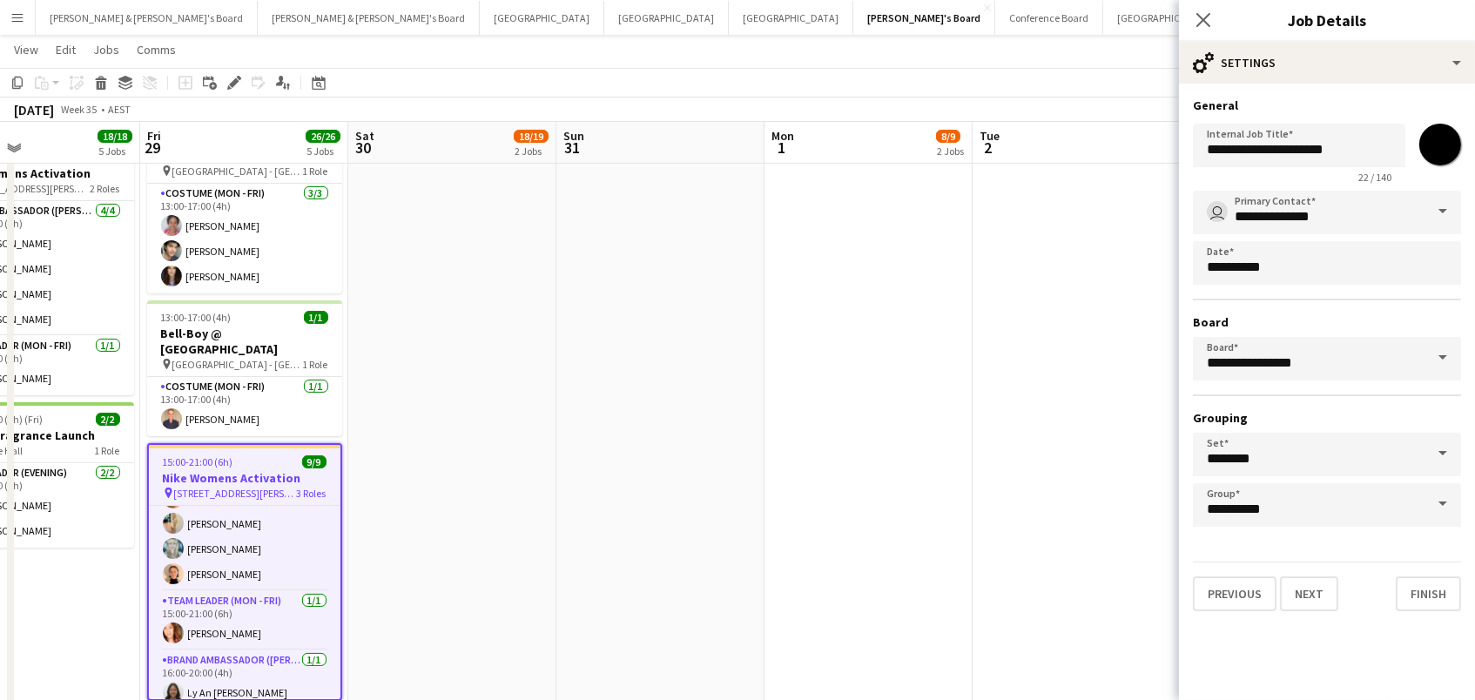
click at [1443, 150] on input "*******" at bounding box center [1440, 144] width 63 height 63
type input "*******"
click at [797, 318] on app-date-cell "12:00-12:30 (30m) 6/6 Prada Online Training 1 Role Brand Ambassador (Mon - Fri)…" at bounding box center [868, 177] width 208 height 1157
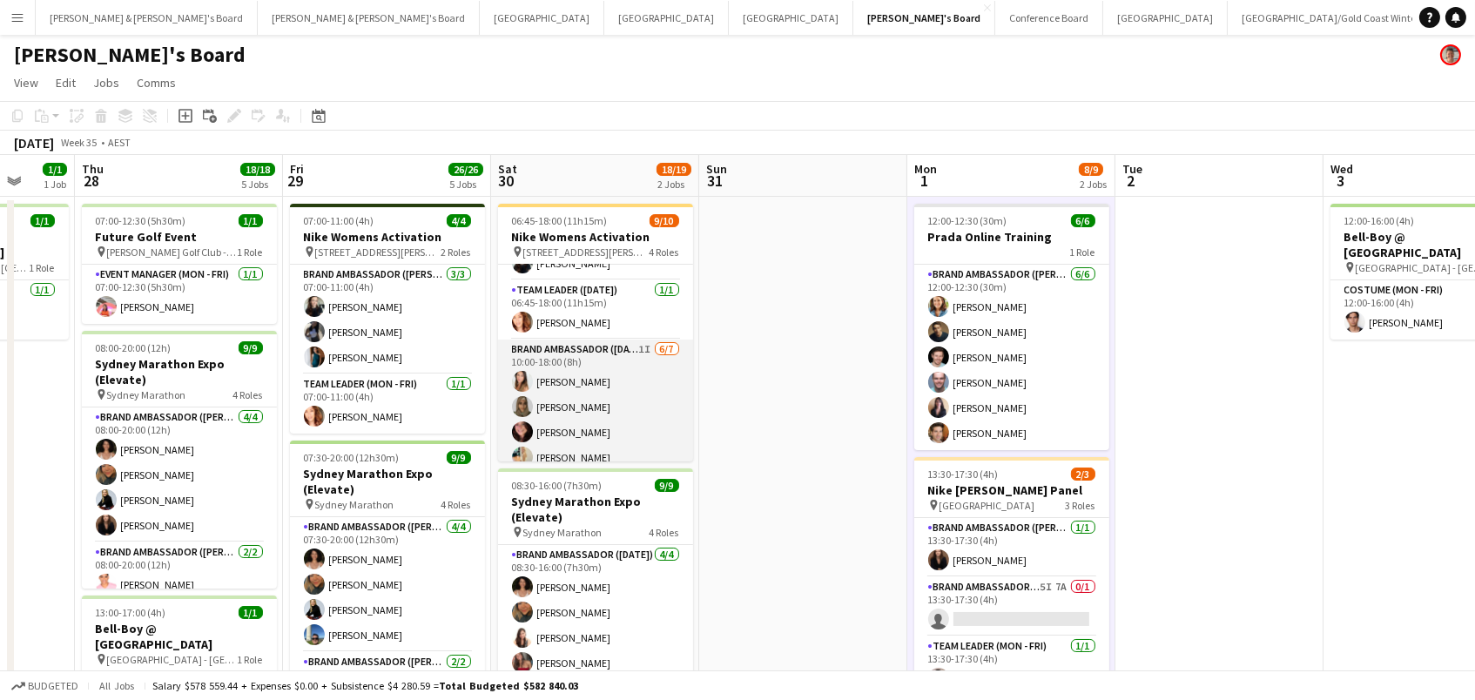
scroll to position [-1, 0]
click at [566, 387] on app-card-role "Brand Ambassador ([DATE]) 1I [DATE] 10:00-18:00 (8h) [PERSON_NAME] [PERSON_NAME…" at bounding box center [595, 445] width 195 height 211
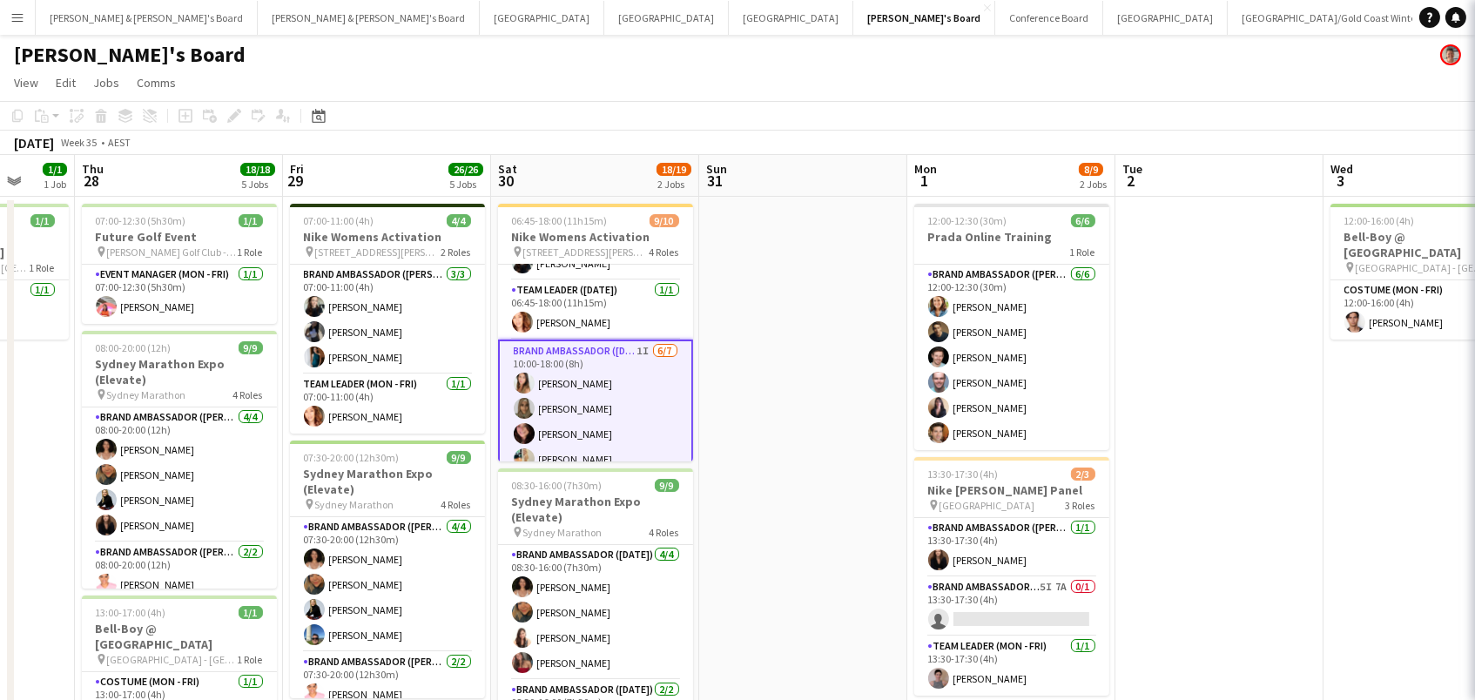
scroll to position [0, 0]
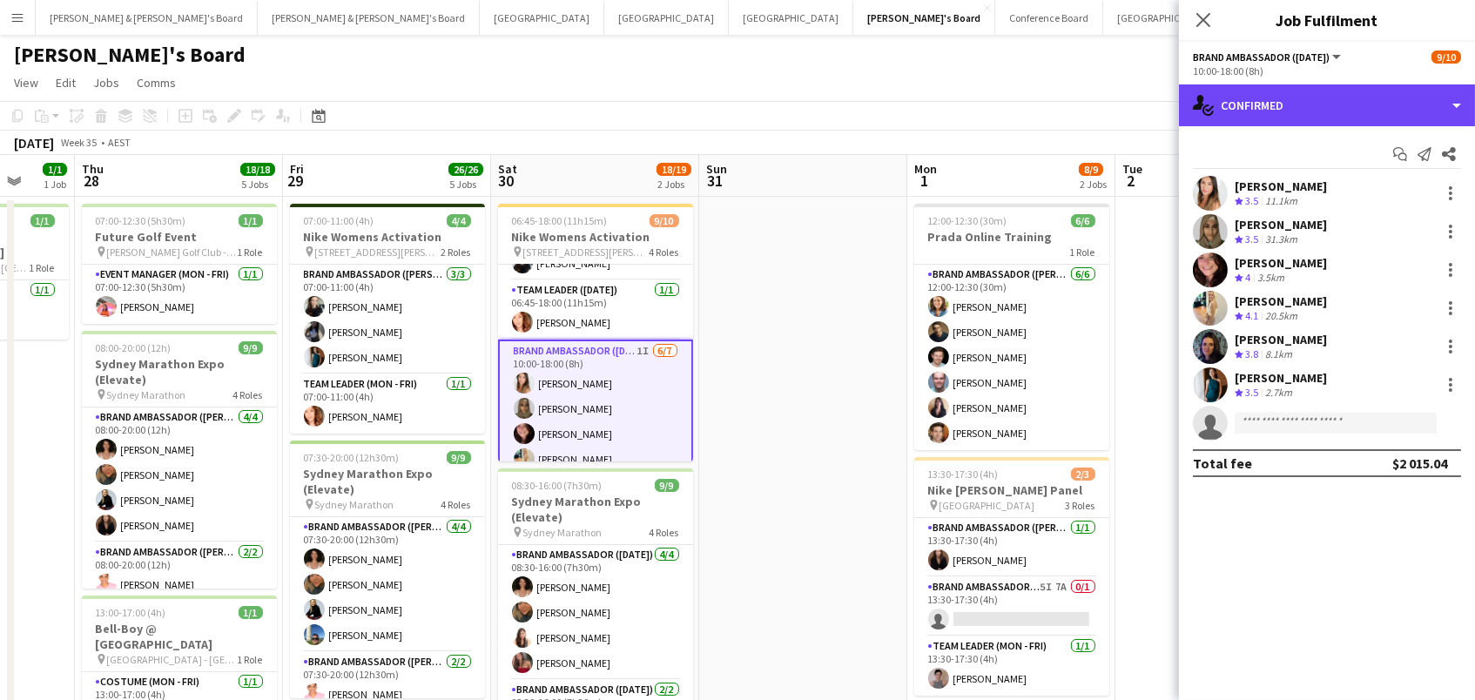
drag, startPoint x: 1326, startPoint y: 91, endPoint x: 1342, endPoint y: 124, distance: 36.6
click at [1326, 91] on div "single-neutral-actions-check-2 Confirmed" at bounding box center [1327, 105] width 296 height 42
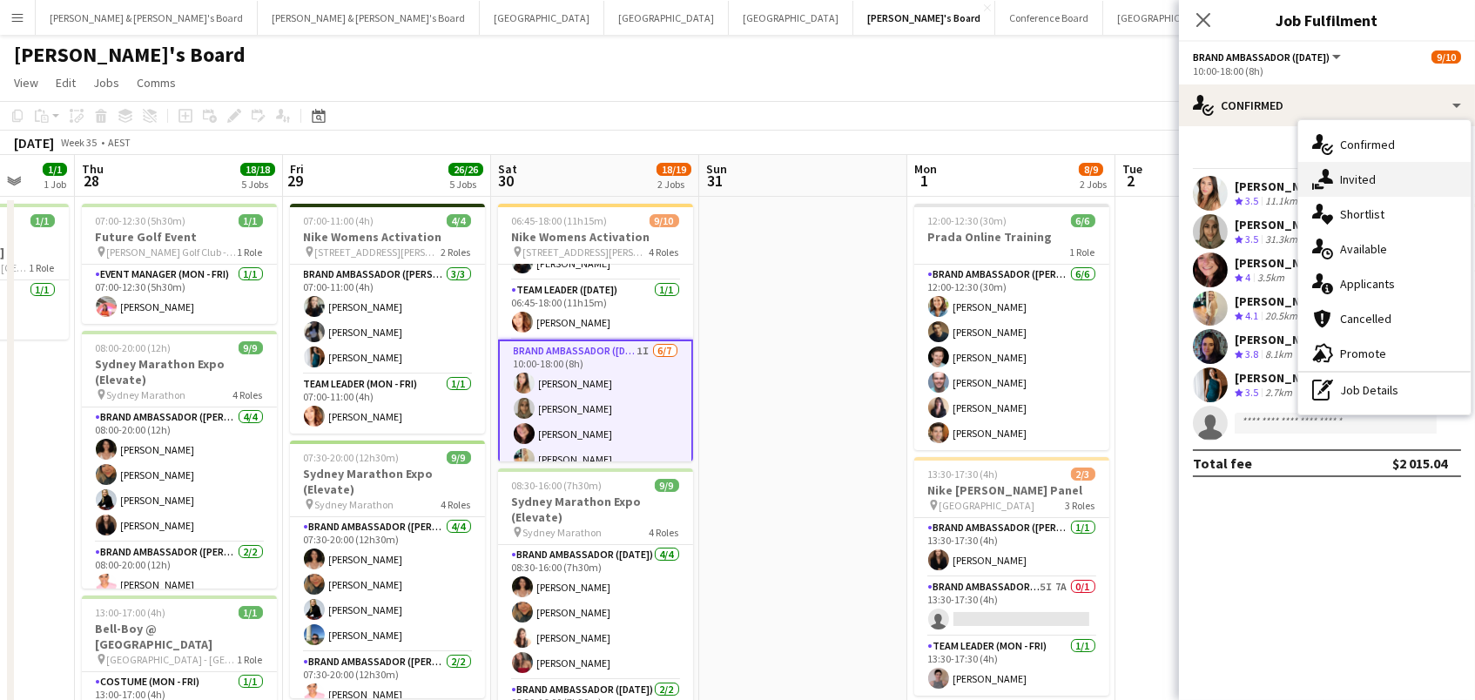
click at [1399, 178] on div "single-neutral-actions-share-1 Invited" at bounding box center [1384, 179] width 172 height 35
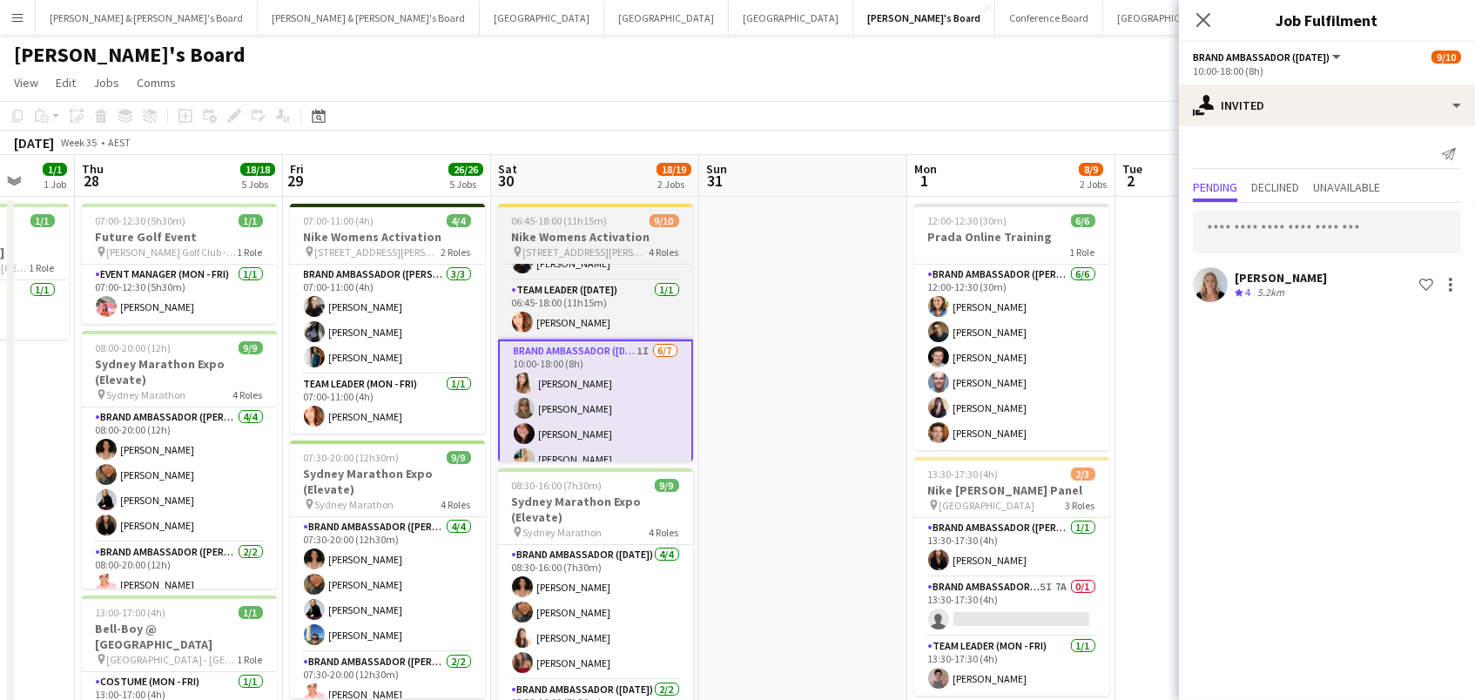
click at [562, 239] on h3 "Nike Womens Activation" at bounding box center [595, 237] width 195 height 16
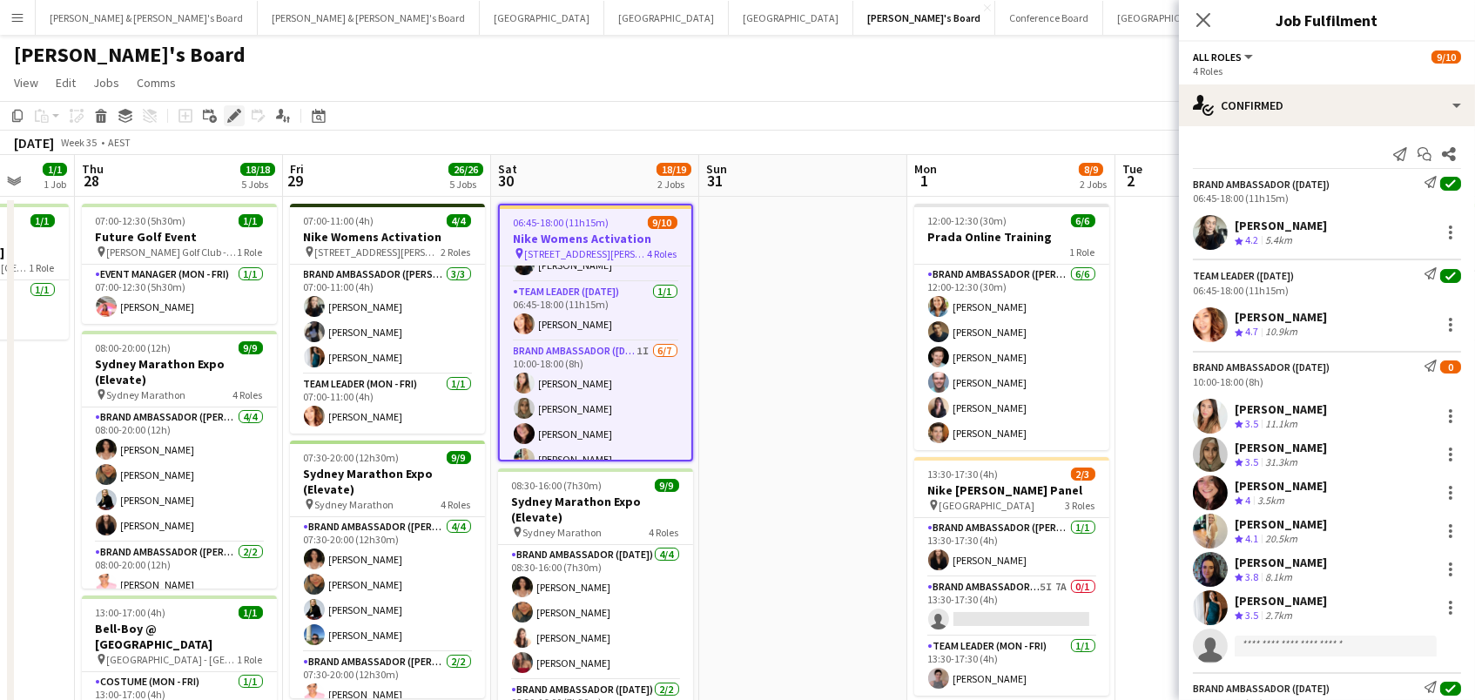
click at [229, 111] on icon "Edit" at bounding box center [234, 116] width 14 height 14
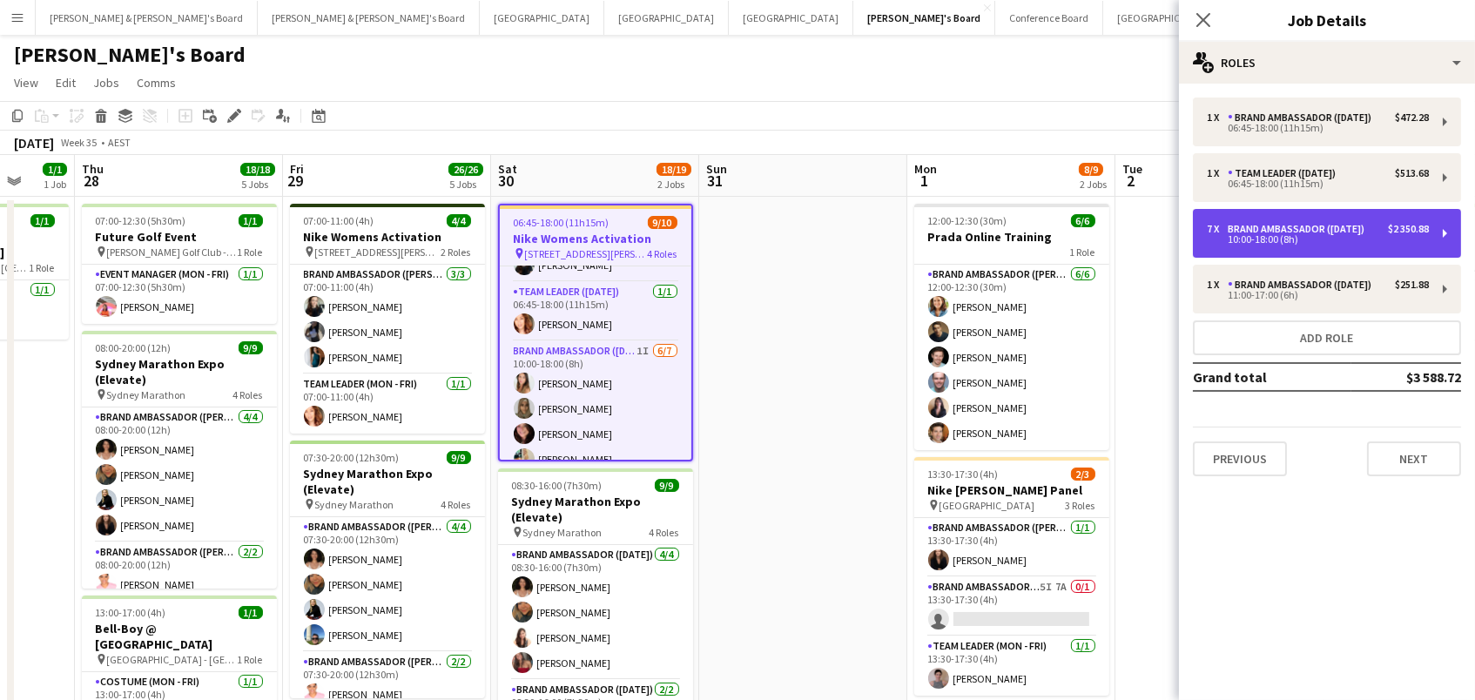
click at [1292, 244] on div "10:00-18:00 (8h)" at bounding box center [1318, 239] width 222 height 9
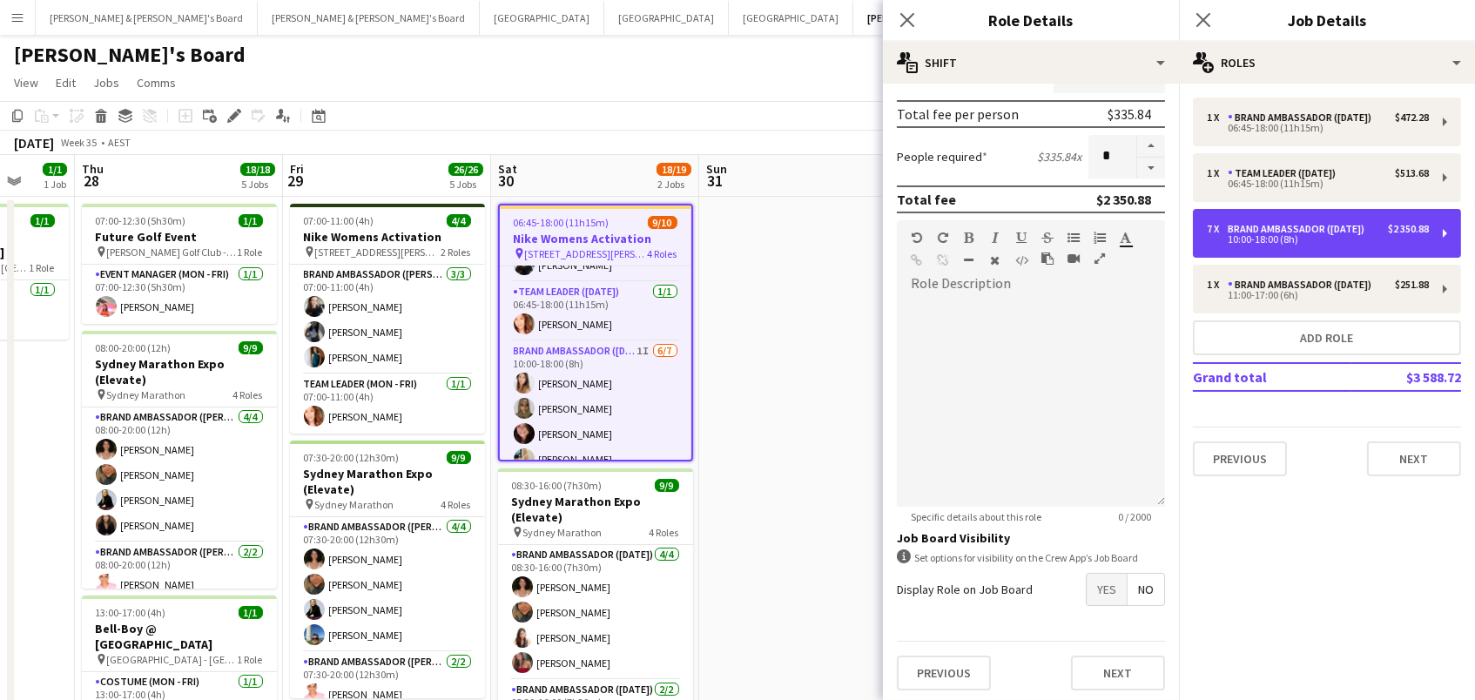
scroll to position [385, 0]
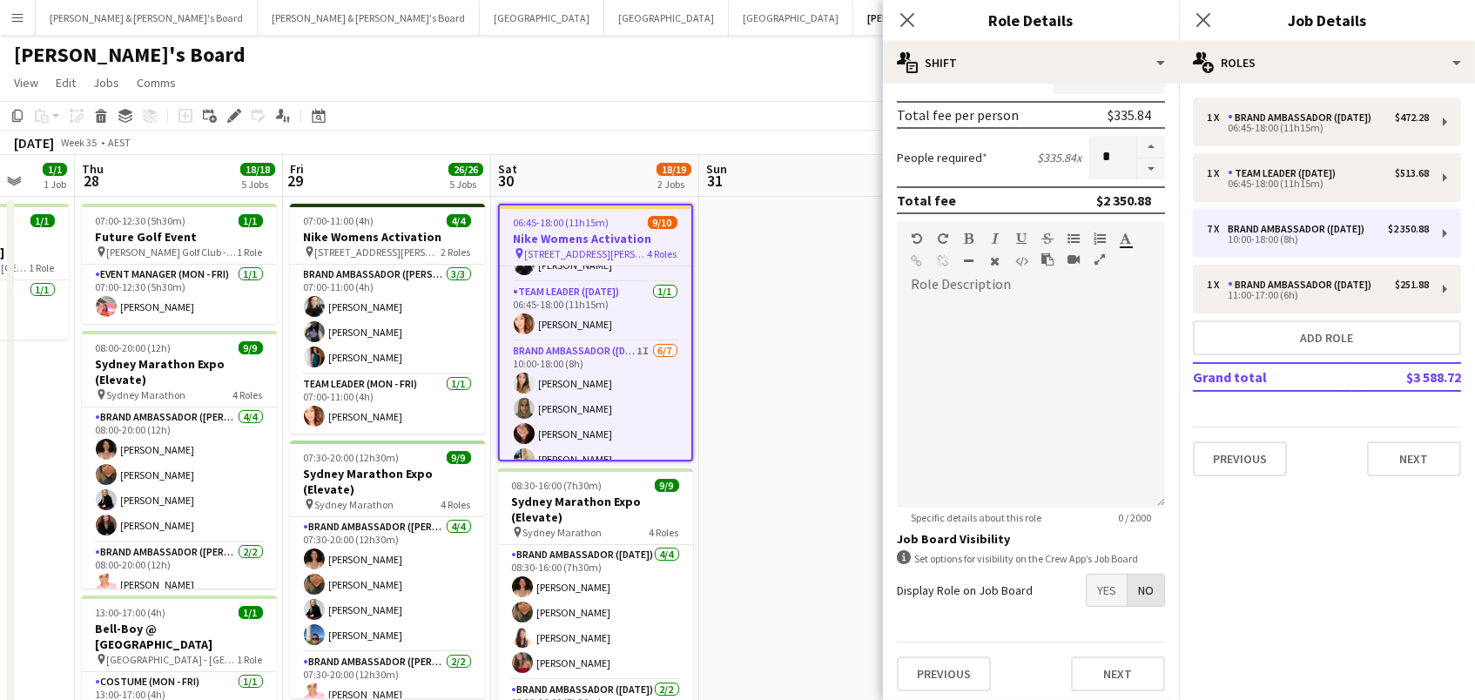
click at [1144, 596] on span "No" at bounding box center [1145, 590] width 37 height 31
click at [1093, 593] on span "Yes" at bounding box center [1107, 590] width 40 height 31
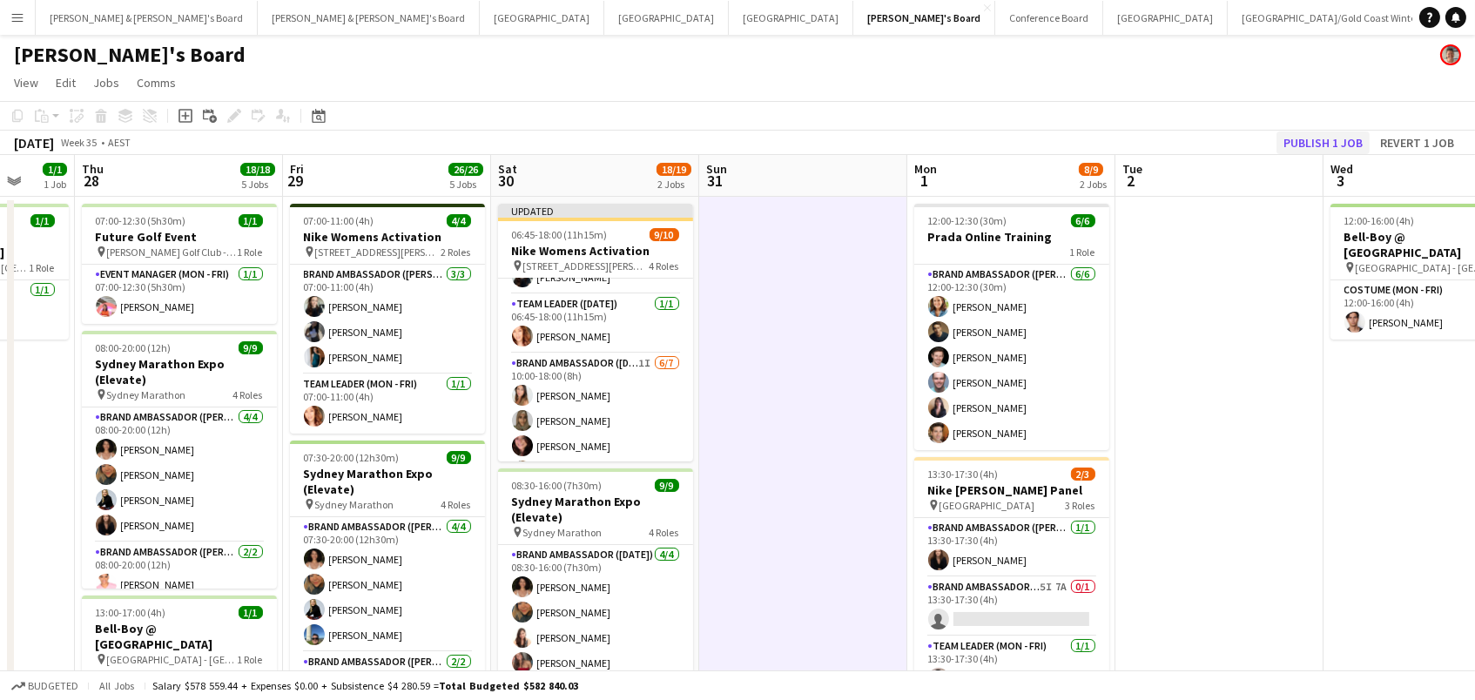
click at [1312, 138] on button "Publish 1 job" at bounding box center [1322, 142] width 93 height 23
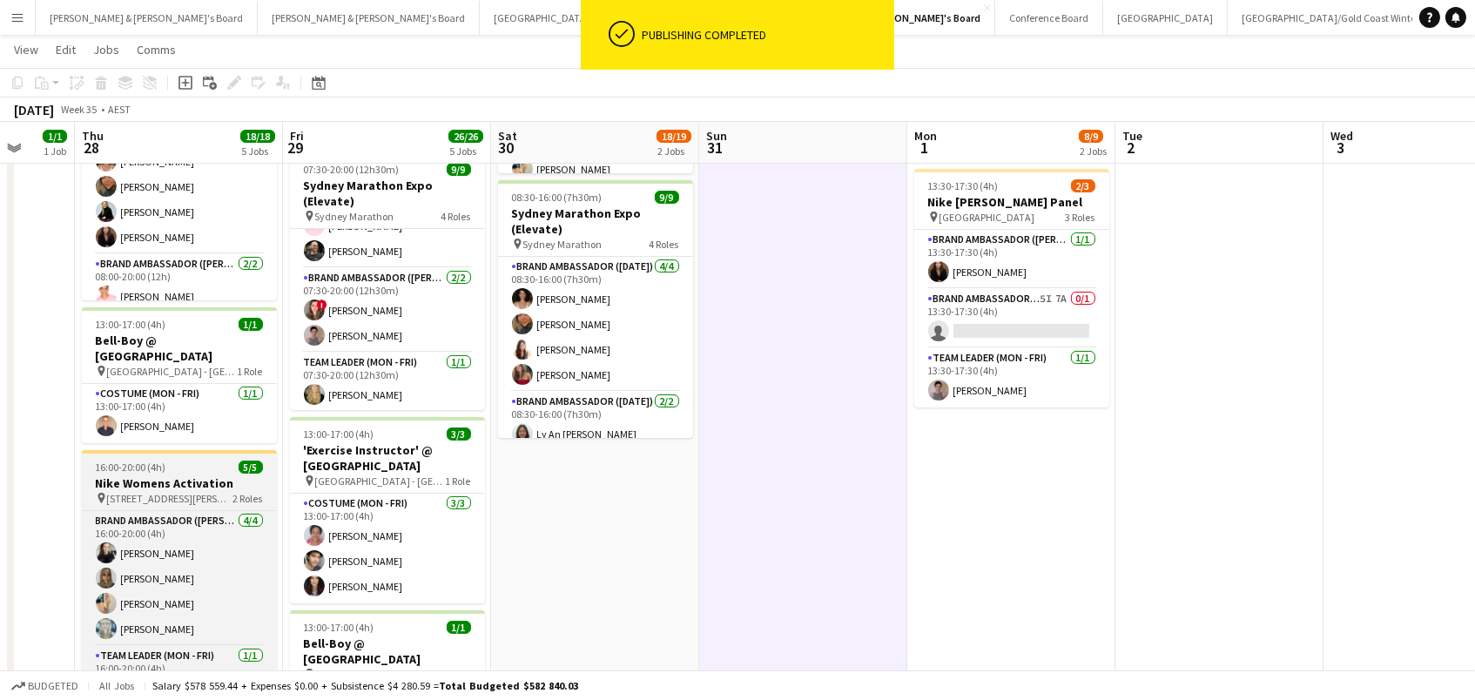
scroll to position [178, 0]
click at [178, 492] on span "[STREET_ADDRESS][PERSON_NAME]" at bounding box center [170, 498] width 126 height 13
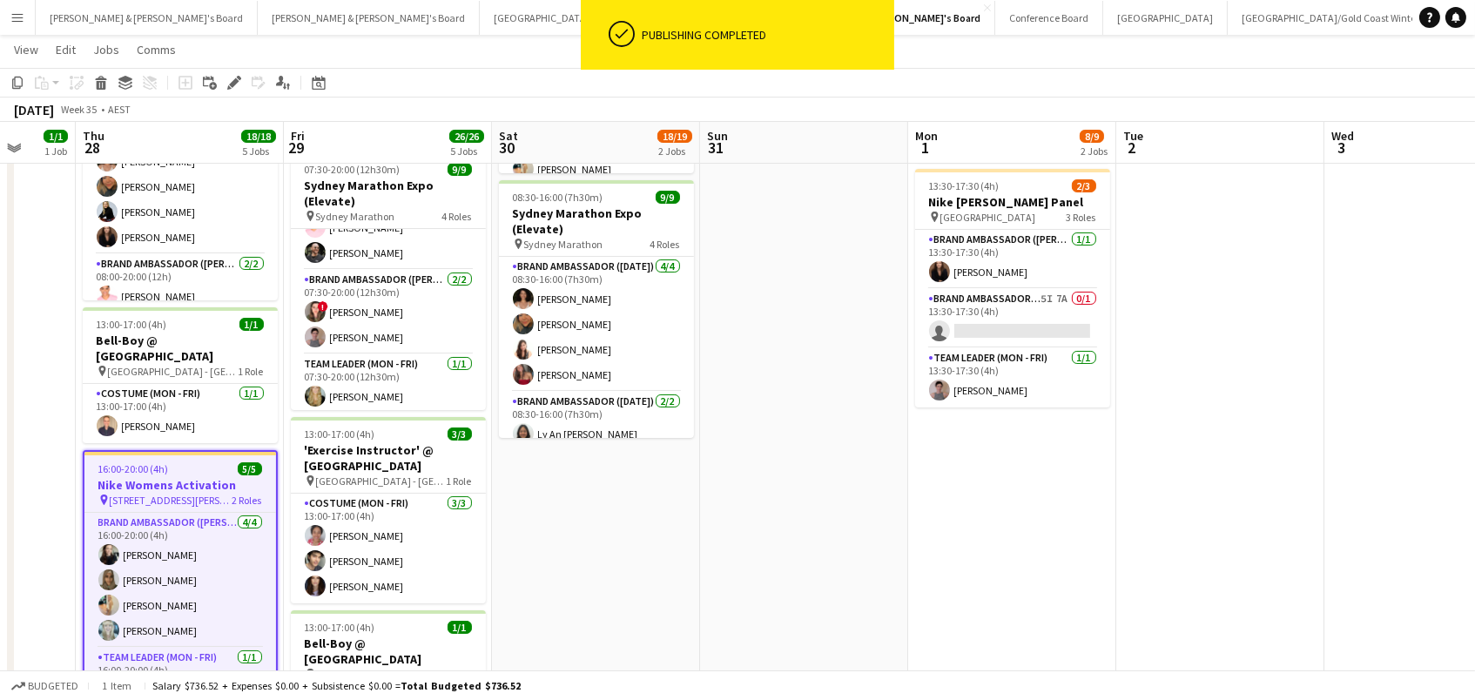
drag, startPoint x: 230, startPoint y: 82, endPoint x: 523, endPoint y: 56, distance: 294.6
click at [230, 82] on icon at bounding box center [234, 83] width 10 height 10
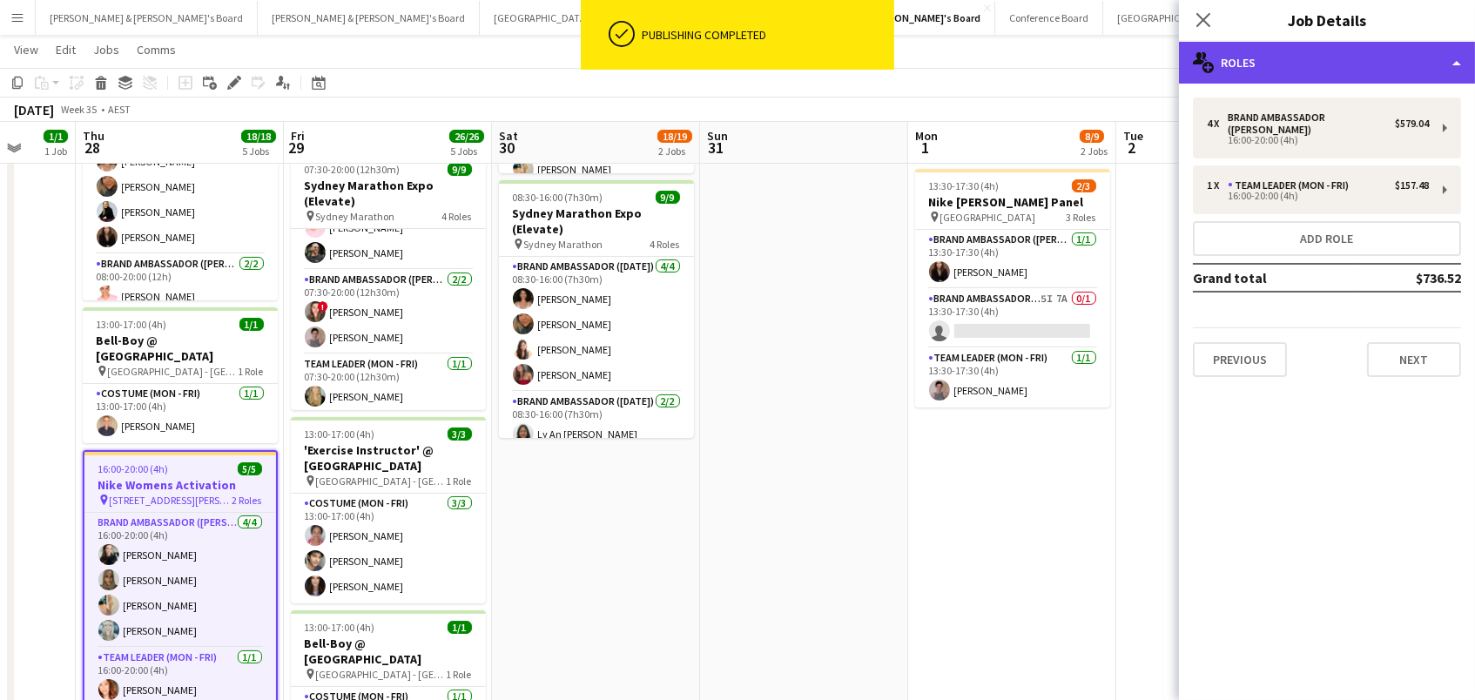
click at [1389, 61] on div "multiple-users-add Roles" at bounding box center [1327, 63] width 296 height 42
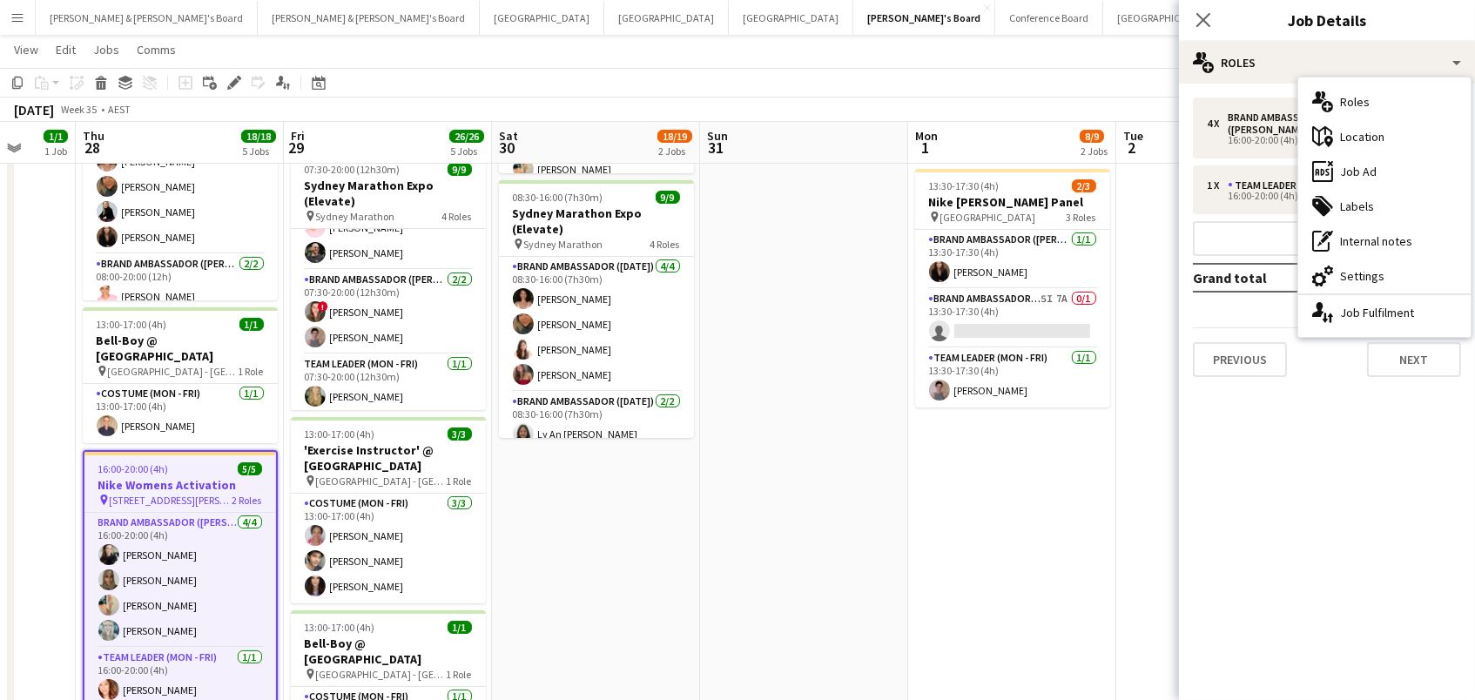
click at [1459, 276] on div "cog-double-3 Settings" at bounding box center [1384, 276] width 172 height 35
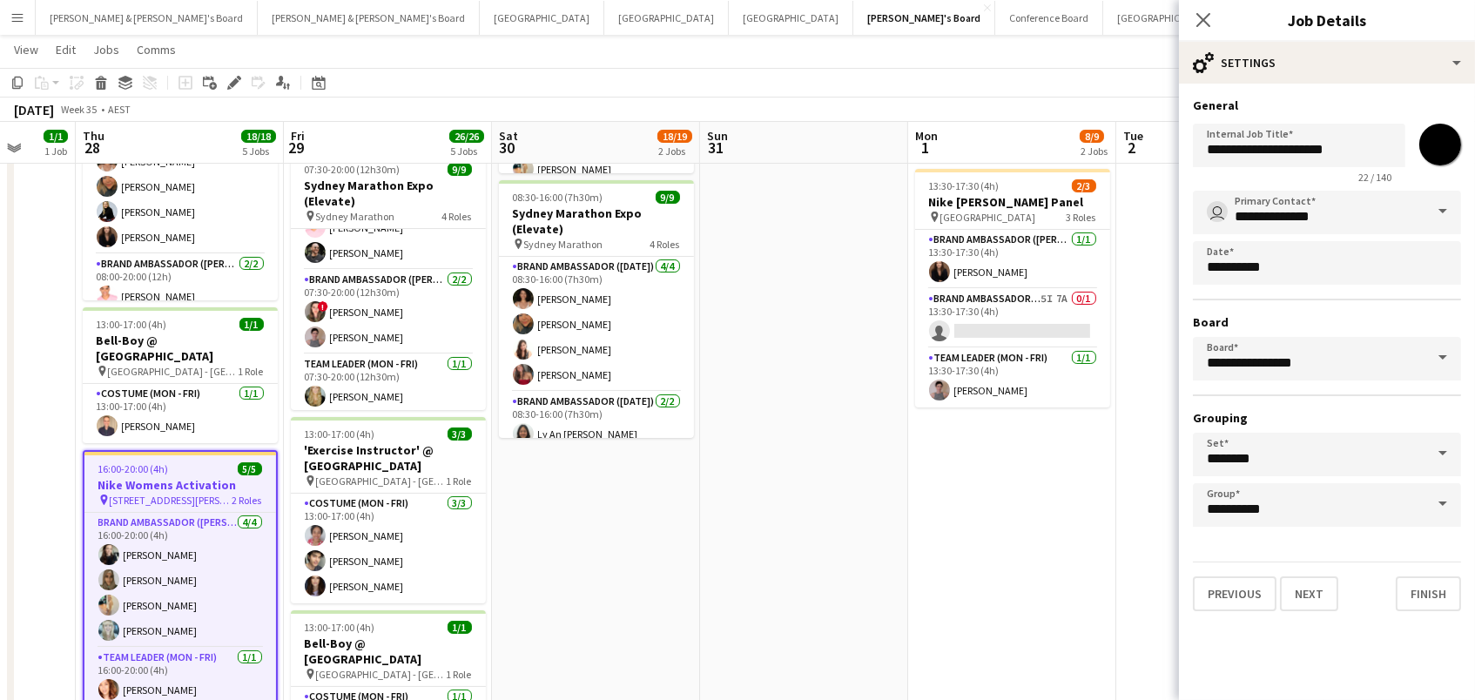
drag, startPoint x: 1443, startPoint y: 140, endPoint x: 1447, endPoint y: 171, distance: 30.7
click at [1443, 140] on input "*******" at bounding box center [1440, 144] width 63 height 63
type input "*******"
click at [962, 50] on app-page-menu "View Day view expanded Day view collapsed Month view Date picker Jump to [DATE]…" at bounding box center [737, 51] width 1475 height 33
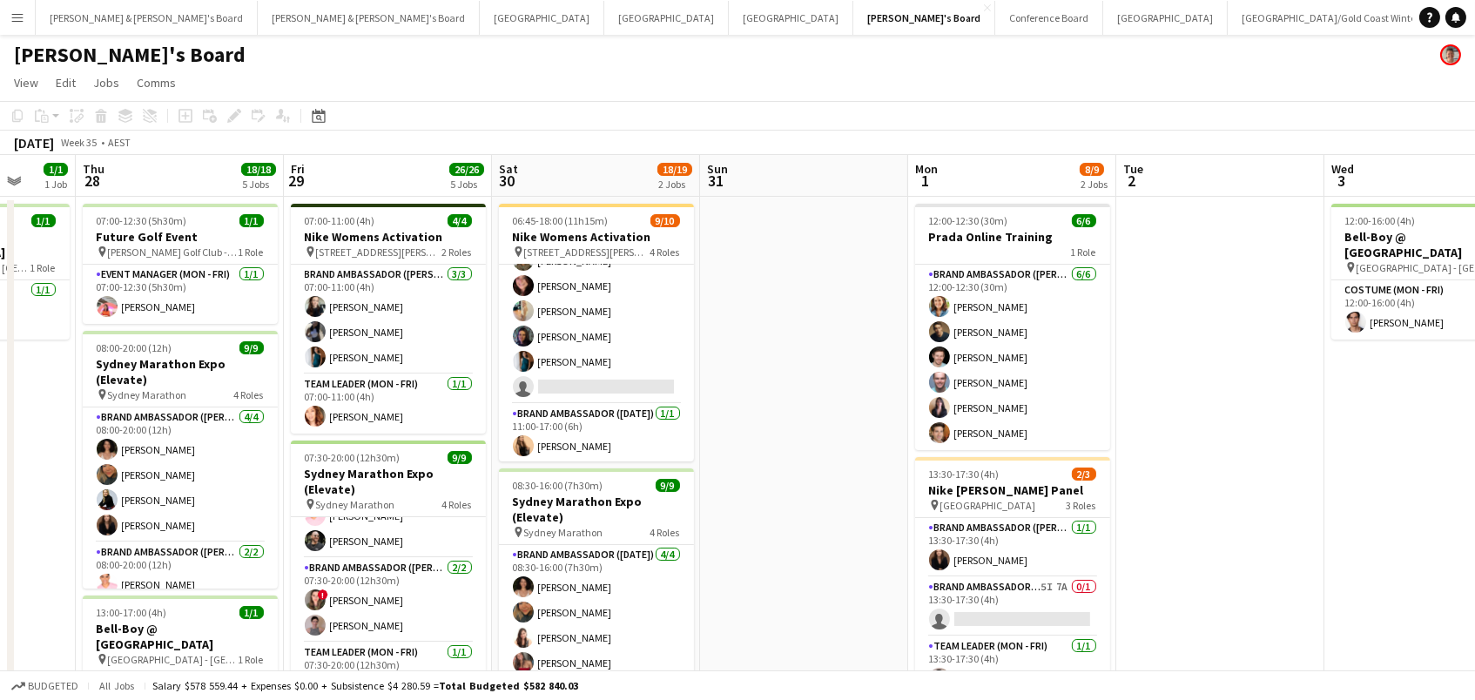
scroll to position [189, 0]
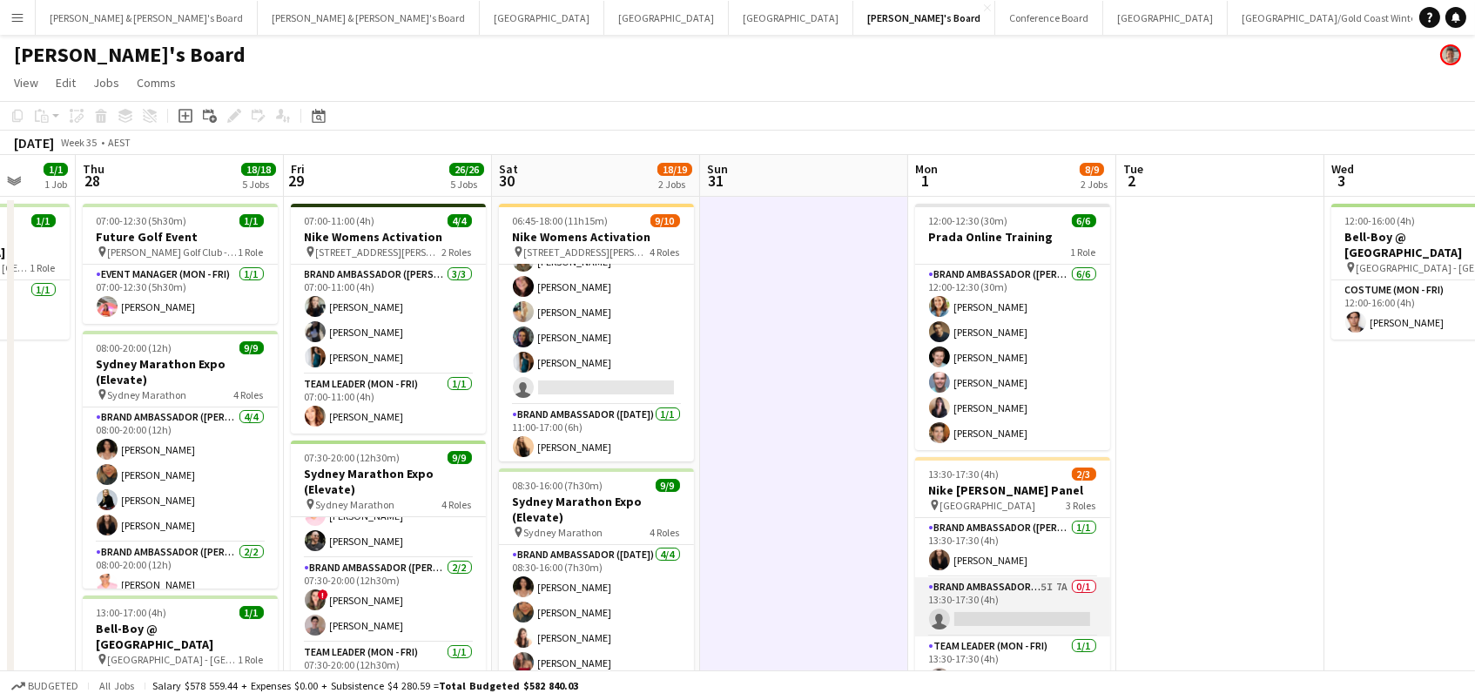
click at [966, 587] on app-card-role "Brand Ambassador (Mon - Fri) 5I 7A 0/1 13:30-17:30 (4h) single-neutral-actions" at bounding box center [1012, 606] width 195 height 59
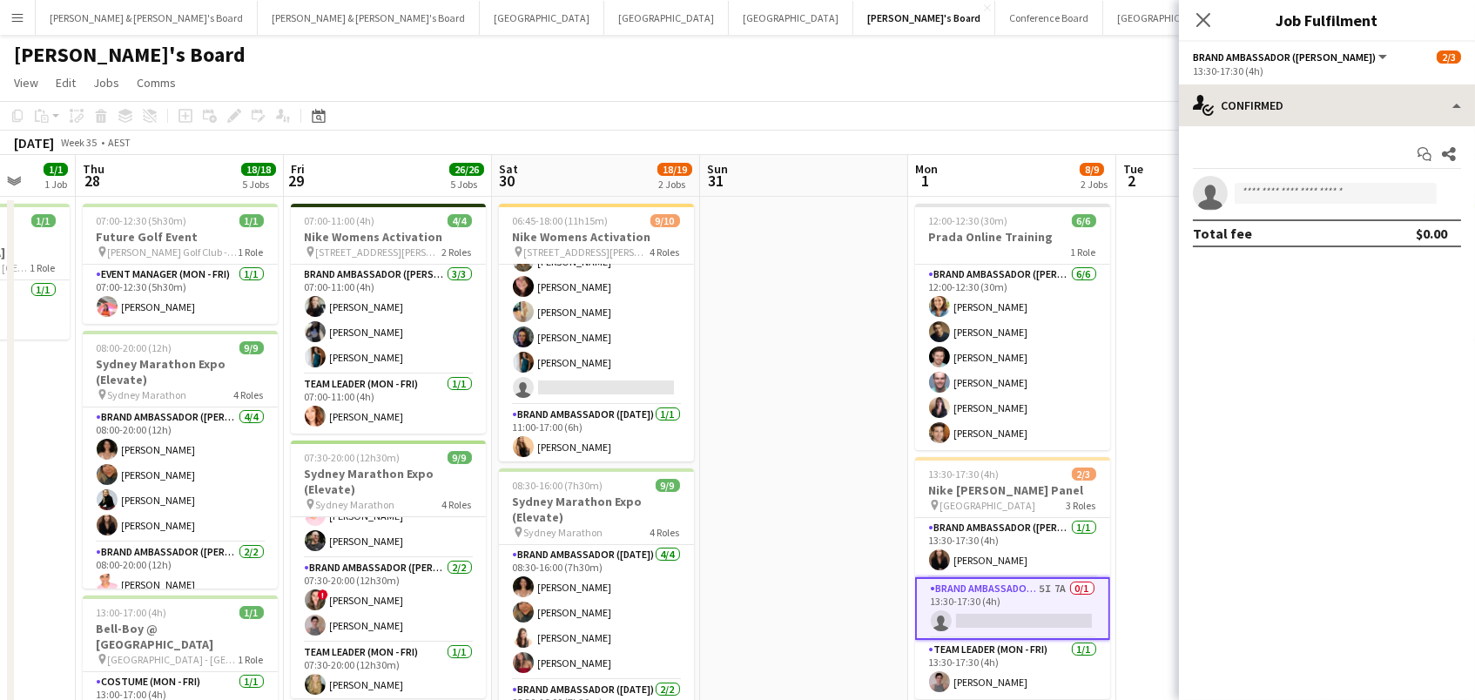
click at [1262, 128] on div "Start chat Share single-neutral-actions Total fee $0.00" at bounding box center [1327, 193] width 296 height 135
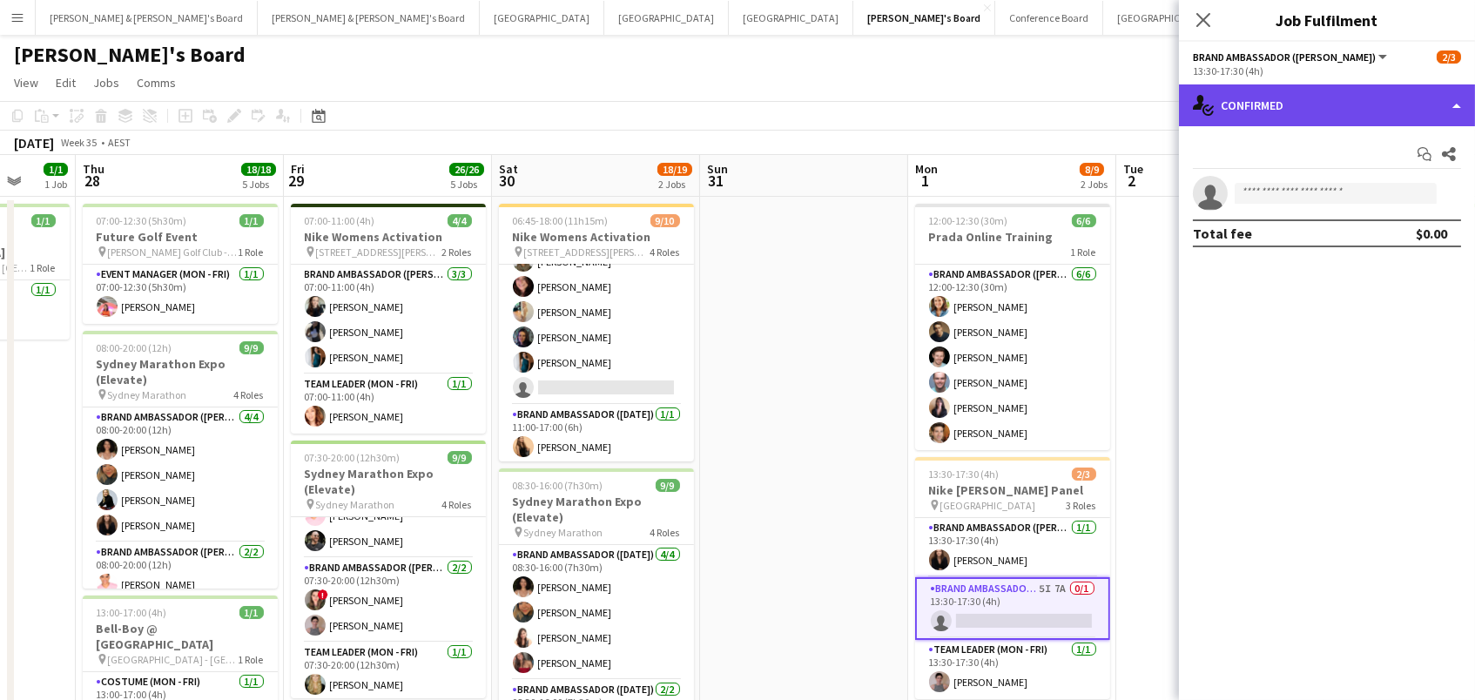
click at [1264, 111] on div "single-neutral-actions-check-2 Confirmed" at bounding box center [1327, 105] width 296 height 42
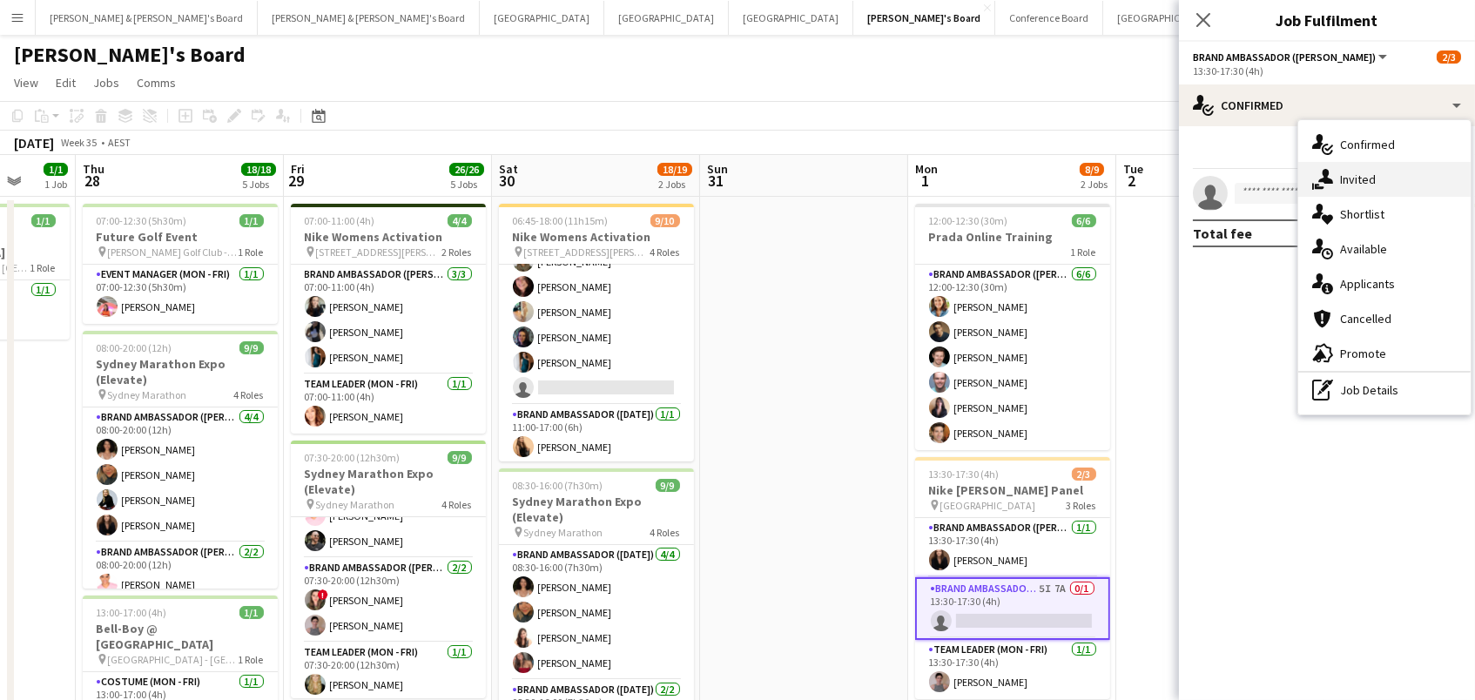
click at [1353, 167] on div "single-neutral-actions-share-1 Invited" at bounding box center [1384, 179] width 172 height 35
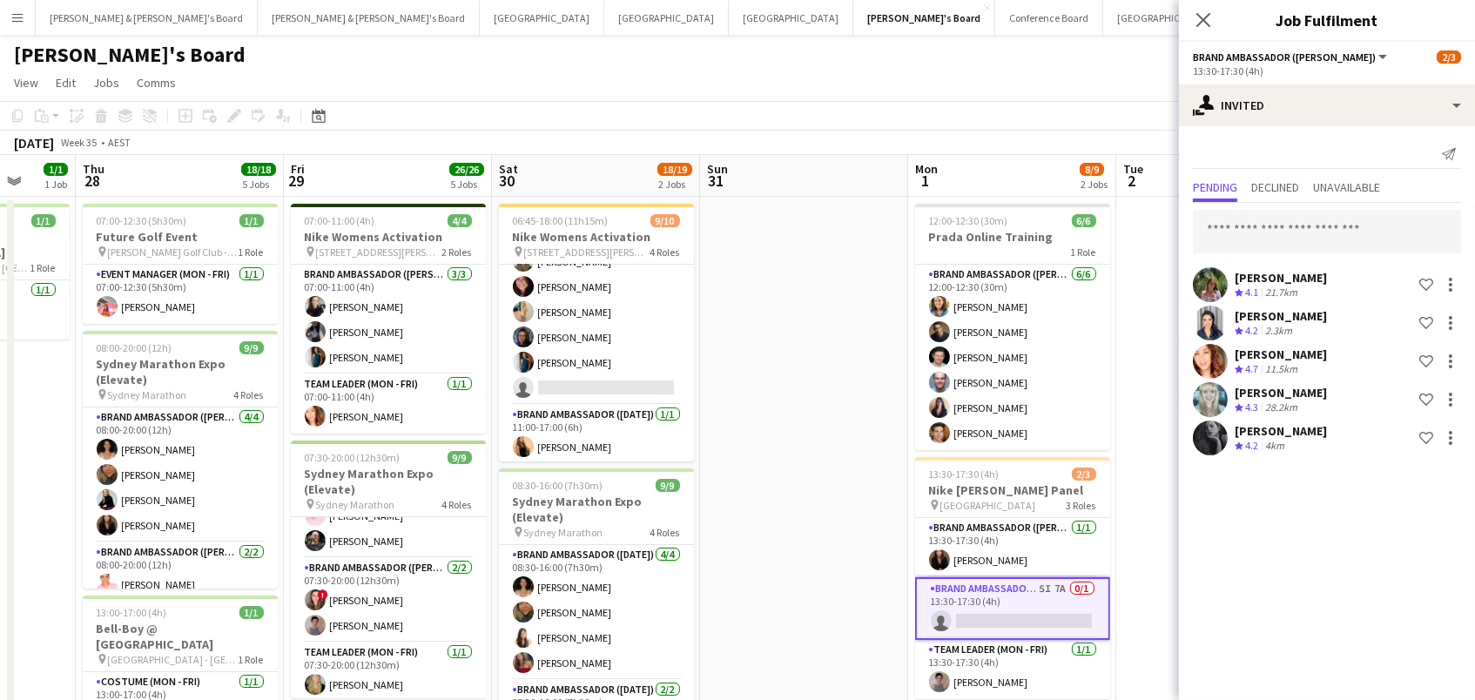
scroll to position [0, 1]
click at [1302, 246] on input "text" at bounding box center [1327, 232] width 268 height 44
click at [1295, 181] on span "Declined" at bounding box center [1275, 187] width 48 height 12
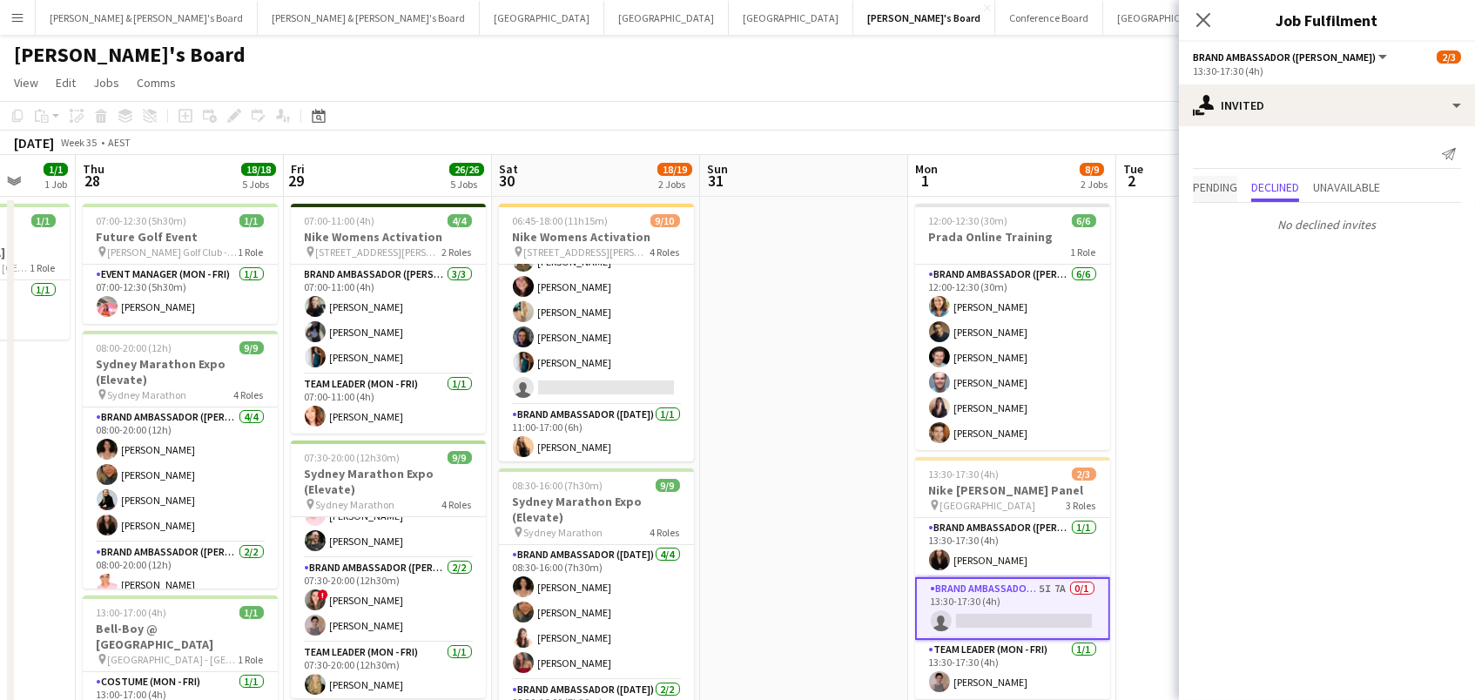
click at [1231, 183] on span "Pending" at bounding box center [1215, 187] width 44 height 12
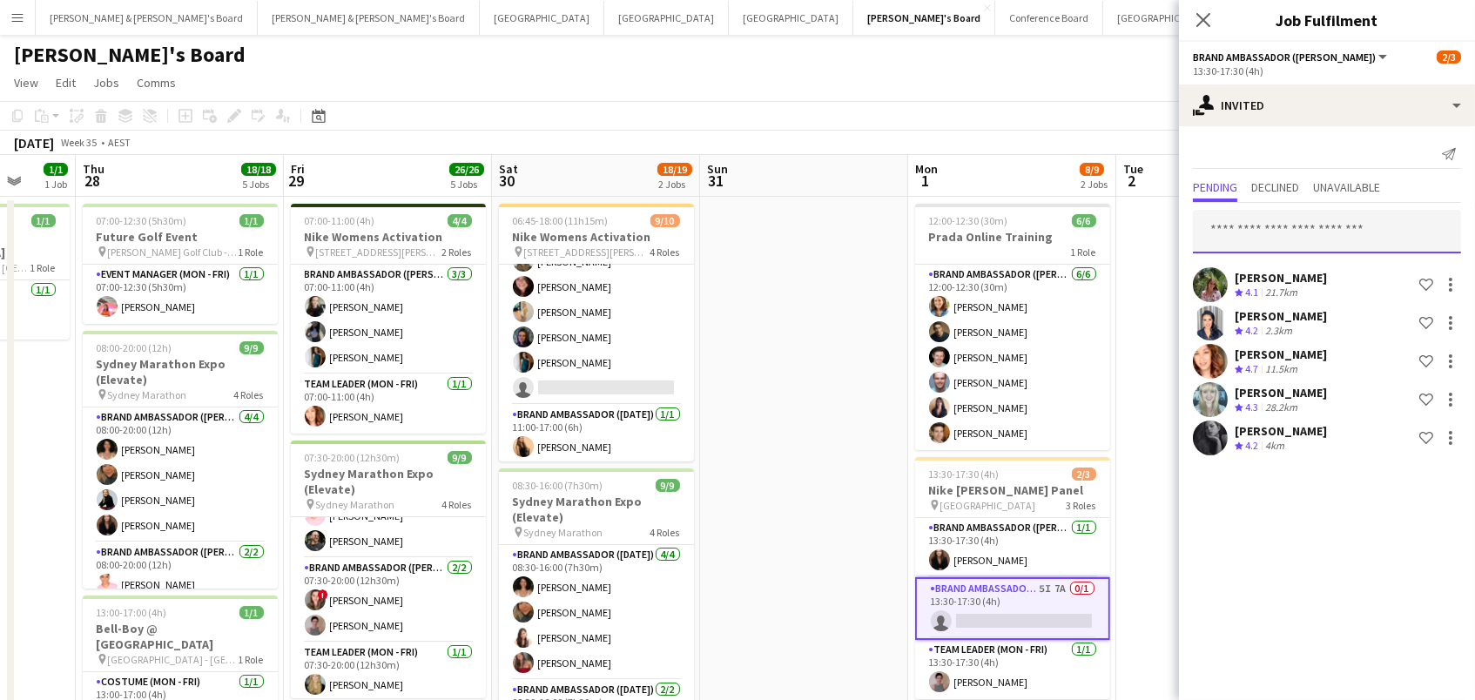
click at [1246, 231] on input "text" at bounding box center [1327, 232] width 268 height 44
type input "*****"
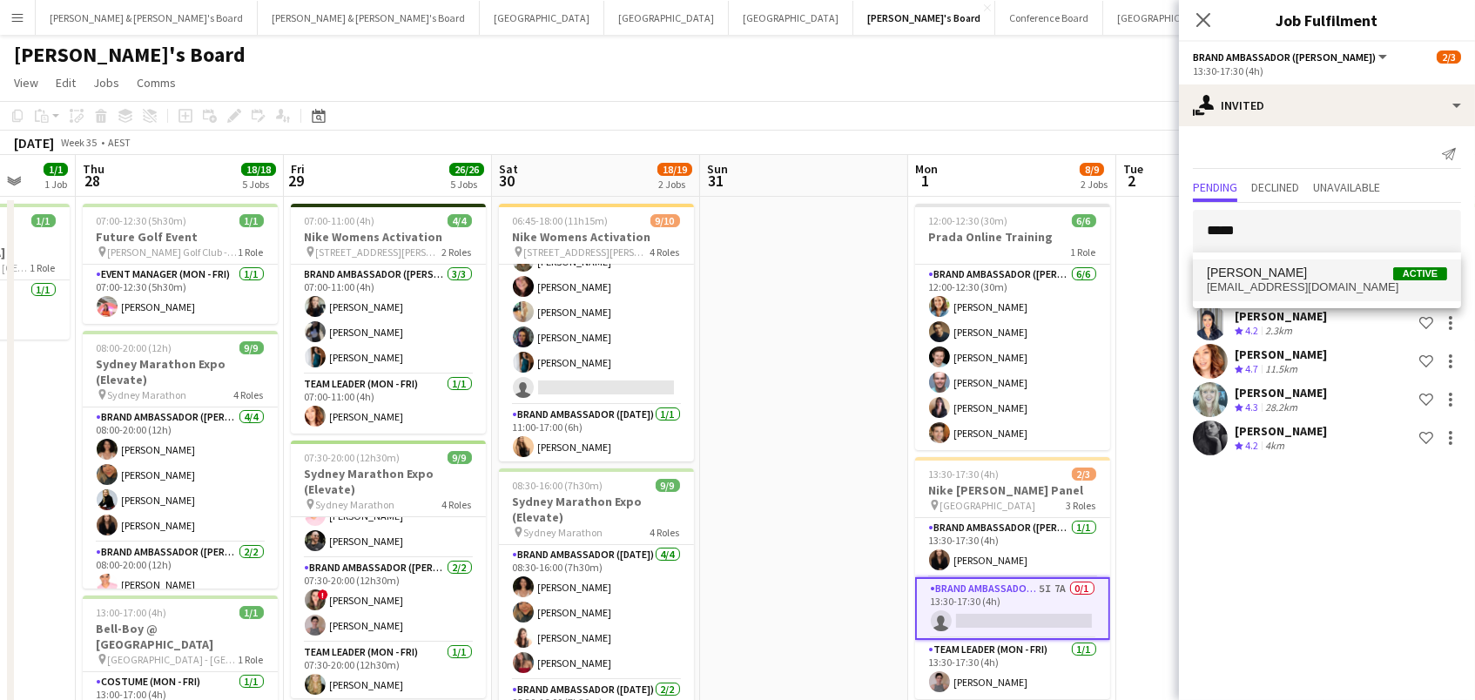
drag, startPoint x: 1262, startPoint y: 265, endPoint x: 1264, endPoint y: 278, distance: 13.2
click at [1264, 278] on span "[PERSON_NAME]" at bounding box center [1257, 273] width 100 height 15
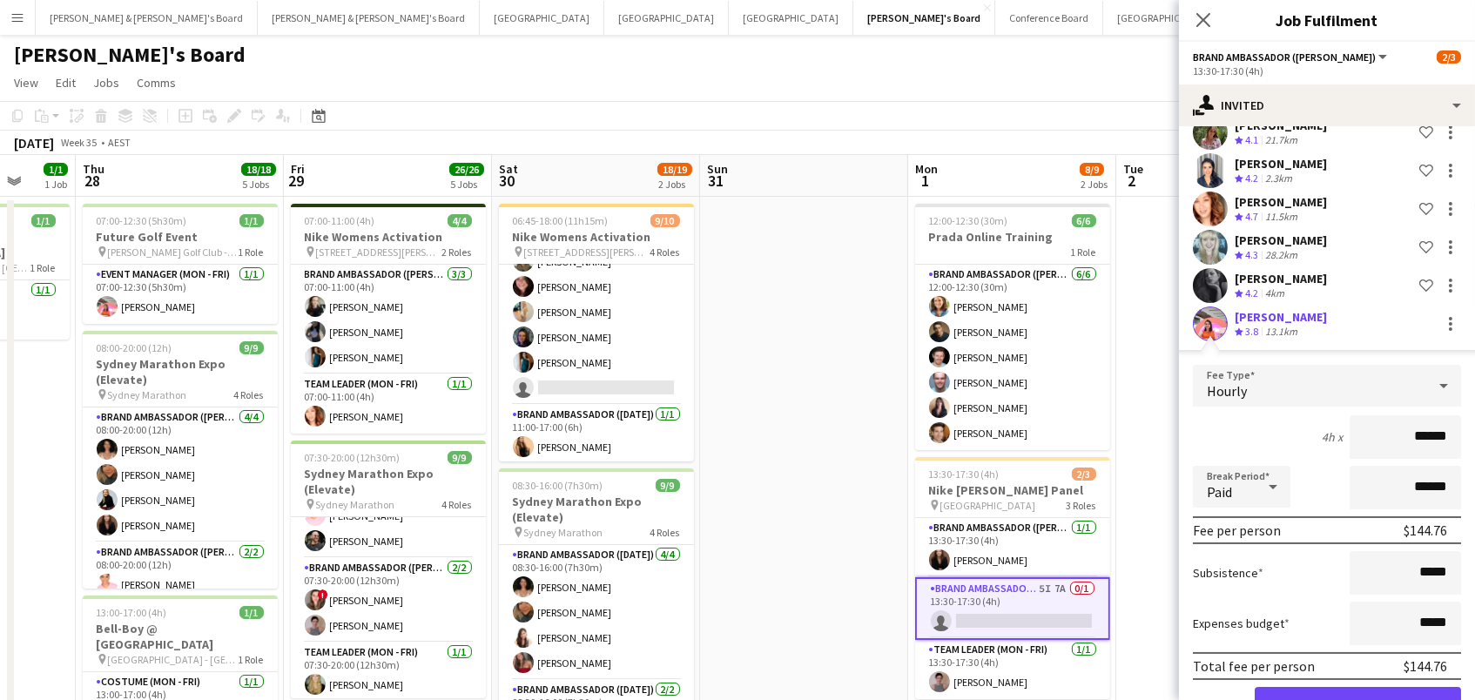
scroll to position [204, 0]
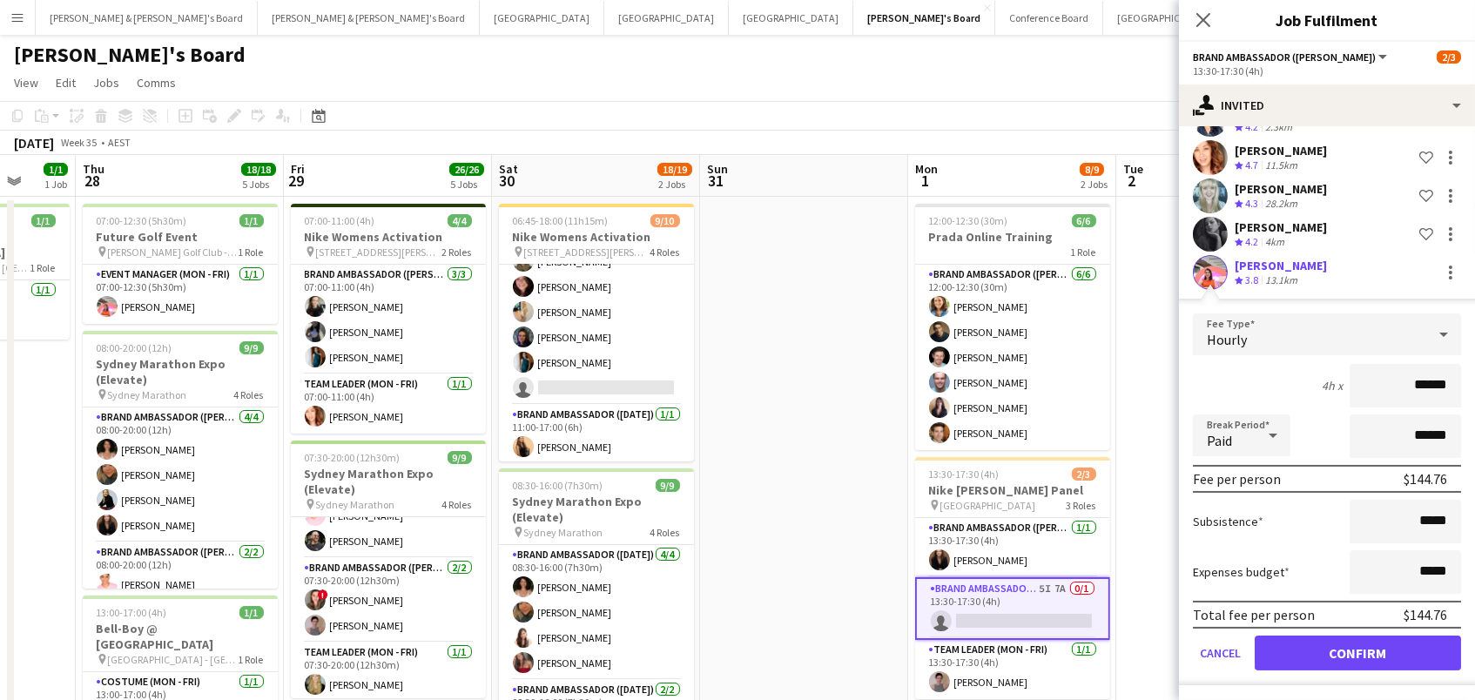
click at [1373, 661] on button "Confirm" at bounding box center [1358, 653] width 206 height 35
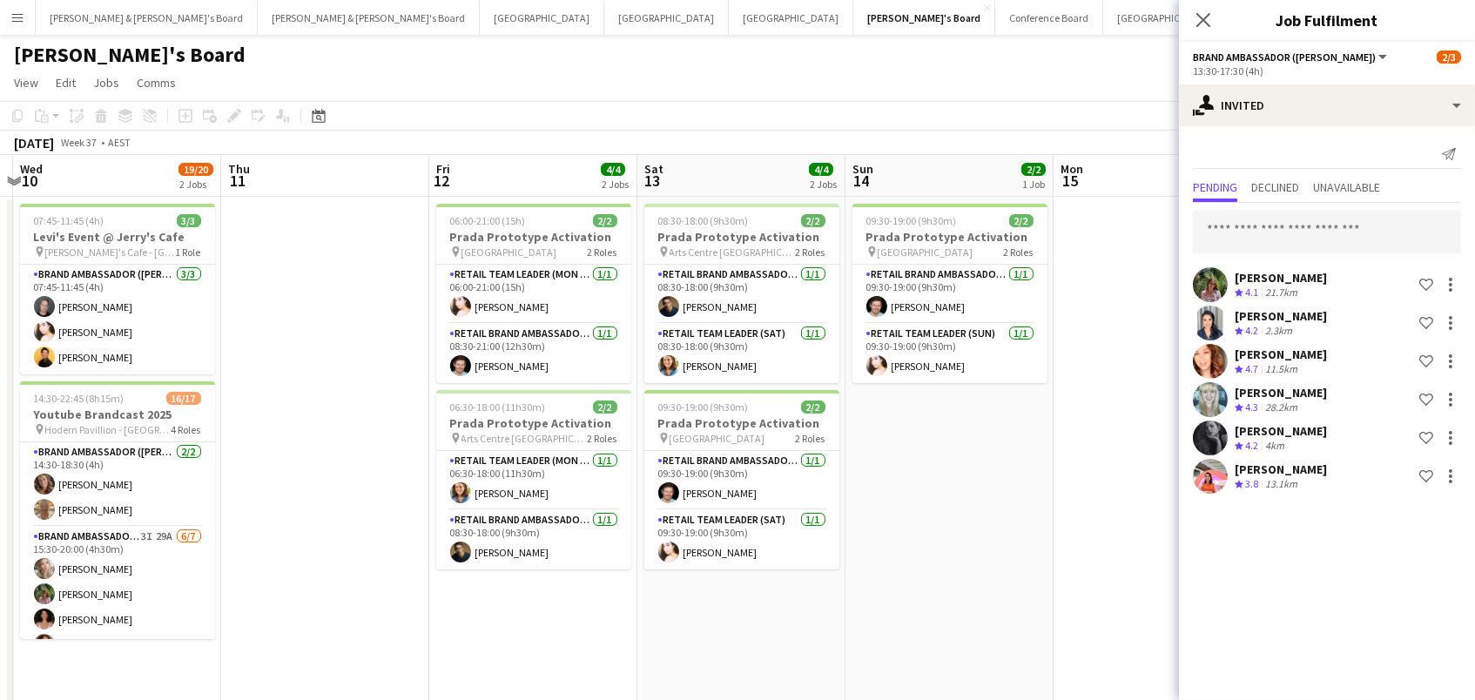
scroll to position [0, 497]
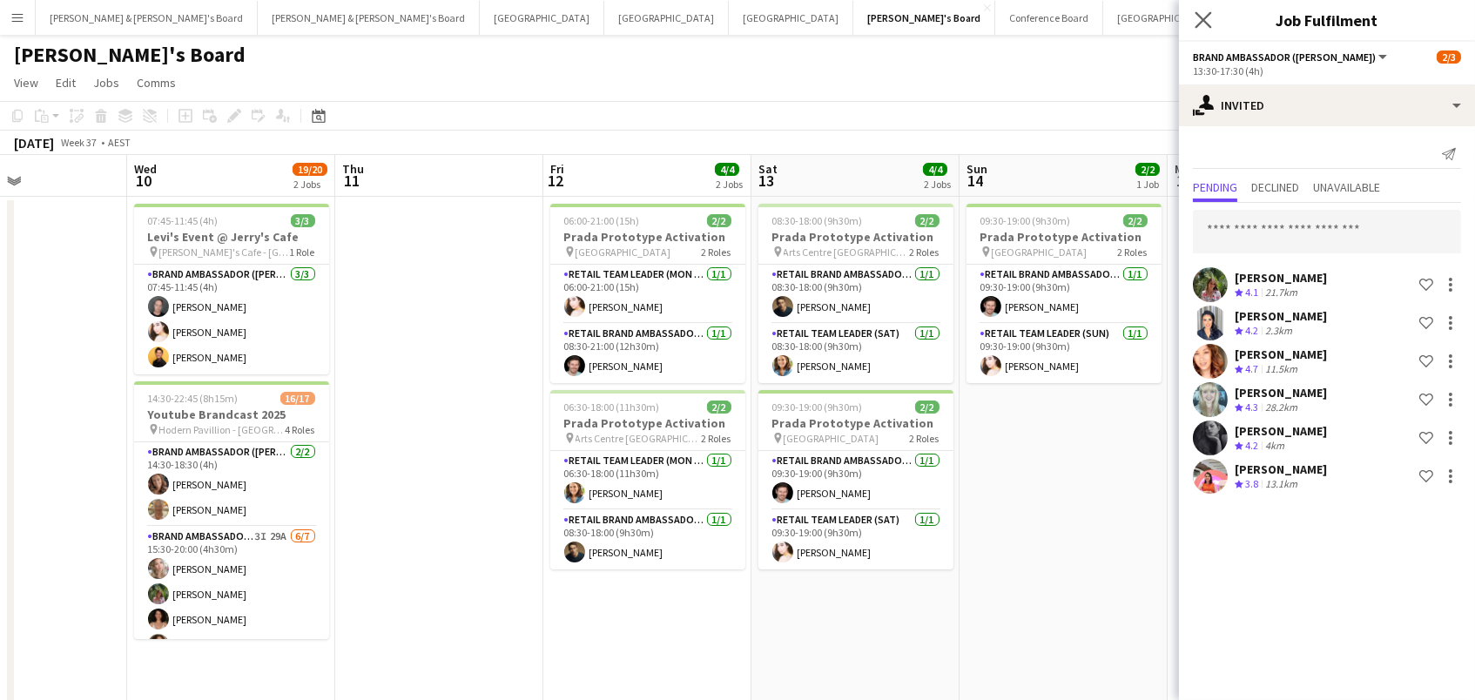
click at [1205, 8] on app-icon "Close pop-in" at bounding box center [1203, 20] width 25 height 25
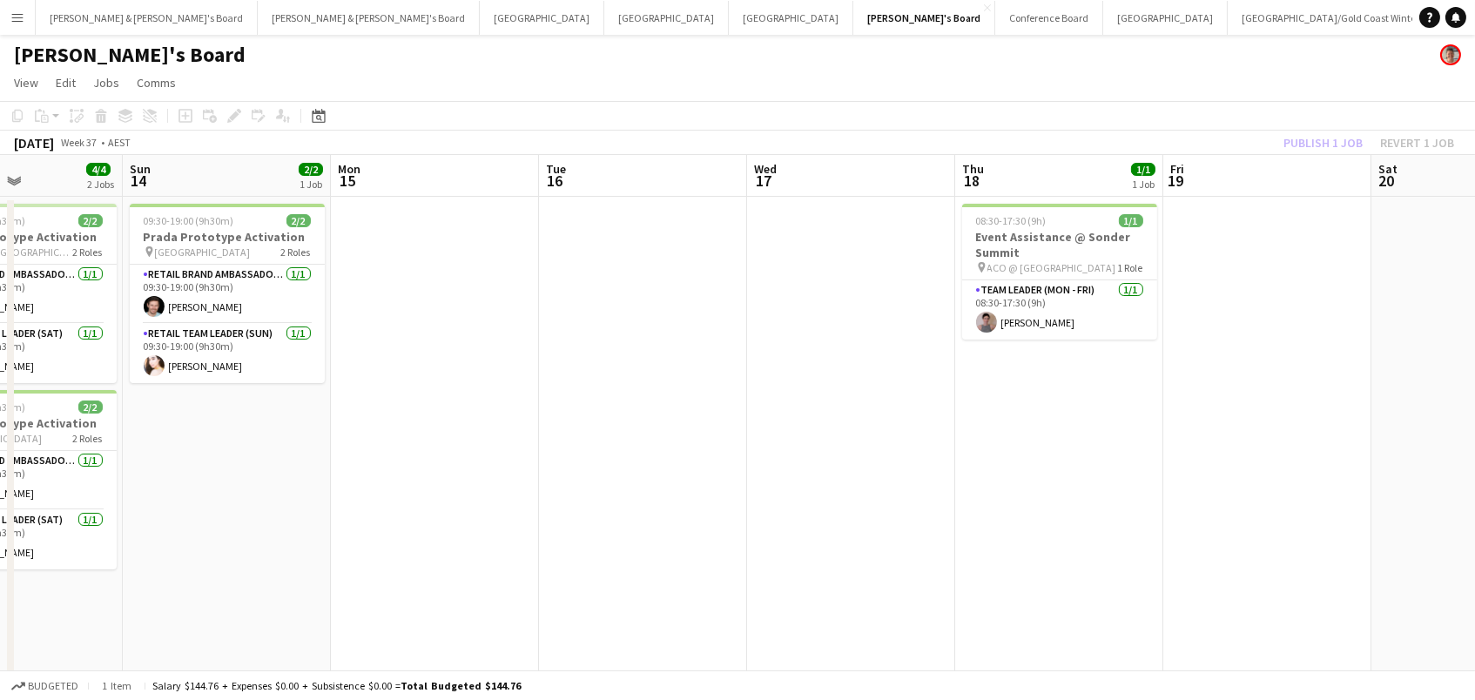
scroll to position [0, 501]
click at [1365, 142] on div "Publish 1 job Revert 1 job" at bounding box center [1368, 142] width 212 height 23
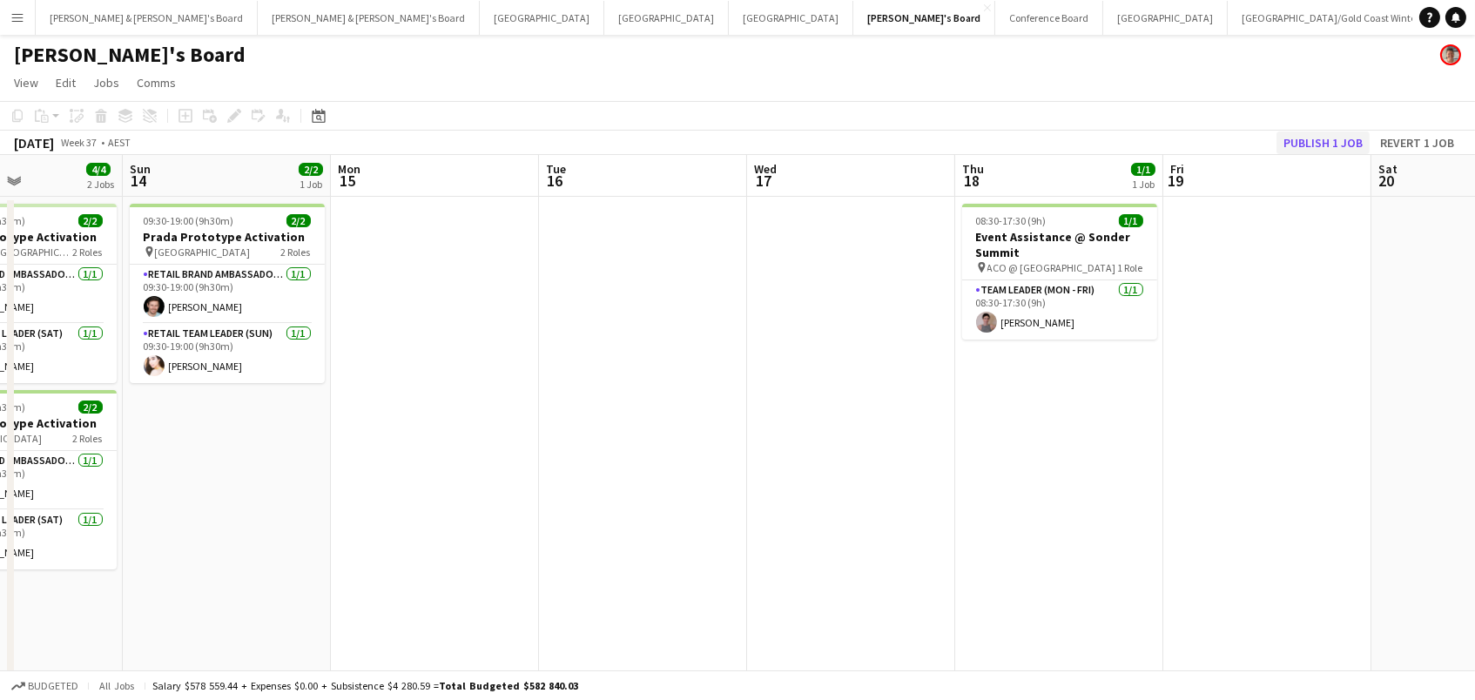
click at [1324, 138] on button "Publish 1 job" at bounding box center [1322, 142] width 93 height 23
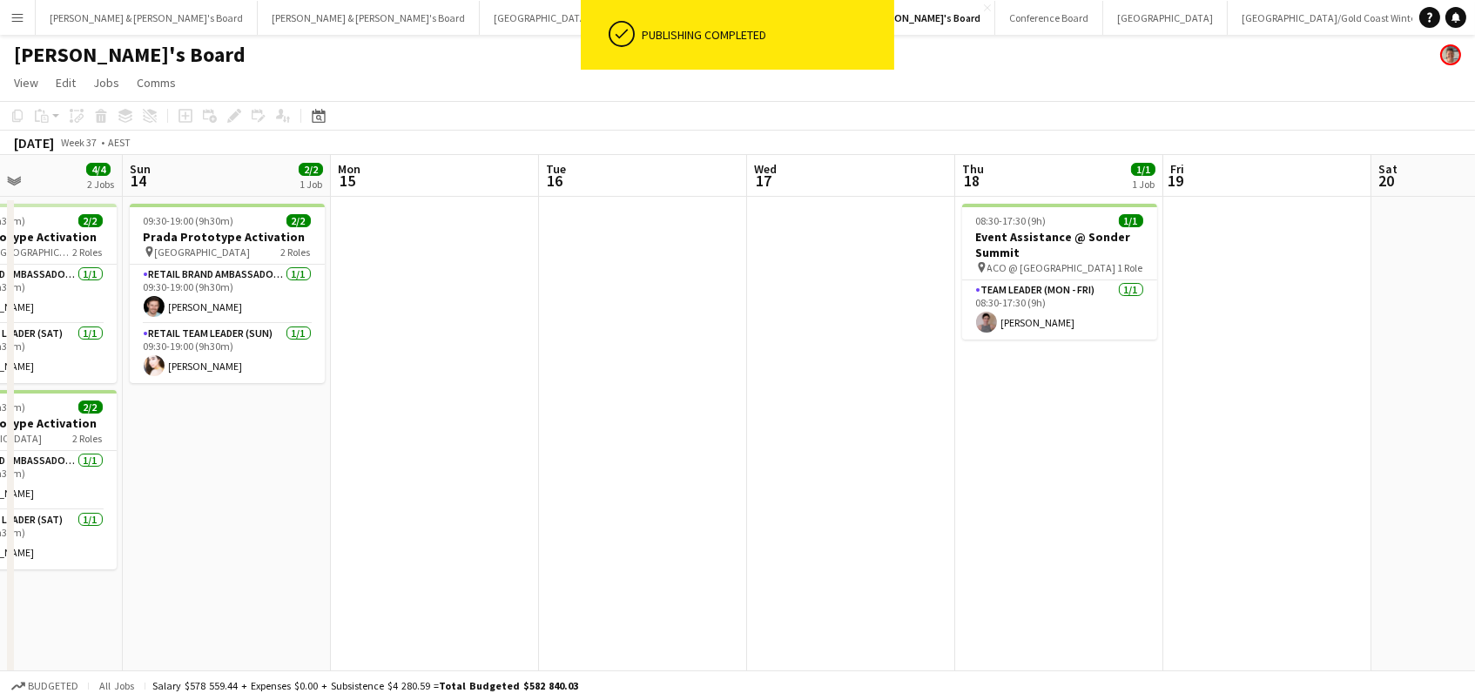
click at [707, 25] on div "Publishing completed" at bounding box center [764, 35] width 259 height 70
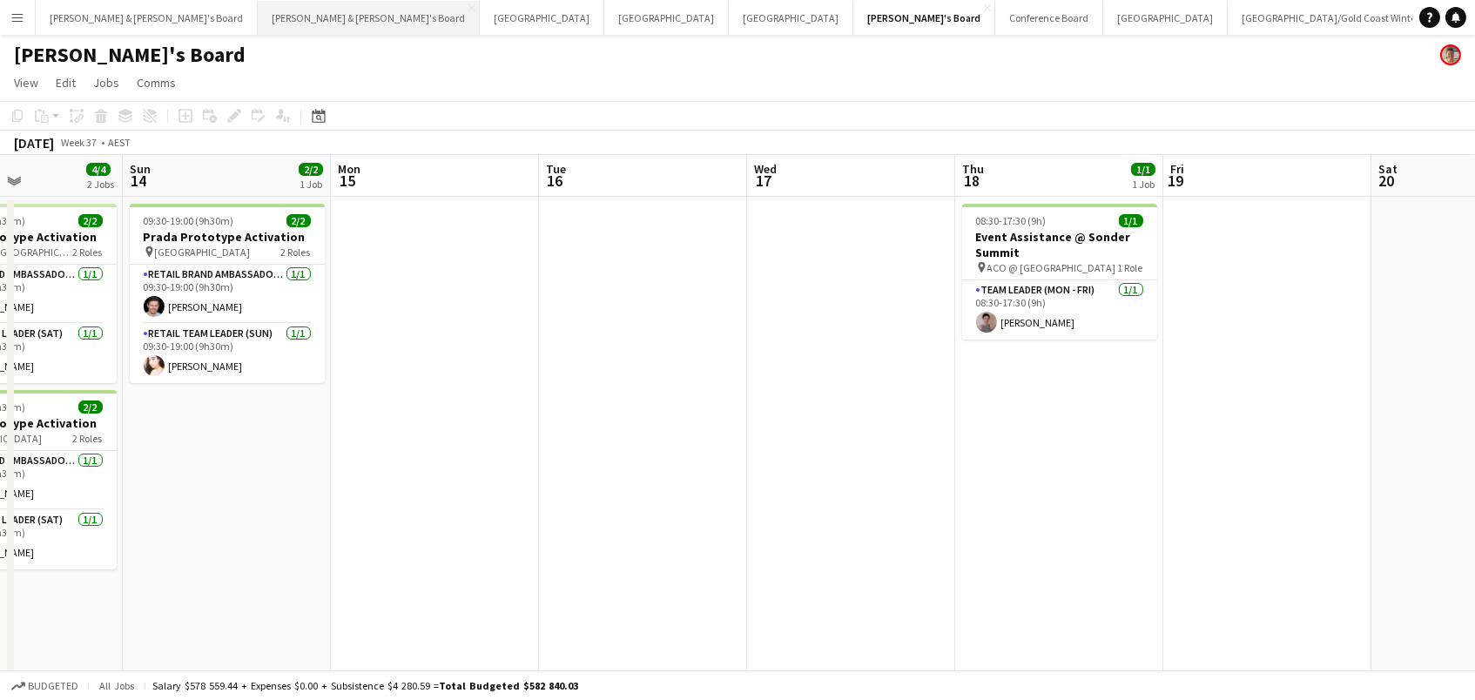
click at [258, 15] on button "[PERSON_NAME] & [PERSON_NAME]'s Board Close" at bounding box center [369, 18] width 222 height 34
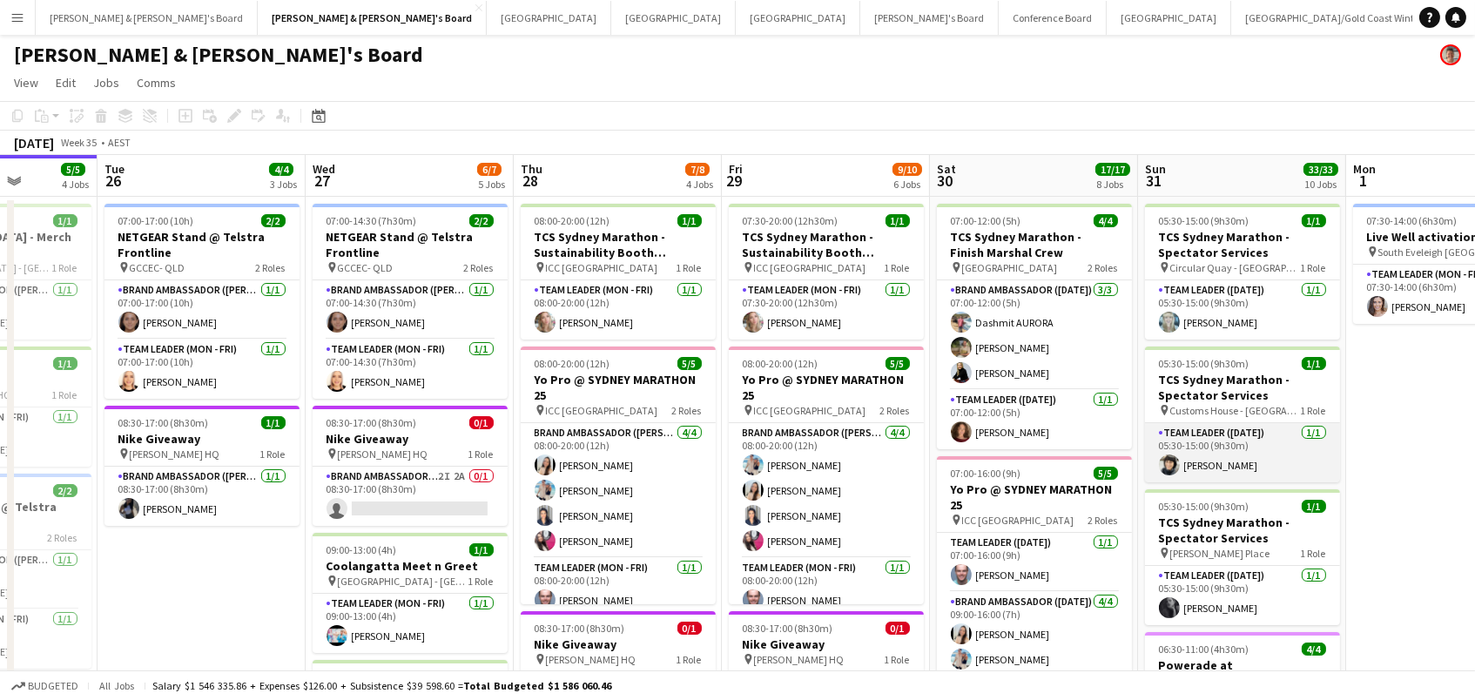
scroll to position [0, 350]
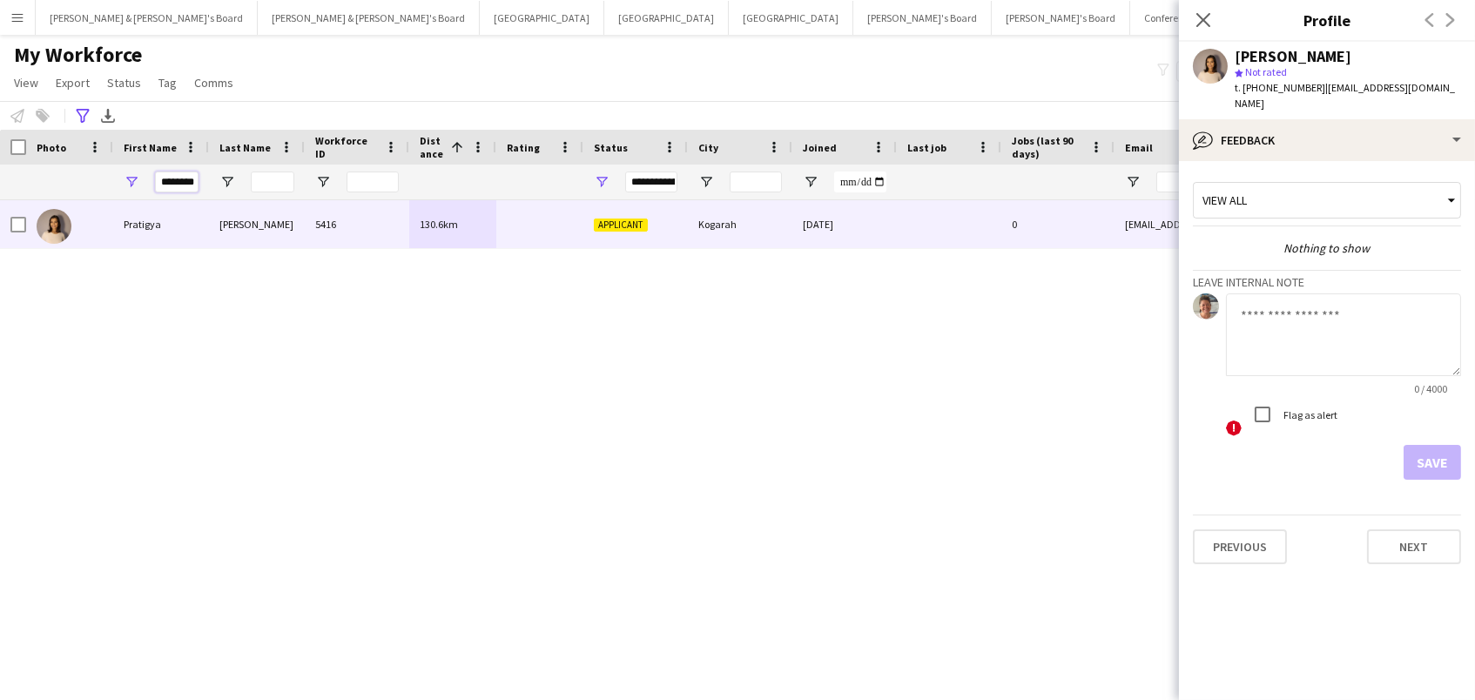
drag, startPoint x: 163, startPoint y: 185, endPoint x: 501, endPoint y: 188, distance: 337.8
click at [501, 188] on div "********" at bounding box center [987, 182] width 1975 height 35
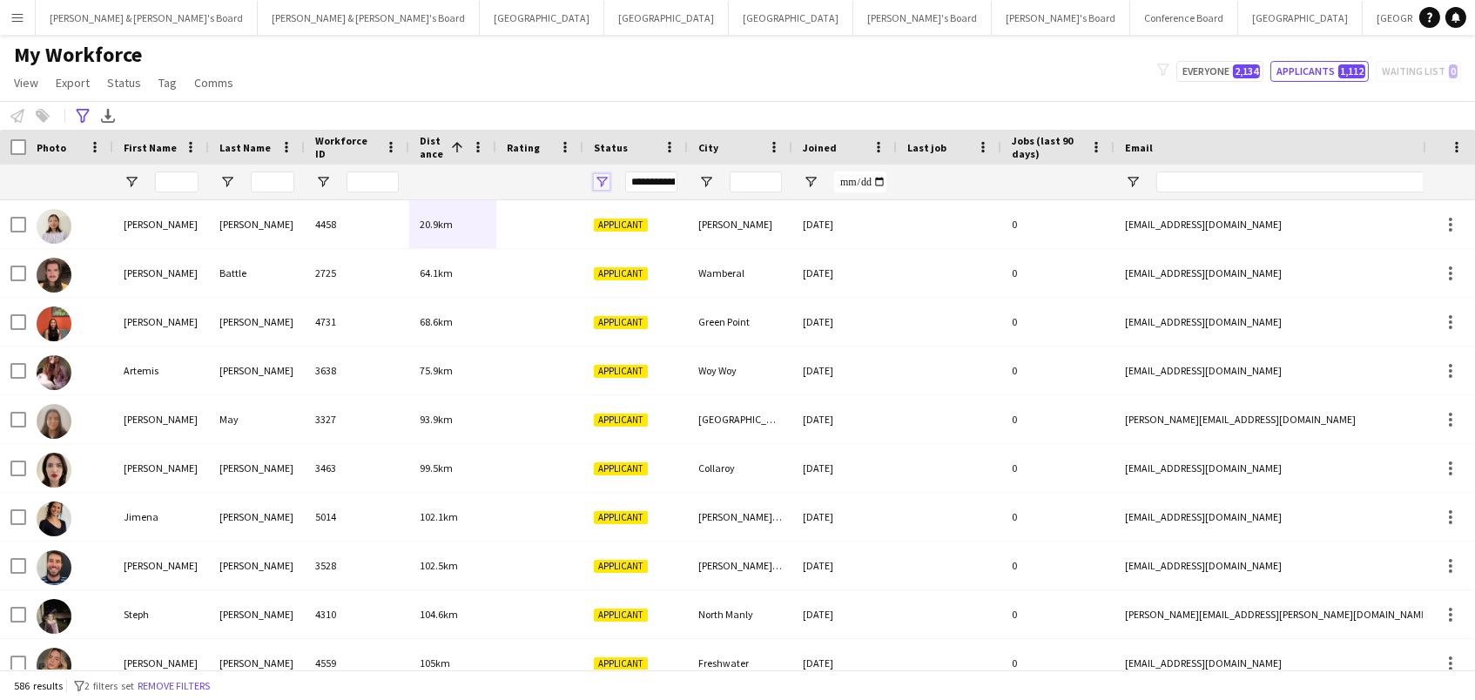
click at [601, 182] on span "Open Filter Menu" at bounding box center [602, 182] width 16 height 16
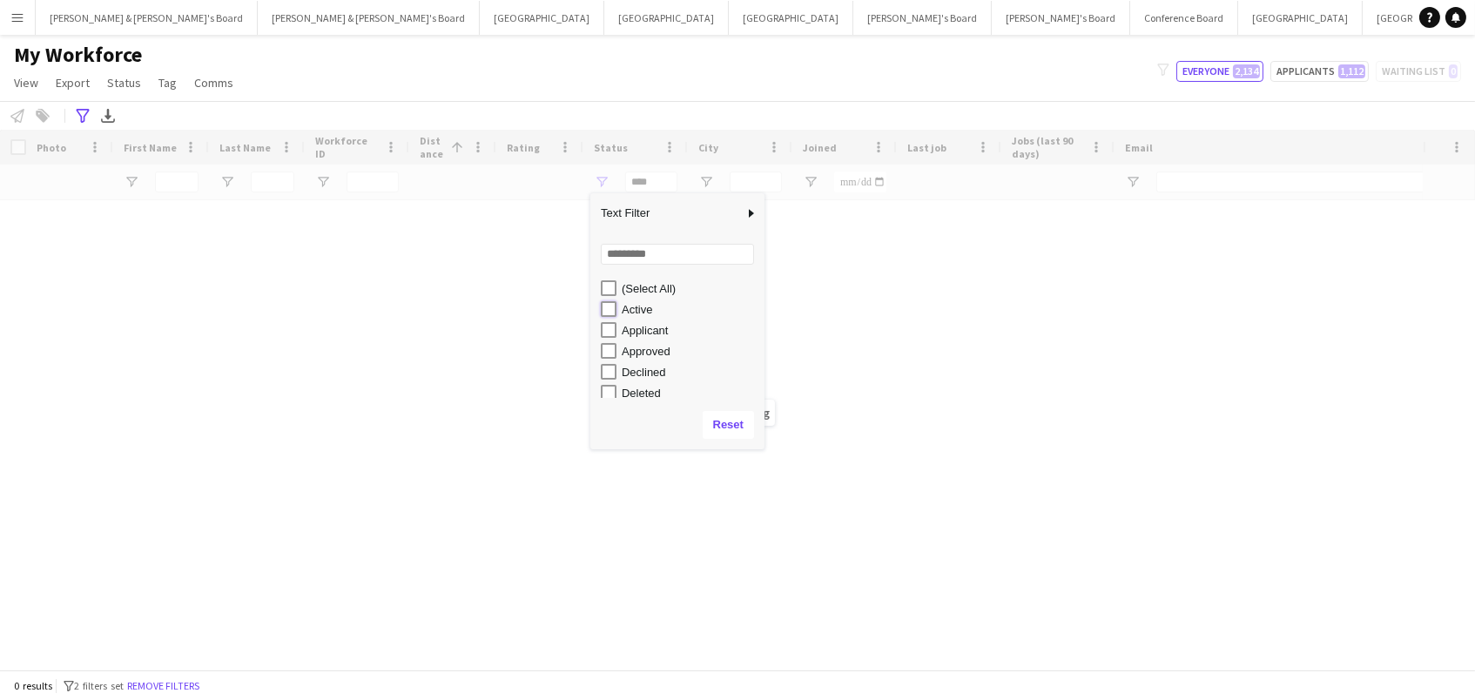
type input "**********"
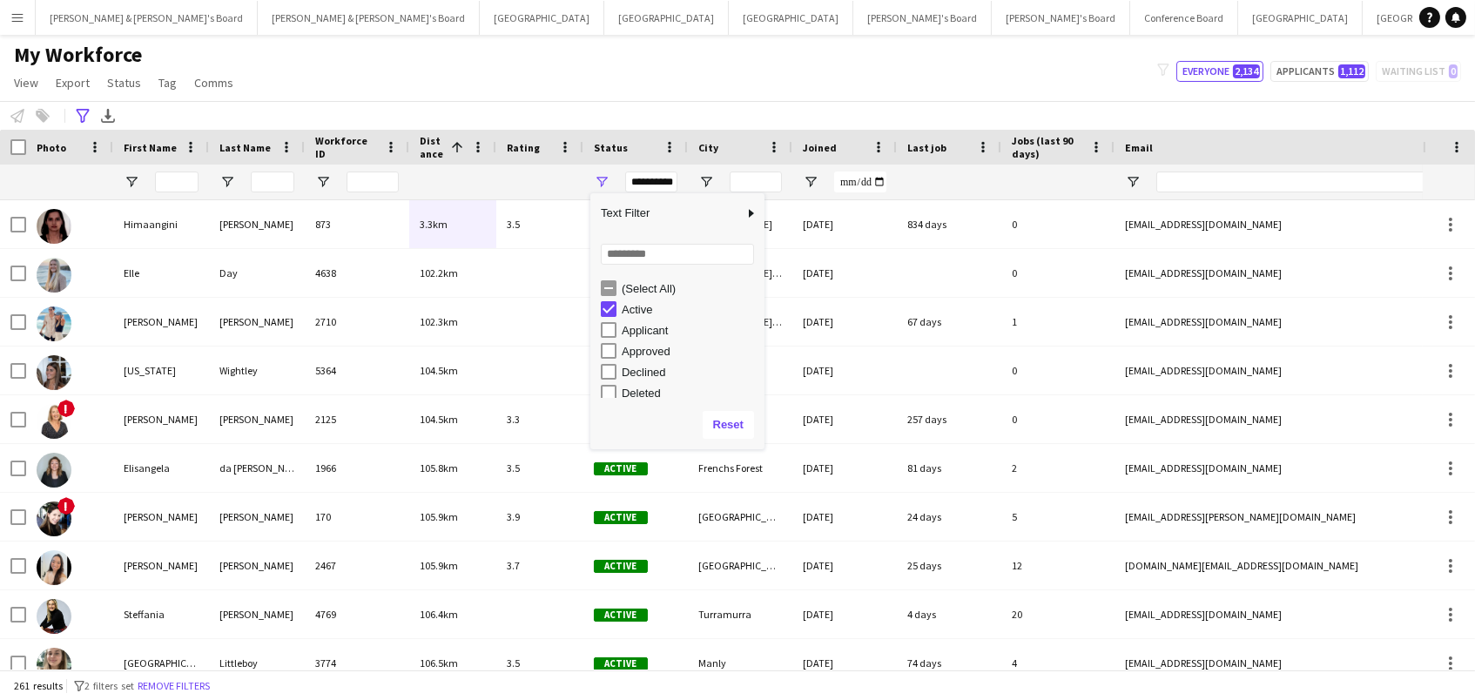
click at [643, 68] on div "My Workforce View Views Default view New view Update view Delete view Edit name…" at bounding box center [737, 71] width 1475 height 59
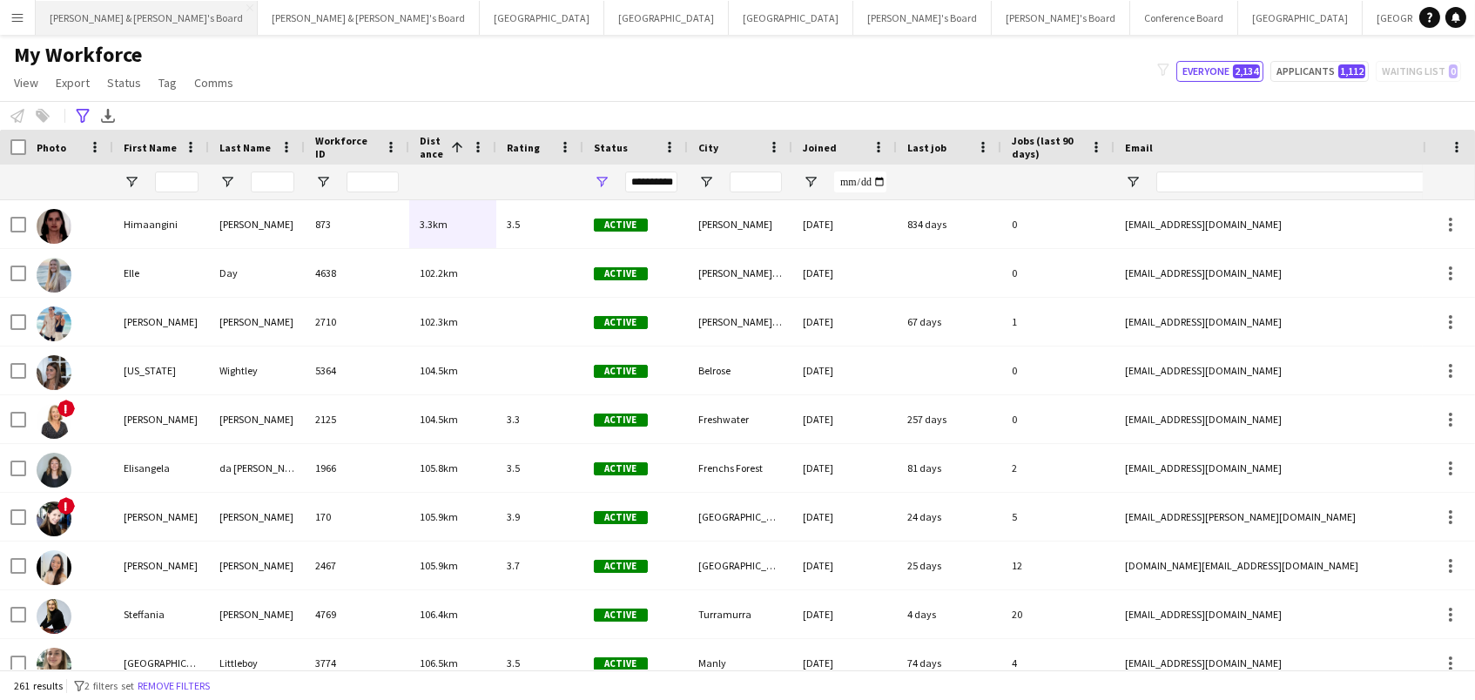
click at [78, 20] on button "Neil & Jenny's Board Close" at bounding box center [147, 18] width 222 height 34
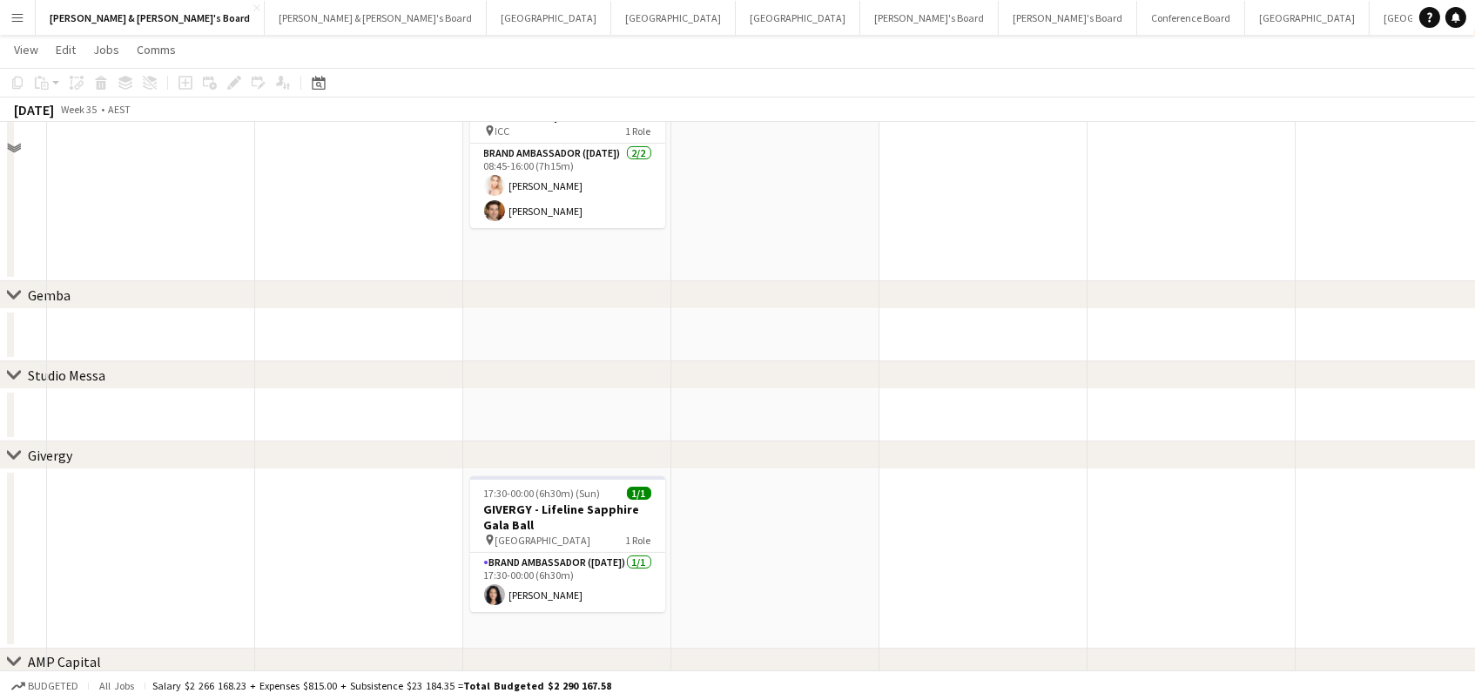
scroll to position [581, 0]
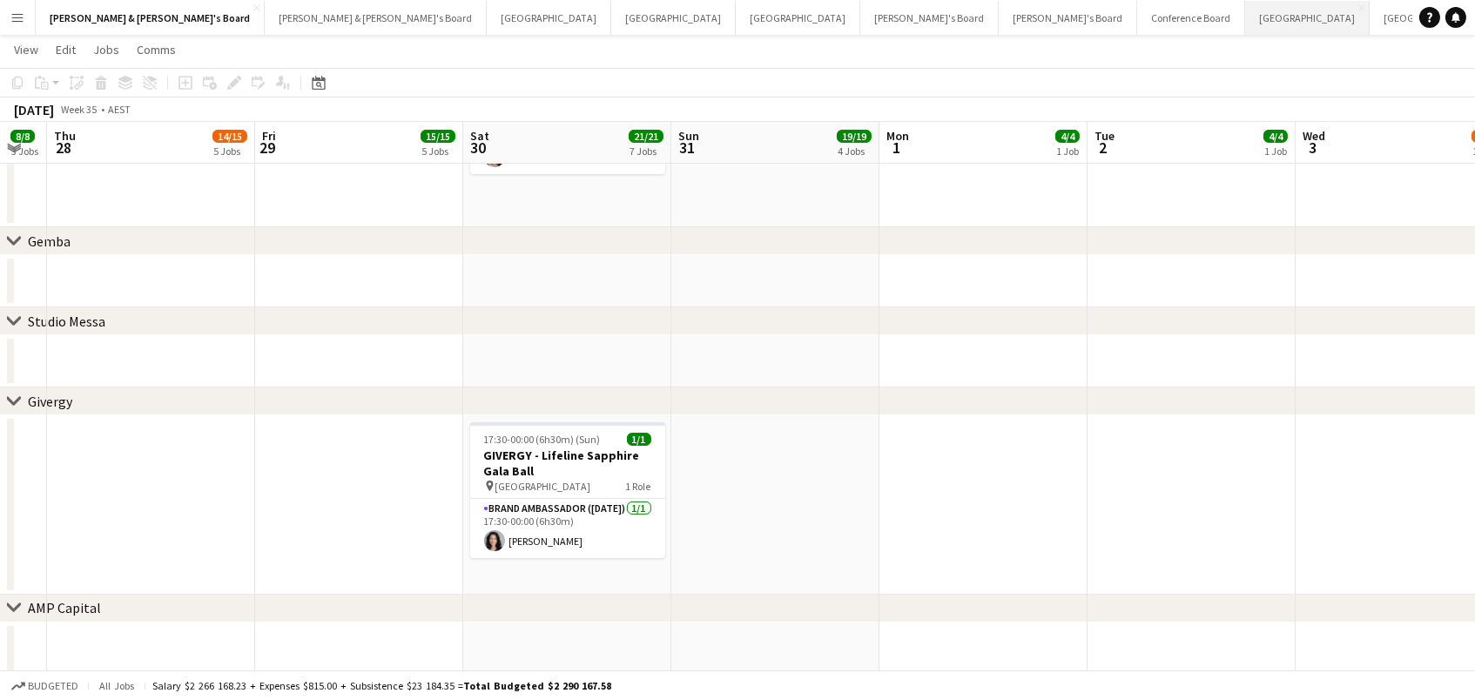
click at [1245, 20] on button "Sydney Close" at bounding box center [1307, 18] width 124 height 34
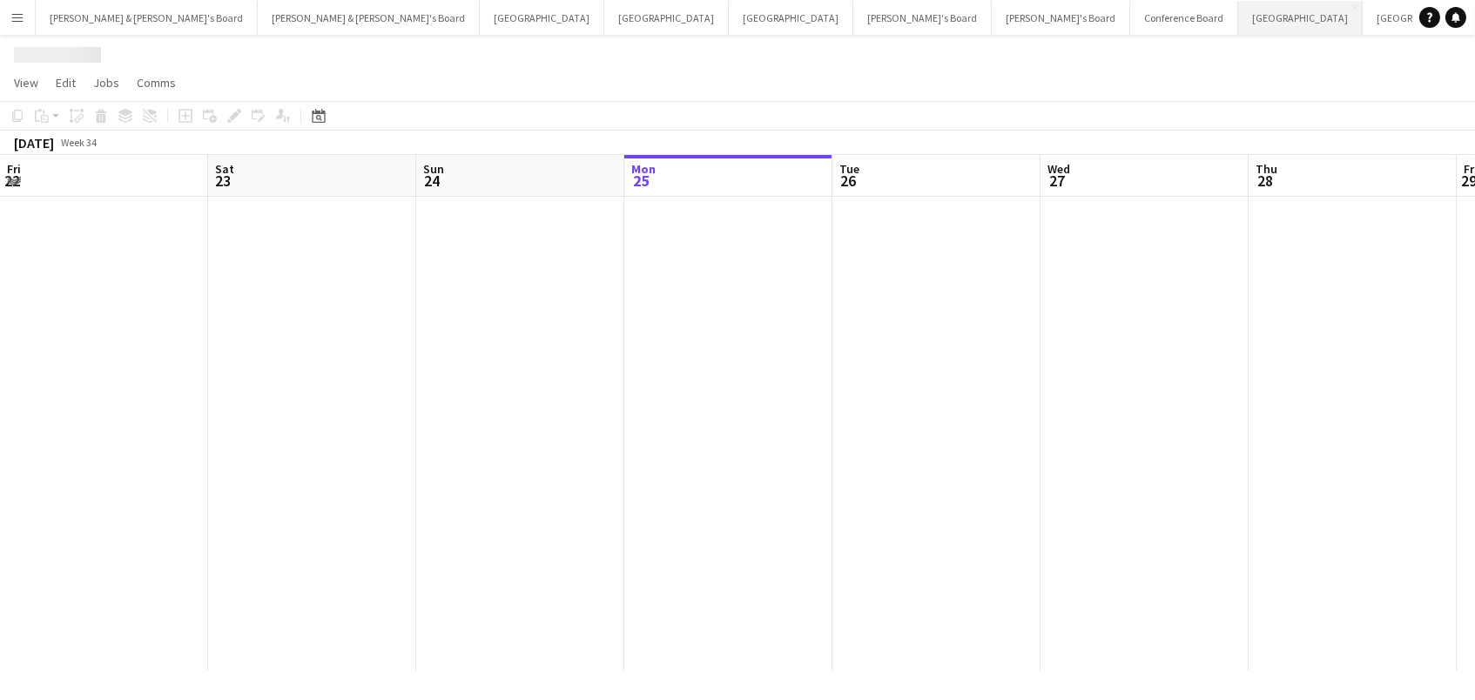
scroll to position [0, 415]
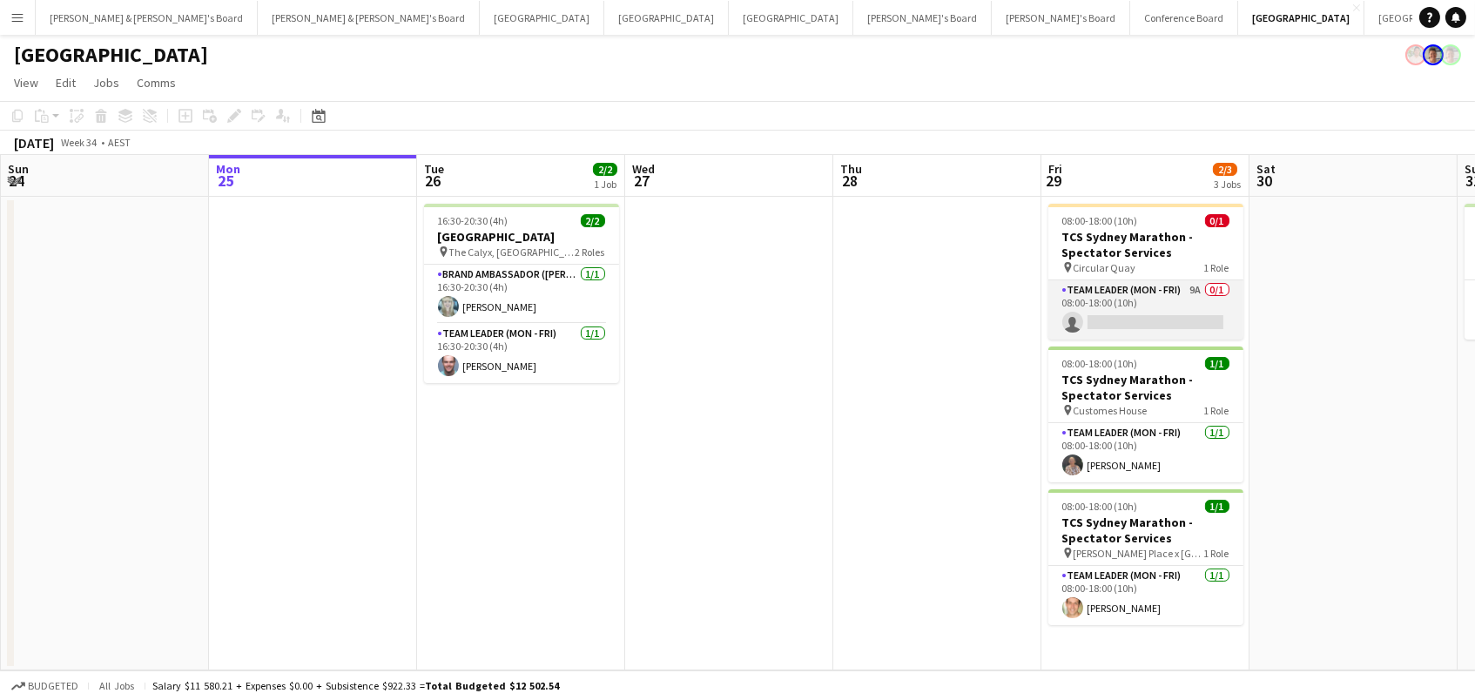
click at [1164, 308] on app-card-role "Team Leader (Mon - Fri) 9A 0/1 08:00-18:00 (10h) single-neutral-actions" at bounding box center [1145, 309] width 195 height 59
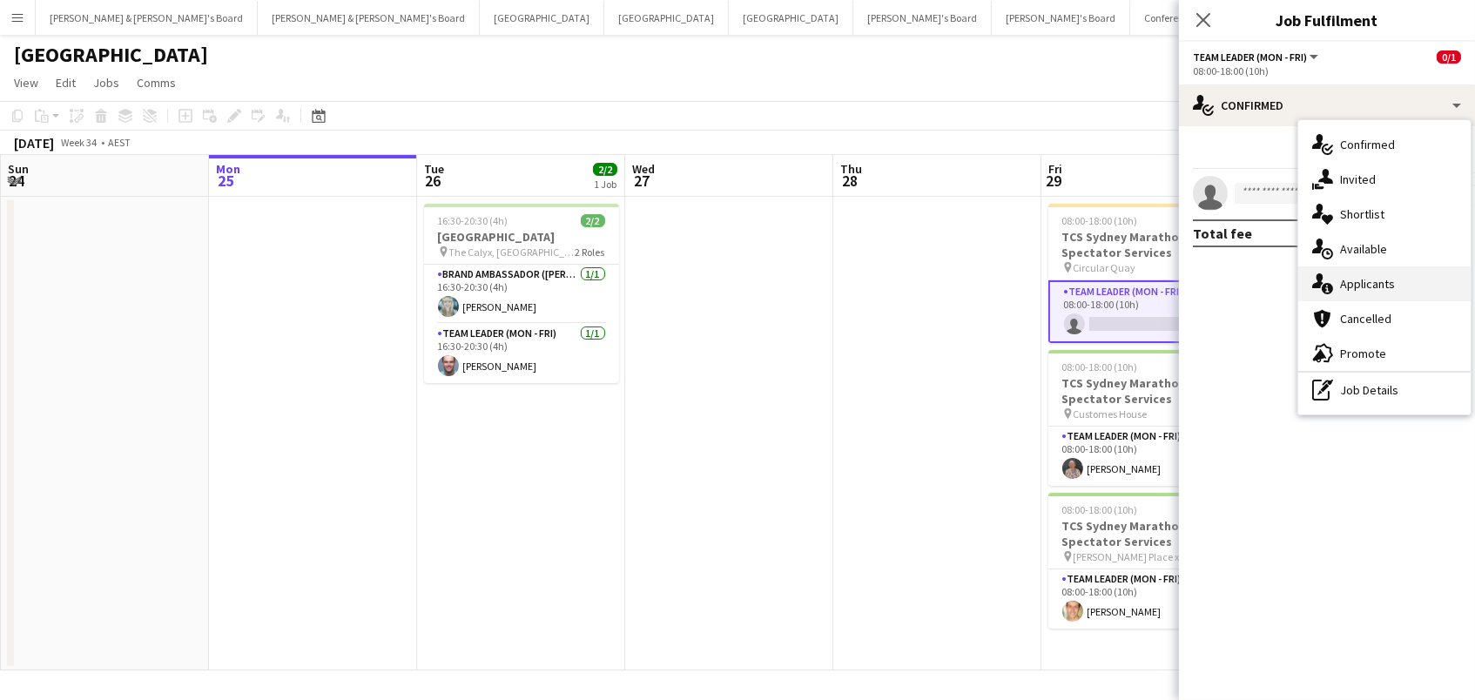
click at [1377, 285] on div "single-neutral-actions-information Applicants" at bounding box center [1384, 283] width 172 height 35
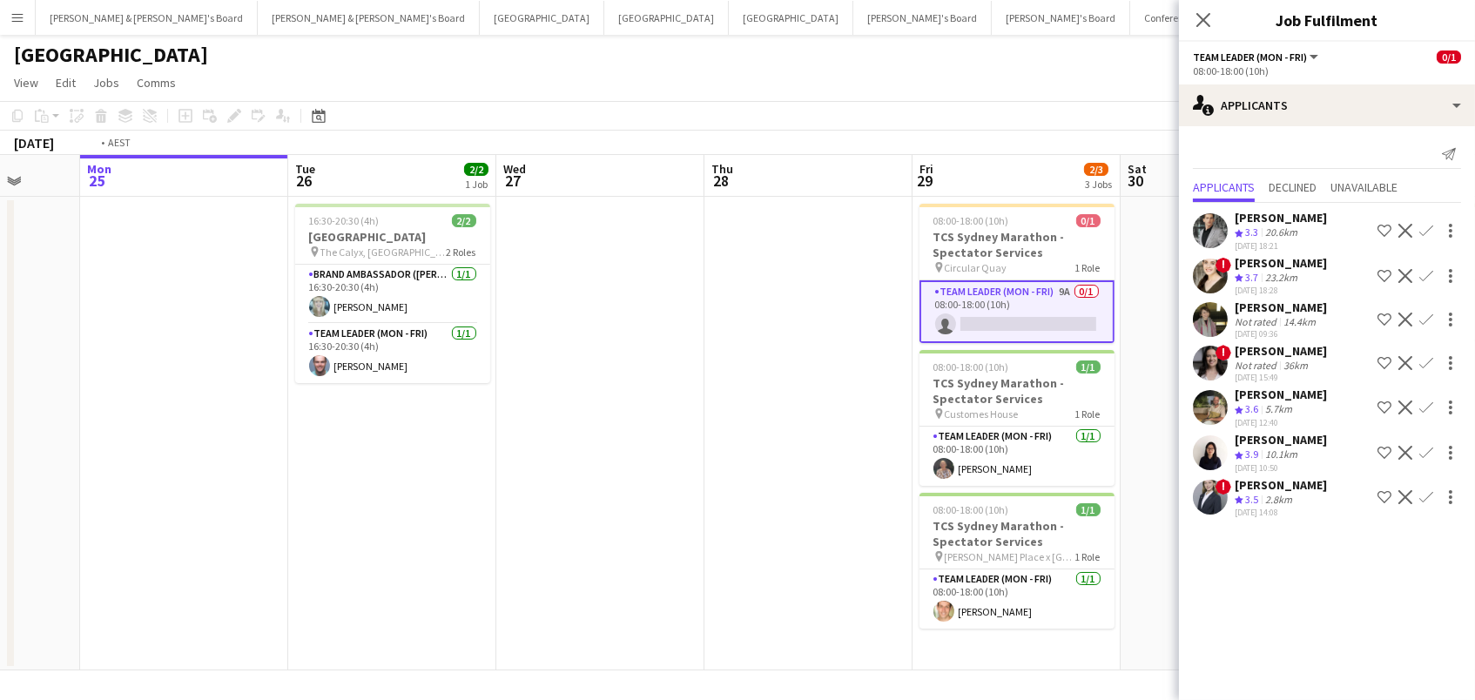
scroll to position [0, 669]
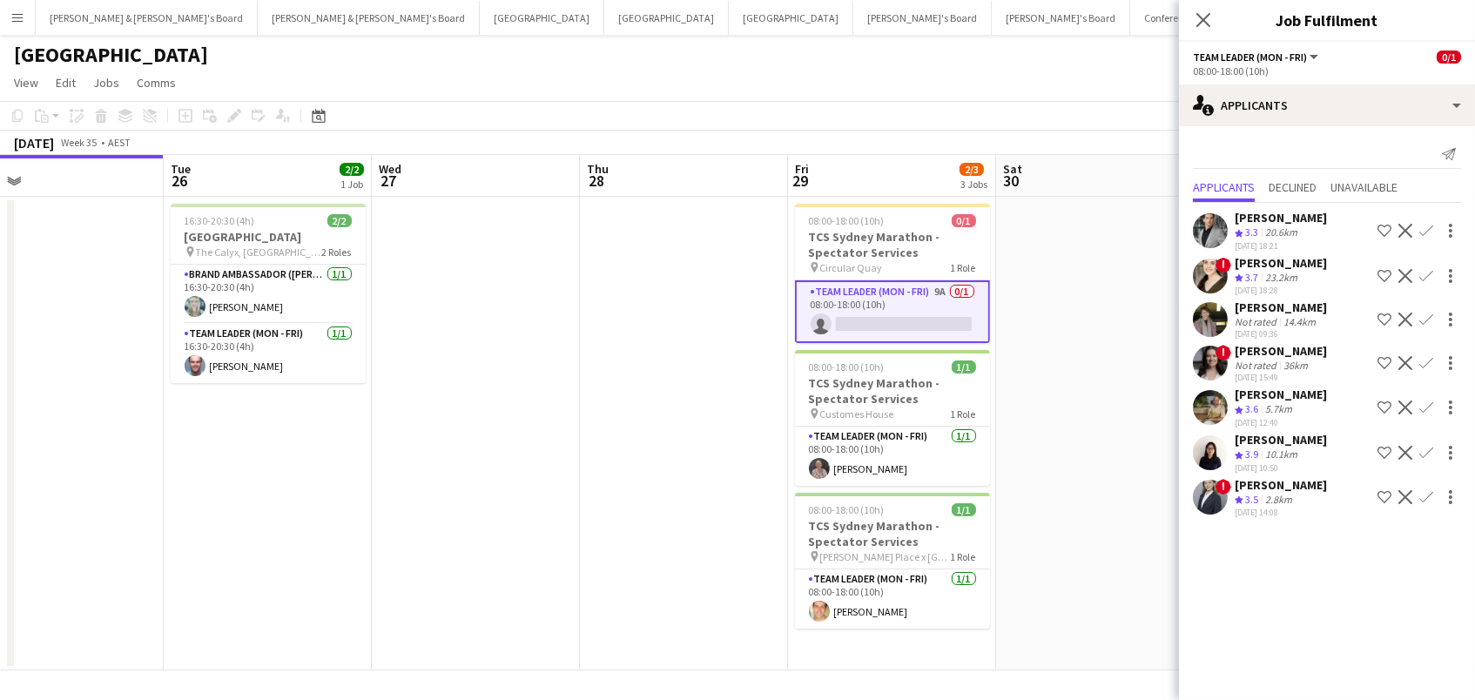
click at [1302, 74] on div "08:00-18:00 (10h)" at bounding box center [1327, 70] width 268 height 13
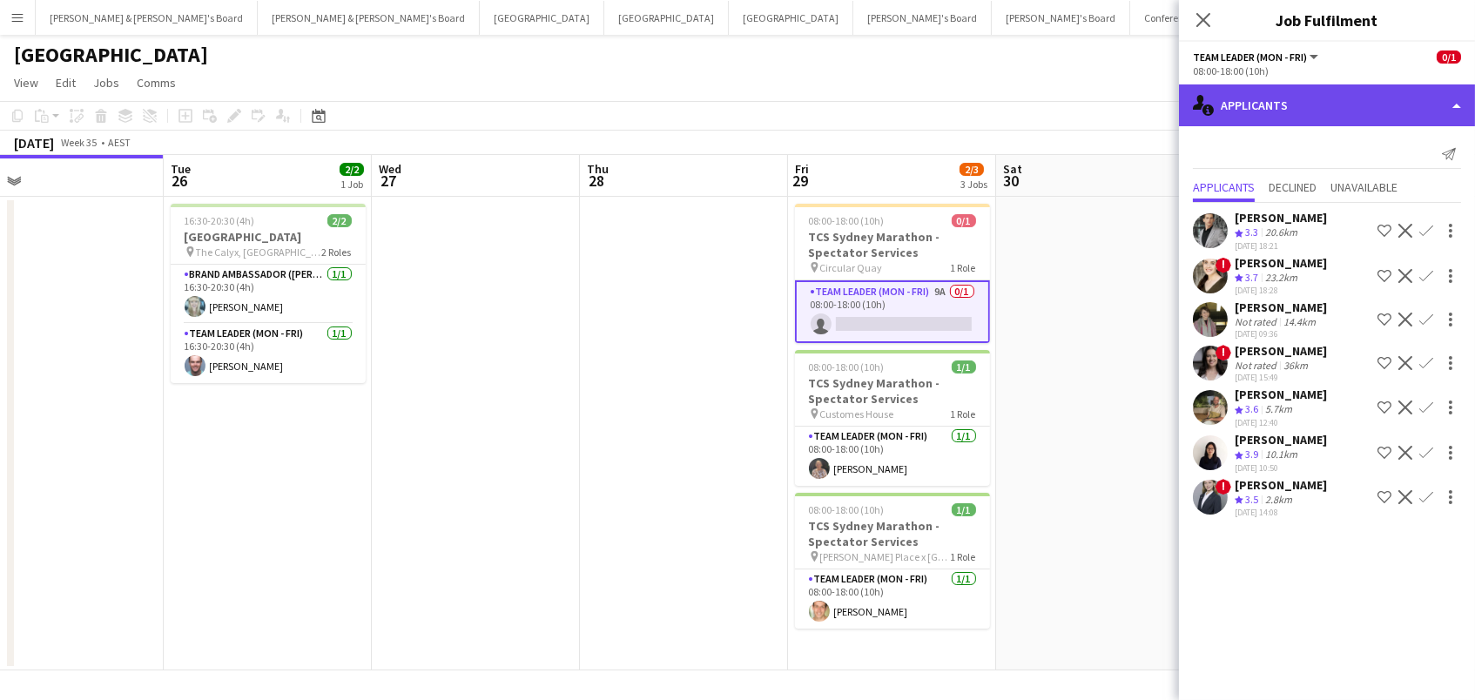
click at [1296, 104] on div "single-neutral-actions-information Applicants" at bounding box center [1327, 105] width 296 height 42
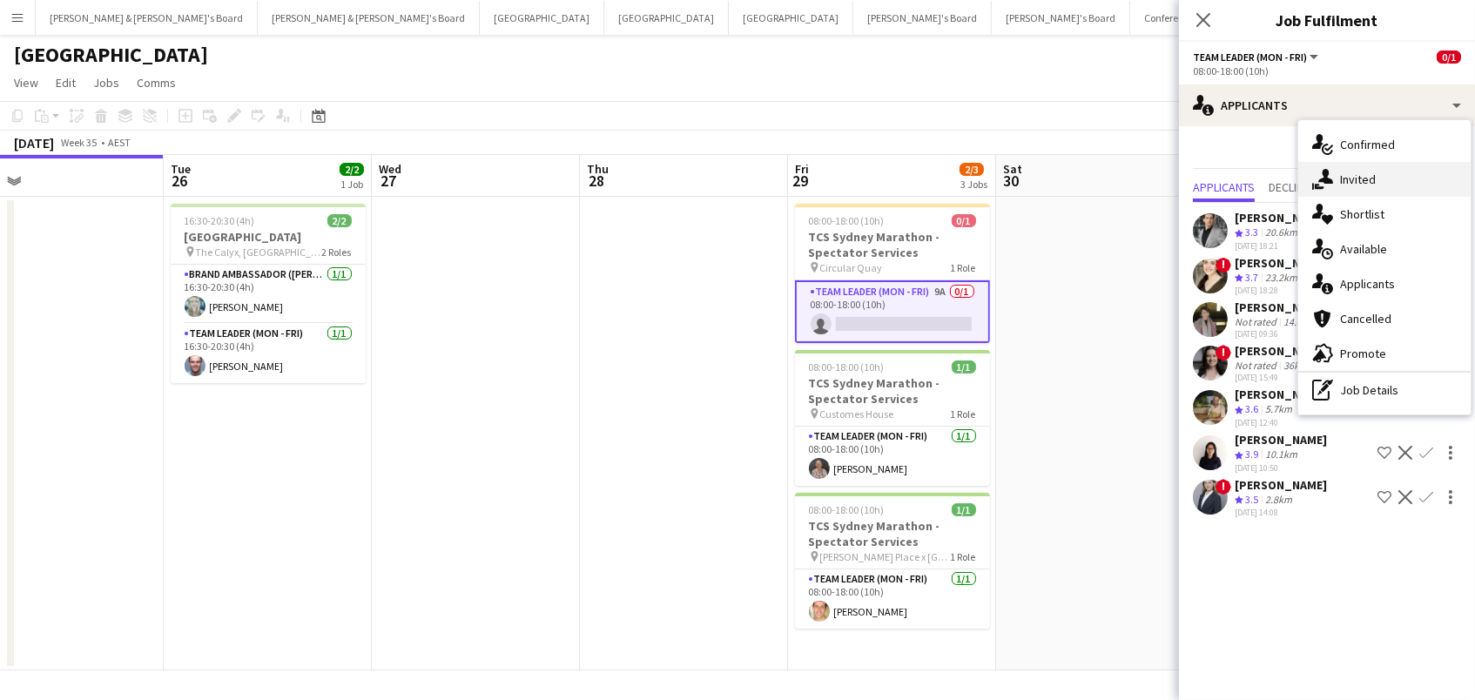
click at [1339, 180] on div "single-neutral-actions-share-1 Invited" at bounding box center [1384, 179] width 172 height 35
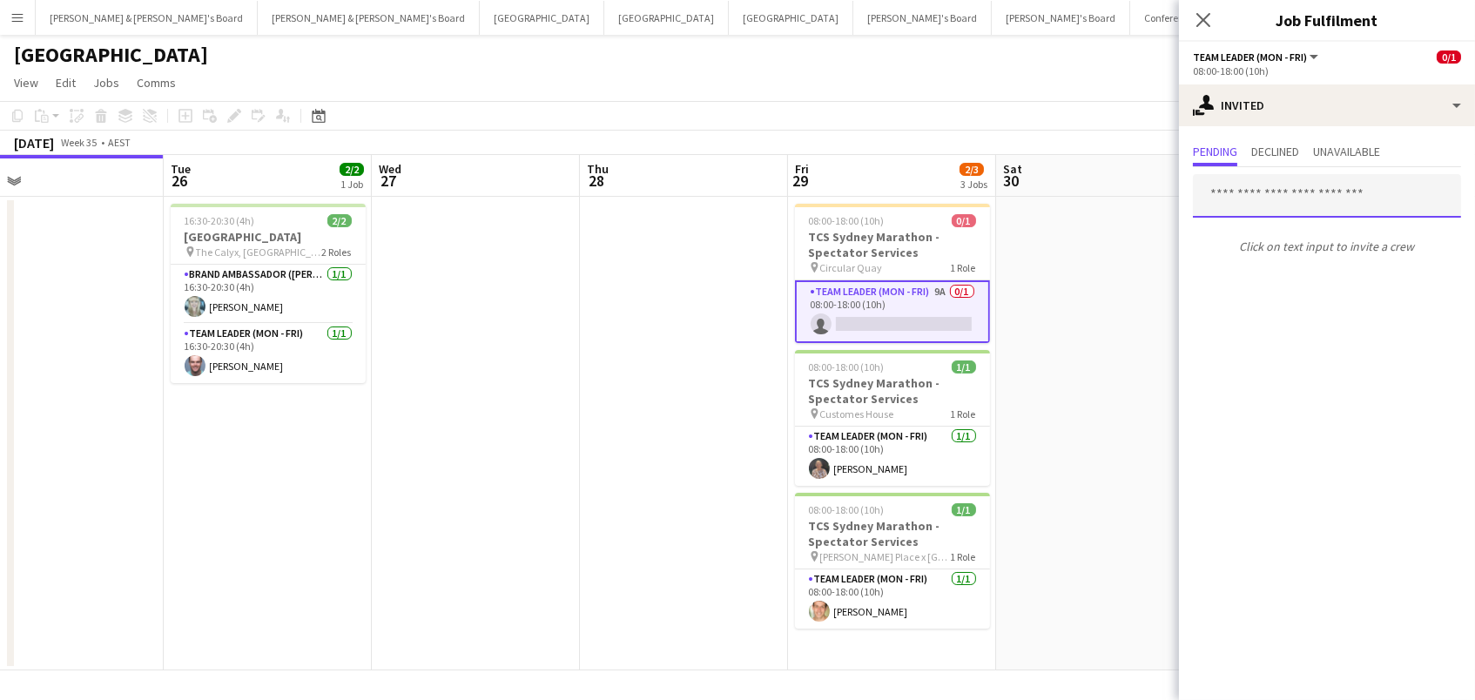
click at [1243, 196] on input "text" at bounding box center [1327, 196] width 268 height 44
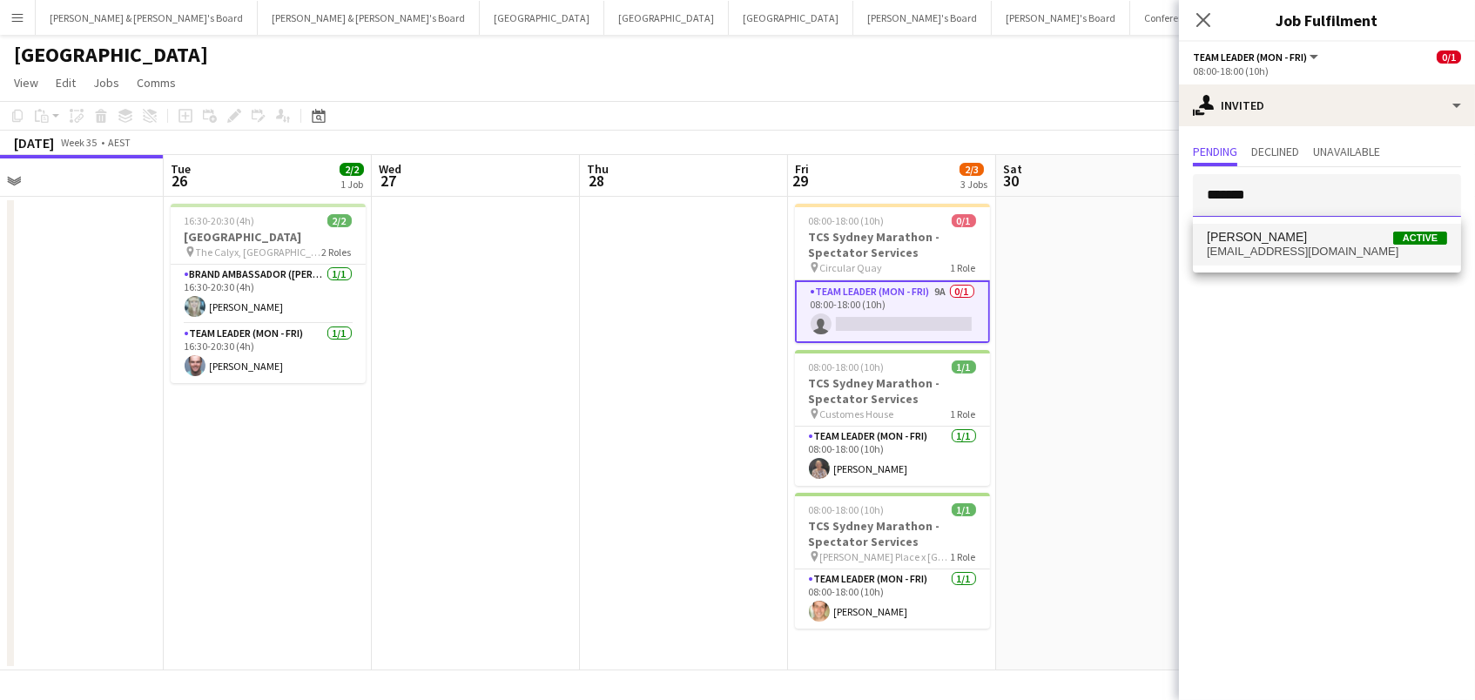
scroll to position [1, 0]
type input "*******"
click at [1256, 251] on span "shirenedsilva6@gmail.com" at bounding box center [1327, 252] width 240 height 14
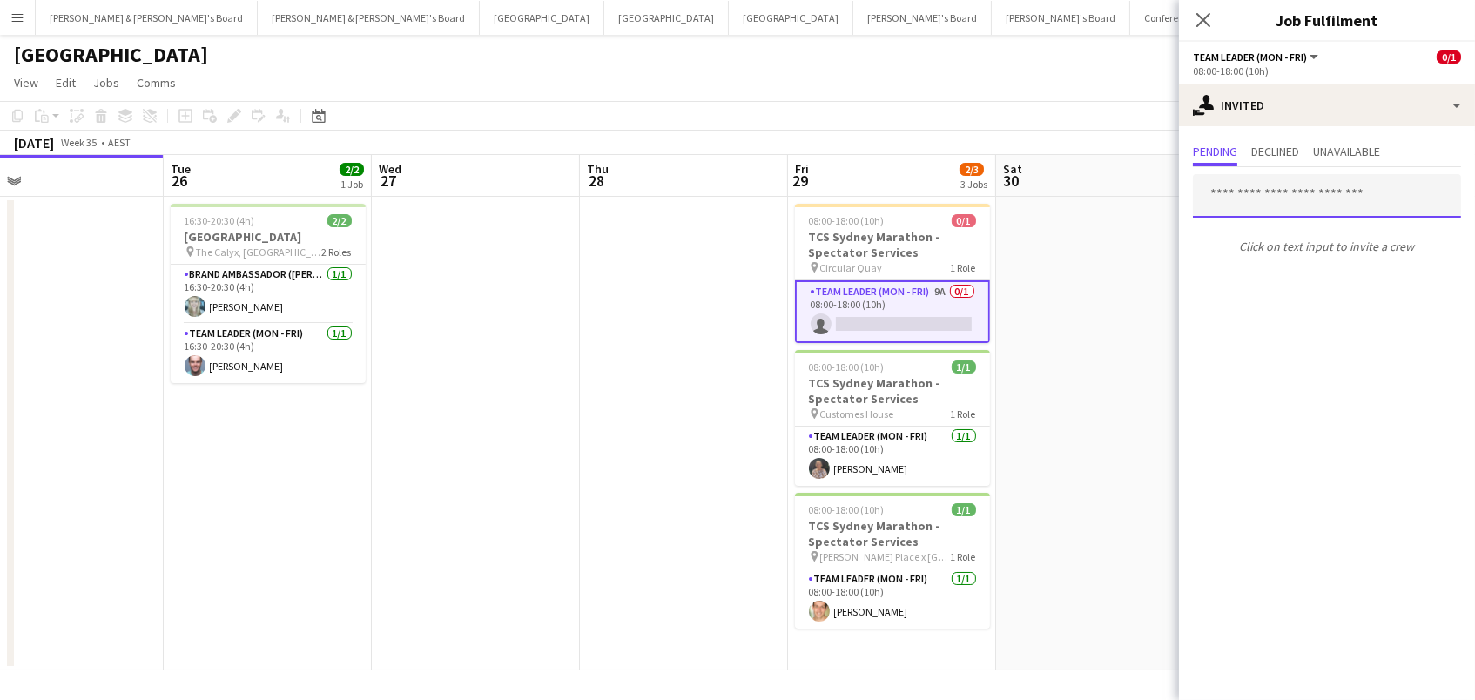
scroll to position [0, 0]
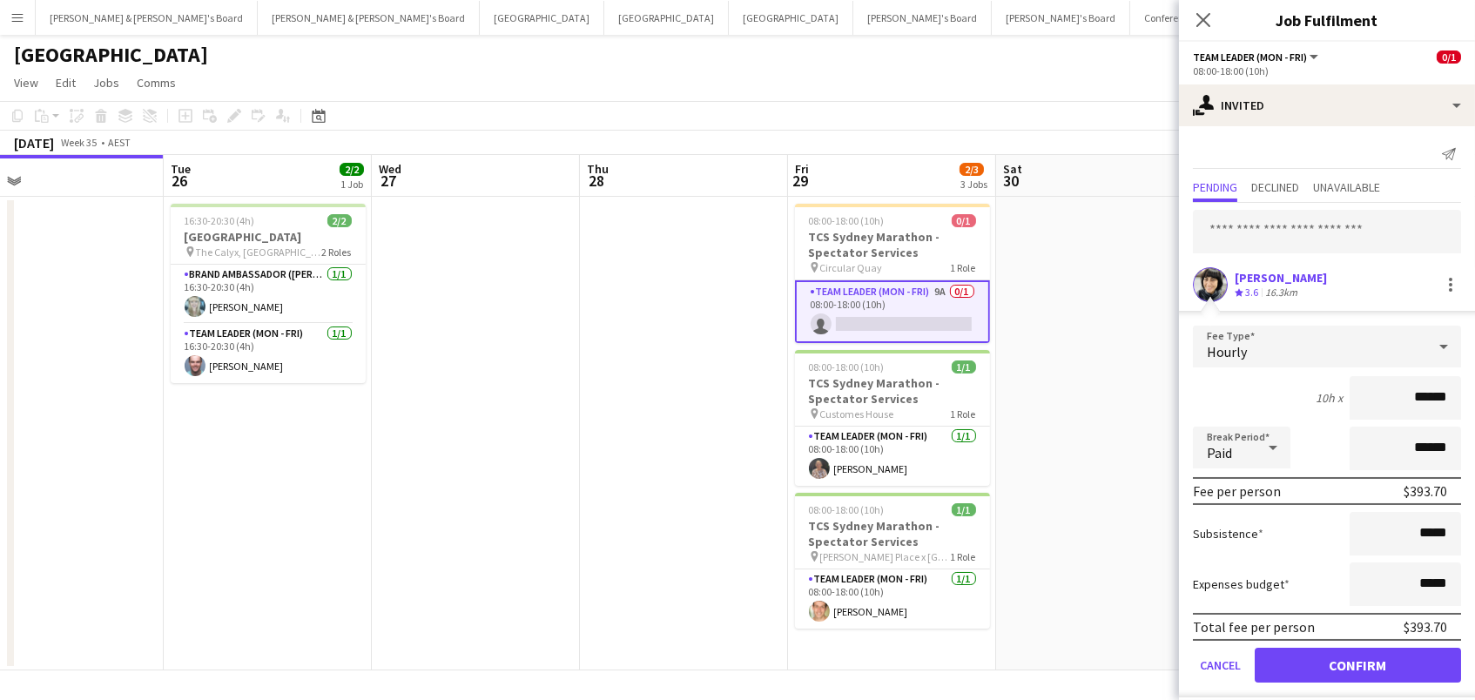
click at [1357, 663] on button "Confirm" at bounding box center [1358, 665] width 206 height 35
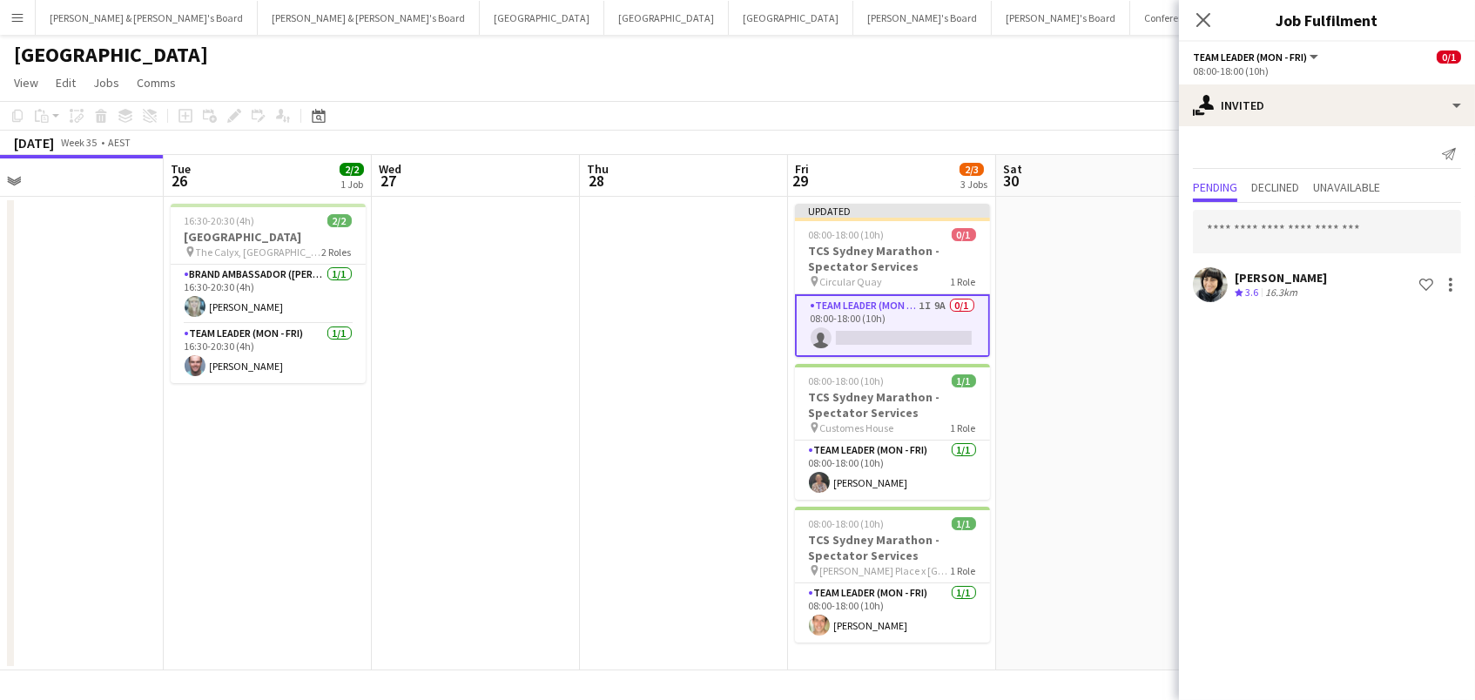
click at [1018, 114] on app-toolbar "Copy Paste Paste Command V Paste with crew Command Shift V Paste linked Job Del…" at bounding box center [737, 116] width 1475 height 30
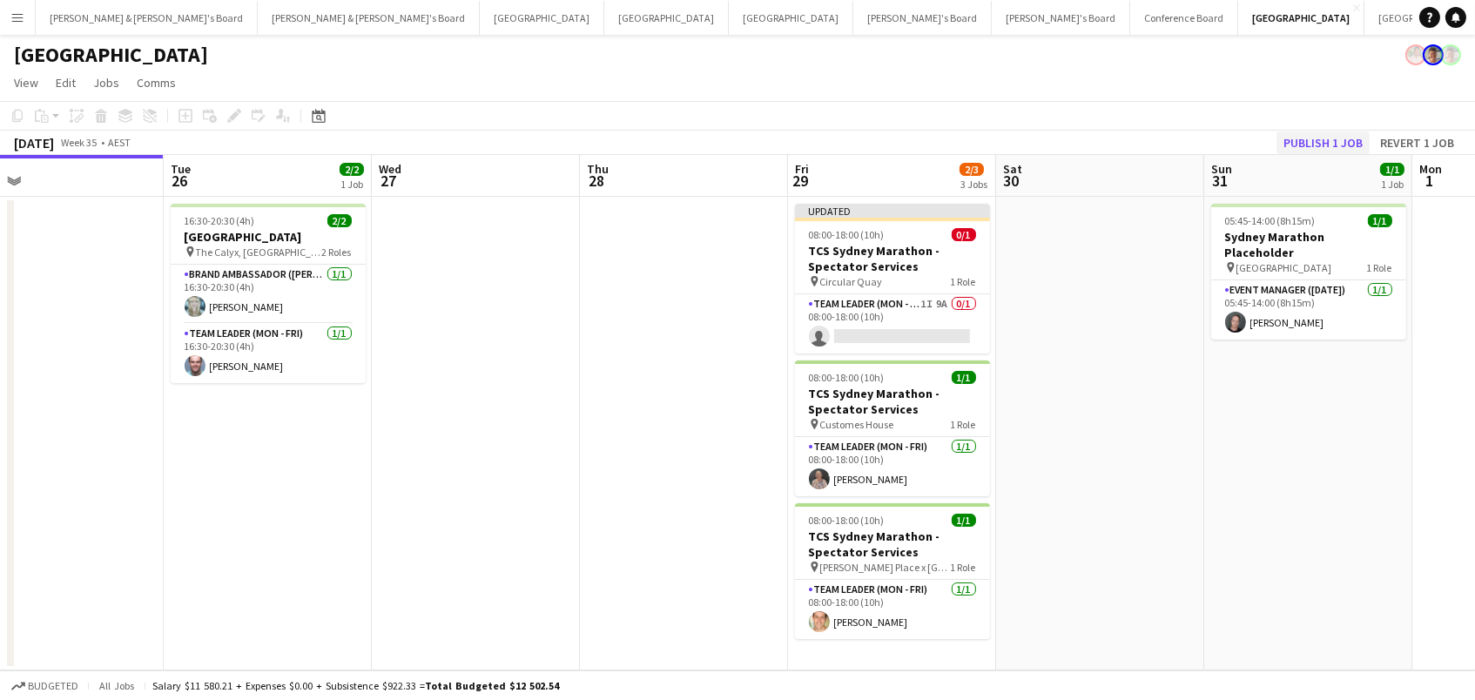
click at [1309, 140] on button "Publish 1 job" at bounding box center [1322, 142] width 93 height 23
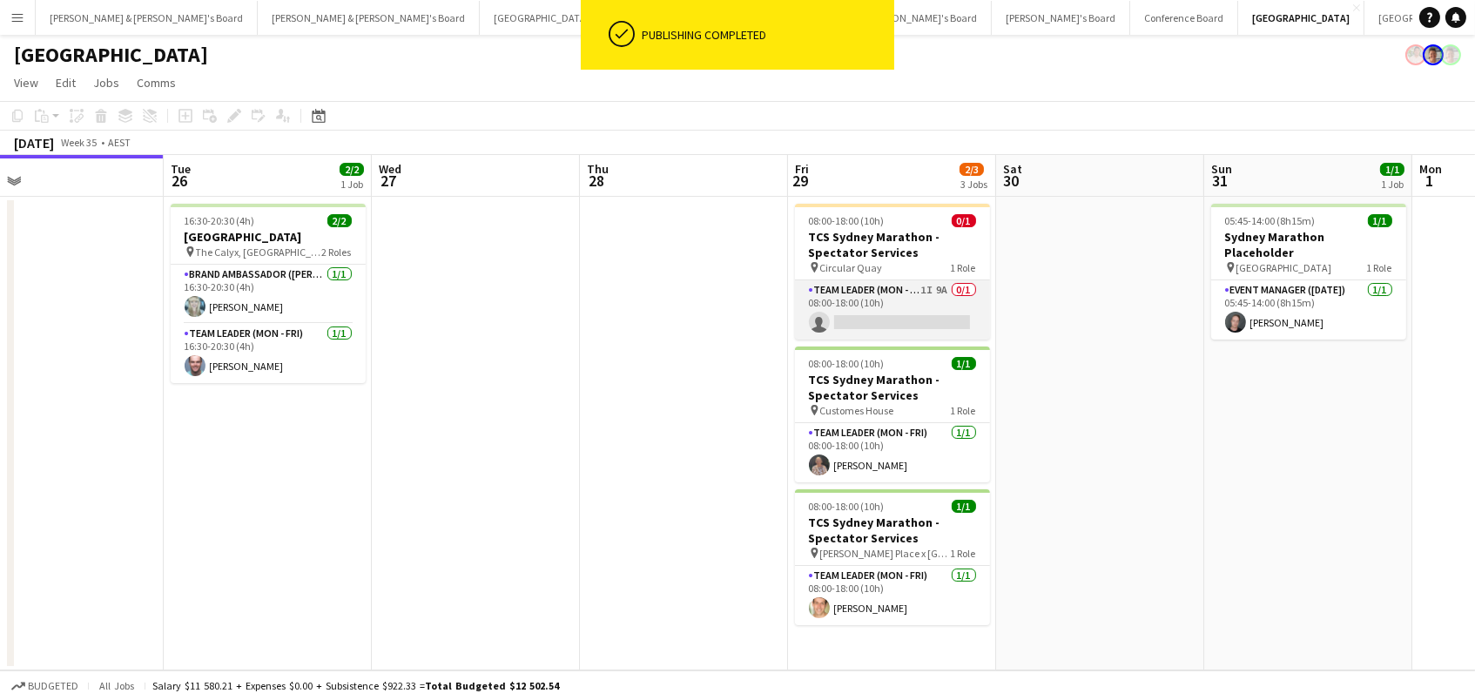
click at [951, 310] on app-card-role "Team Leader (Mon - Fri) 1I 9A 0/1 08:00-18:00 (10h) single-neutral-actions" at bounding box center [892, 309] width 195 height 59
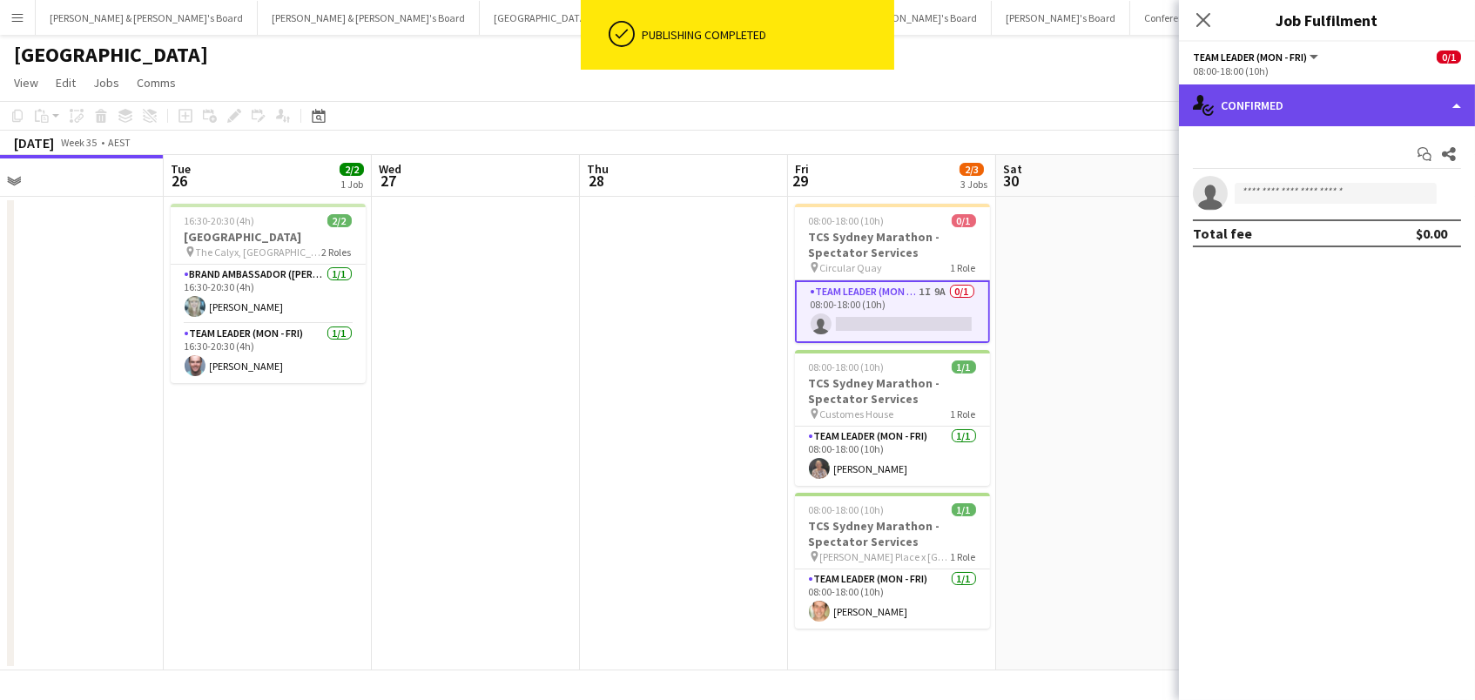
click at [1305, 117] on div "single-neutral-actions-check-2 Confirmed" at bounding box center [1327, 105] width 296 height 42
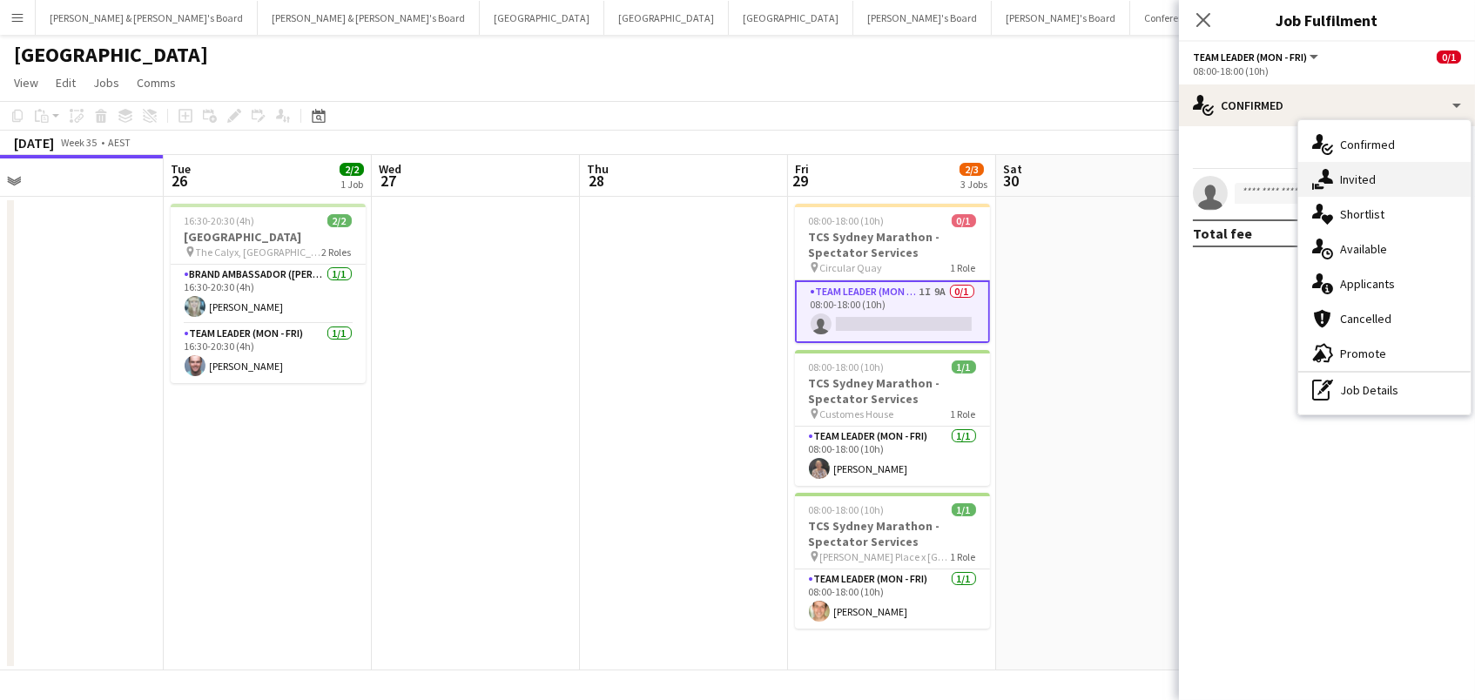
click at [1356, 186] on div "single-neutral-actions-share-1 Invited" at bounding box center [1384, 179] width 172 height 35
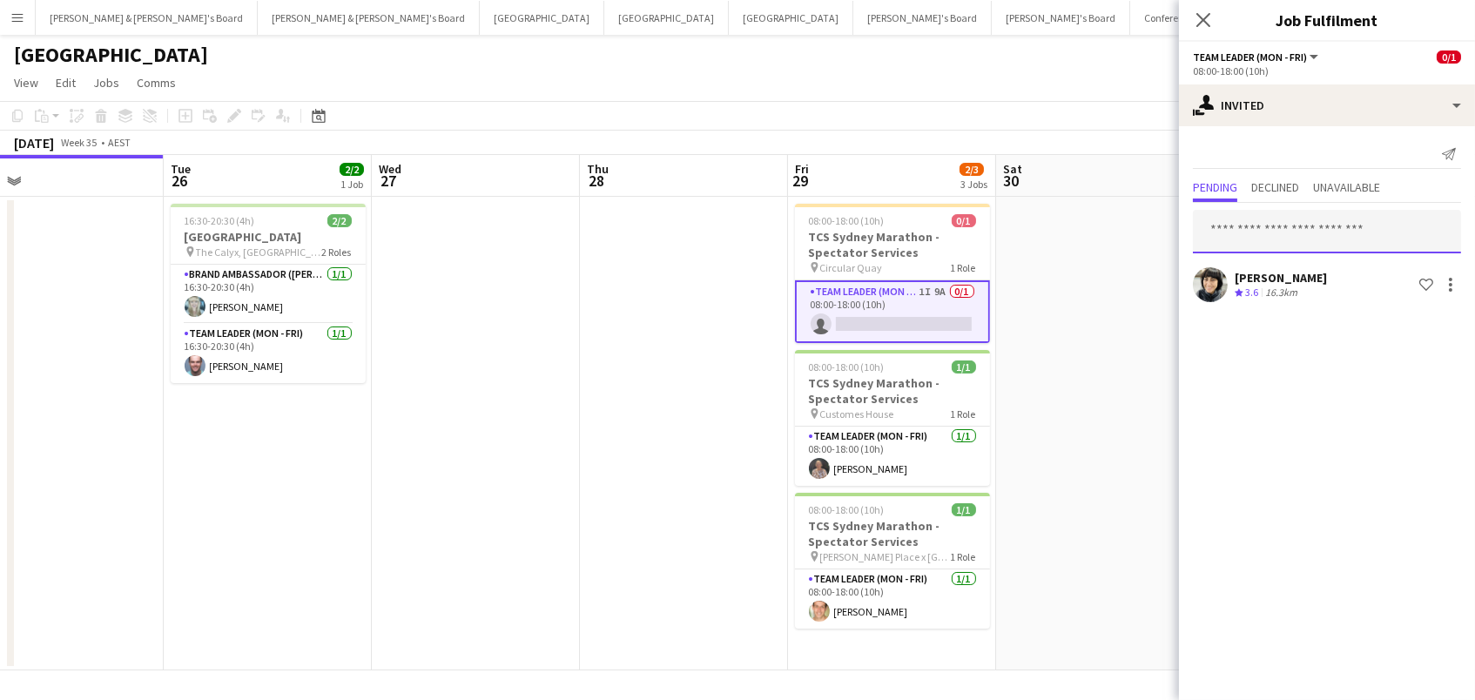
click at [1275, 231] on input "text" at bounding box center [1327, 232] width 268 height 44
type input "*******"
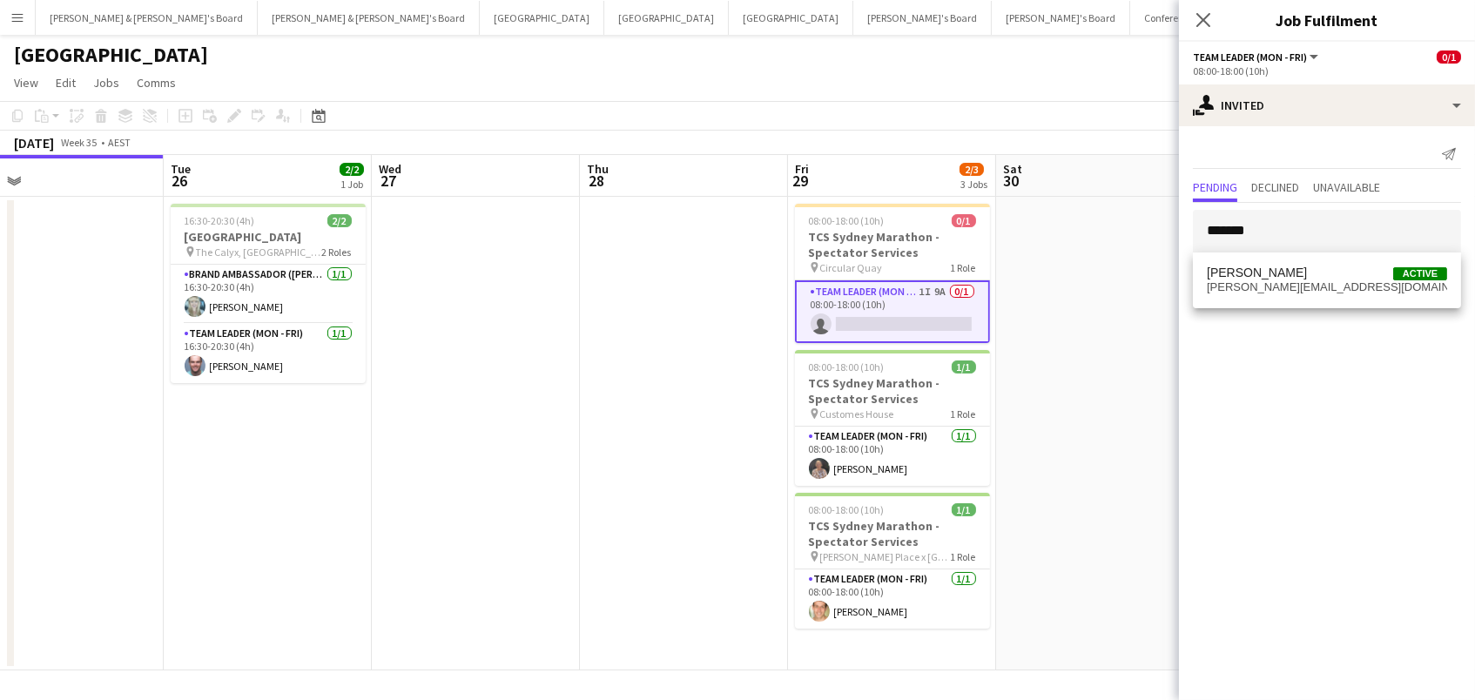
click at [1280, 278] on span "[PERSON_NAME]" at bounding box center [1257, 273] width 100 height 15
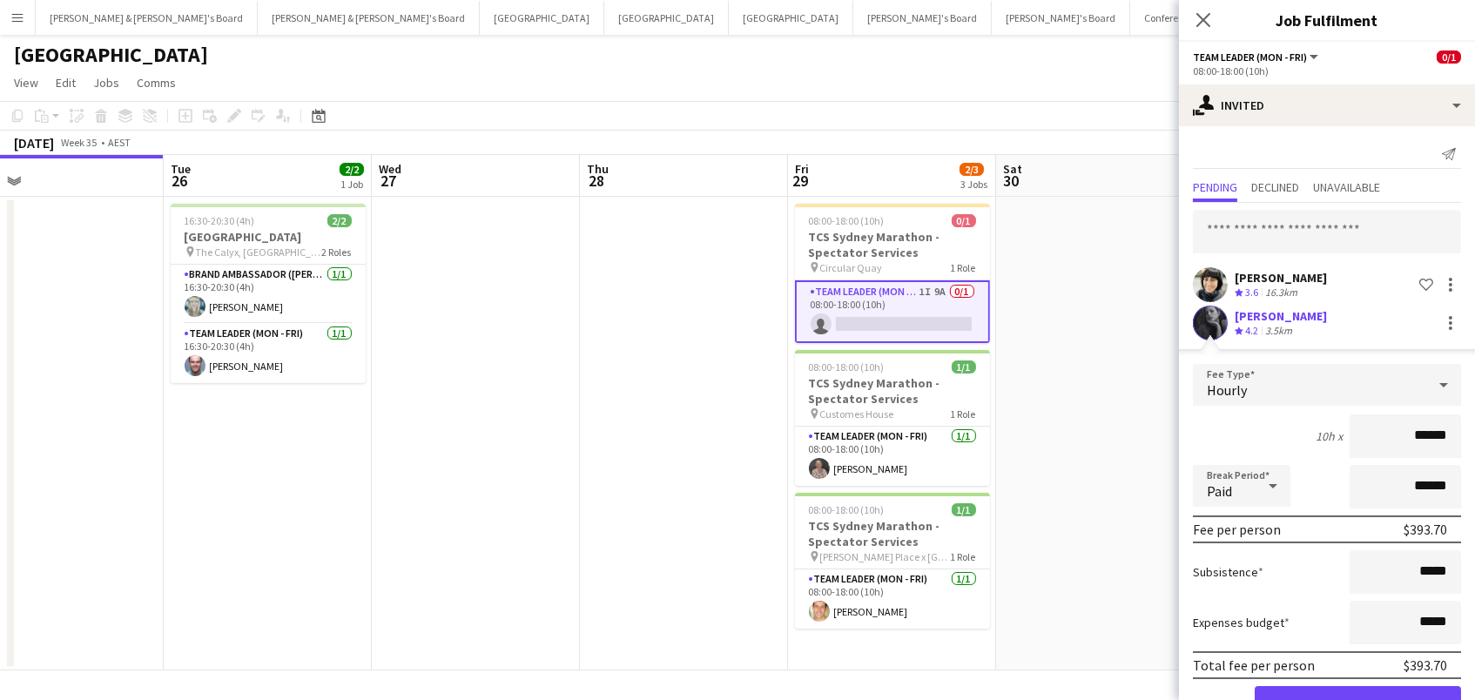
click at [1357, 699] on button "Confirm" at bounding box center [1358, 703] width 206 height 35
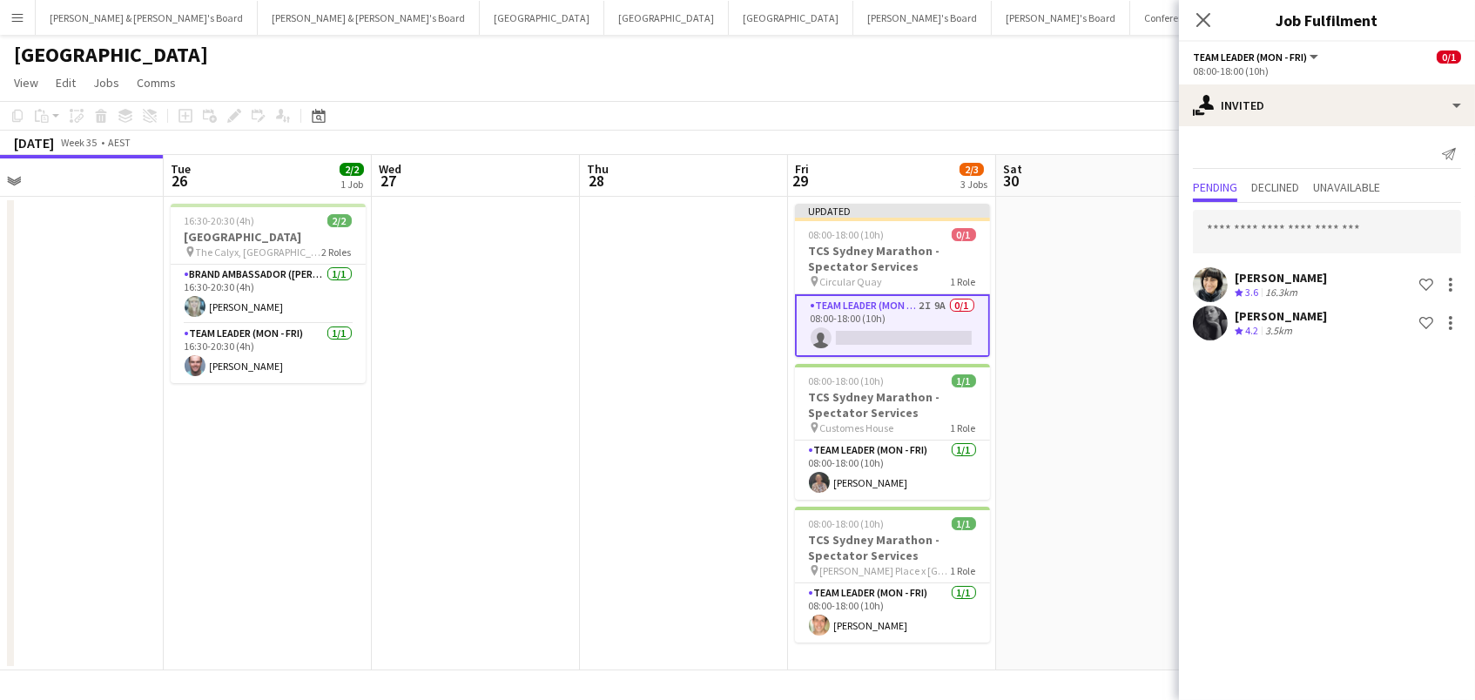
click at [1067, 118] on app-toolbar "Copy Paste Paste Command V Paste with crew Command Shift V Paste linked Job Del…" at bounding box center [737, 116] width 1475 height 30
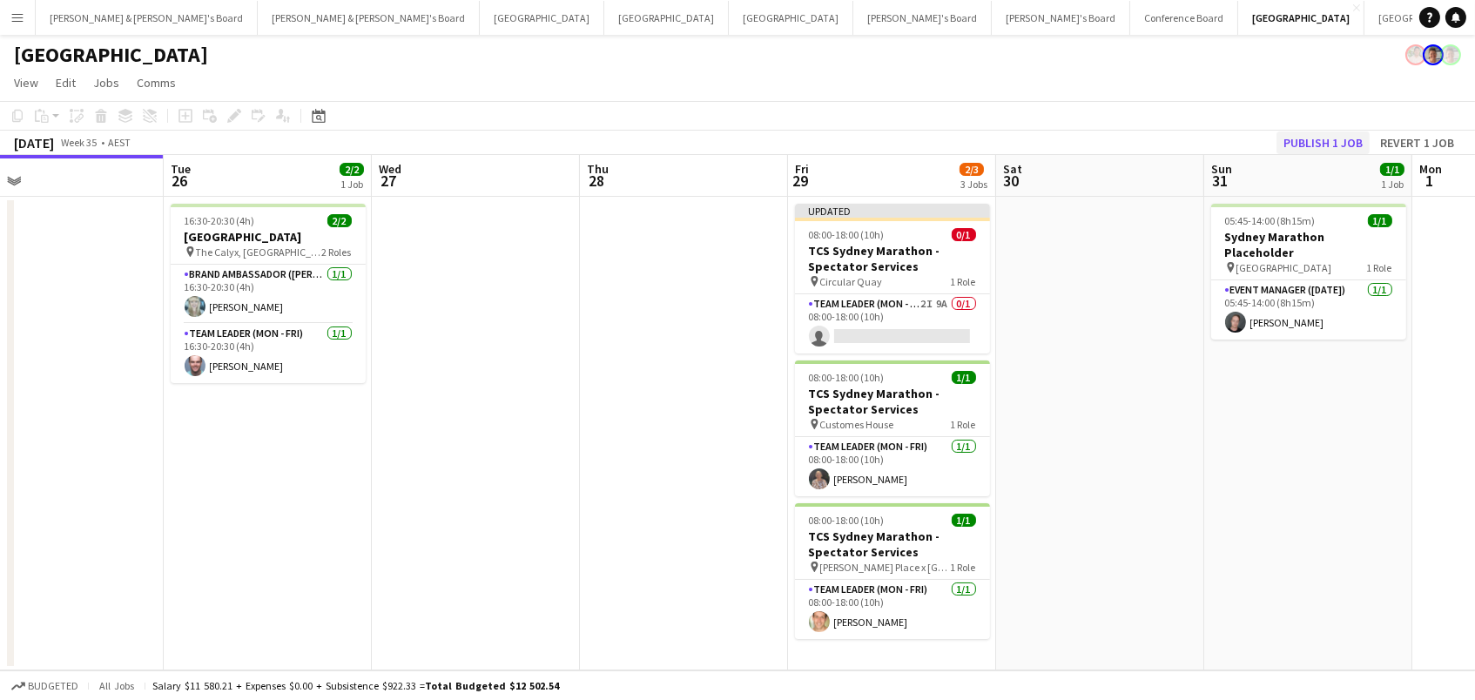
click at [1312, 137] on button "Publish 1 job" at bounding box center [1322, 142] width 93 height 23
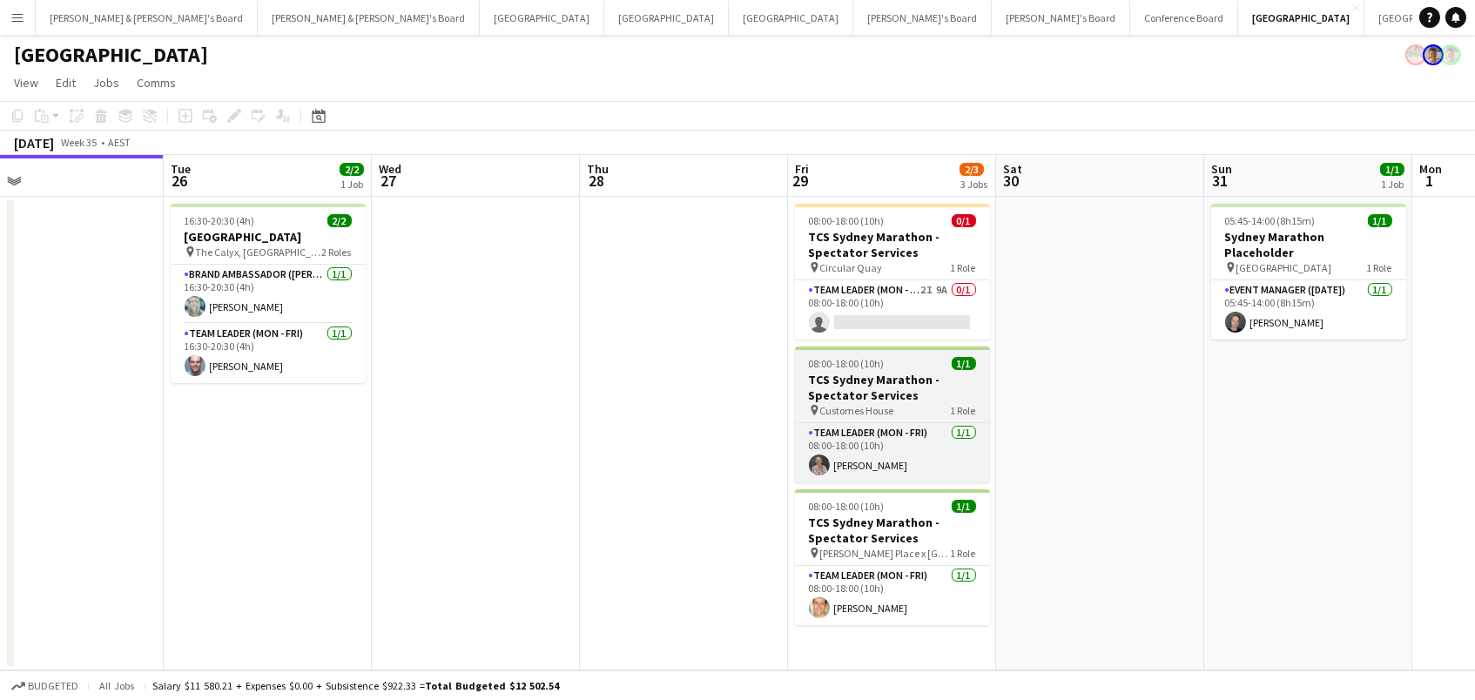
click at [896, 404] on div "pin Customes House 1 Role" at bounding box center [892, 410] width 195 height 14
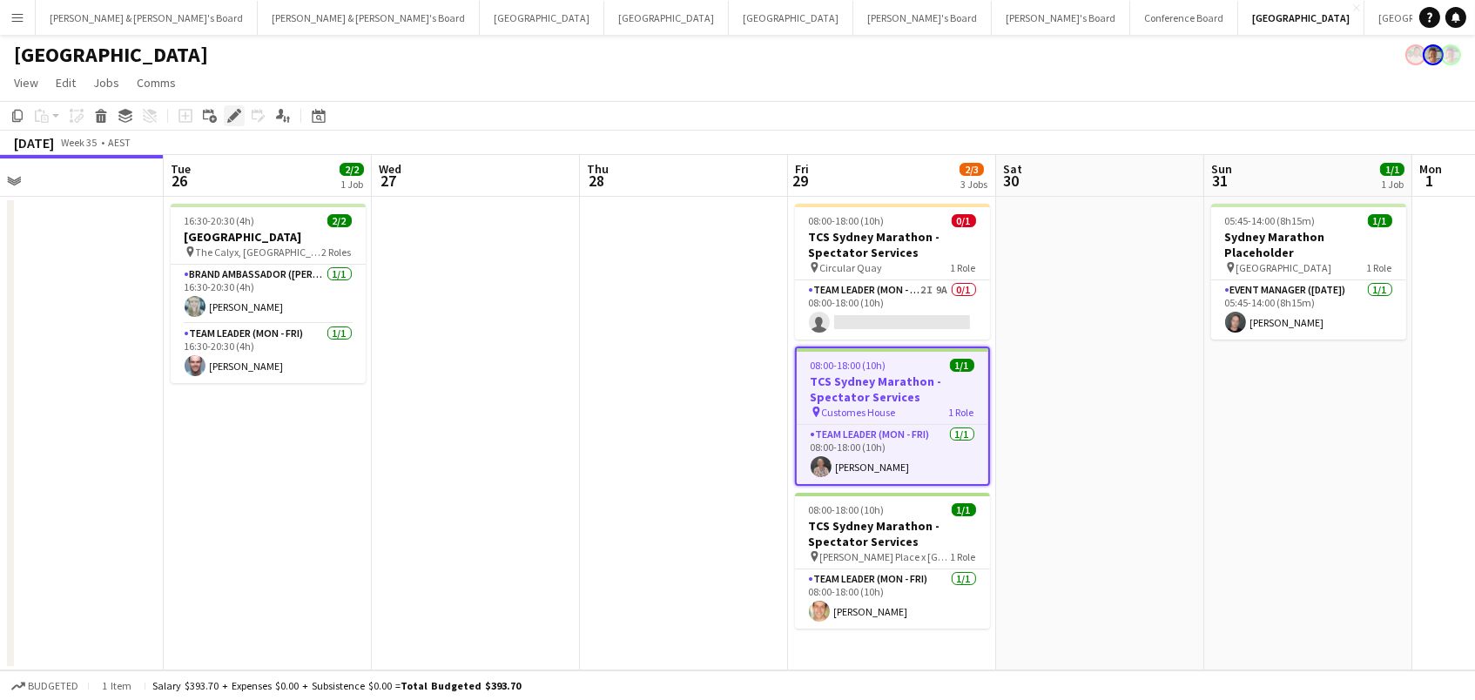
click at [228, 111] on icon "Edit" at bounding box center [234, 116] width 14 height 14
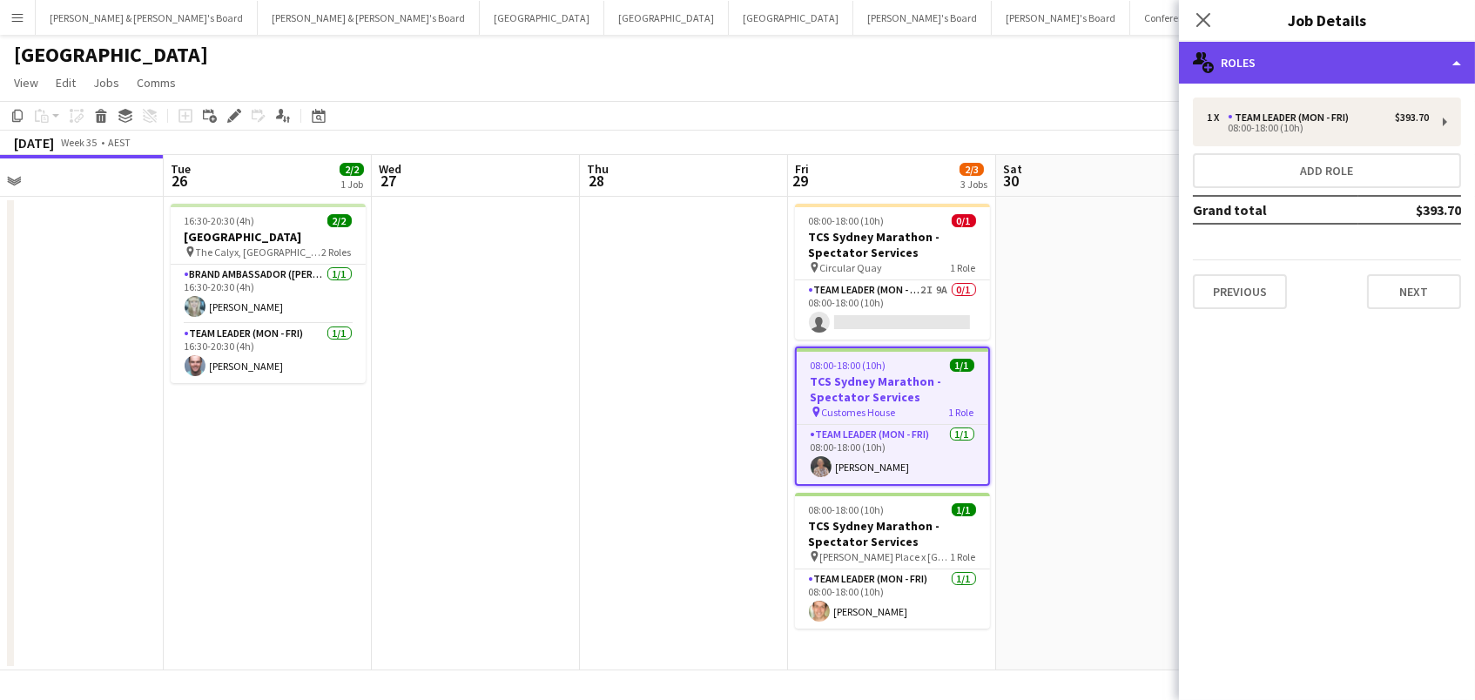
click at [1309, 59] on div "multiple-users-add Roles" at bounding box center [1327, 63] width 296 height 42
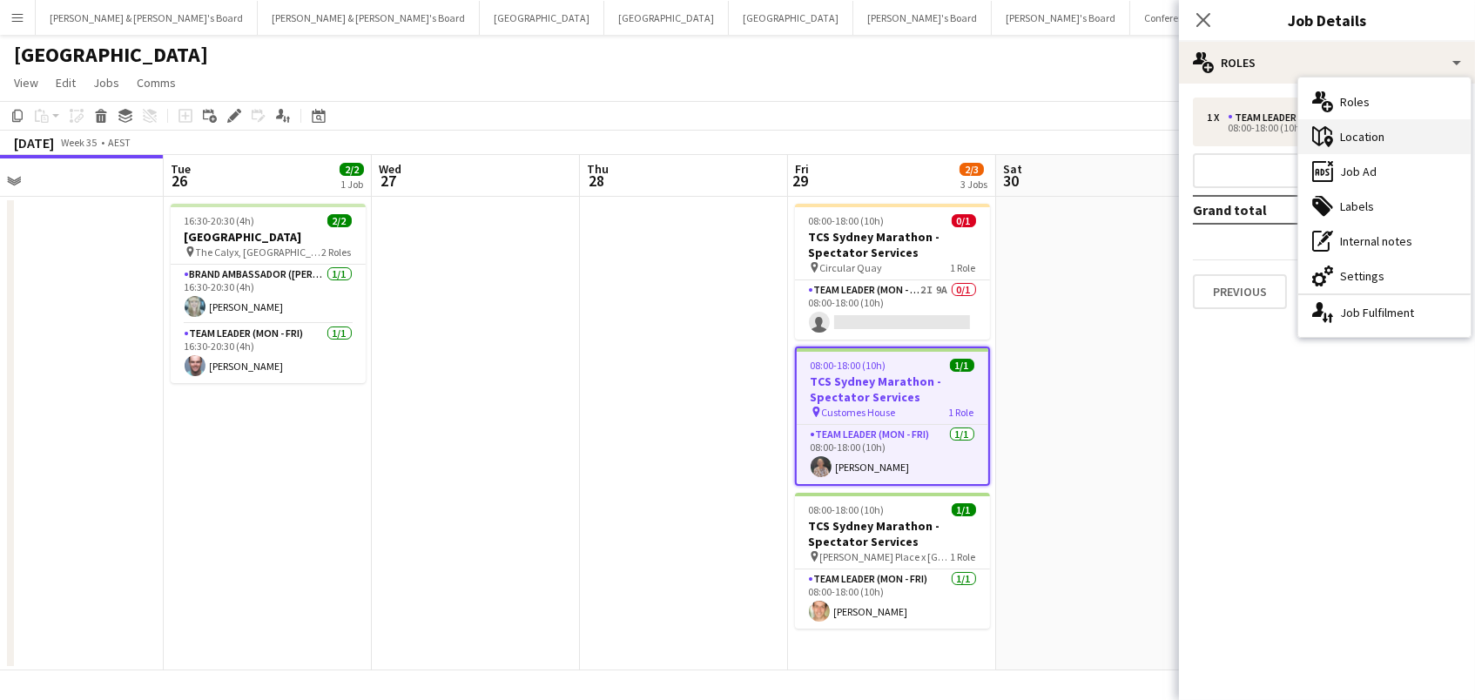
click at [1360, 140] on div "maps-pin-1 Location" at bounding box center [1384, 136] width 172 height 35
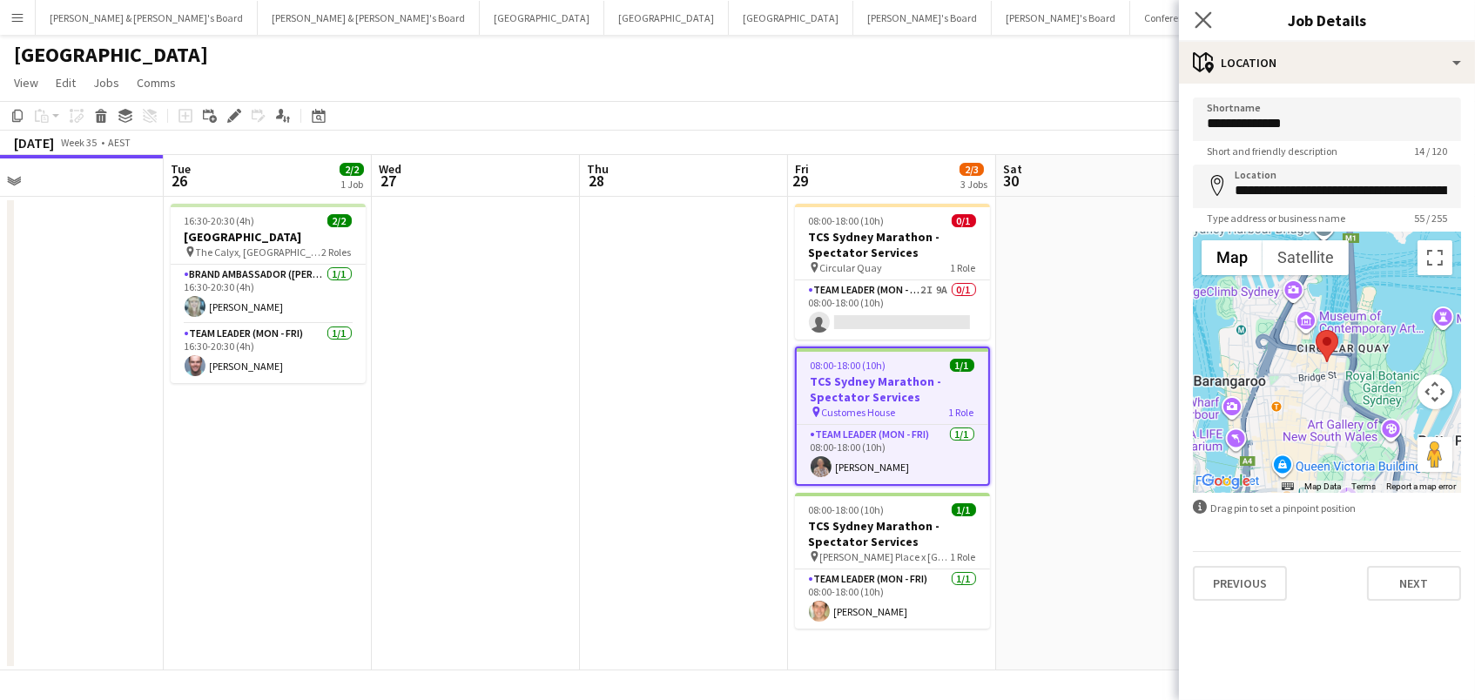
drag, startPoint x: 1204, startPoint y: 12, endPoint x: 1191, endPoint y: 9, distance: 13.5
click at [1204, 12] on icon "Close pop-in" at bounding box center [1202, 19] width 17 height 17
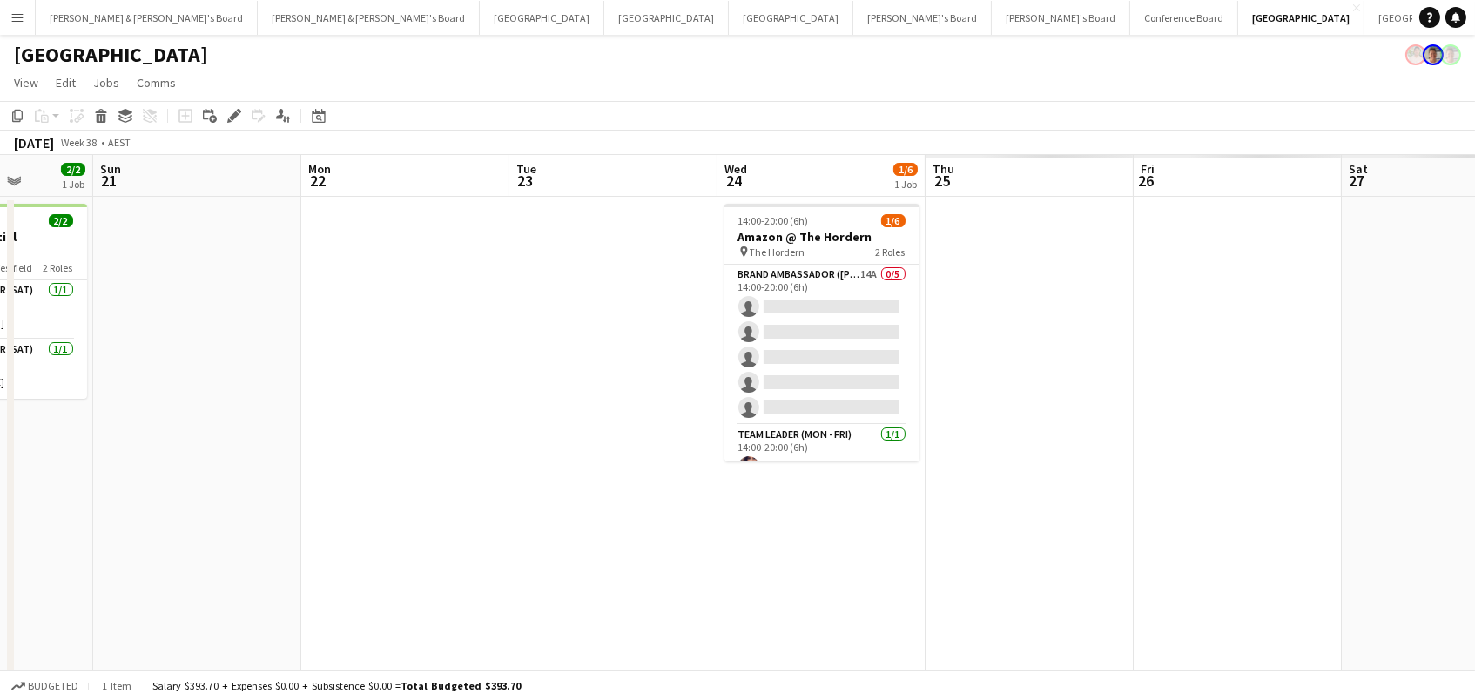
scroll to position [0, 531]
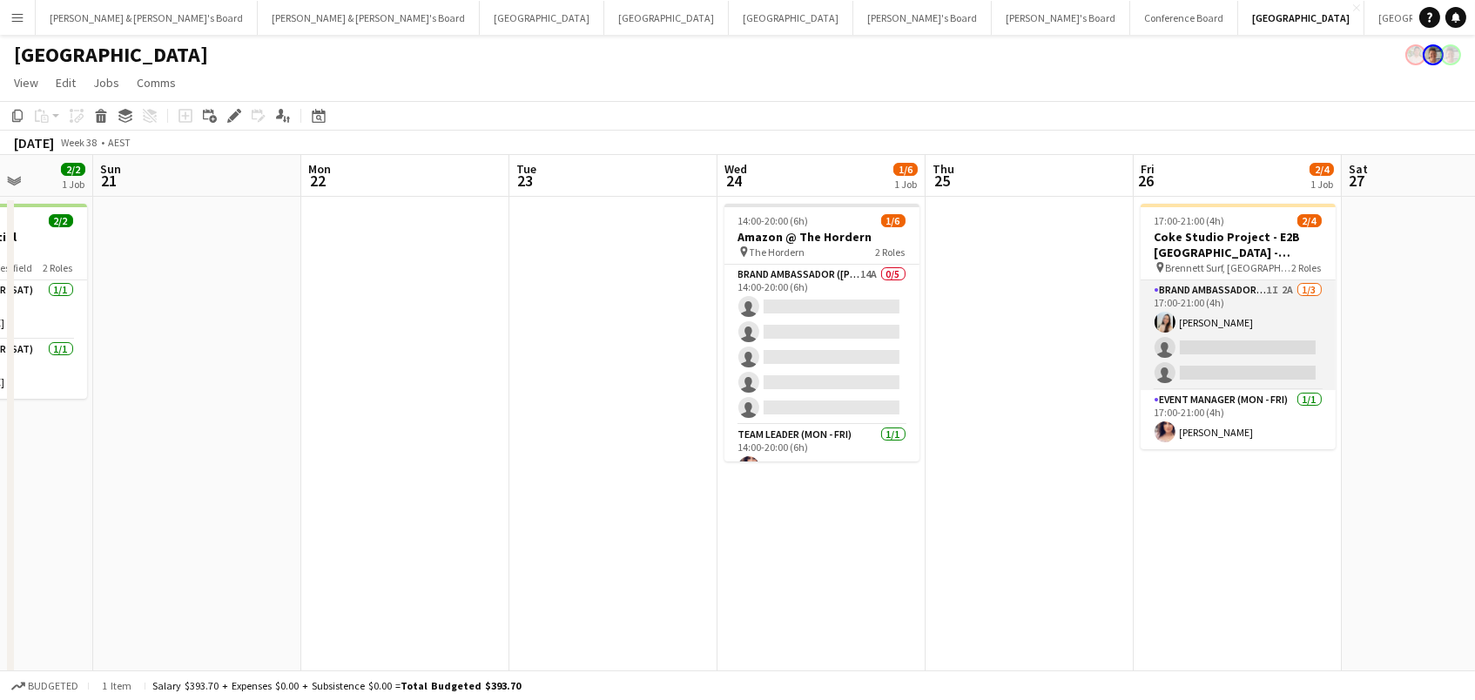
click at [1263, 347] on app-card-role "Brand Ambassador (Mon - Fri) 1I 2A 1/3 17:00-21:00 (4h) Jessica Amancio Fudimur…" at bounding box center [1238, 335] width 195 height 110
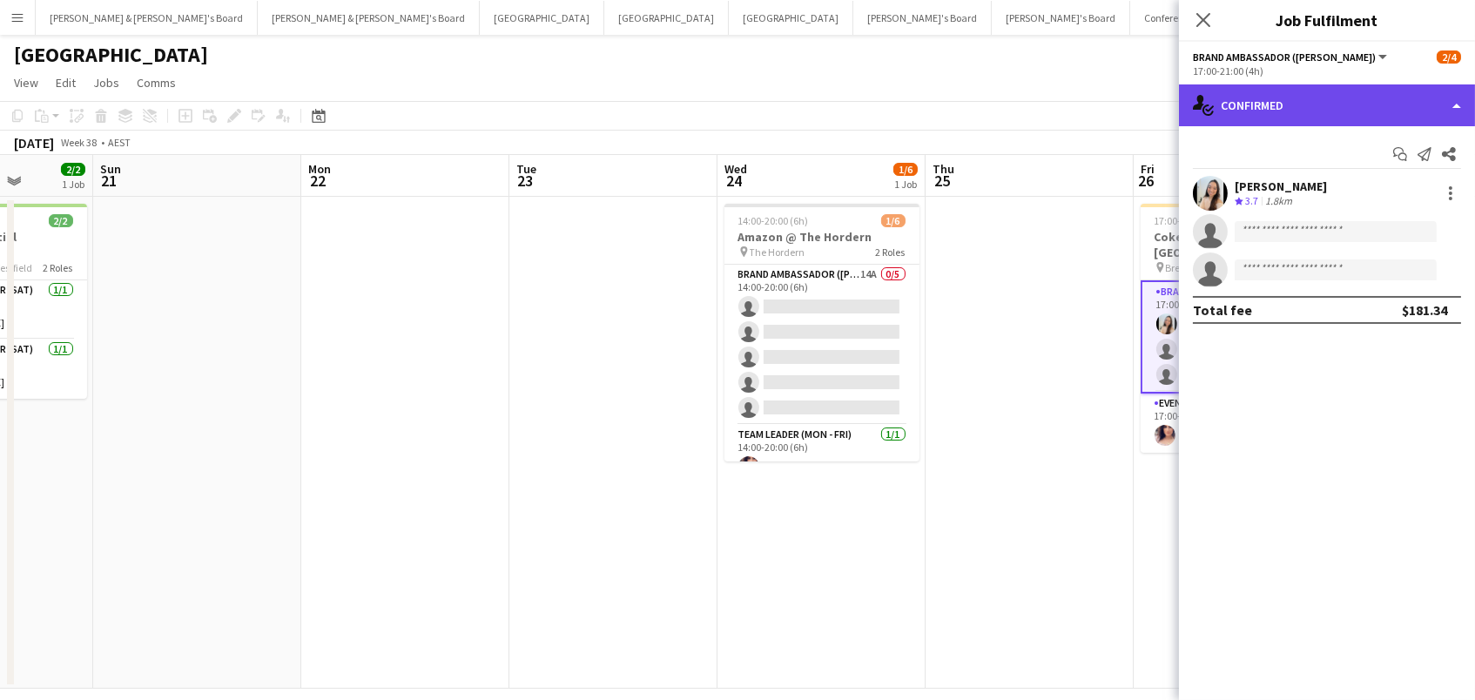
click at [1326, 107] on div "single-neutral-actions-check-2 Confirmed" at bounding box center [1327, 105] width 296 height 42
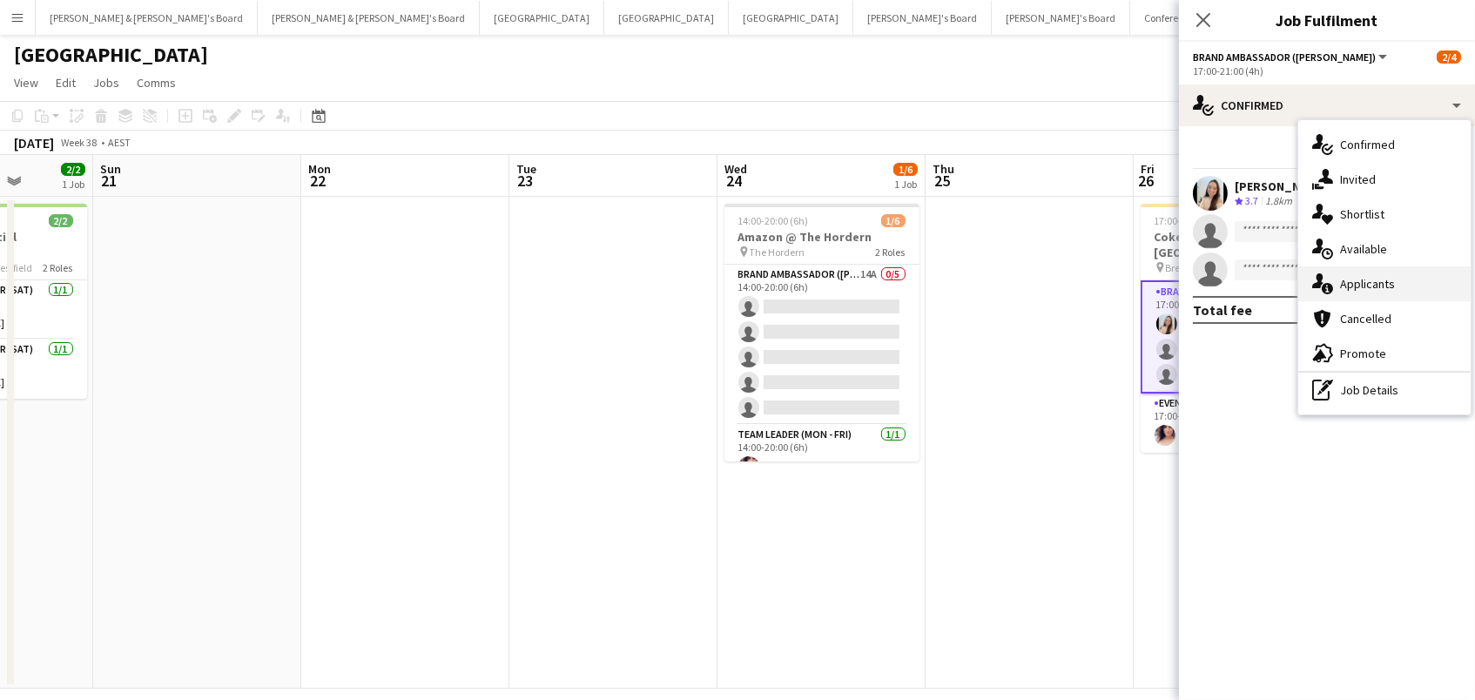
click at [1382, 278] on div "single-neutral-actions-information Applicants" at bounding box center [1384, 283] width 172 height 35
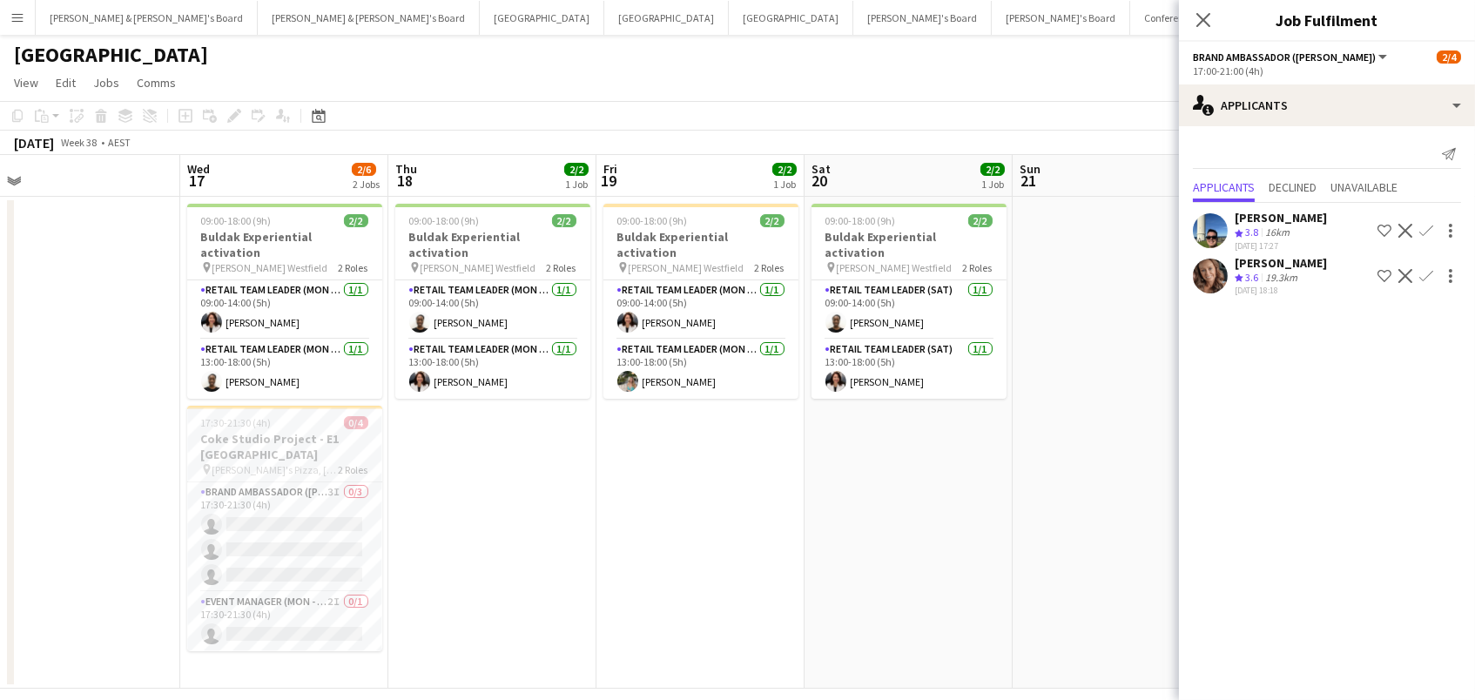
scroll to position [0, 460]
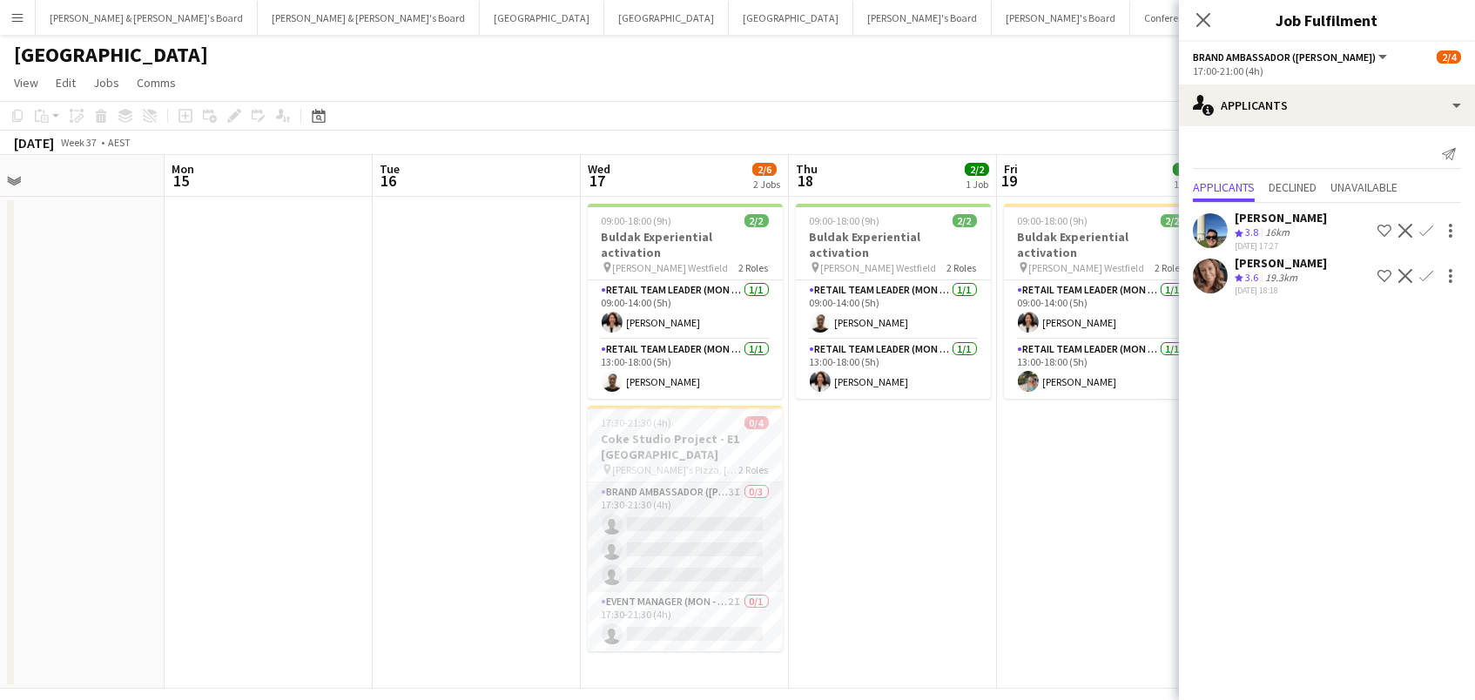
click at [672, 525] on app-card-role "Brand Ambassador (Mon - Fri) 3I 0/3 17:30-21:30 (4h) single-neutral-actions sin…" at bounding box center [685, 537] width 195 height 110
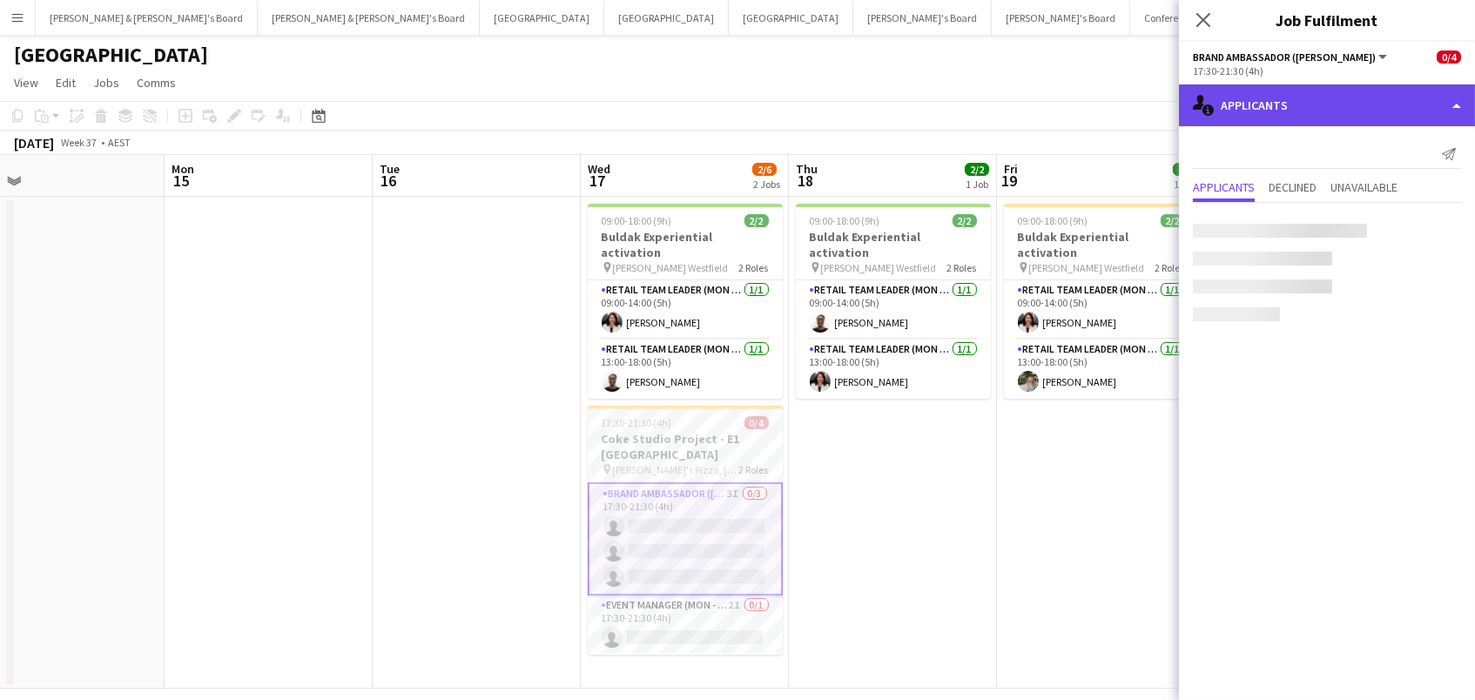
click at [1269, 102] on div "single-neutral-actions-information Applicants" at bounding box center [1327, 105] width 296 height 42
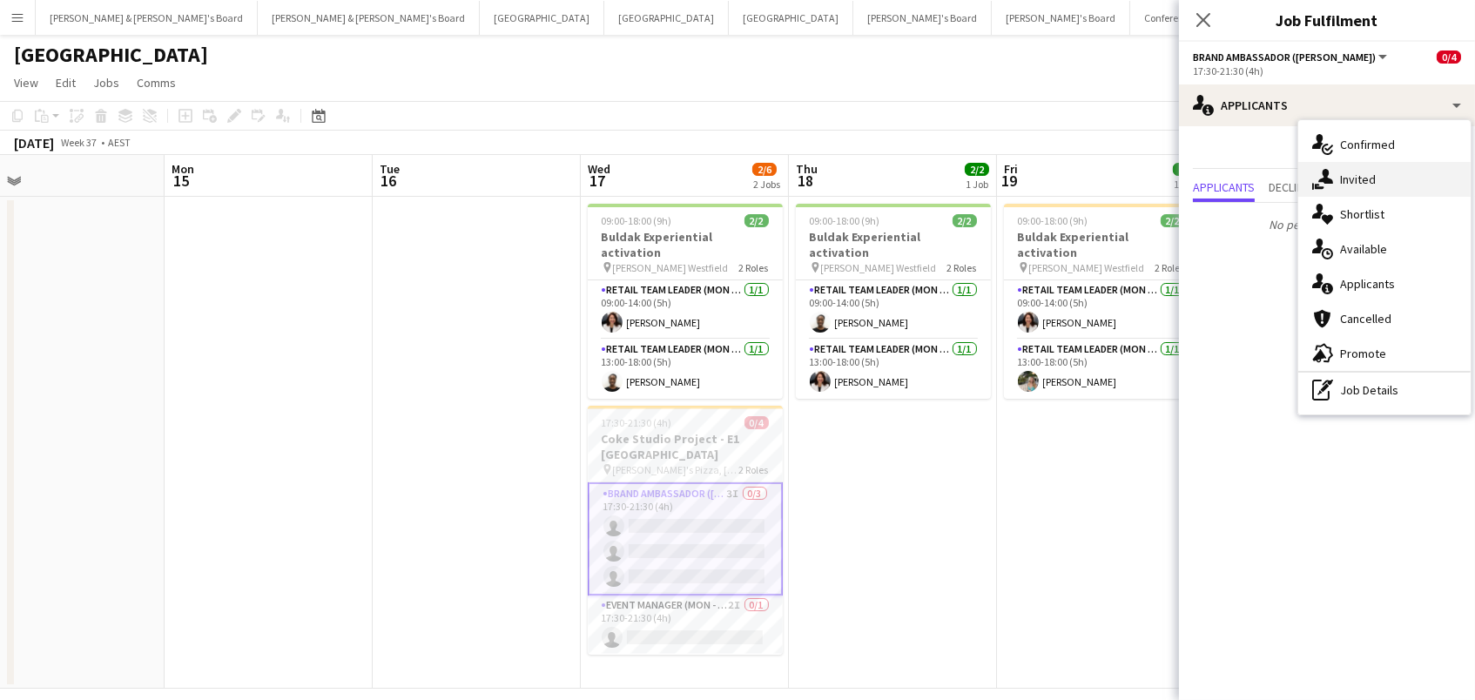
click at [1337, 178] on div "single-neutral-actions-share-1 Invited" at bounding box center [1384, 179] width 172 height 35
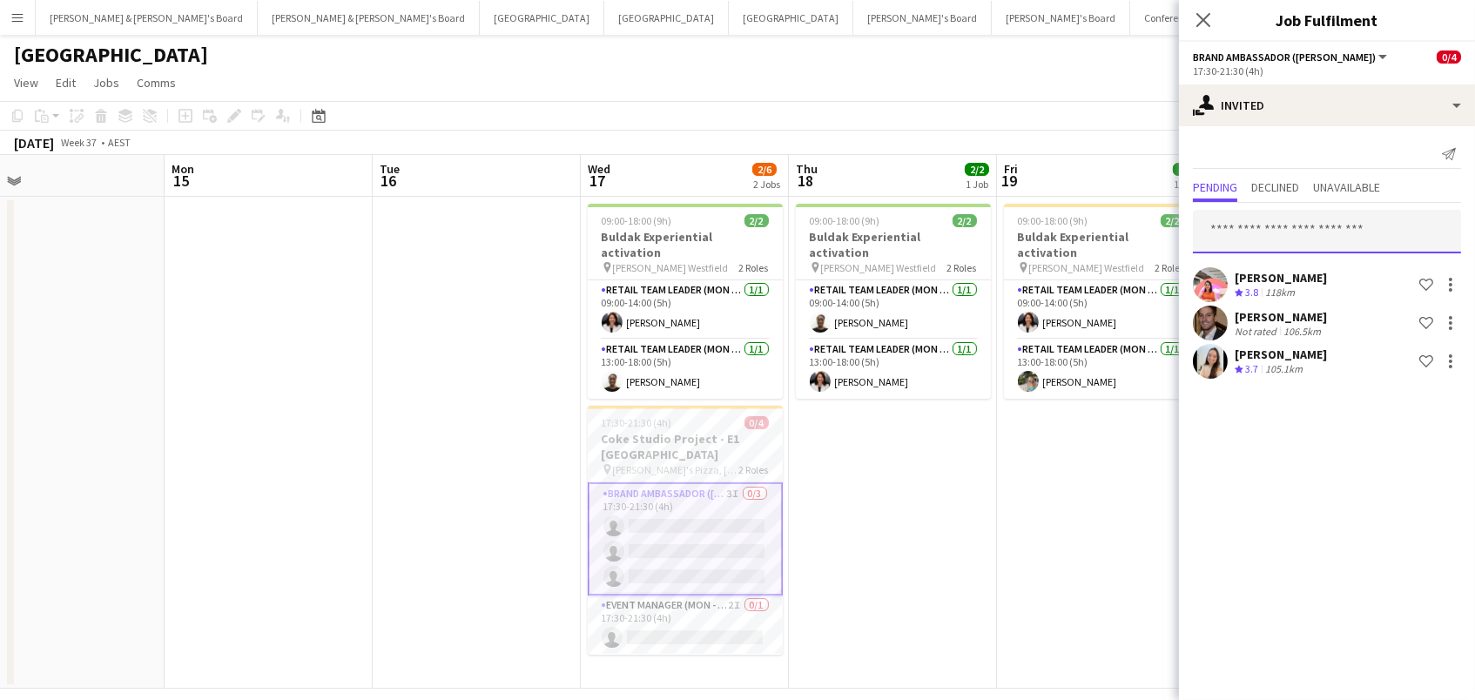
click at [1247, 239] on input "text" at bounding box center [1327, 232] width 268 height 44
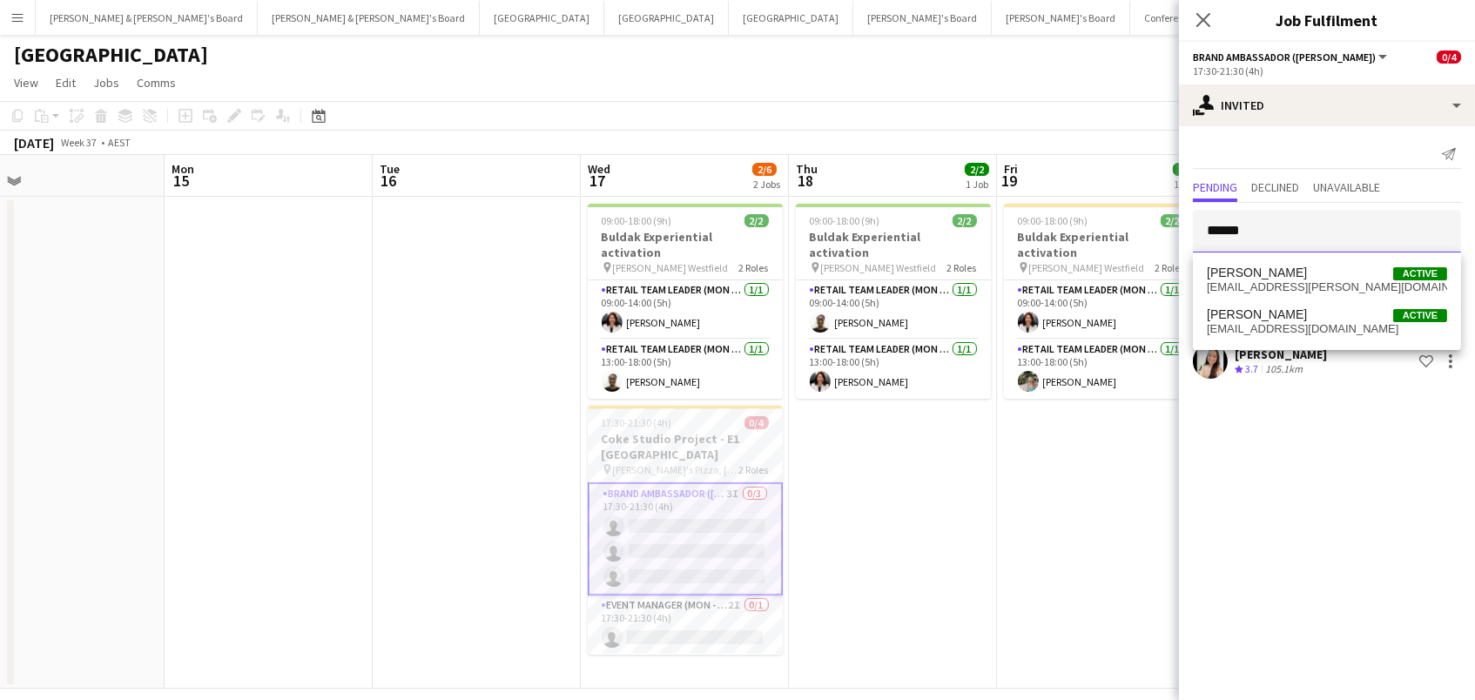
scroll to position [0, 1]
type input "******"
click at [1270, 281] on span "rl.zappia@bigpond.com" at bounding box center [1327, 287] width 240 height 14
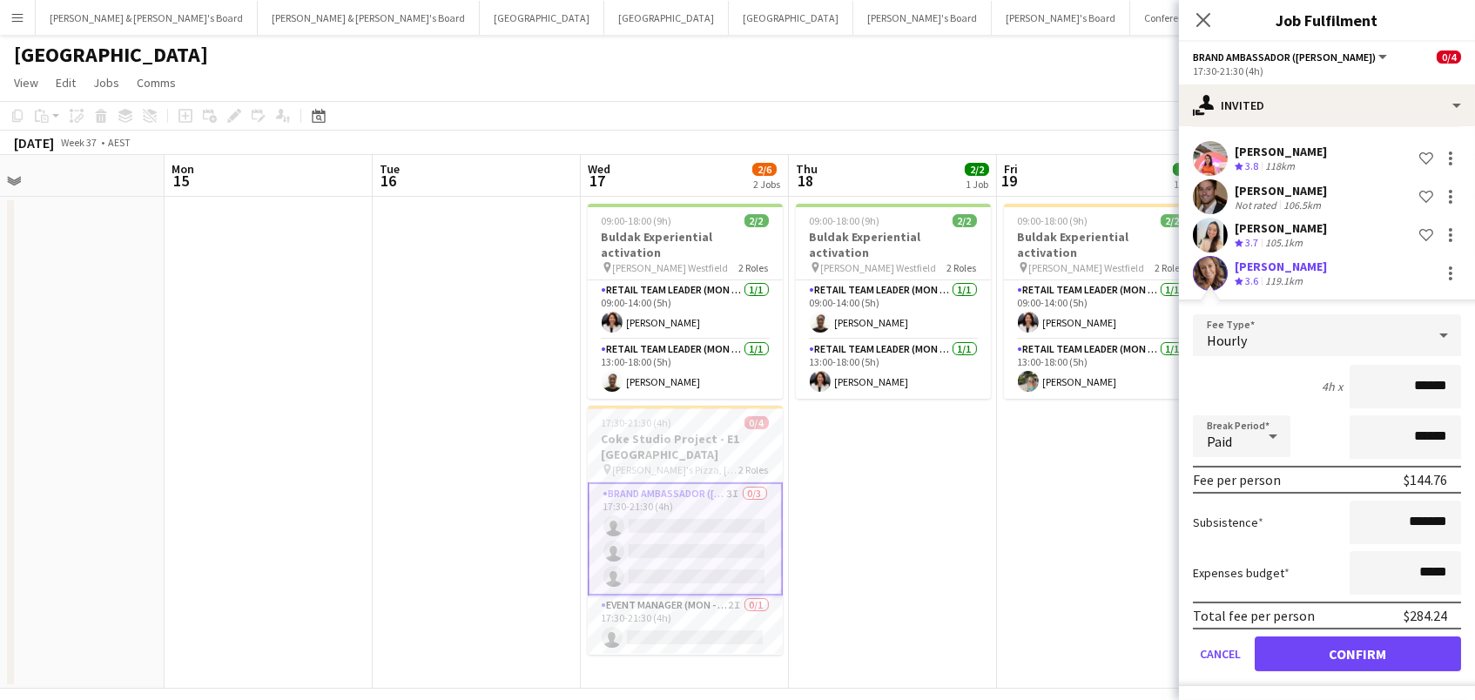
scroll to position [125, 0]
click at [1304, 645] on button "Confirm" at bounding box center [1358, 654] width 206 height 35
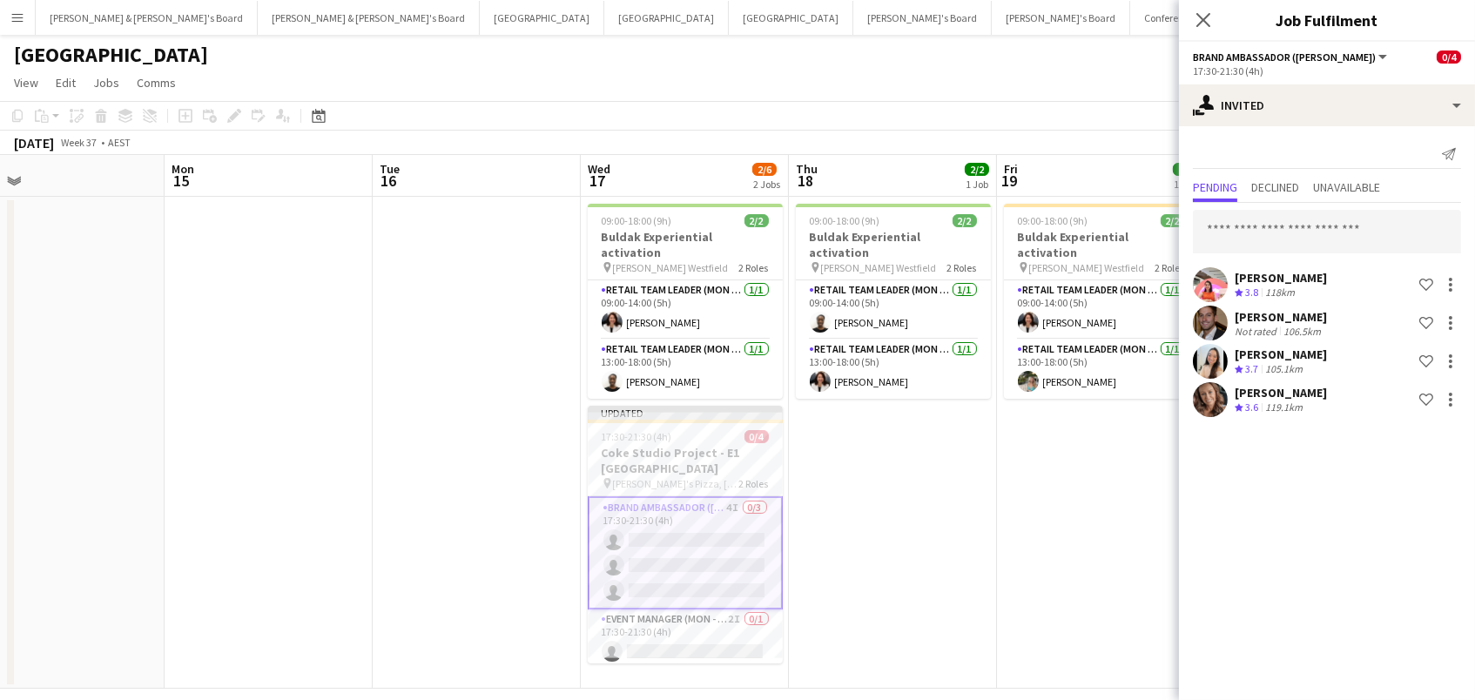
scroll to position [0, 0]
drag, startPoint x: 1287, startPoint y: 205, endPoint x: 1289, endPoint y: 218, distance: 13.3
click at [1287, 212] on div "Michelle Cefai Crew rating 3.8 118km Shortlist crew Pablo Edwards Morel Not rat…" at bounding box center [1327, 312] width 296 height 218
click at [1288, 227] on input "text" at bounding box center [1327, 232] width 268 height 44
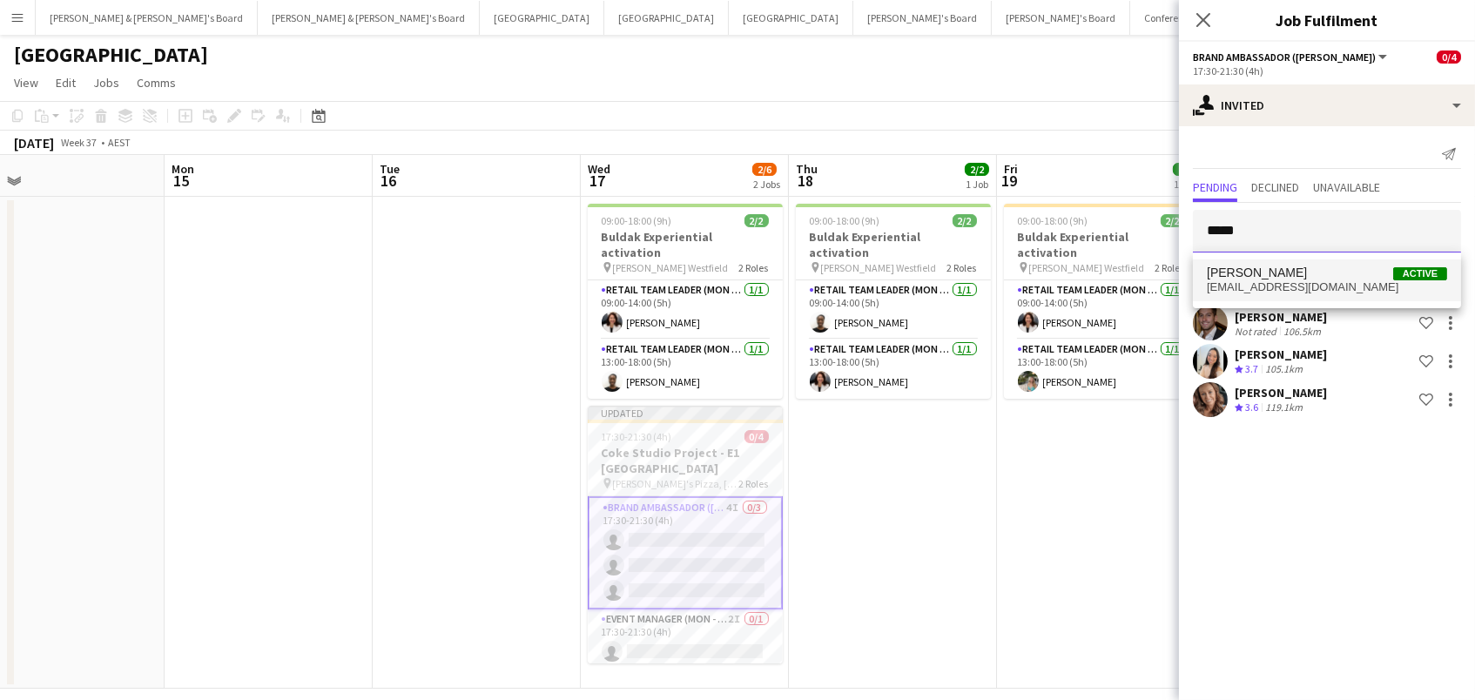
type input "*****"
click at [1279, 285] on span "taliazappia706@gmail.com" at bounding box center [1327, 287] width 240 height 14
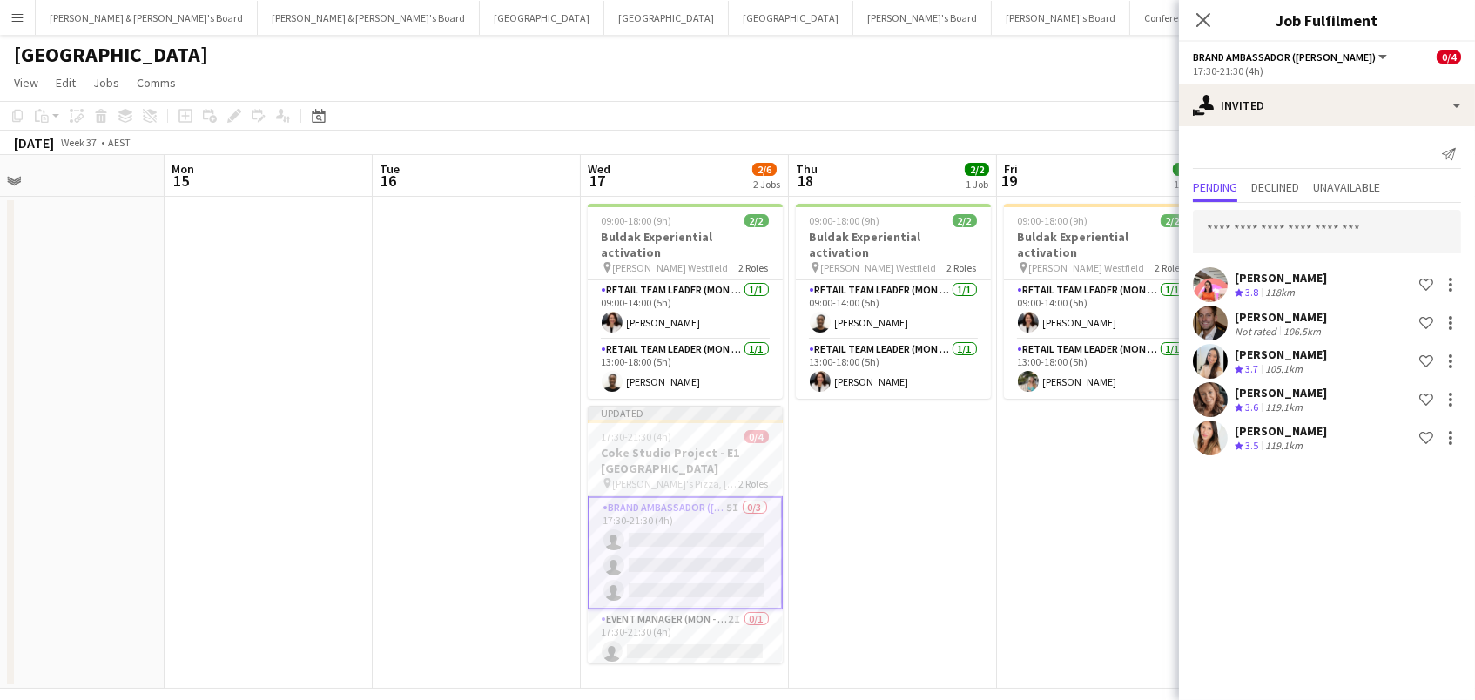
click at [1113, 72] on app-page-menu "View Day view expanded Day view collapsed Month view Date picker Jump to [DATE]…" at bounding box center [737, 84] width 1475 height 33
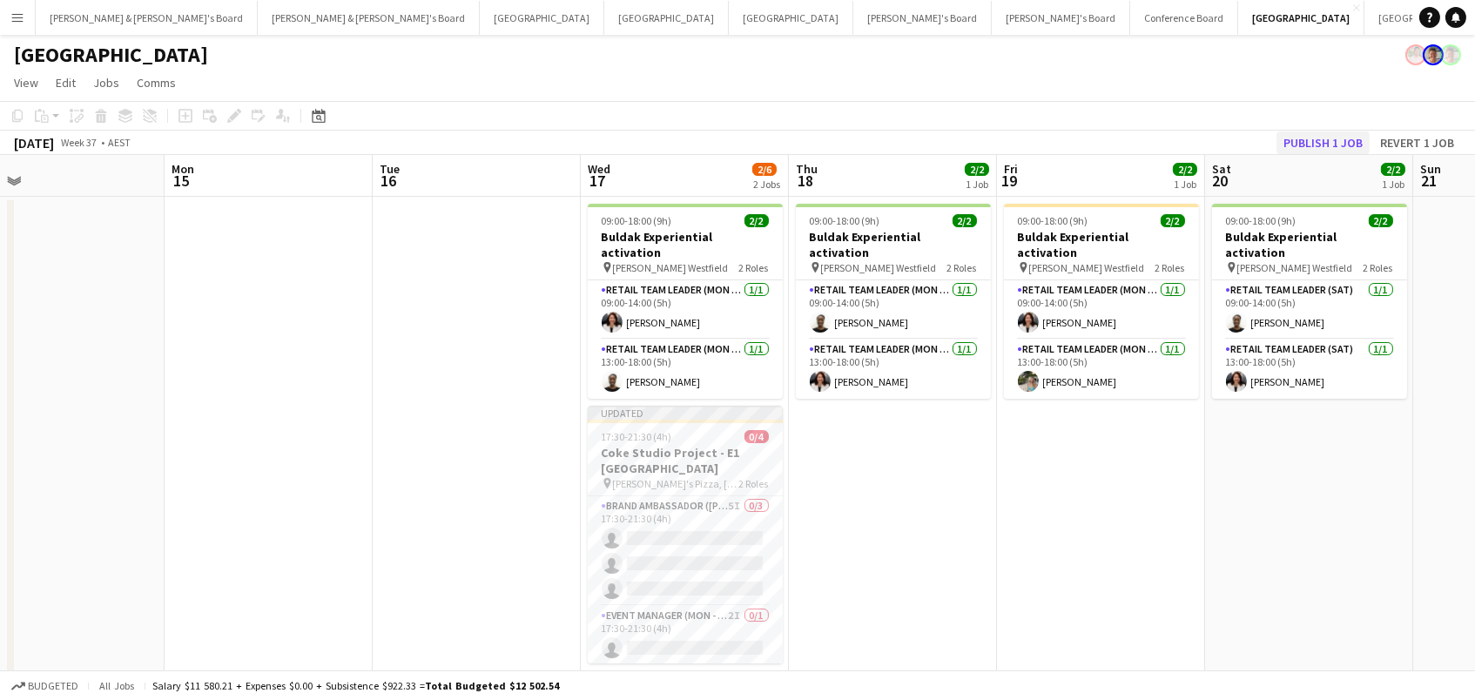
click at [1297, 131] on button "Publish 1 job" at bounding box center [1322, 142] width 93 height 23
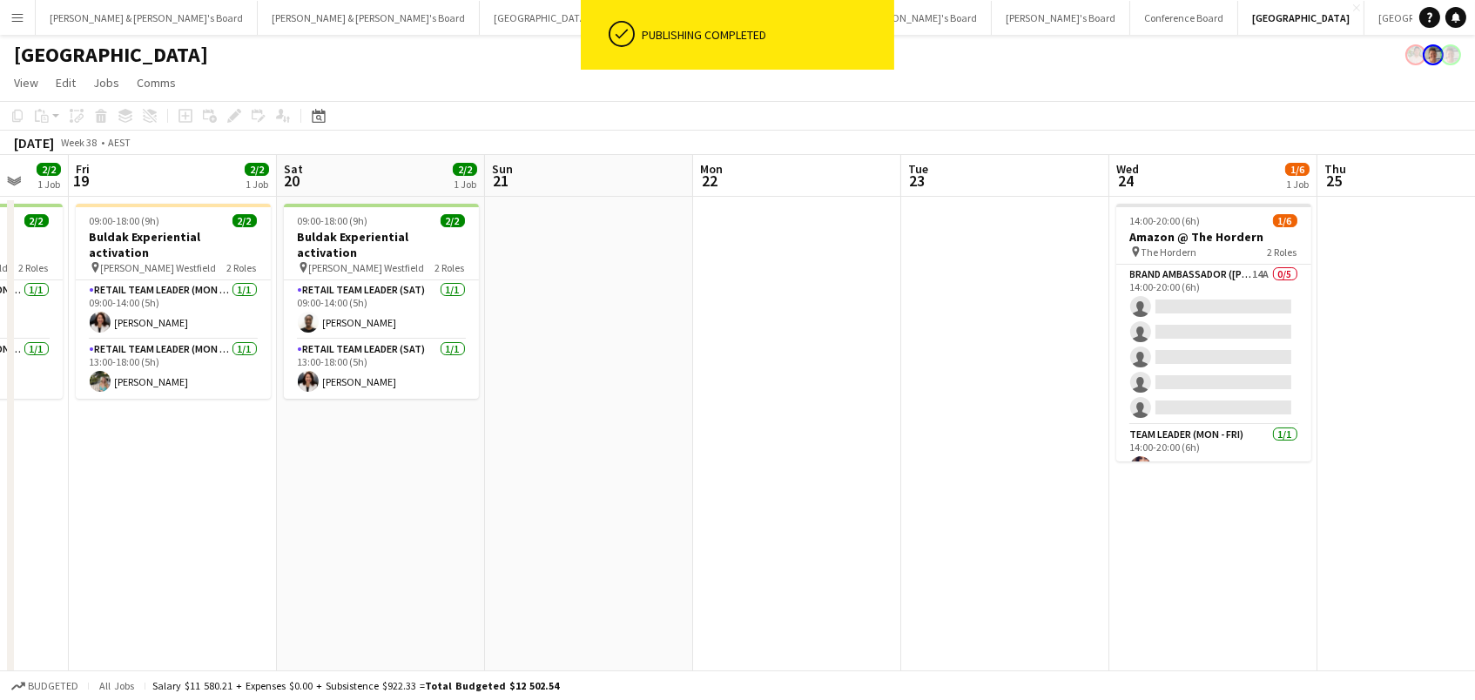
scroll to position [0, 651]
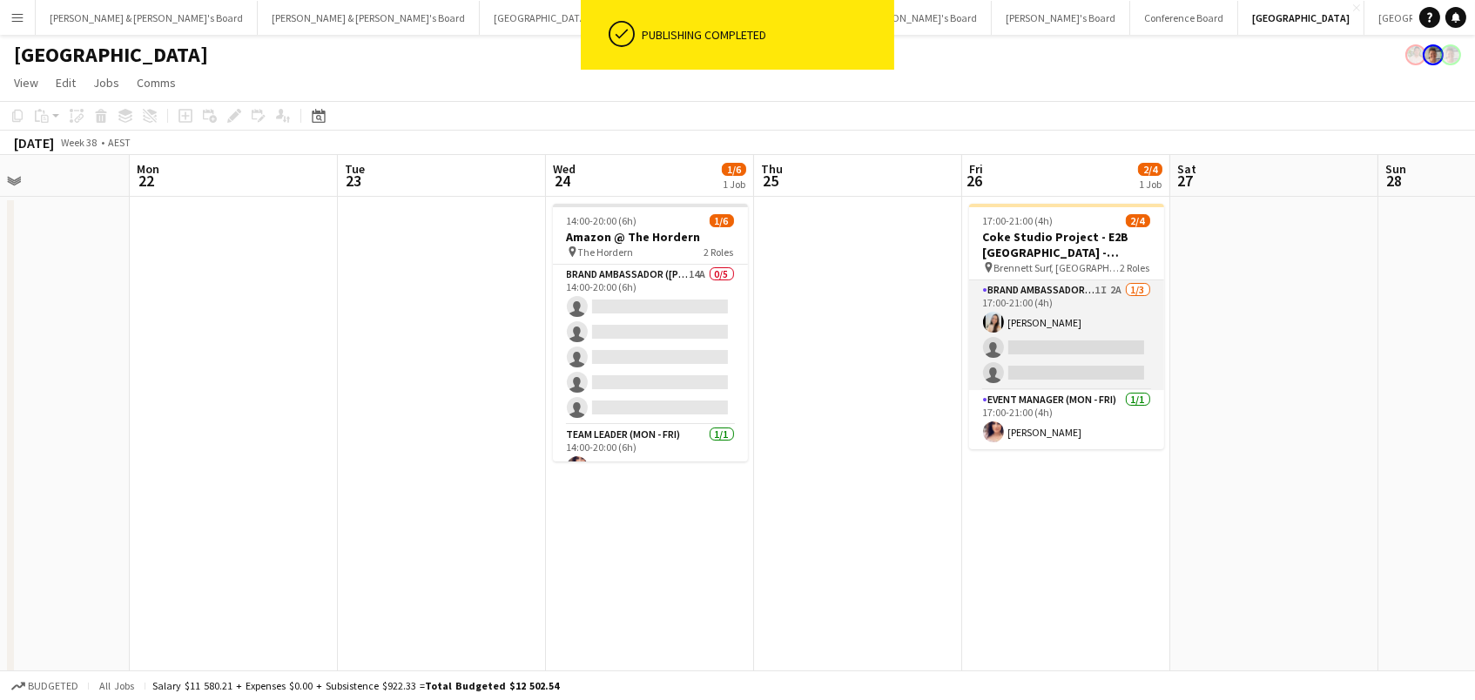
click at [1067, 337] on app-card-role "Brand Ambassador (Mon - Fri) 1I 2A 1/3 17:00-21:00 (4h) Jessica Amancio Fudimur…" at bounding box center [1066, 335] width 195 height 110
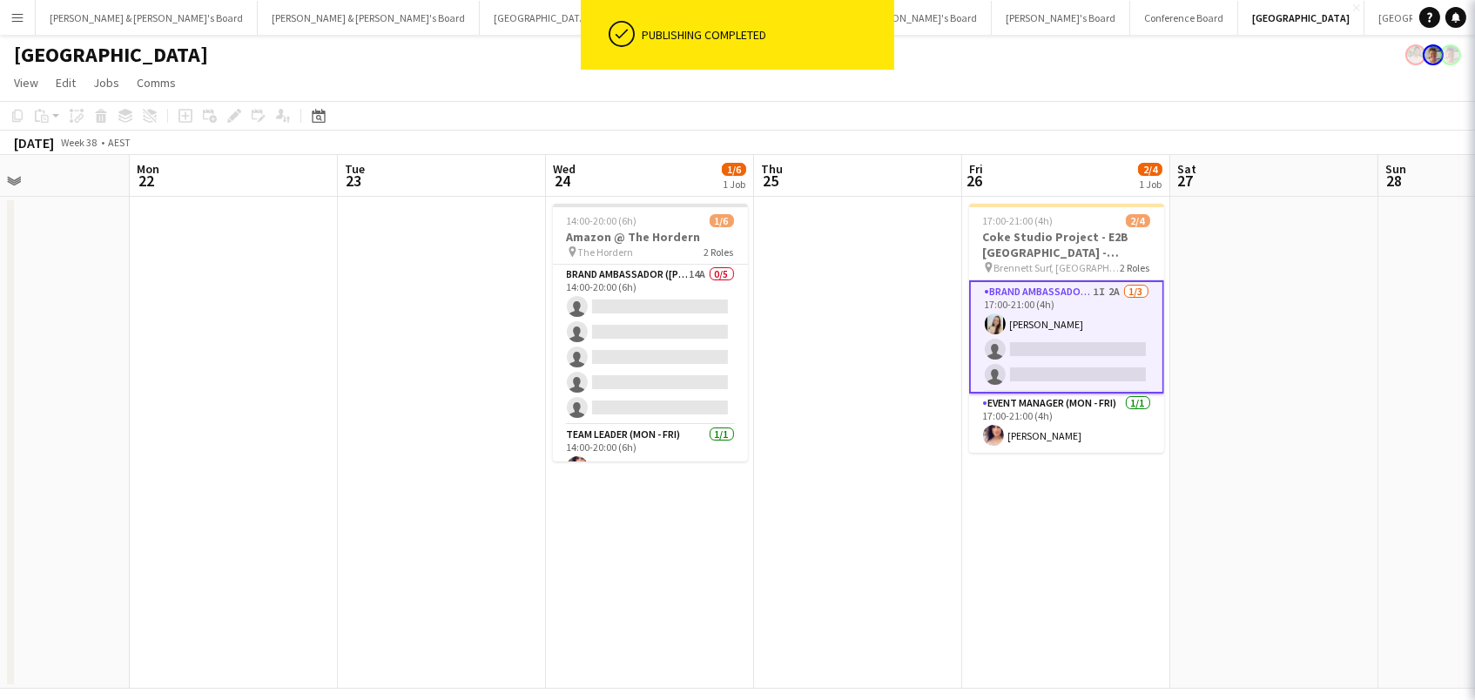
scroll to position [0, 701]
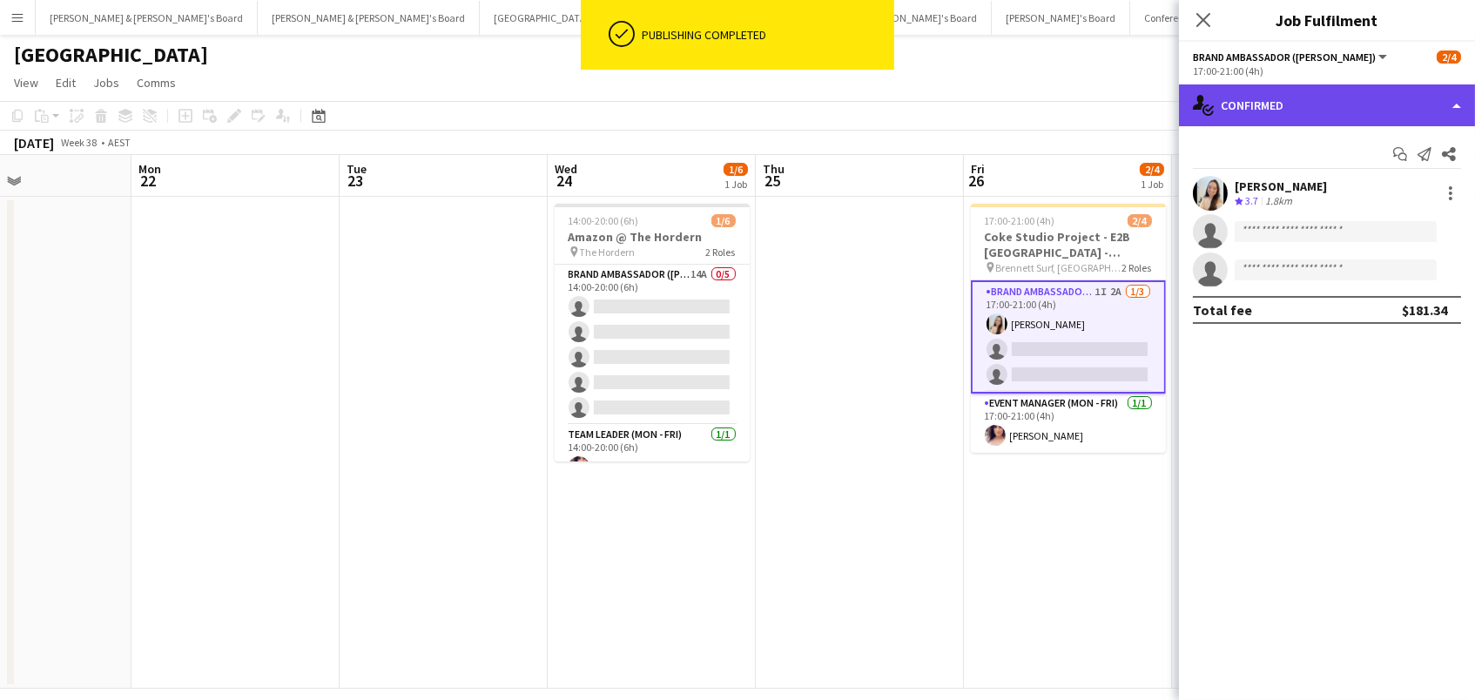
click at [1333, 84] on div "single-neutral-actions-check-2 Confirmed" at bounding box center [1327, 105] width 296 height 42
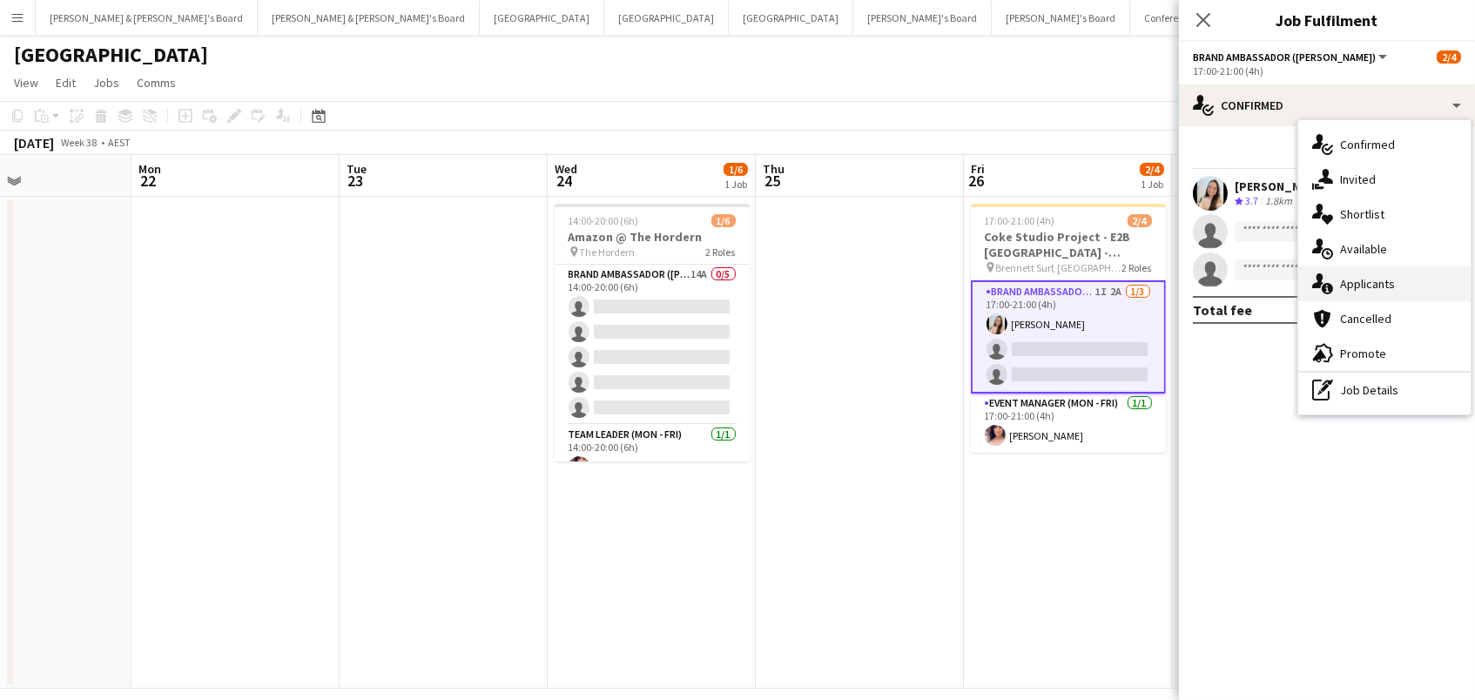
click at [1373, 282] on div "single-neutral-actions-information Applicants" at bounding box center [1384, 283] width 172 height 35
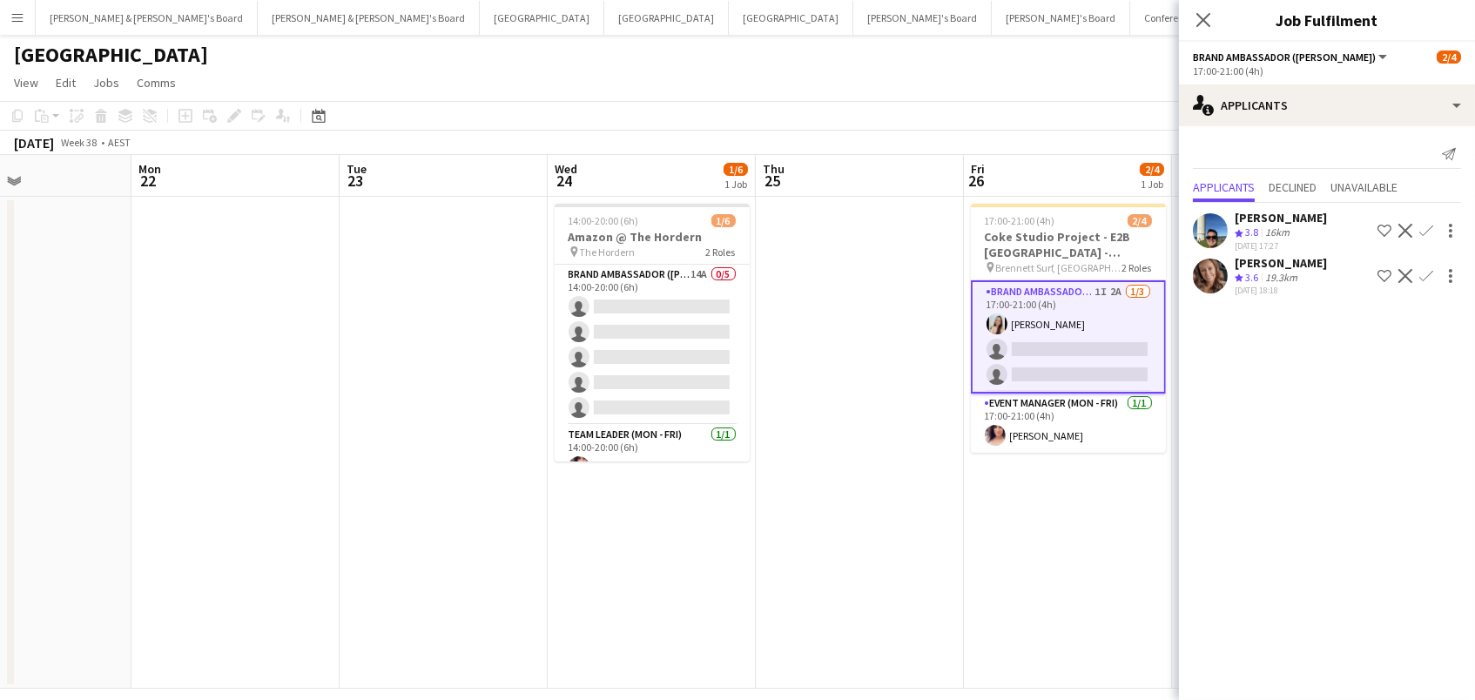
click at [1427, 269] on app-icon "Confirm" at bounding box center [1426, 276] width 14 height 14
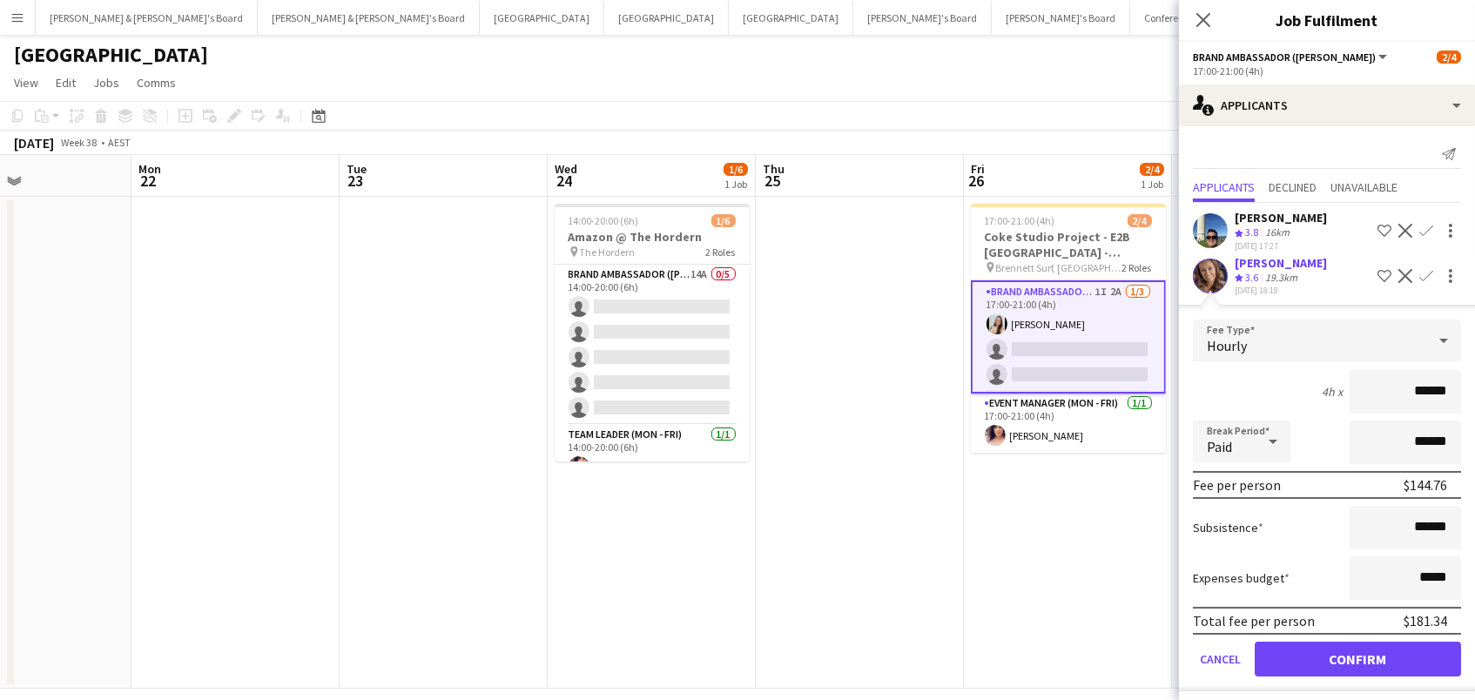
click at [1357, 653] on button "Confirm" at bounding box center [1358, 659] width 206 height 35
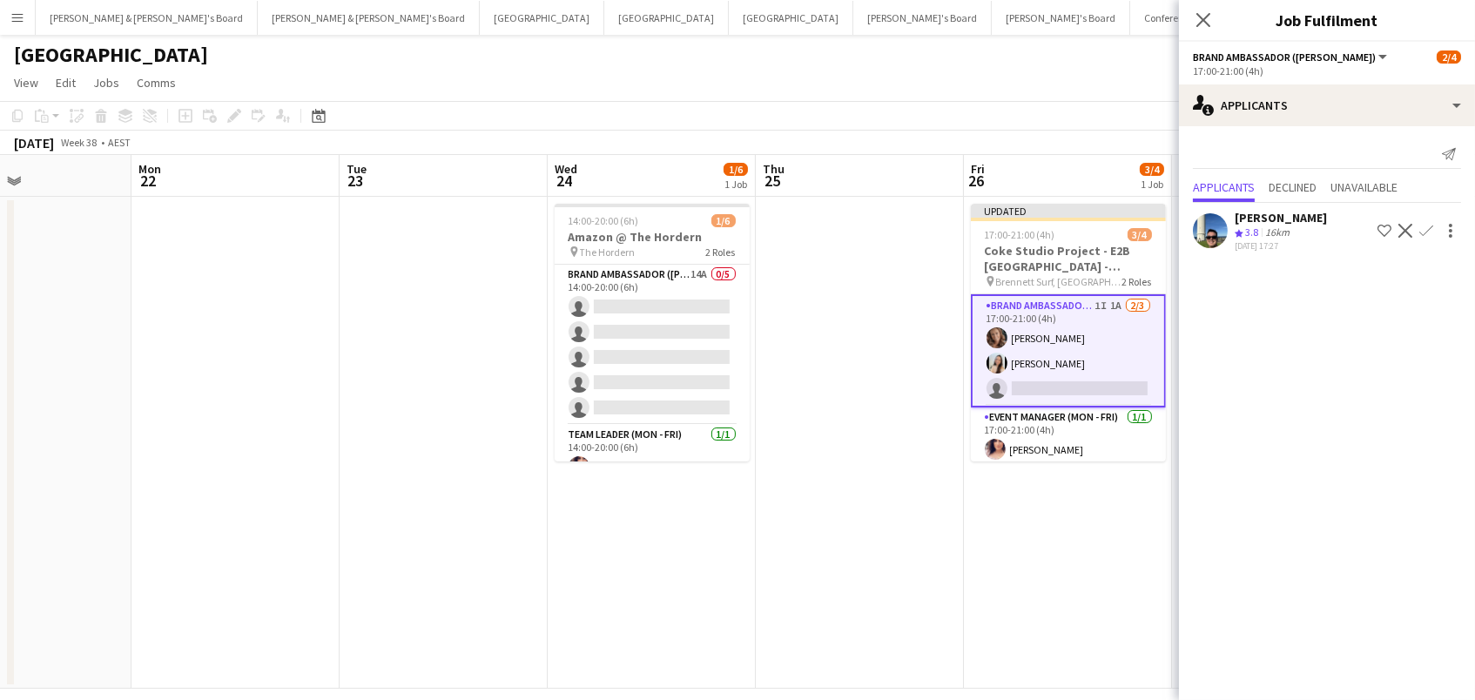
click at [1425, 230] on app-icon "Confirm" at bounding box center [1426, 231] width 14 height 14
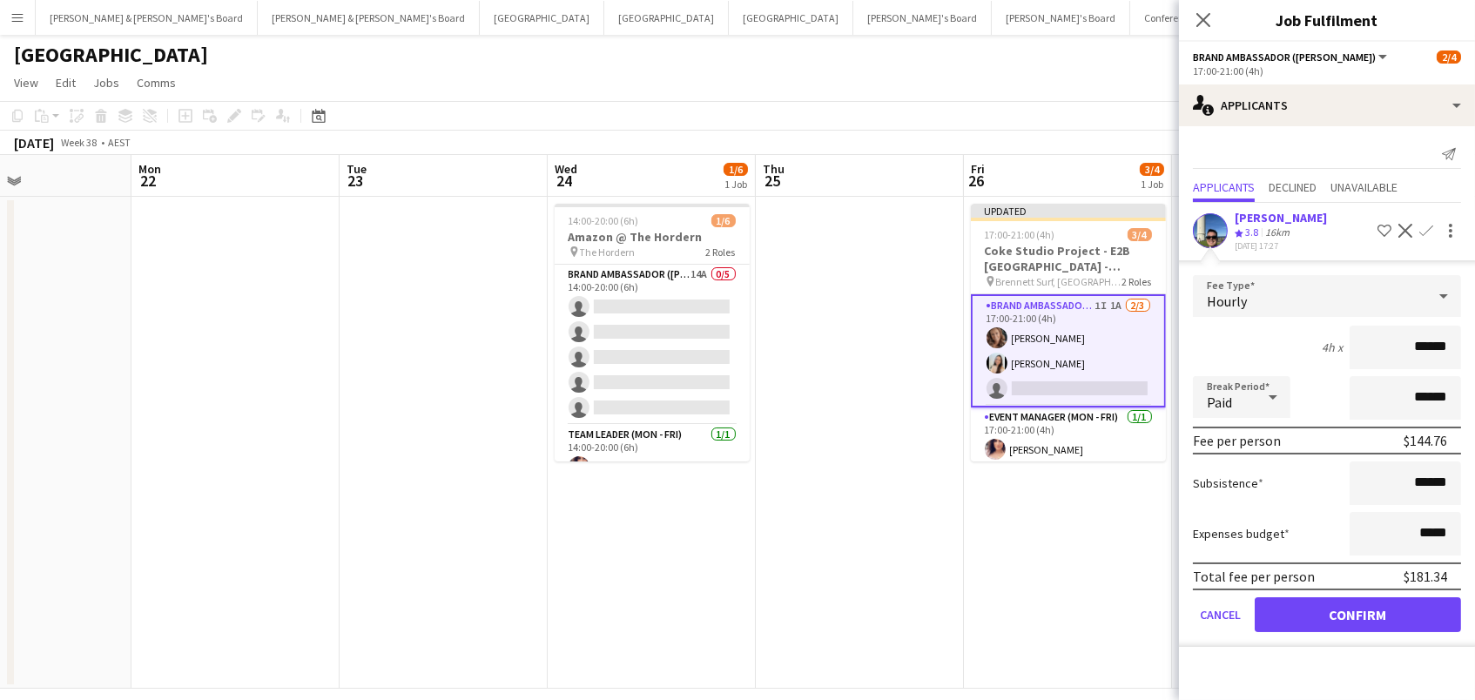
click at [1357, 609] on button "Confirm" at bounding box center [1358, 614] width 206 height 35
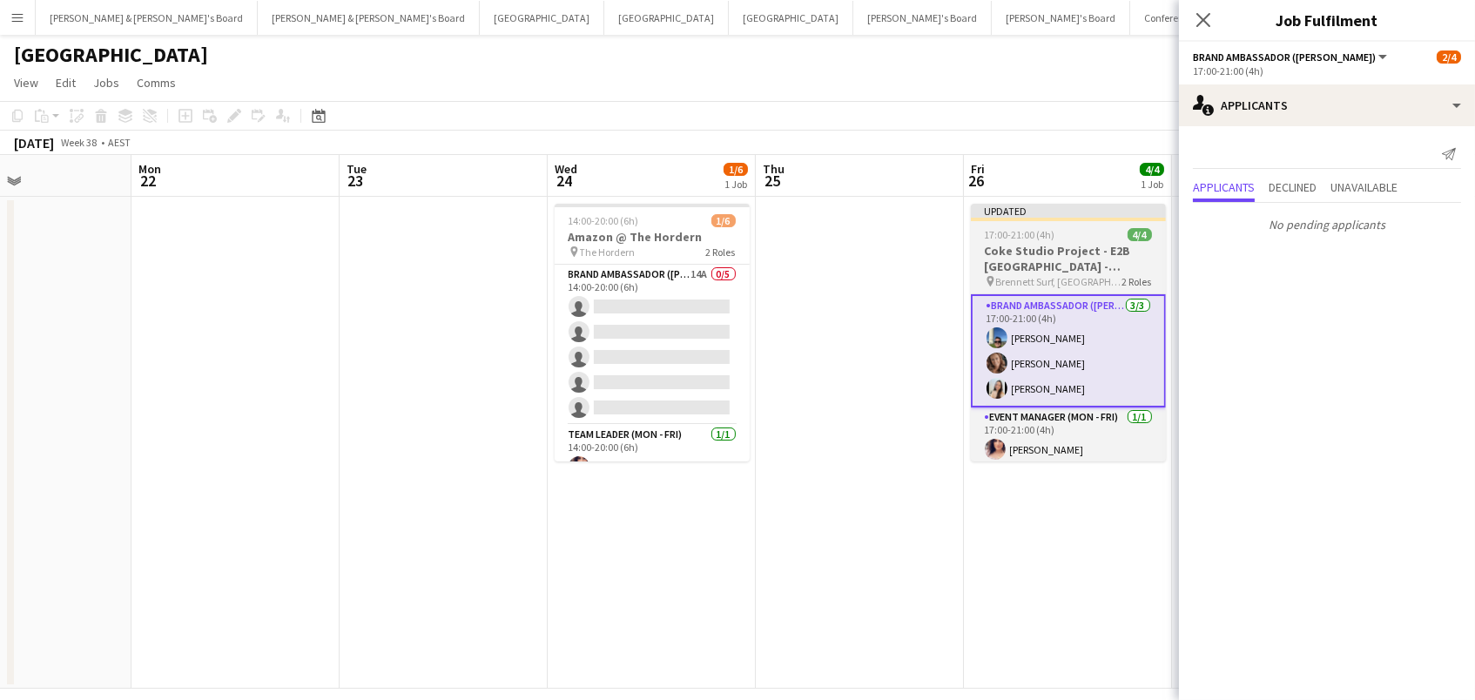
click at [1000, 276] on span "Brennett Surf, Brookvale, Sydney" at bounding box center [1059, 281] width 126 height 13
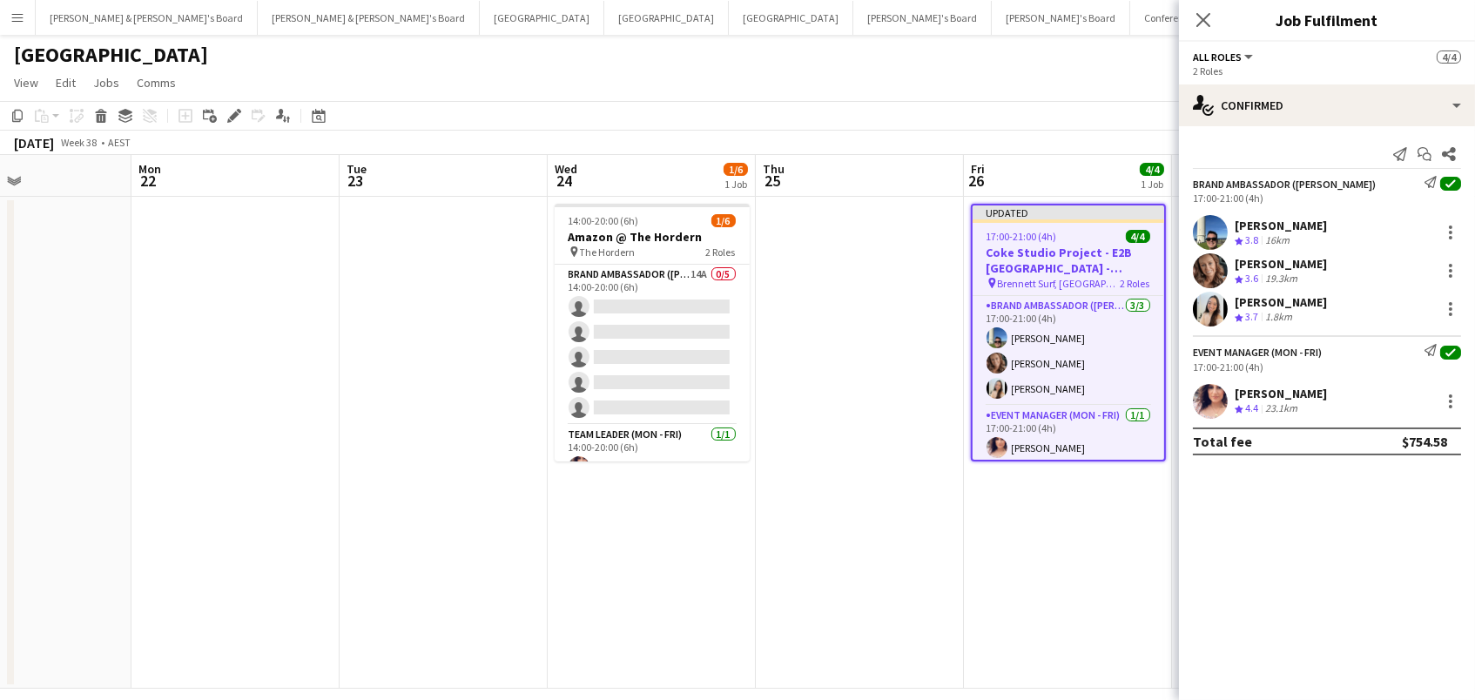
scroll to position [0, 700]
click at [227, 117] on icon "Edit" at bounding box center [234, 116] width 14 height 14
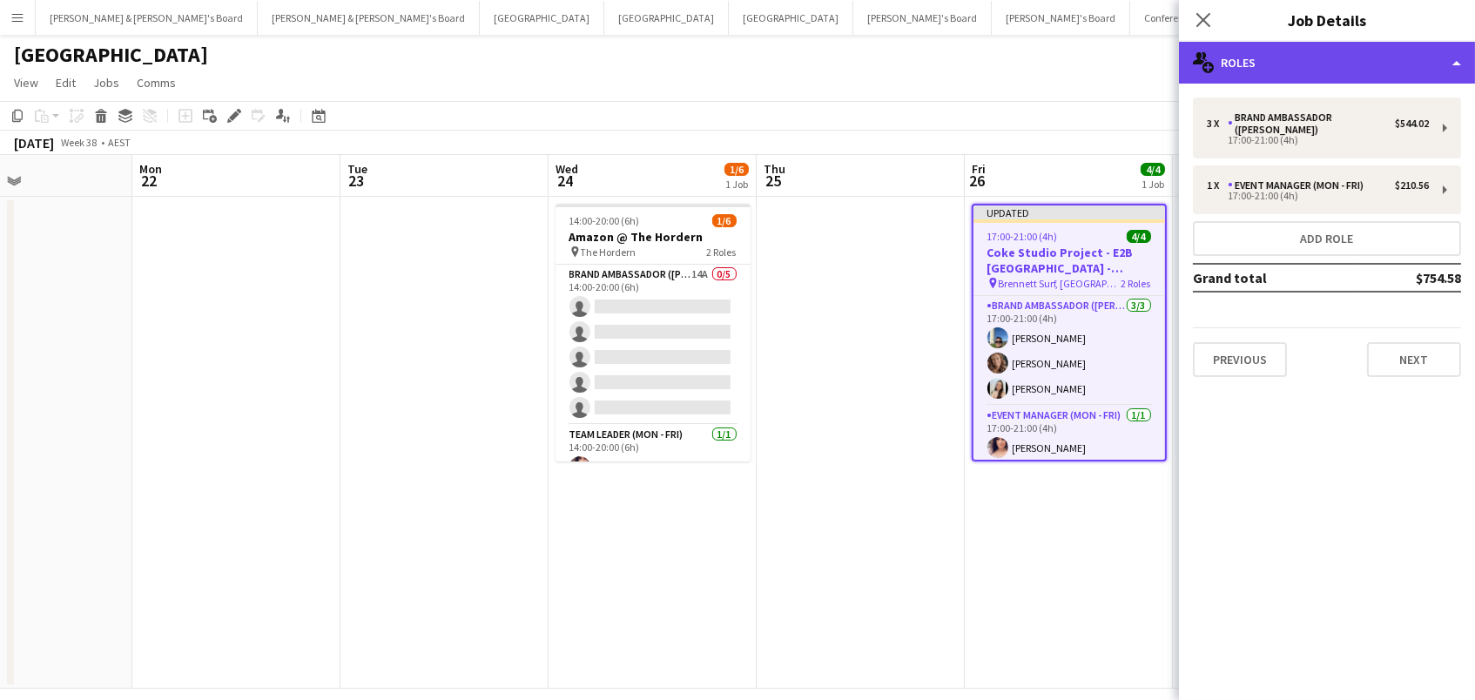
click at [1385, 65] on div "multiple-users-add Roles" at bounding box center [1327, 63] width 296 height 42
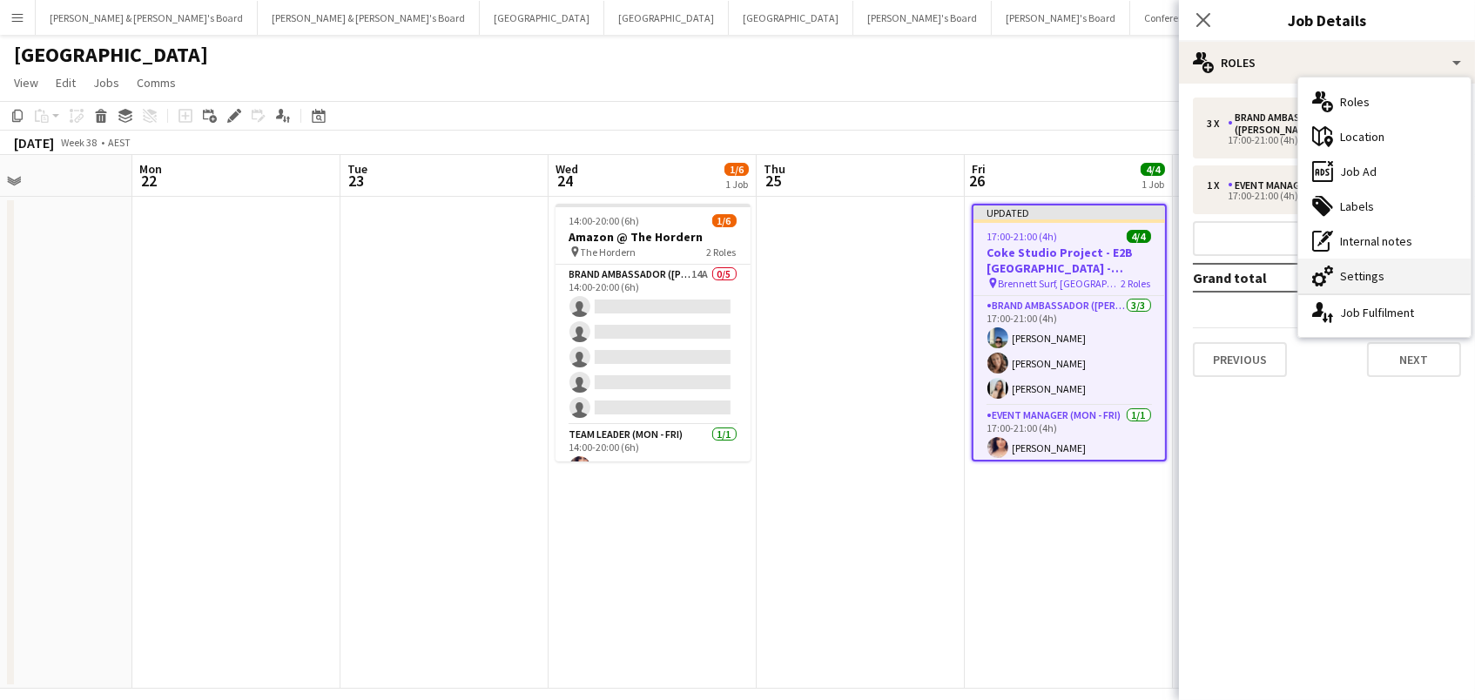
click at [1454, 269] on div "cog-double-3 Settings" at bounding box center [1384, 276] width 172 height 35
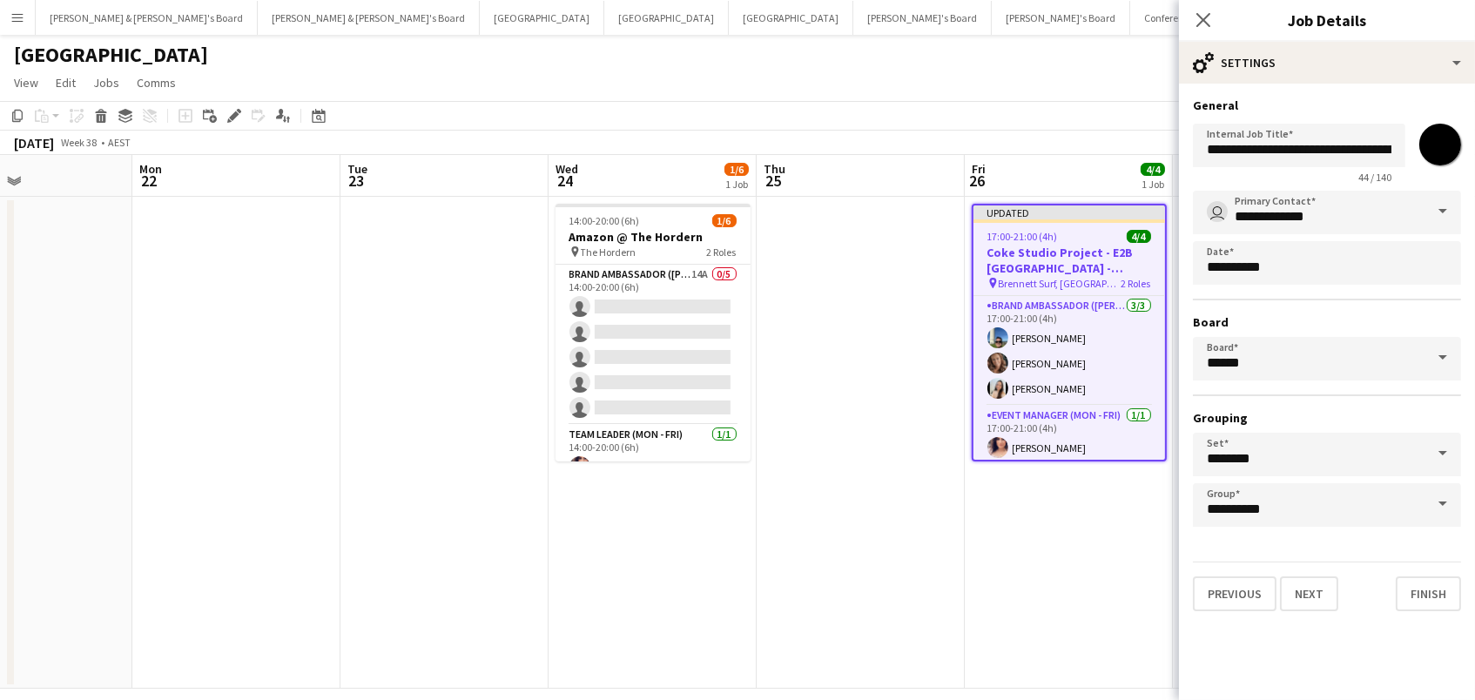
click at [1451, 150] on input "*******" at bounding box center [1440, 144] width 63 height 63
type input "*******"
click at [953, 60] on div "[GEOGRAPHIC_DATA]" at bounding box center [737, 51] width 1475 height 33
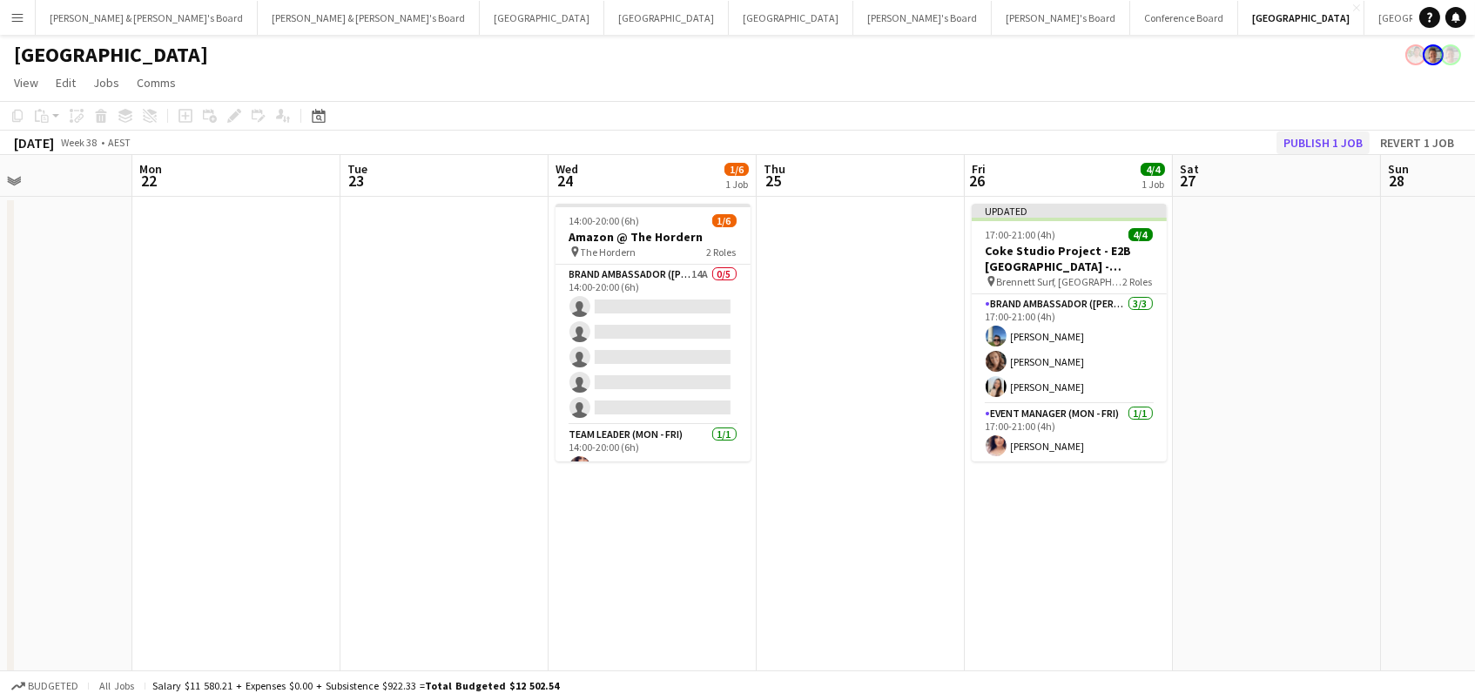
click at [1332, 138] on button "Publish 1 job" at bounding box center [1322, 142] width 93 height 23
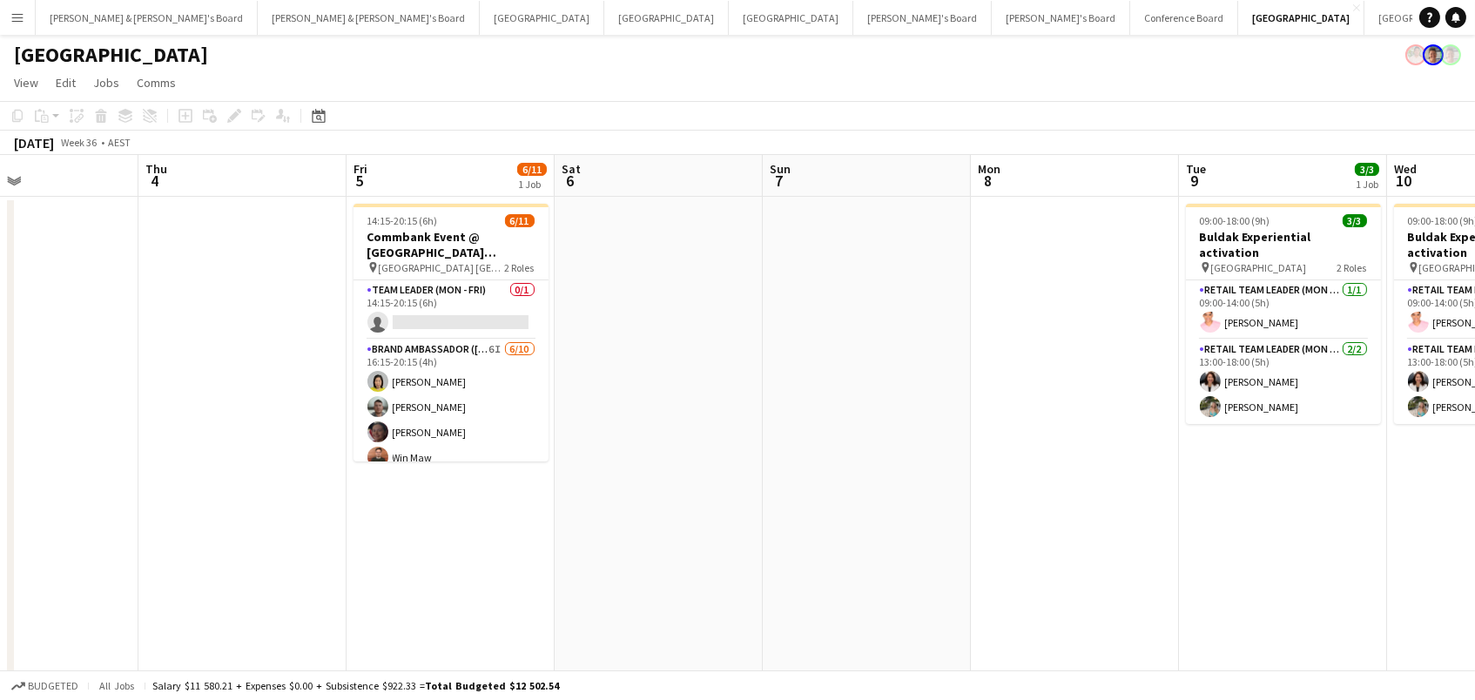
scroll to position [0, 619]
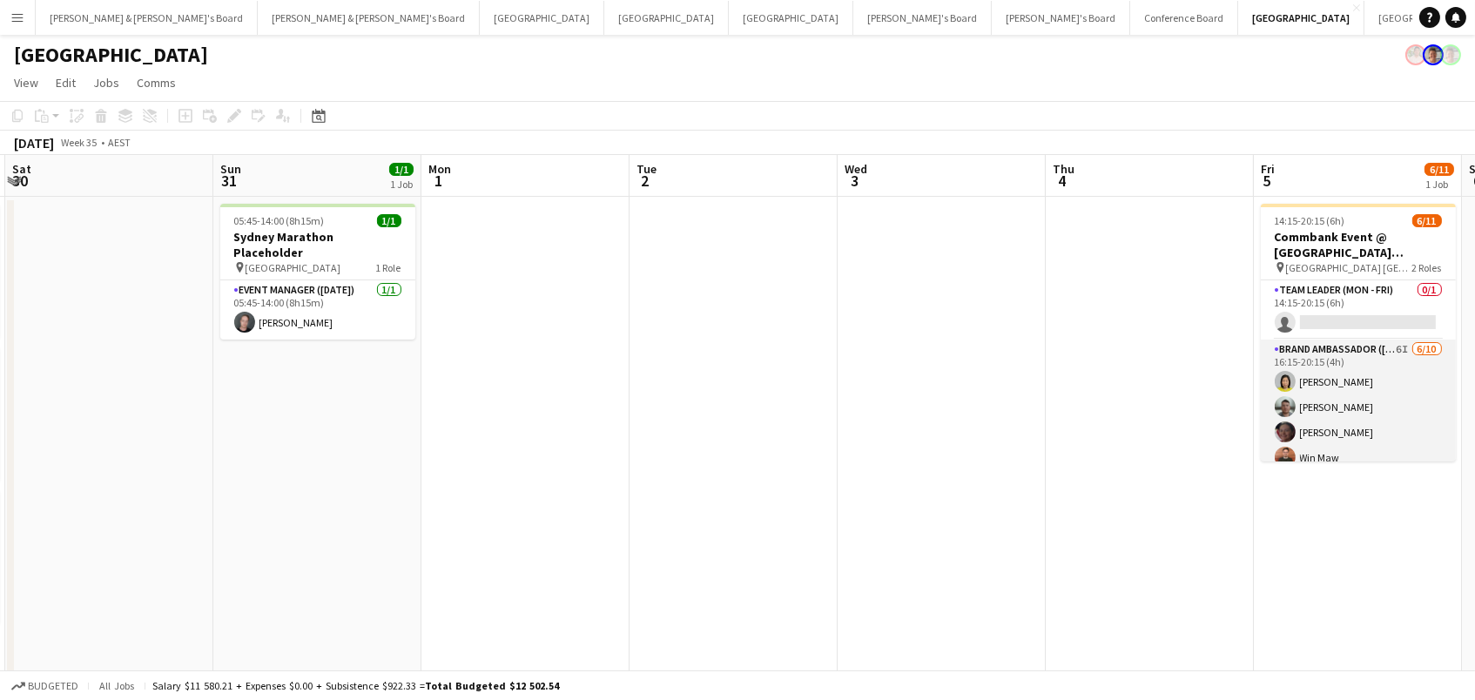
click at [1320, 380] on app-card-role "Brand Ambassador (Mon - Fri) 6I 6/10 16:15-20:15 (4h) Yadana Ni Ni Nathan Akroy…" at bounding box center [1358, 483] width 195 height 286
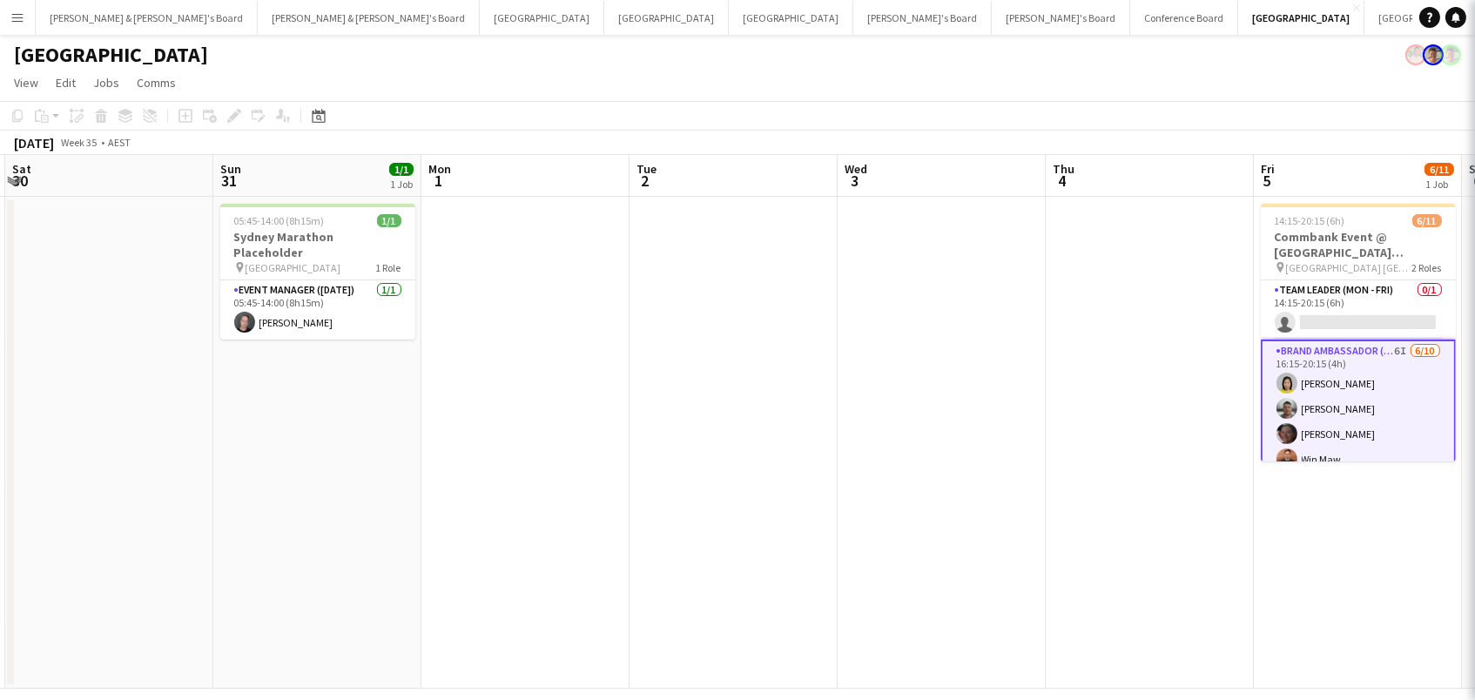
scroll to position [0, 618]
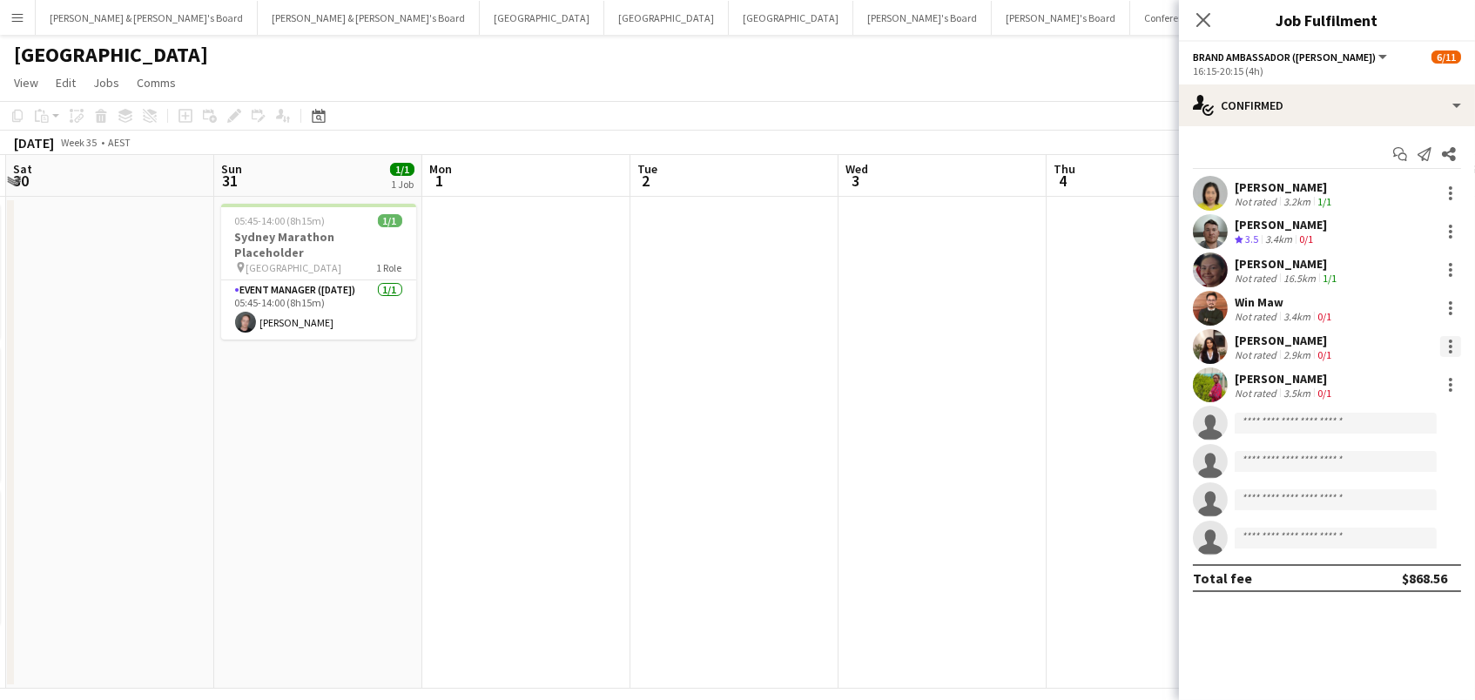
click at [1449, 345] on div at bounding box center [1450, 346] width 3 height 3
click at [1407, 542] on span "Remove" at bounding box center [1394, 545] width 108 height 16
click at [1044, 375] on app-date-cell at bounding box center [942, 443] width 208 height 492
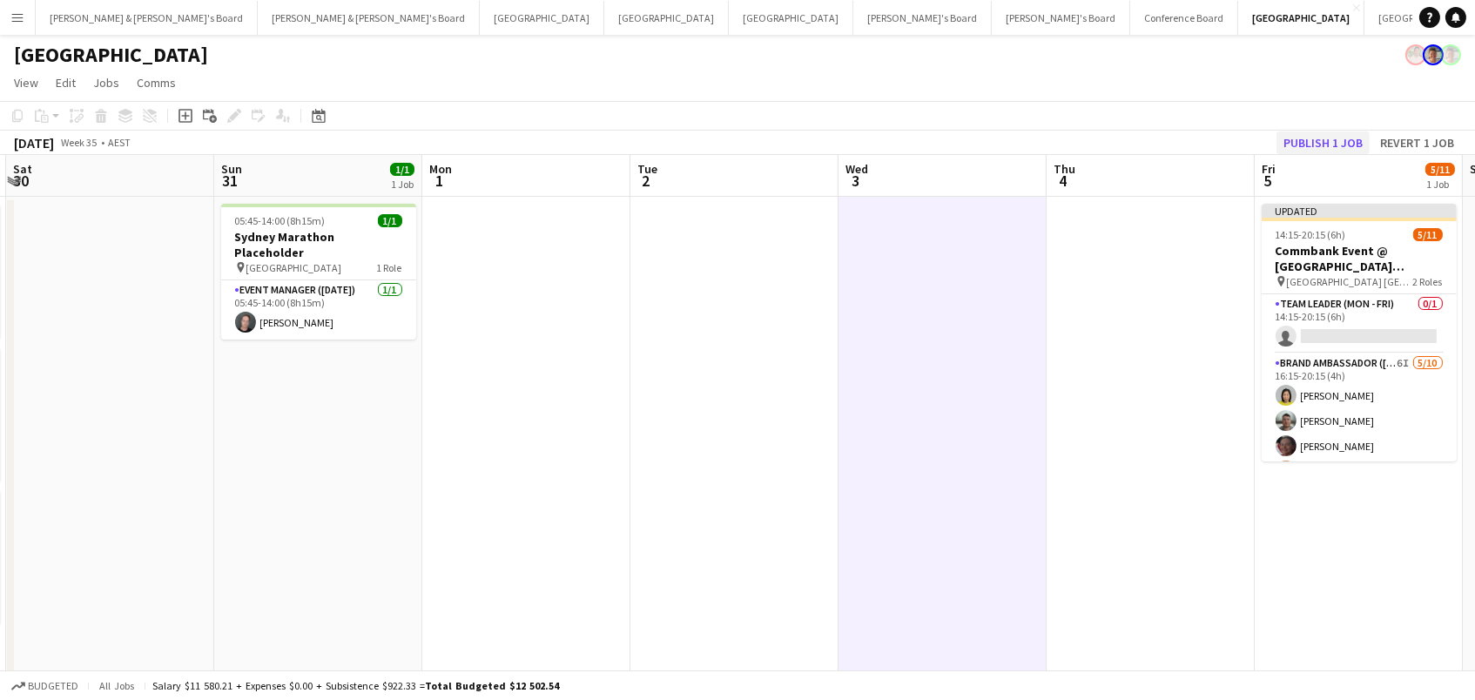
click at [1327, 141] on button "Publish 1 job" at bounding box center [1322, 142] width 93 height 23
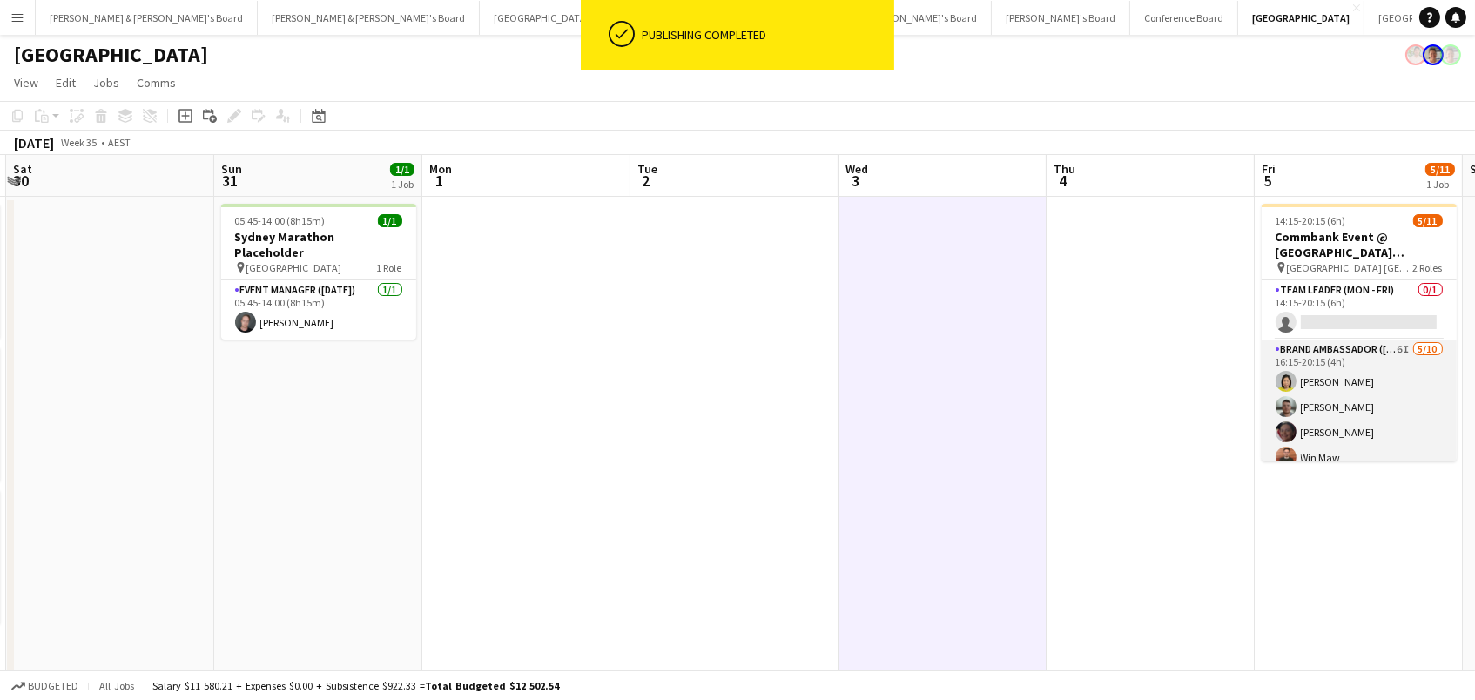
click at [1337, 402] on app-card-role "Brand Ambassador (Mon - Fri) 6I 5/10 16:15-20:15 (4h) Yadana Ni Ni Nathan Akroy…" at bounding box center [1359, 483] width 195 height 286
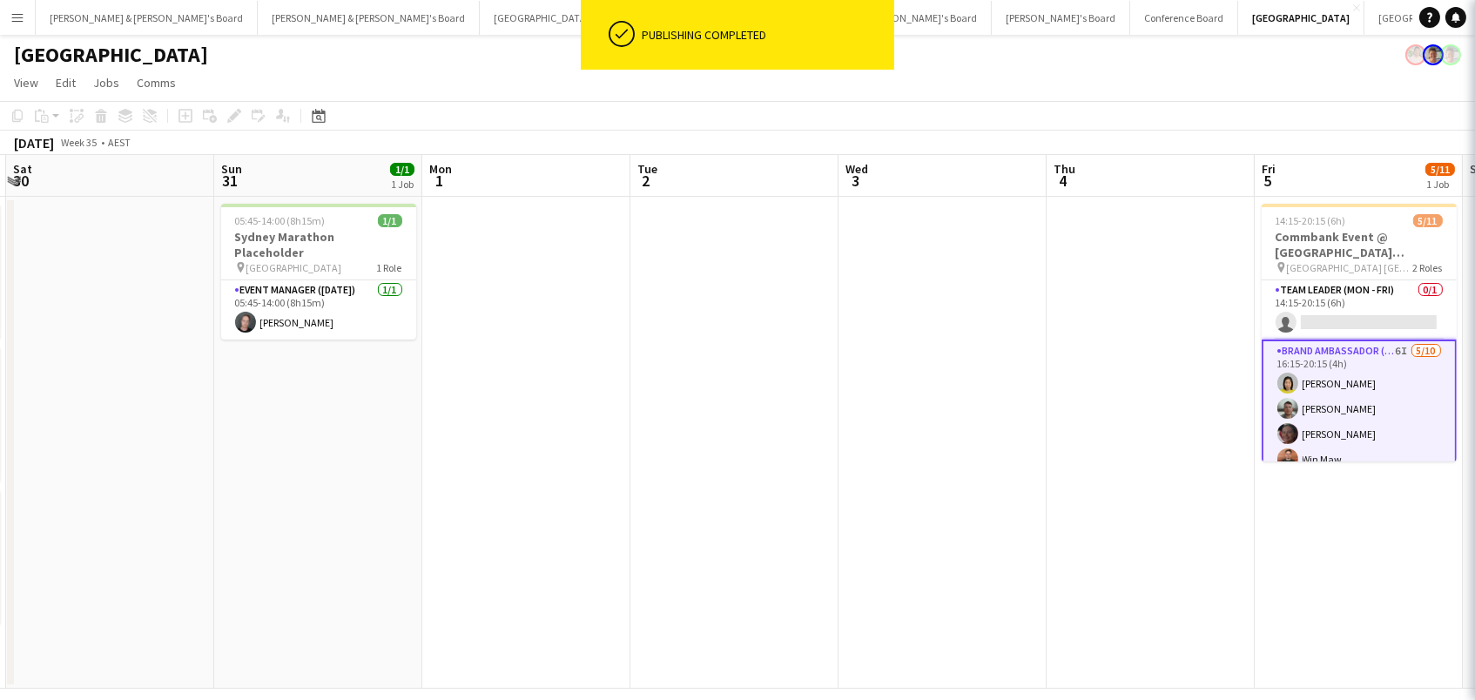
scroll to position [0, 617]
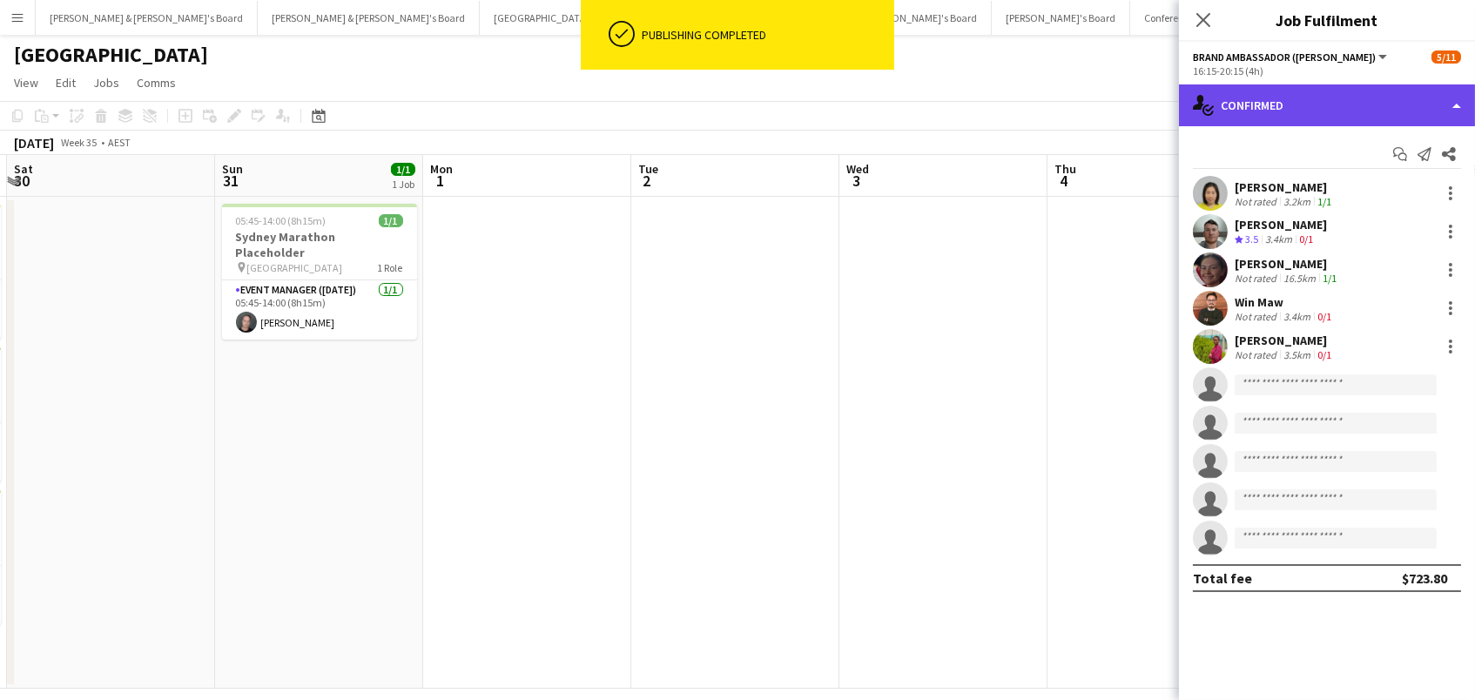
click at [1349, 118] on div "single-neutral-actions-check-2 Confirmed" at bounding box center [1327, 105] width 296 height 42
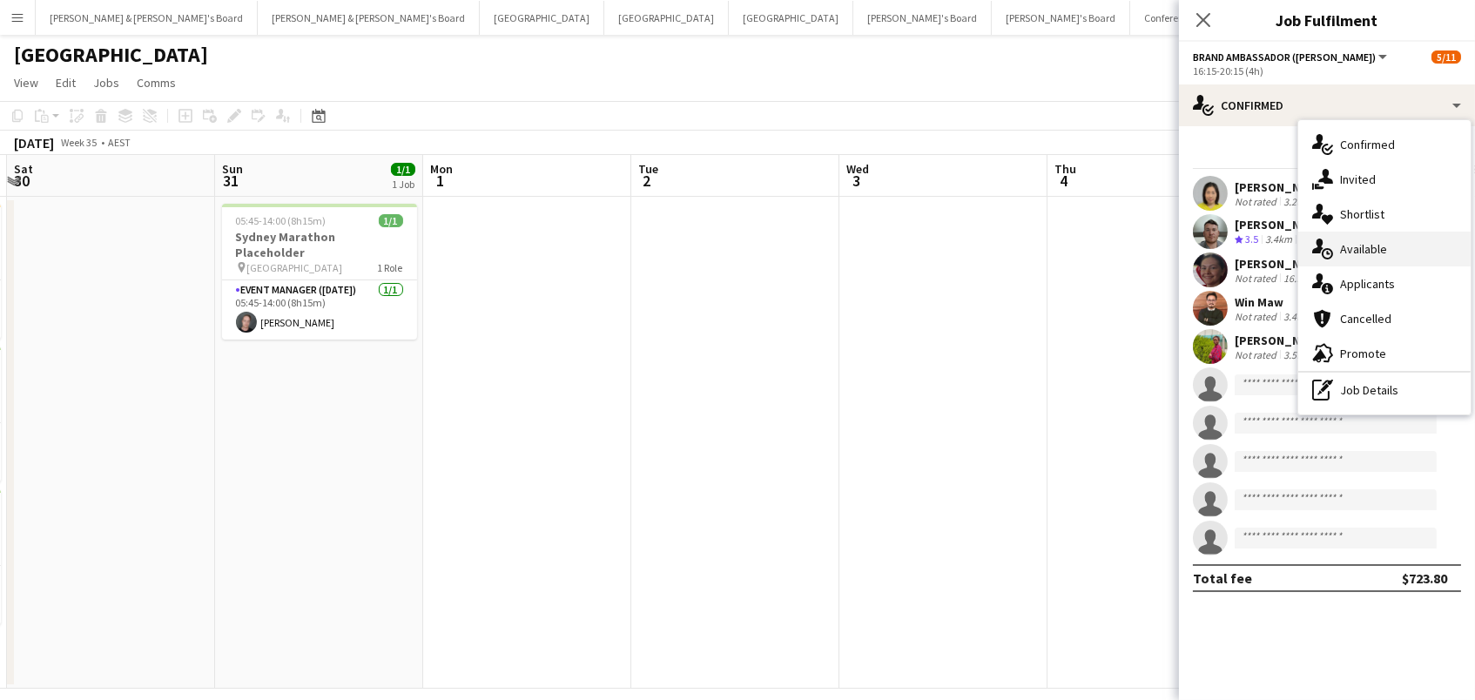
click at [1361, 258] on div "single-neutral-actions-upload Available" at bounding box center [1384, 249] width 172 height 35
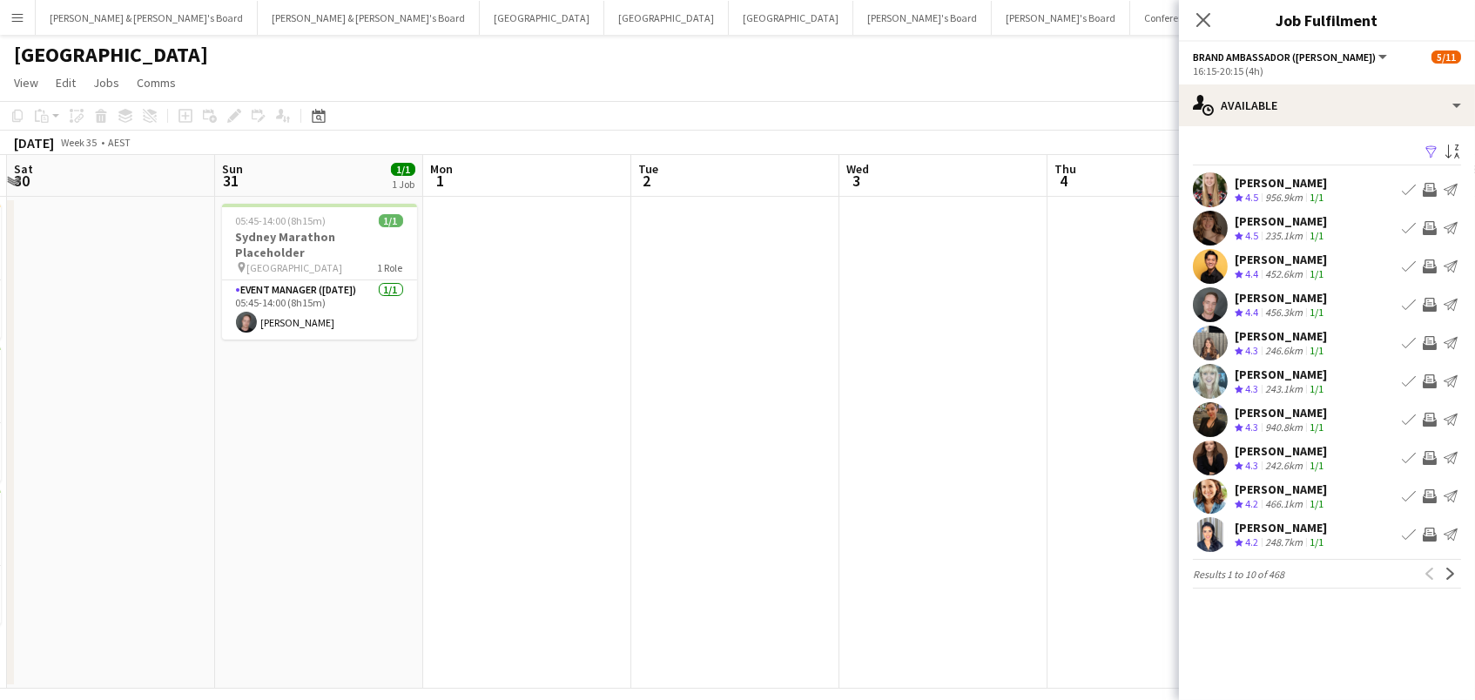
click at [1427, 147] on app-icon "Filter" at bounding box center [1431, 153] width 14 height 17
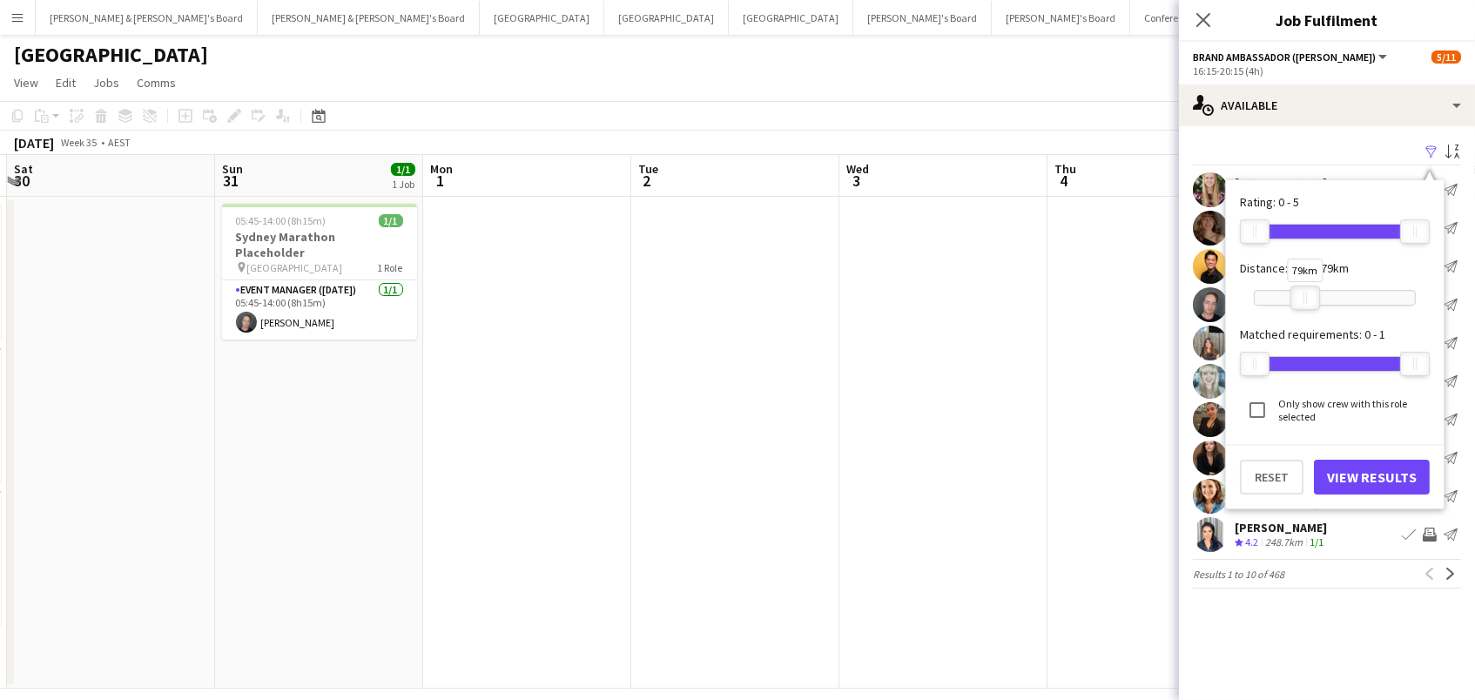
drag, startPoint x: 1405, startPoint y: 292, endPoint x: 1295, endPoint y: 303, distance: 110.3
click at [1295, 303] on div at bounding box center [1305, 297] width 28 height 23
click at [1368, 480] on button "View Results" at bounding box center [1372, 477] width 116 height 35
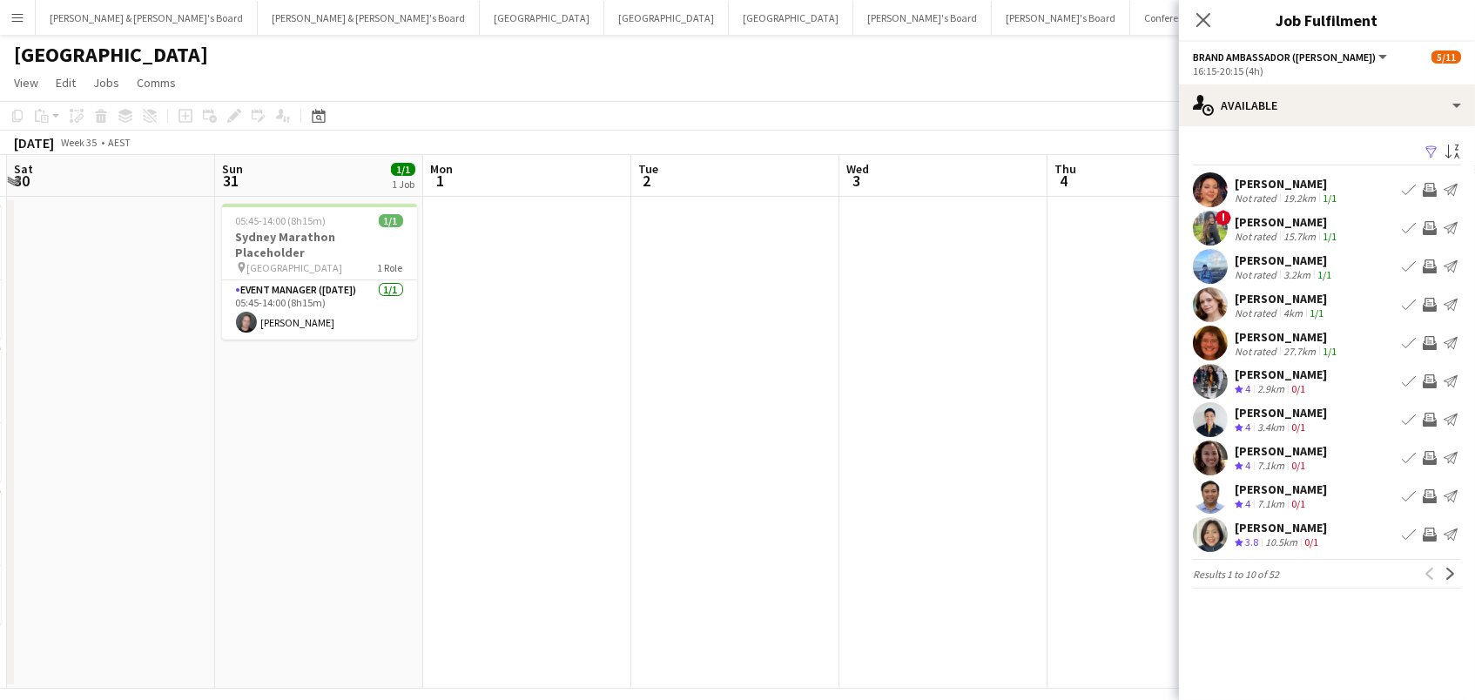
click at [1430, 189] on app-icon "Invite crew" at bounding box center [1430, 190] width 14 height 14
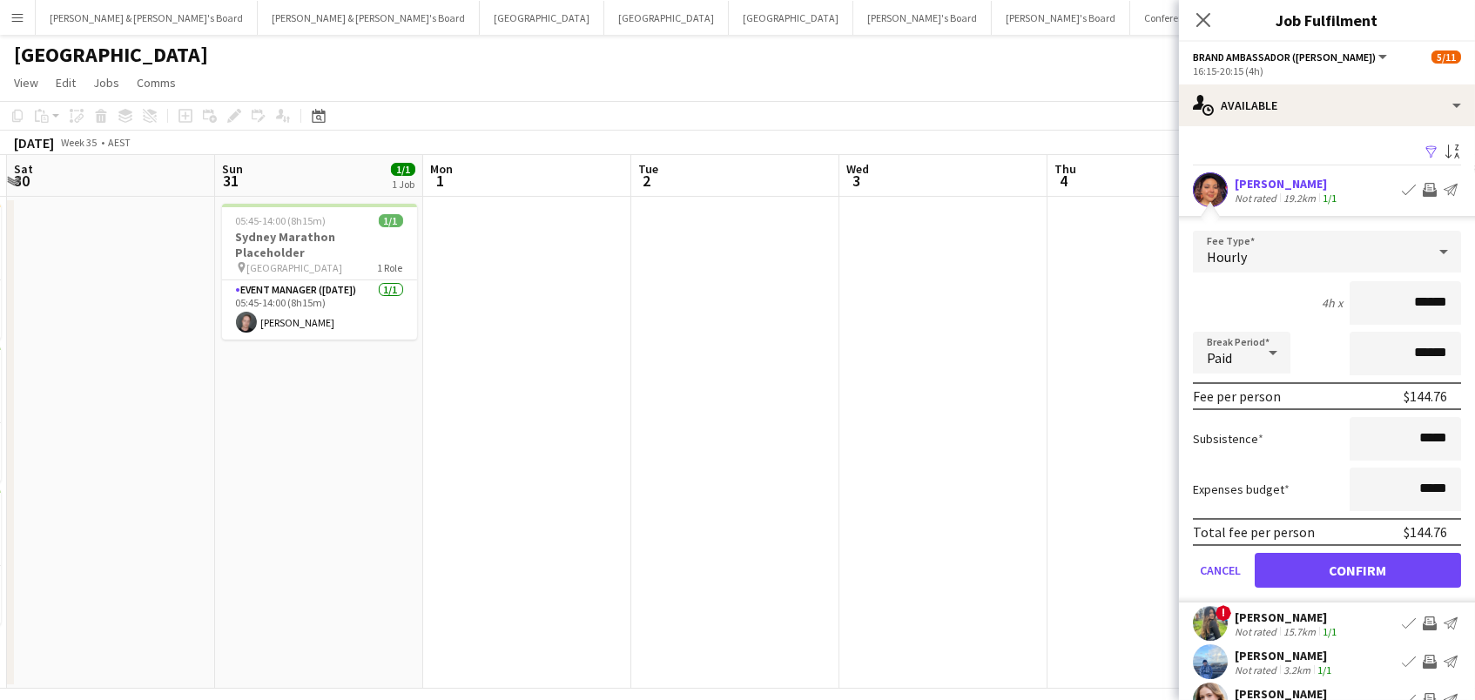
click at [1380, 565] on button "Confirm" at bounding box center [1358, 570] width 206 height 35
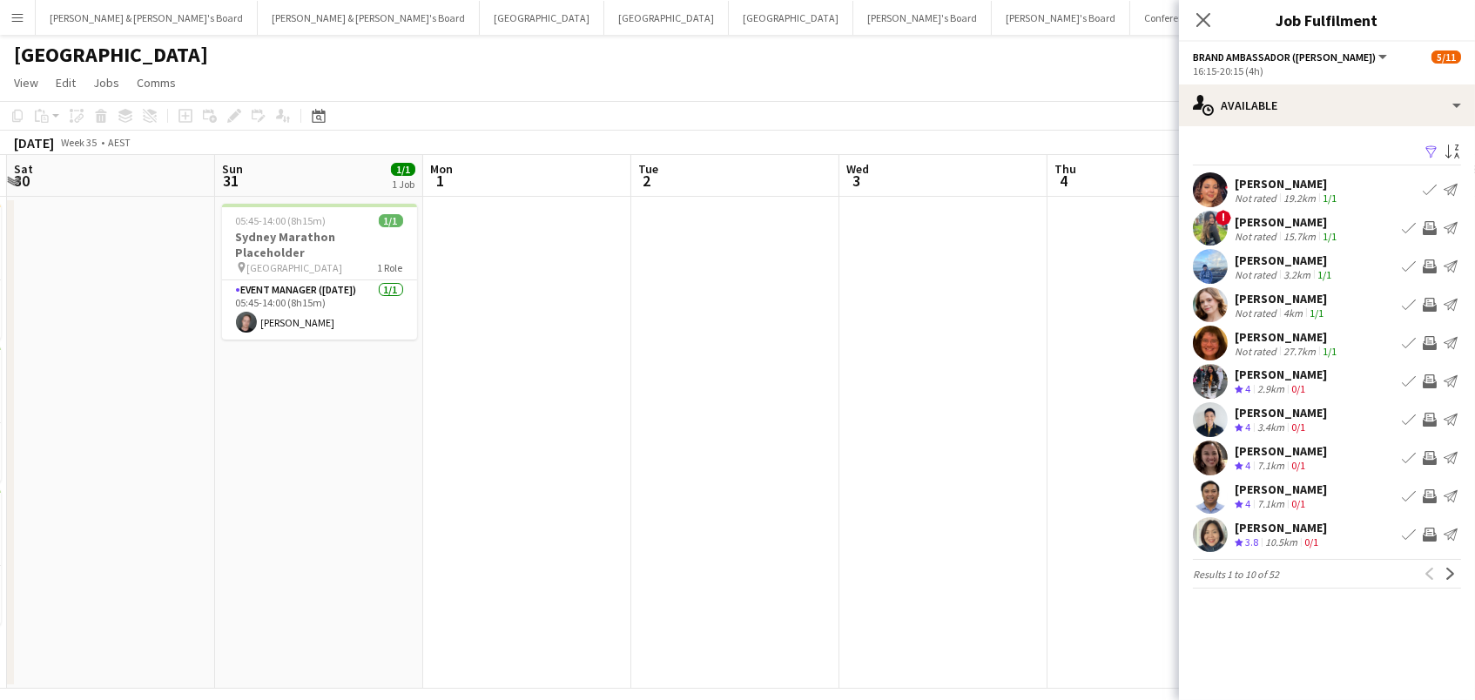
click at [1430, 225] on app-icon "Invite crew" at bounding box center [1430, 228] width 14 height 14
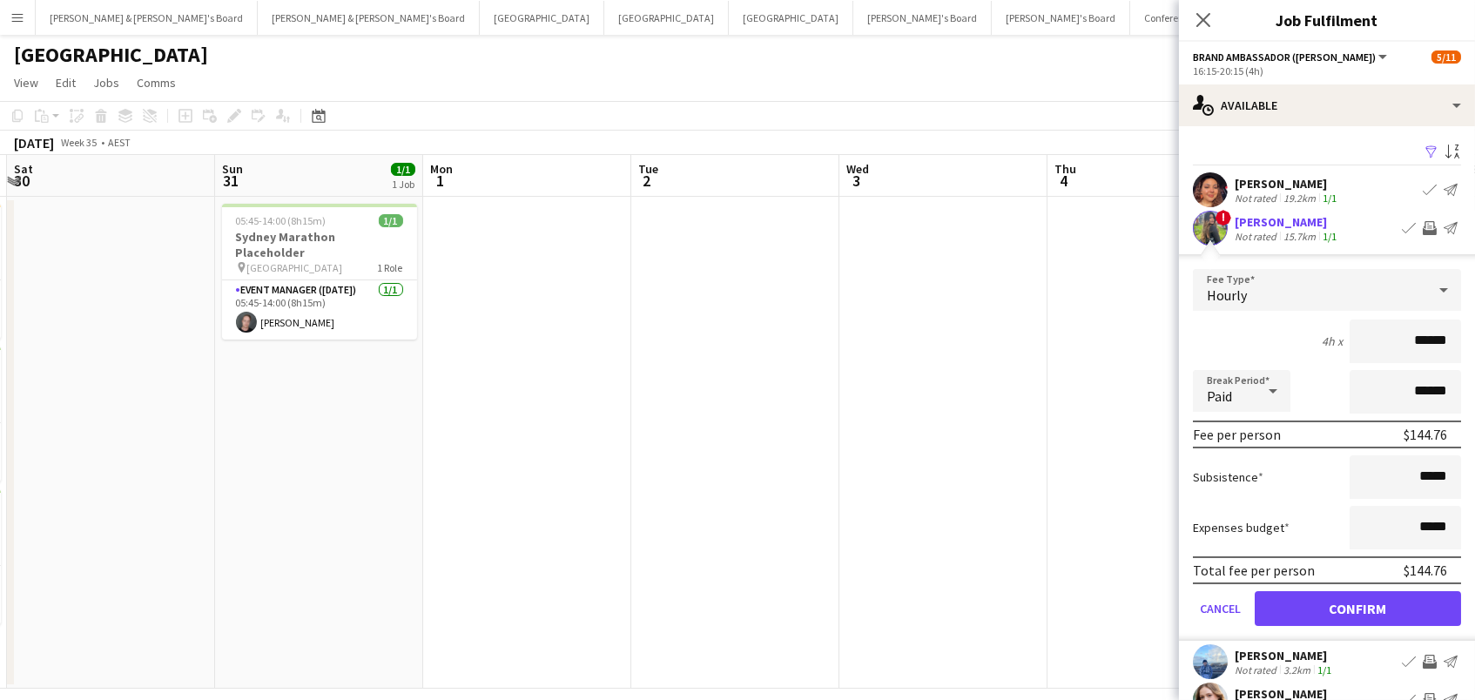
click at [1238, 216] on div "Suruchi Thakur" at bounding box center [1287, 222] width 105 height 16
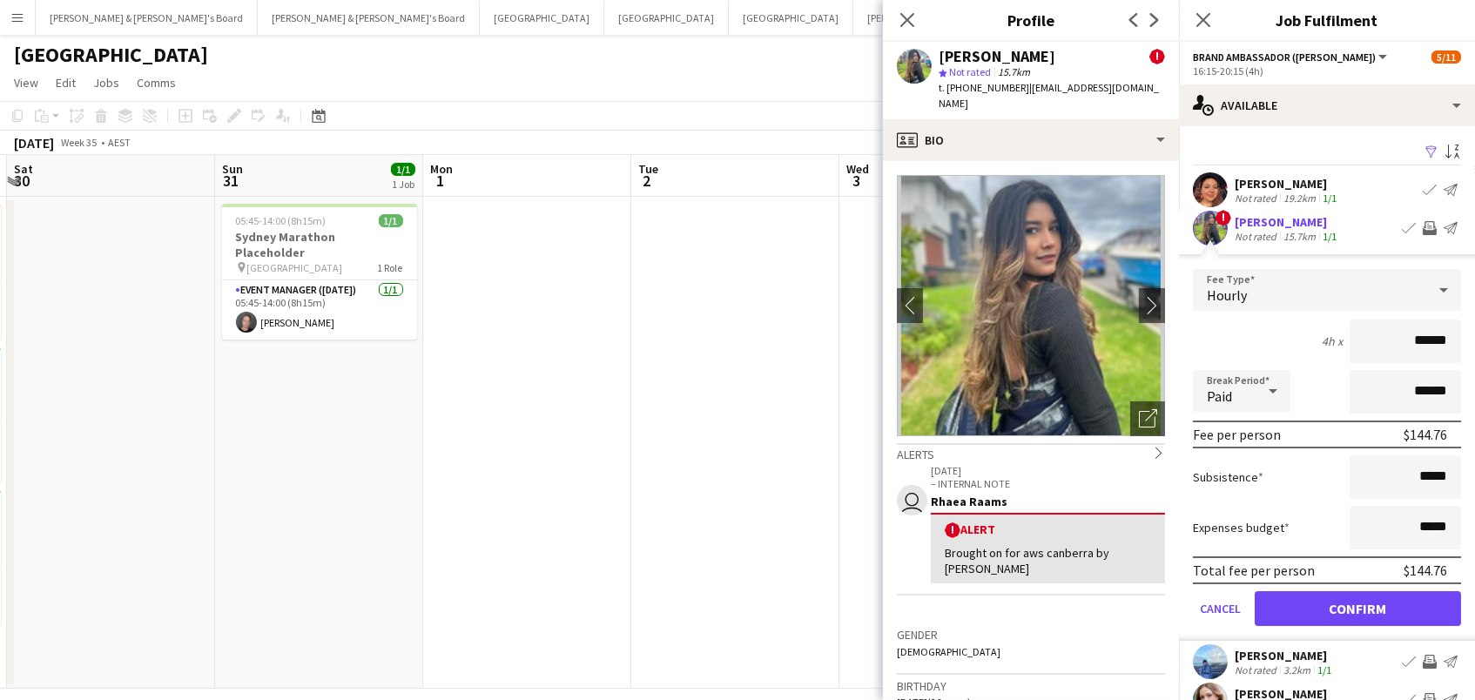
click at [1274, 600] on button "Confirm" at bounding box center [1358, 608] width 206 height 35
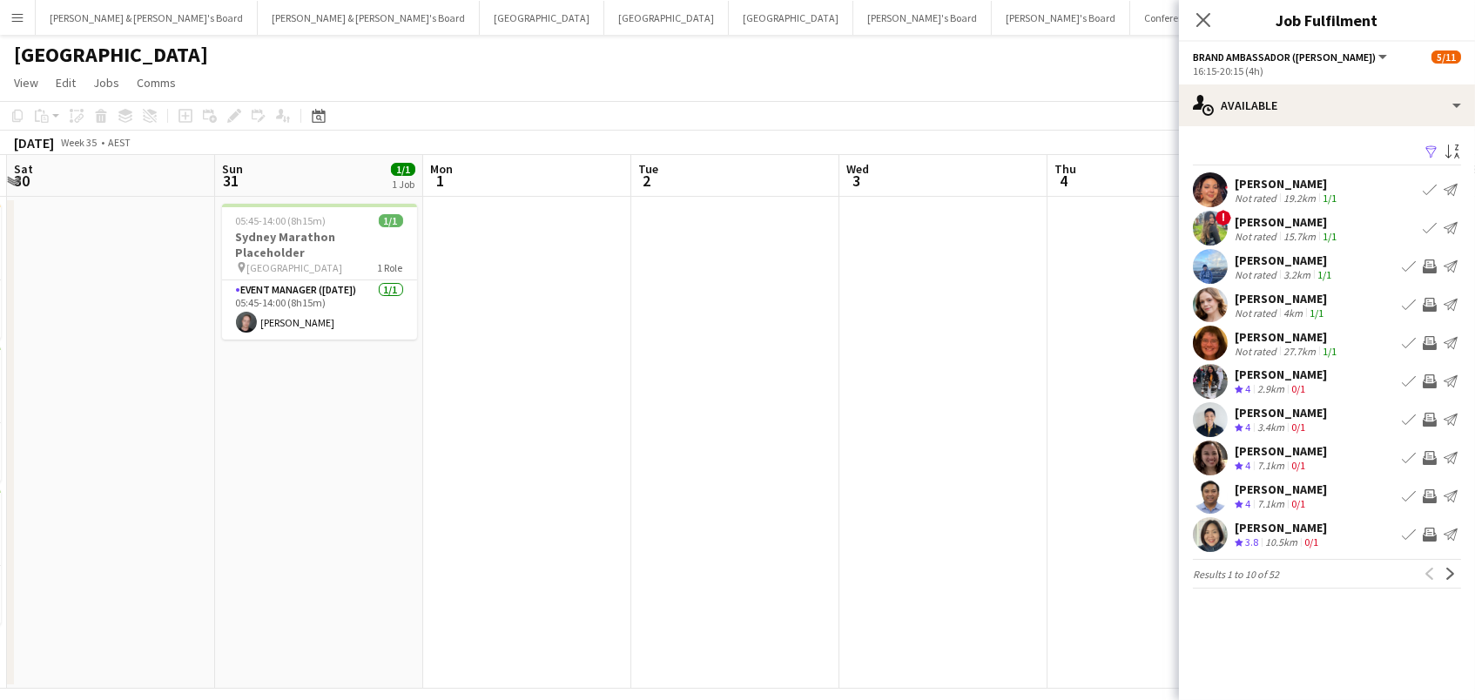
click at [1426, 302] on app-icon "Invite crew" at bounding box center [1430, 305] width 14 height 14
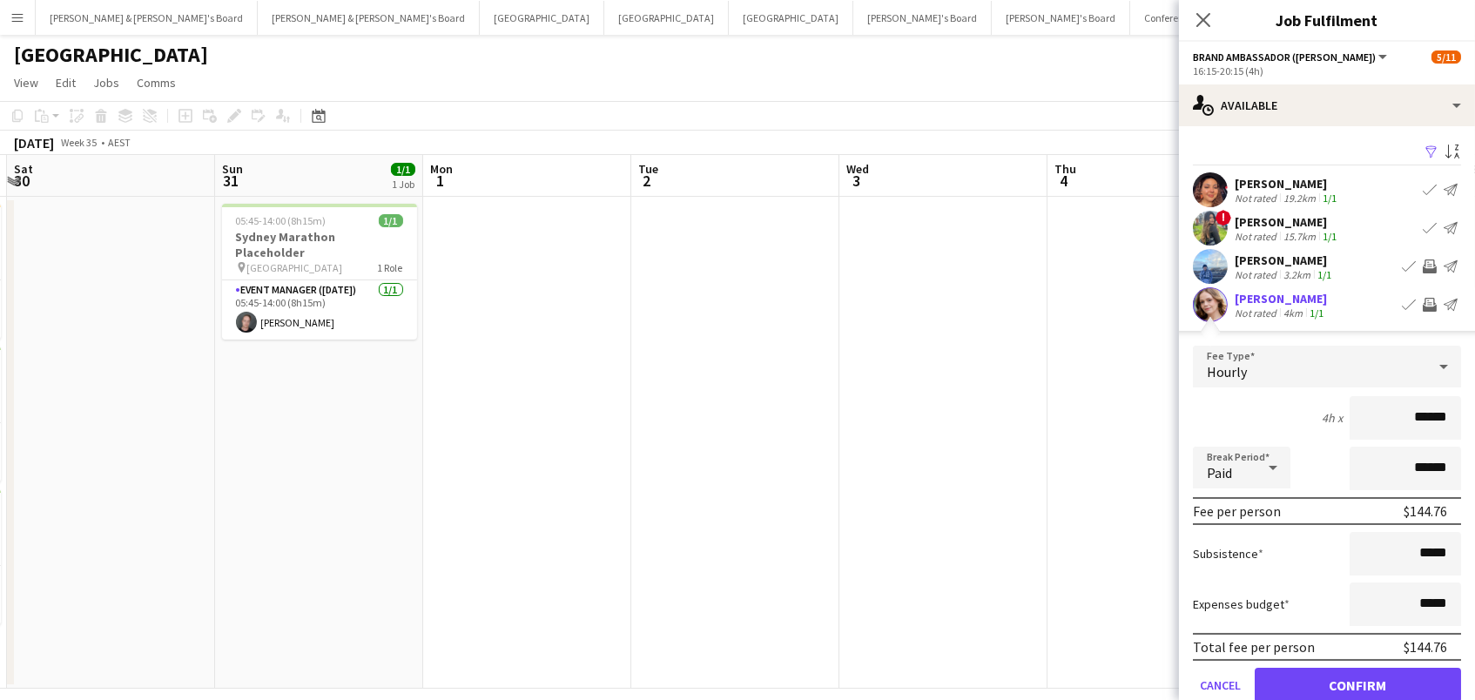
click at [1357, 683] on button "Confirm" at bounding box center [1358, 685] width 206 height 35
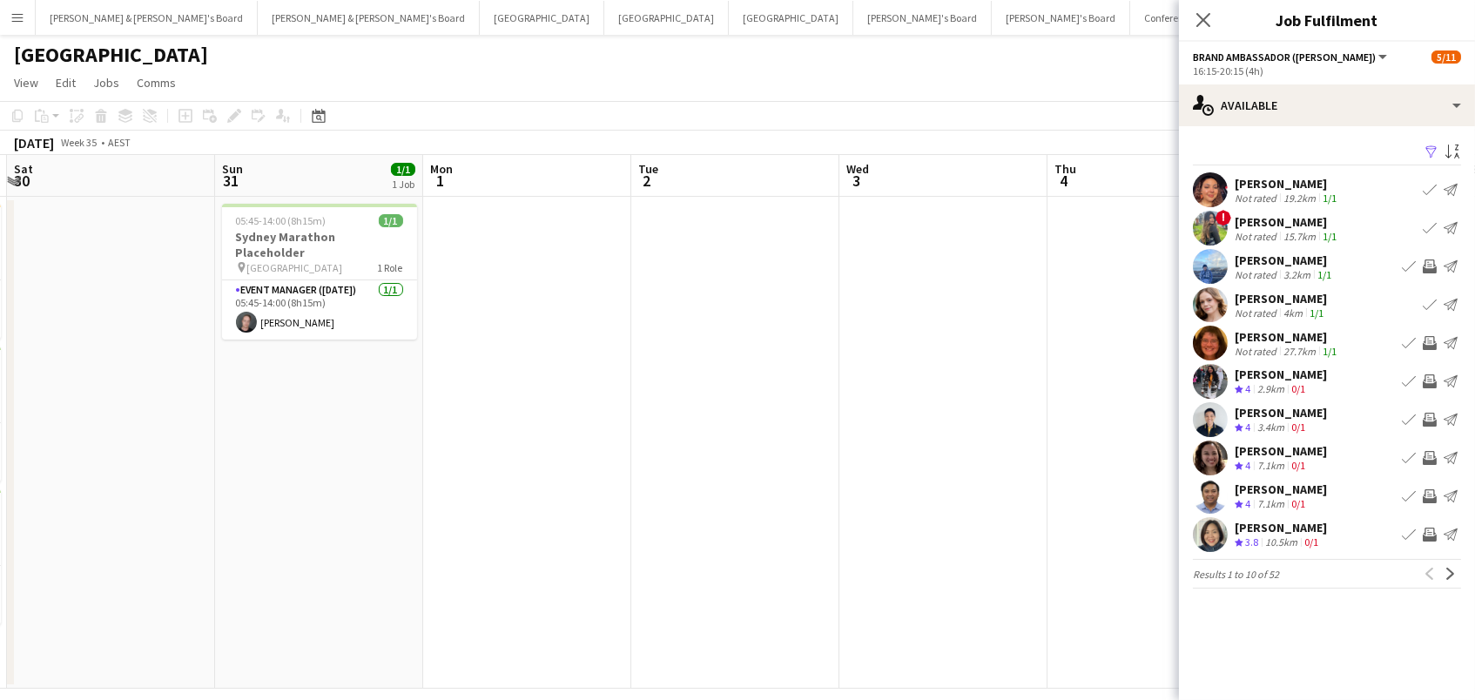
click at [1273, 333] on div "Andrea Branch" at bounding box center [1287, 337] width 105 height 16
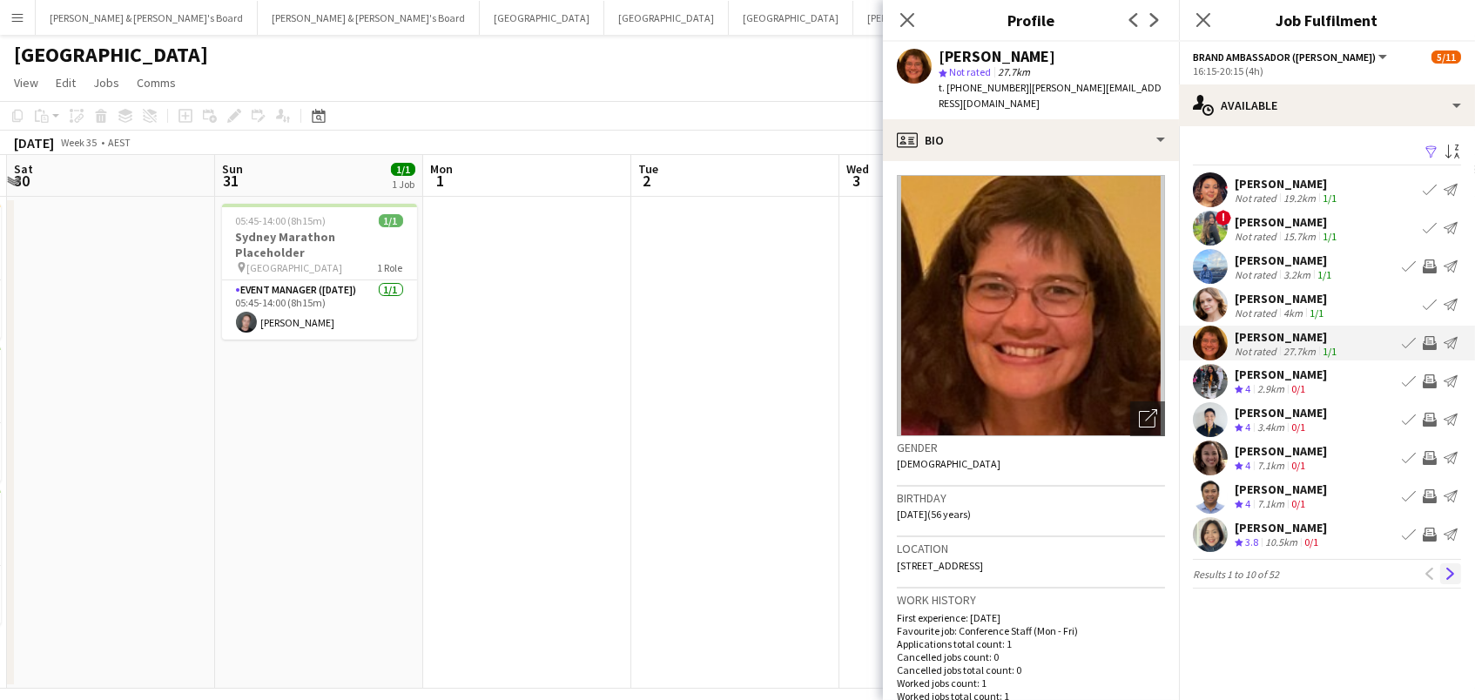
click at [1452, 577] on app-icon "Next" at bounding box center [1450, 574] width 12 height 12
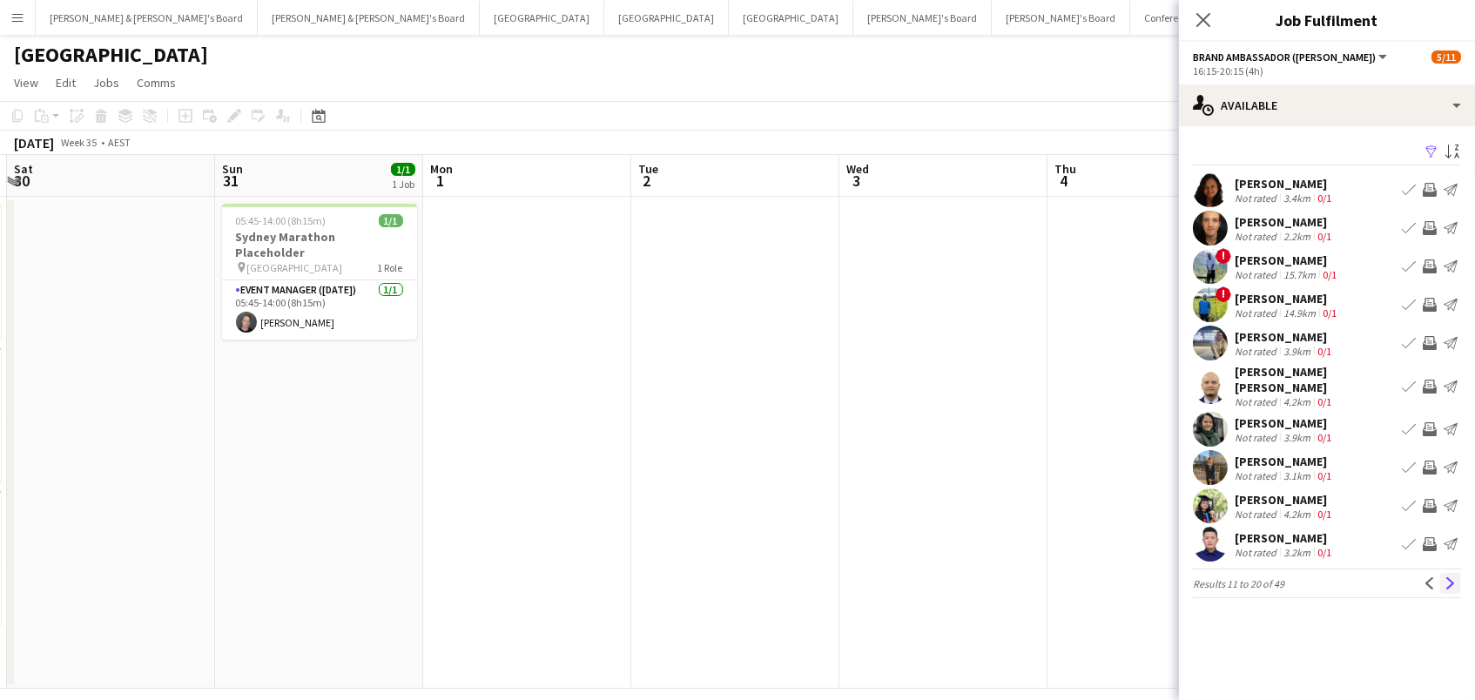
click at [1455, 581] on button "Next" at bounding box center [1450, 583] width 21 height 21
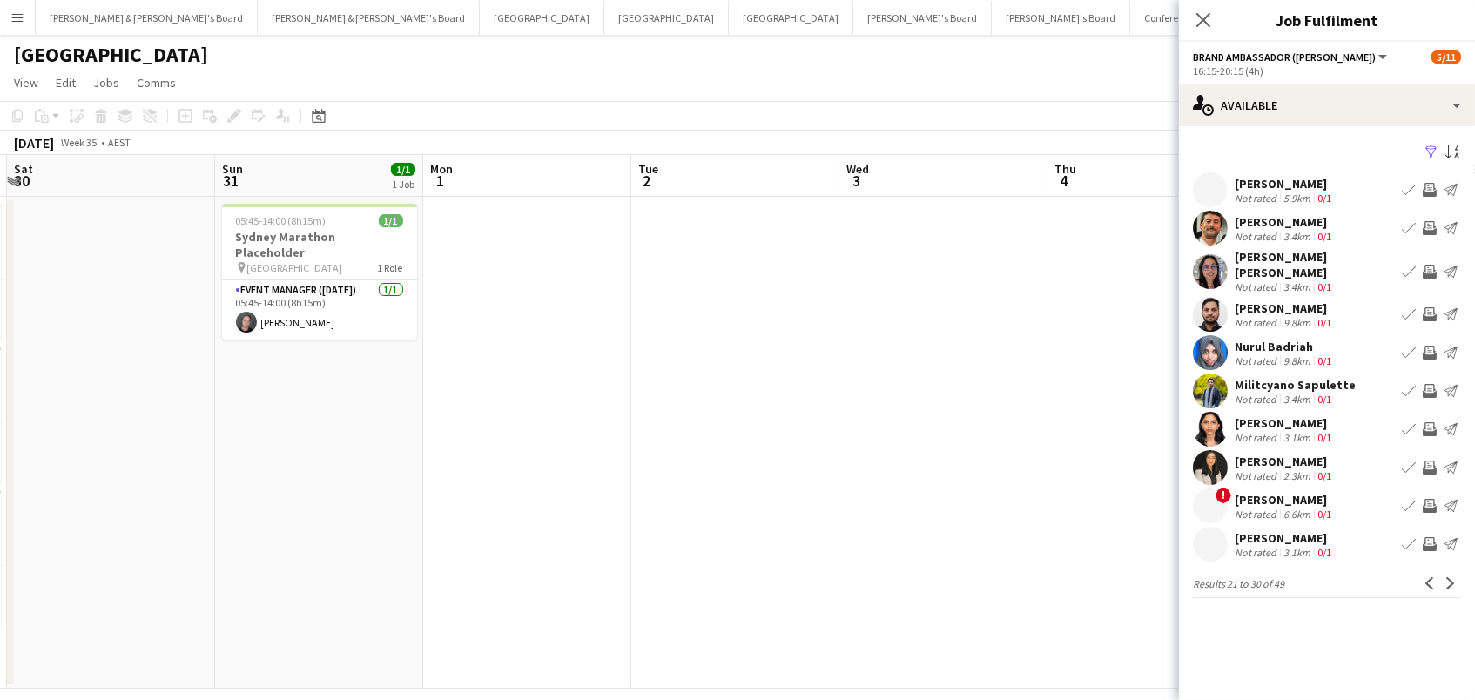
click at [1455, 581] on button "Next" at bounding box center [1450, 583] width 21 height 21
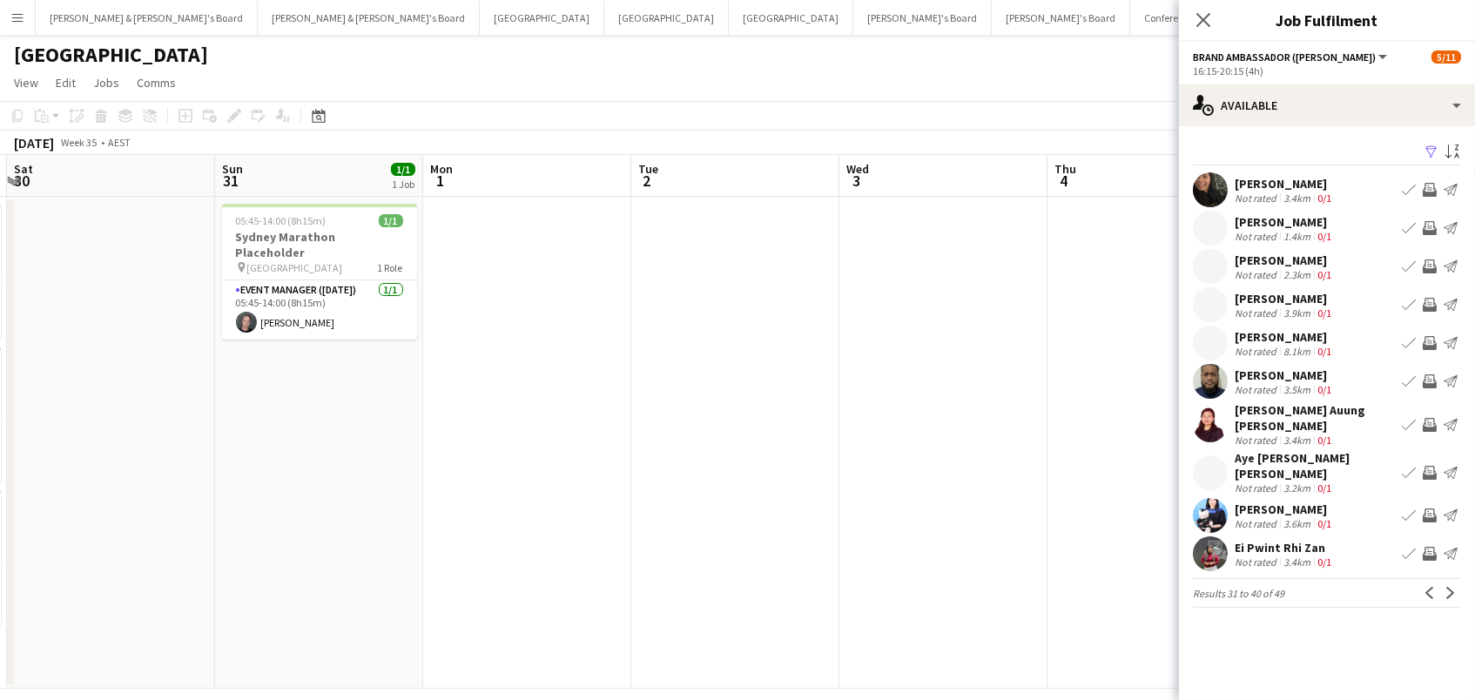
click at [1455, 582] on button "Next" at bounding box center [1450, 592] width 21 height 21
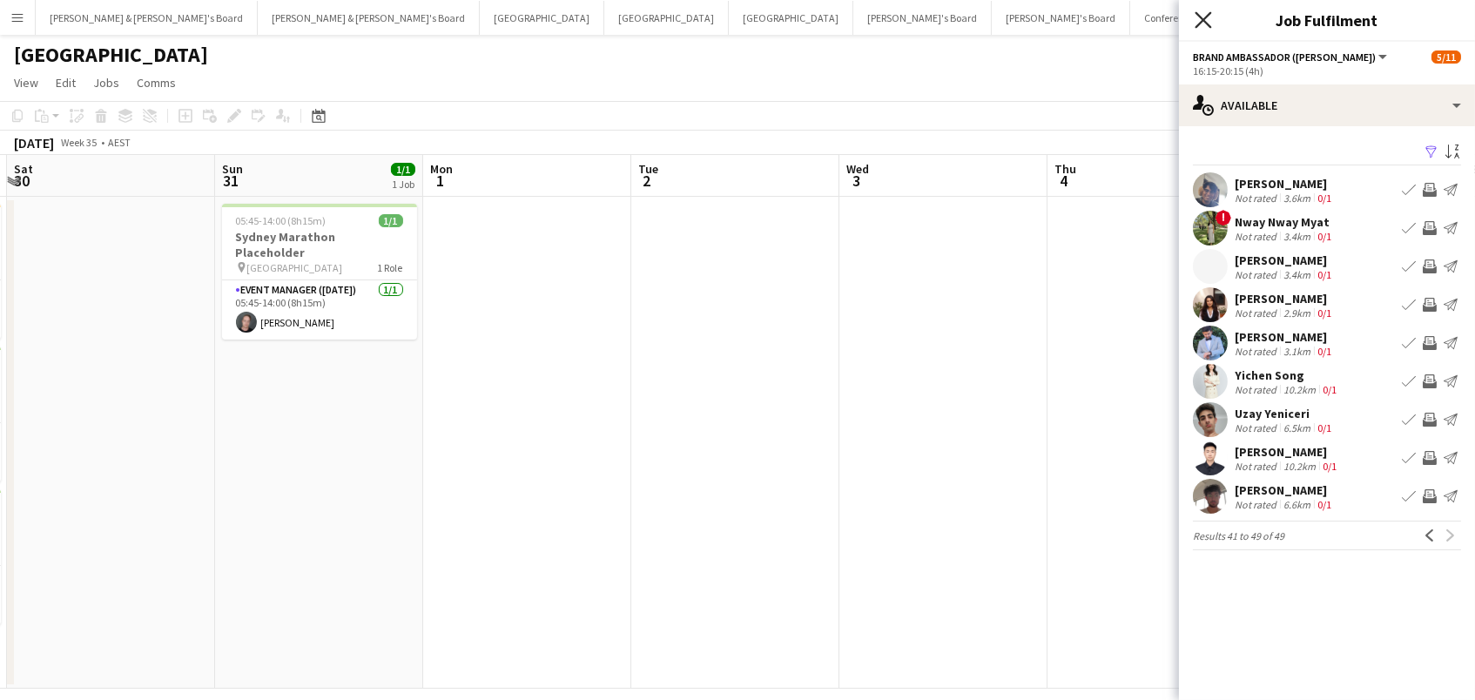
click at [1200, 22] on icon at bounding box center [1202, 19] width 17 height 17
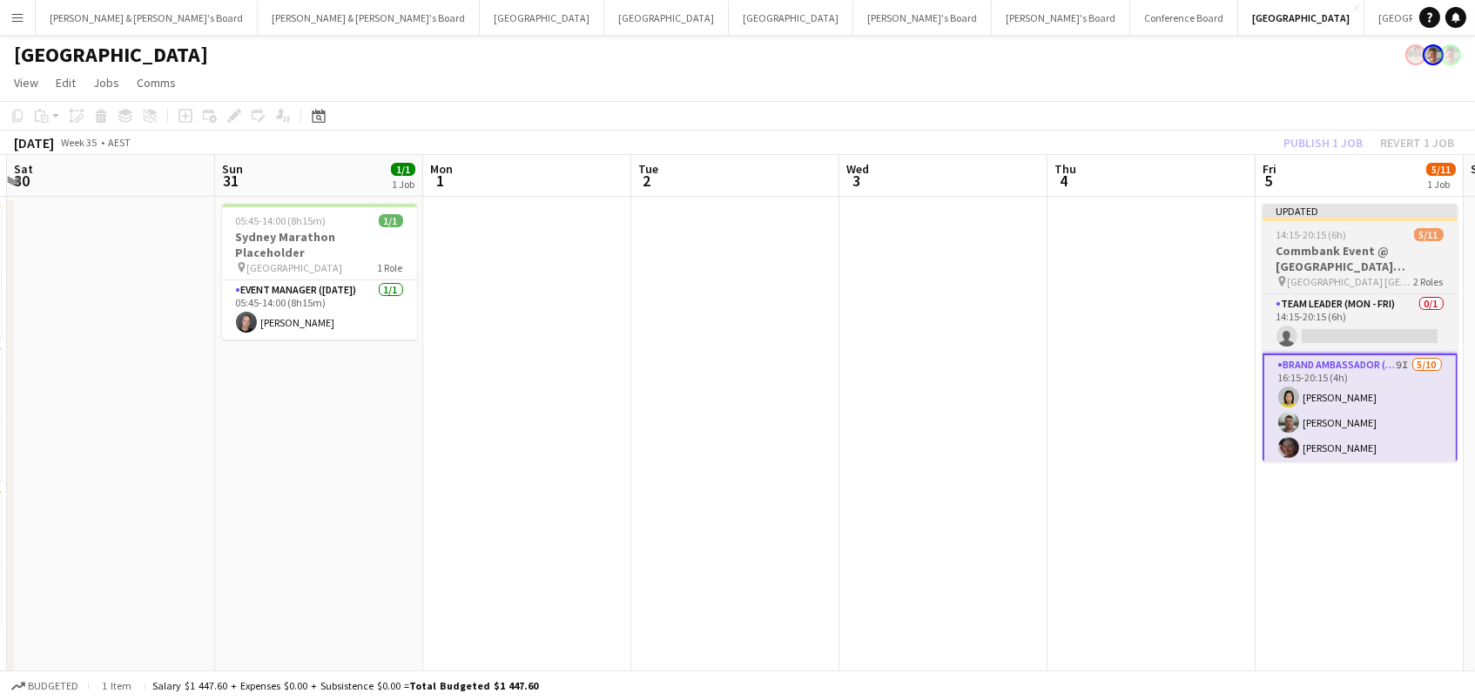
click at [1357, 267] on h3 "Commbank Event @ GIO Stadium Canberra" at bounding box center [1359, 258] width 195 height 31
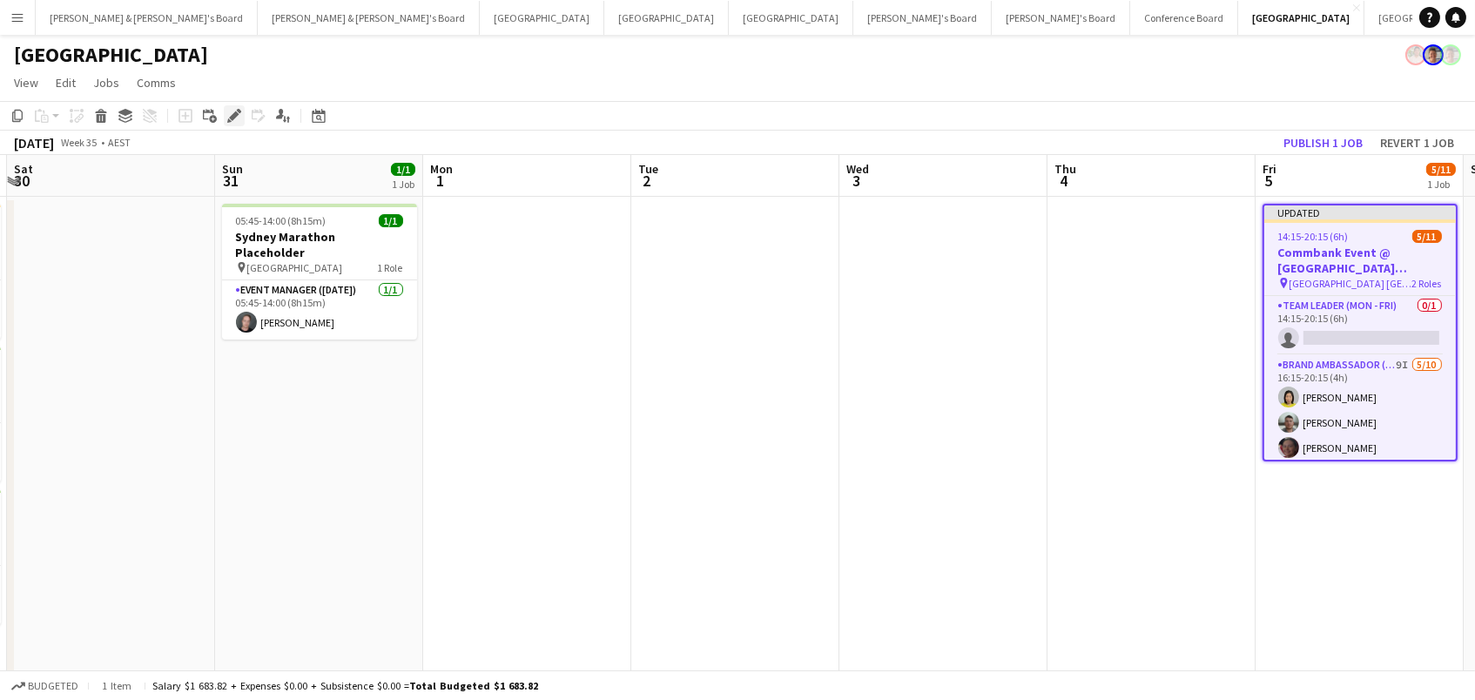
click at [227, 109] on icon "Edit" at bounding box center [234, 116] width 14 height 14
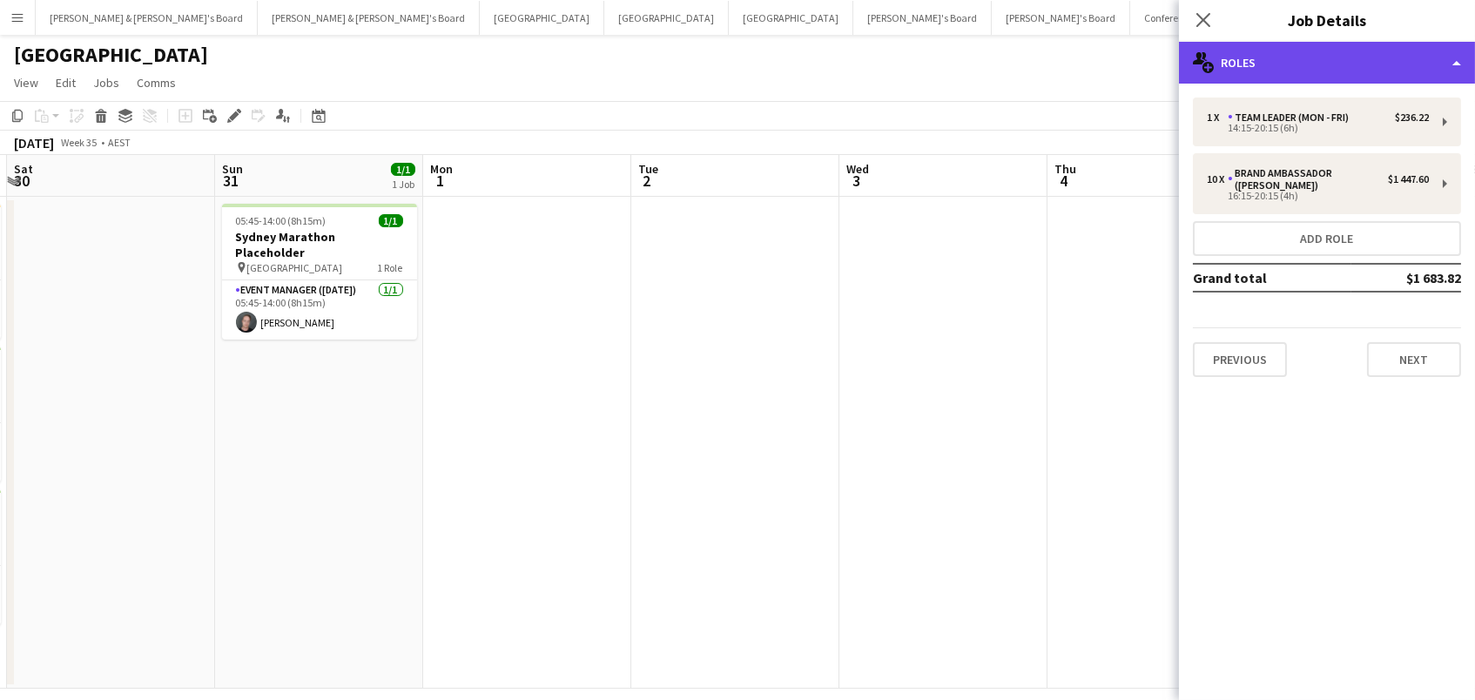
click at [1289, 60] on div "multiple-users-add Roles" at bounding box center [1327, 63] width 296 height 42
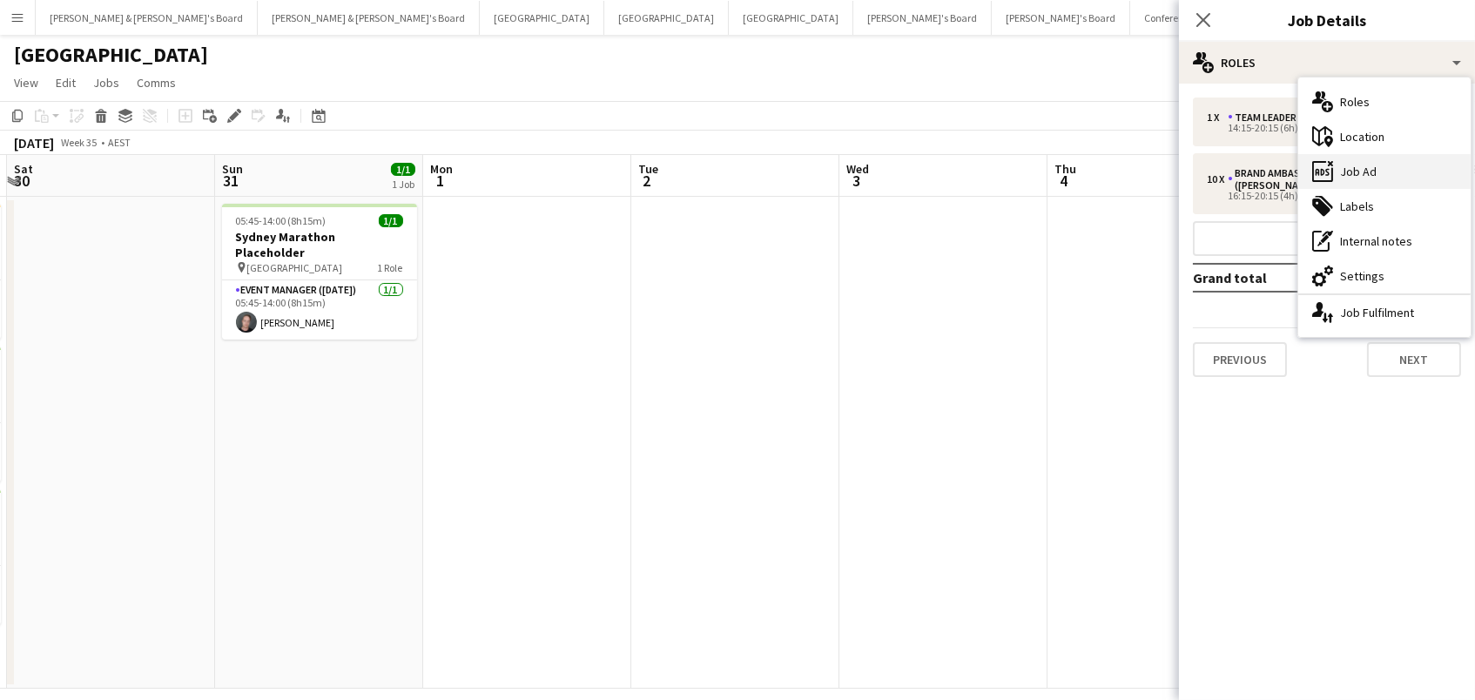
click at [1368, 165] on div "ads-window Job Ad" at bounding box center [1384, 171] width 172 height 35
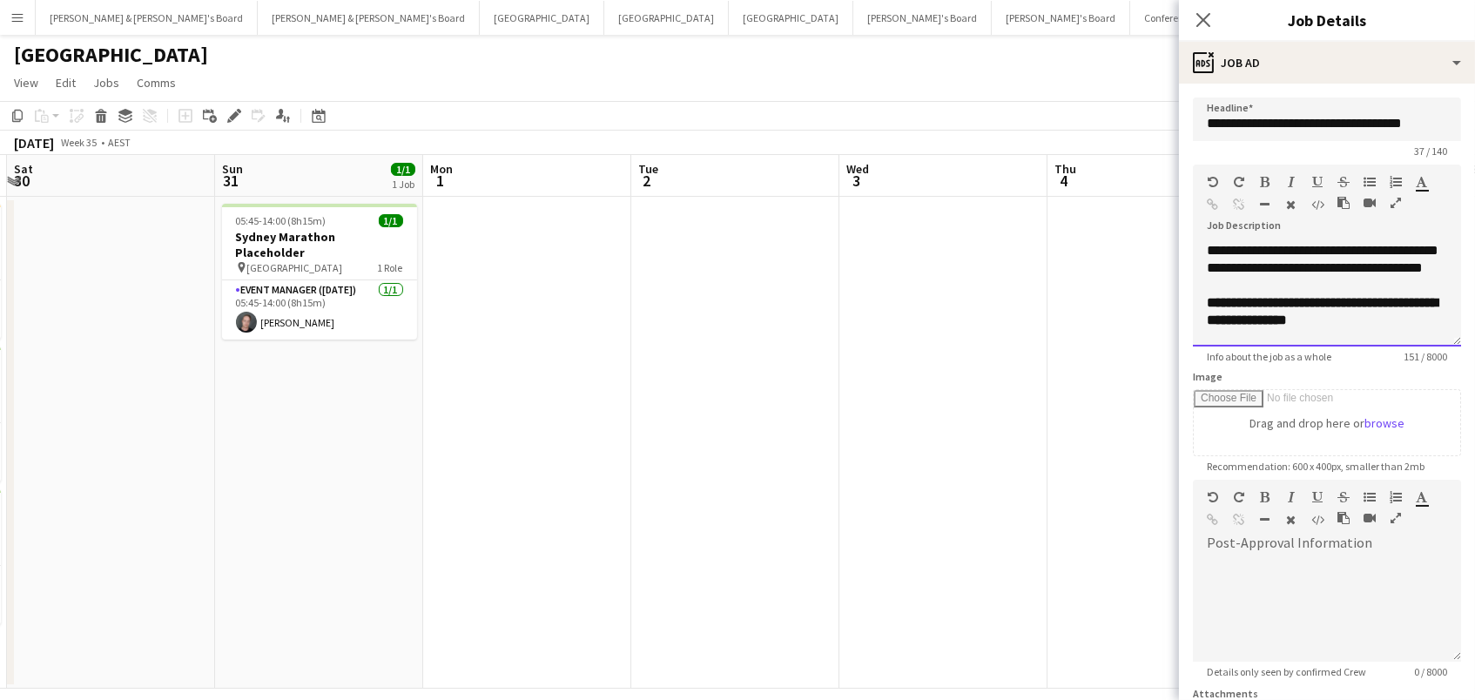
click at [1315, 293] on div at bounding box center [1327, 285] width 240 height 17
copy div "**********"
click at [786, 501] on app-date-cell at bounding box center [735, 443] width 208 height 492
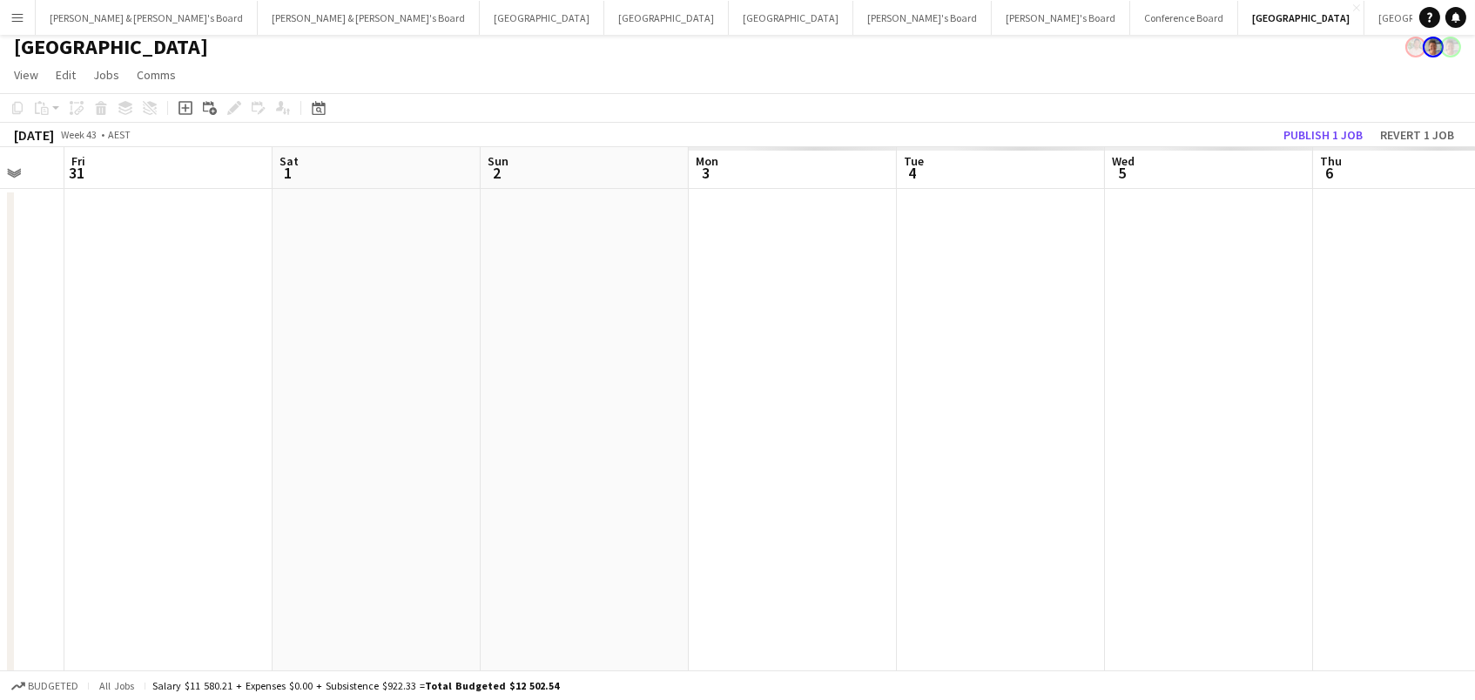
scroll to position [0, 793]
